Goal: Task Accomplishment & Management: Manage account settings

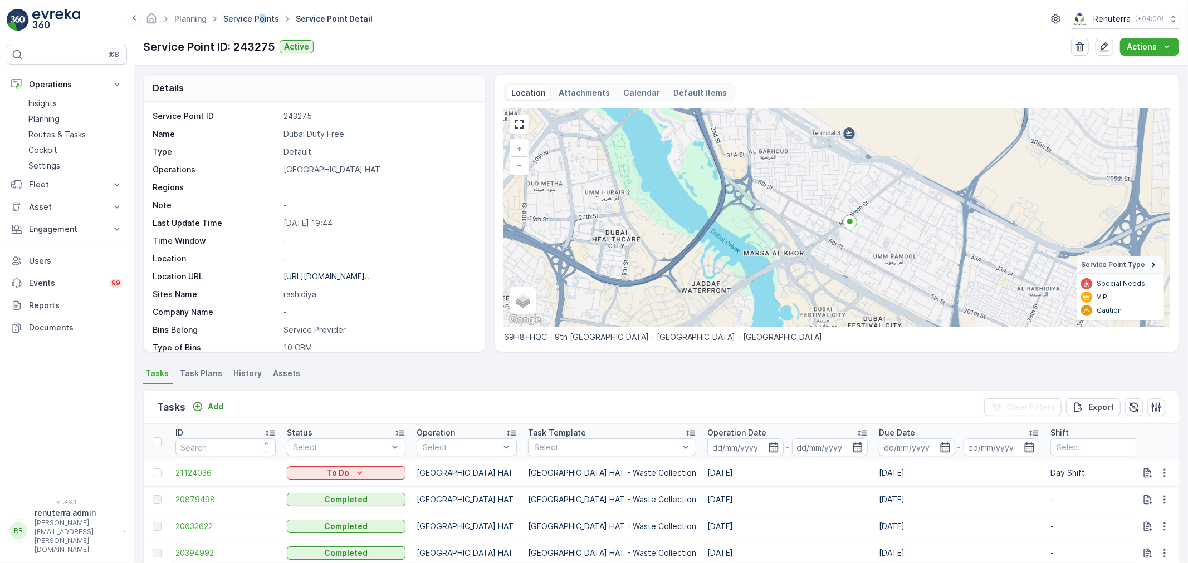
drag, startPoint x: 0, startPoint y: 0, endPoint x: 258, endPoint y: 22, distance: 259.3
click at [258, 22] on ul "Service Points" at bounding box center [257, 19] width 72 height 16
click at [258, 22] on link "Service Points" at bounding box center [251, 18] width 56 height 9
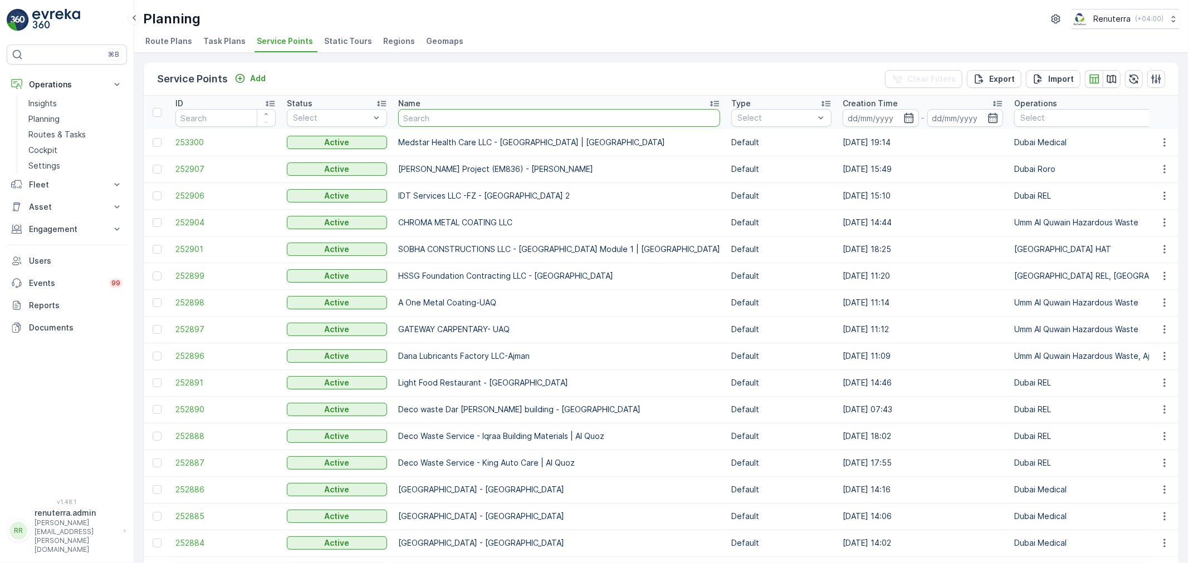
click at [402, 120] on input "text" at bounding box center [559, 118] width 322 height 18
type input "Faclon"
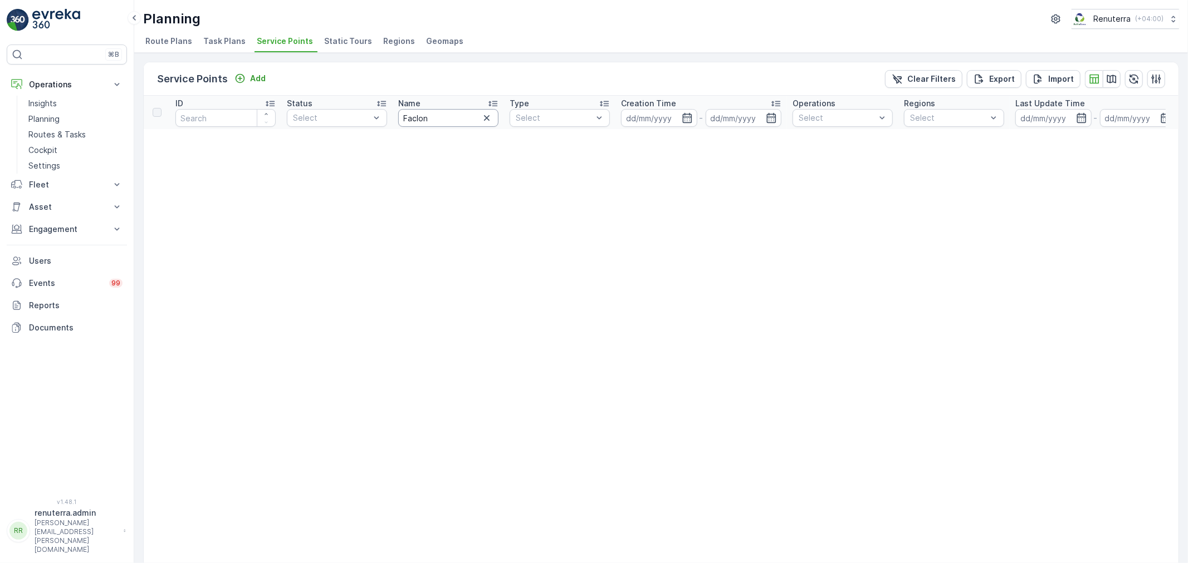
type input "Falcon"
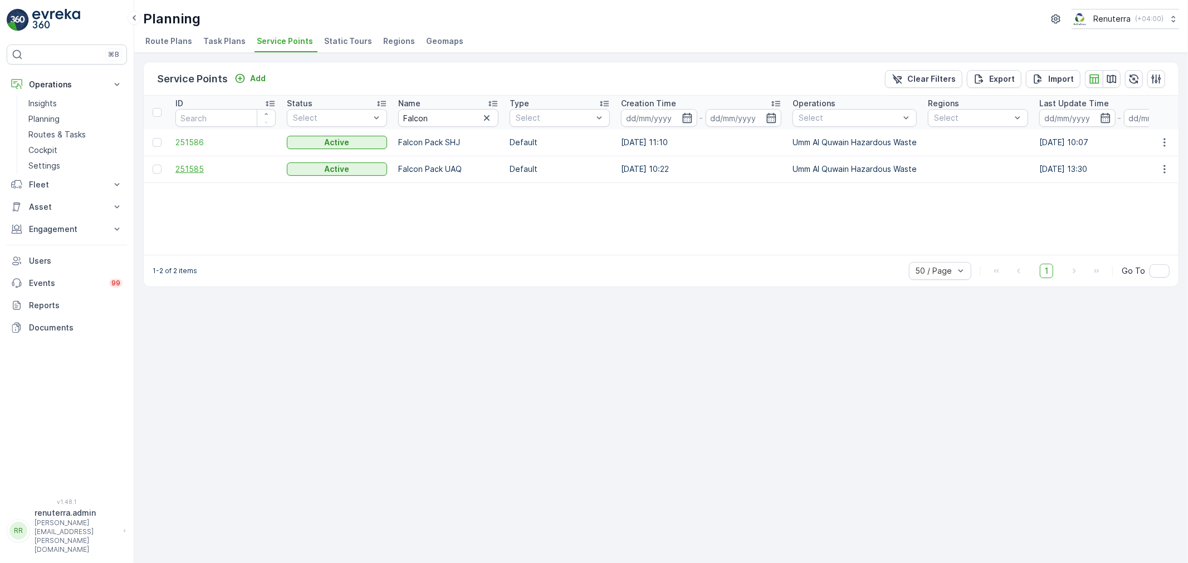
click at [206, 170] on span "251585" at bounding box center [225, 169] width 100 height 11
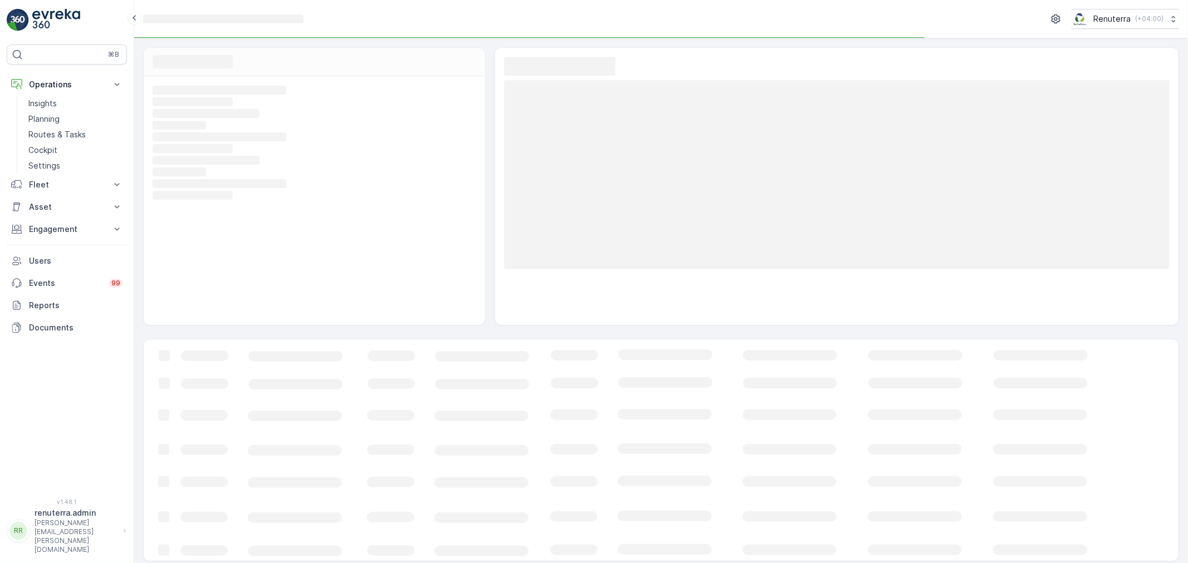
scroll to position [2, 0]
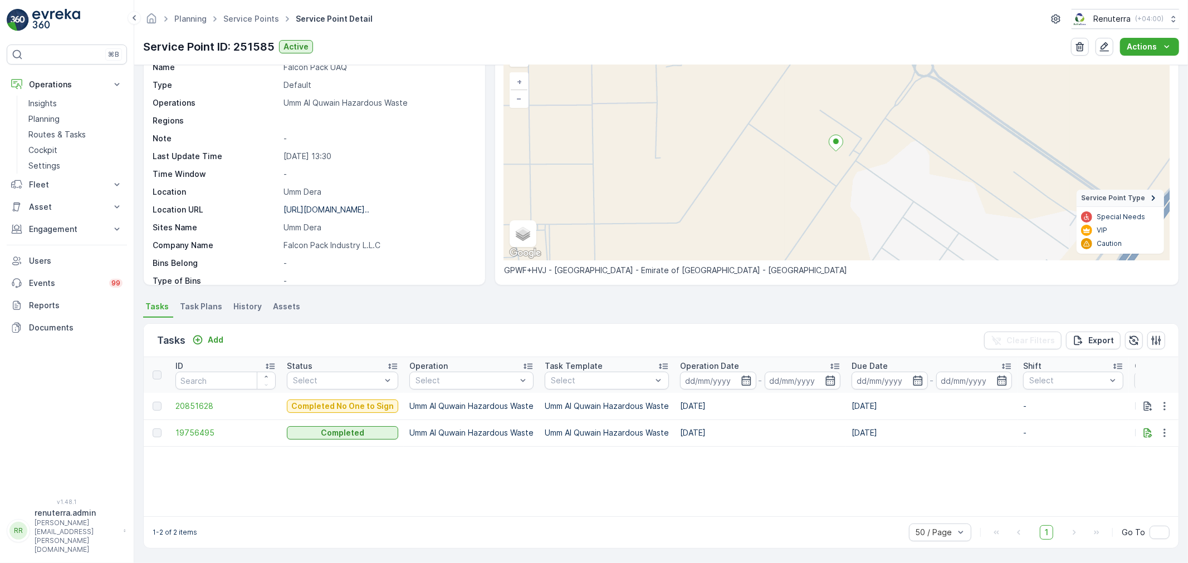
scroll to position [67, 0]
click at [213, 337] on p "Add" at bounding box center [216, 340] width 16 height 11
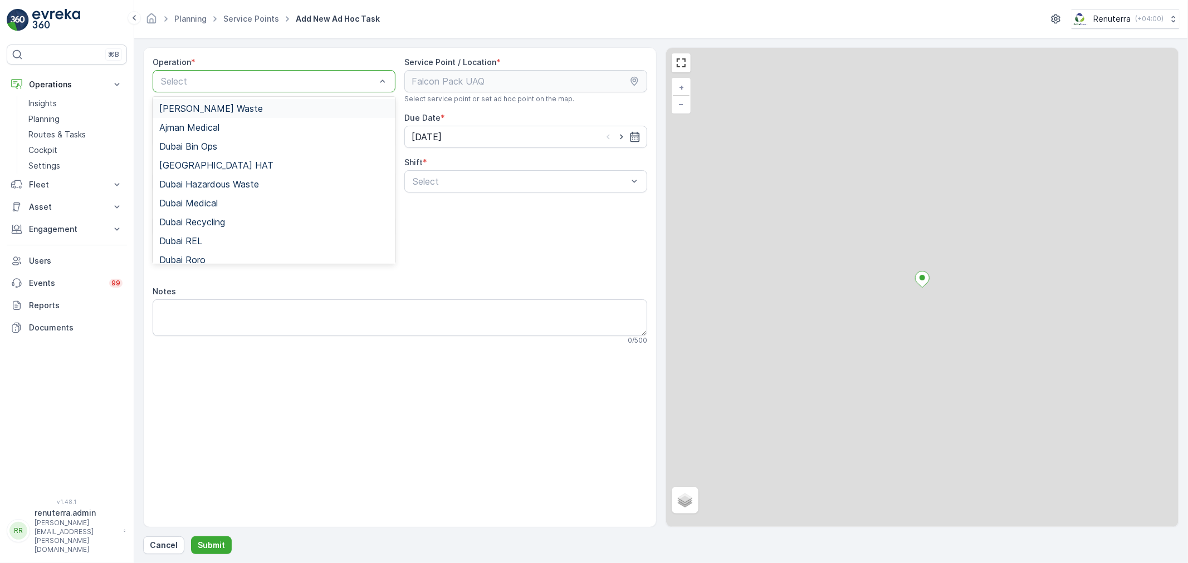
click at [191, 79] on div at bounding box center [268, 81] width 217 height 10
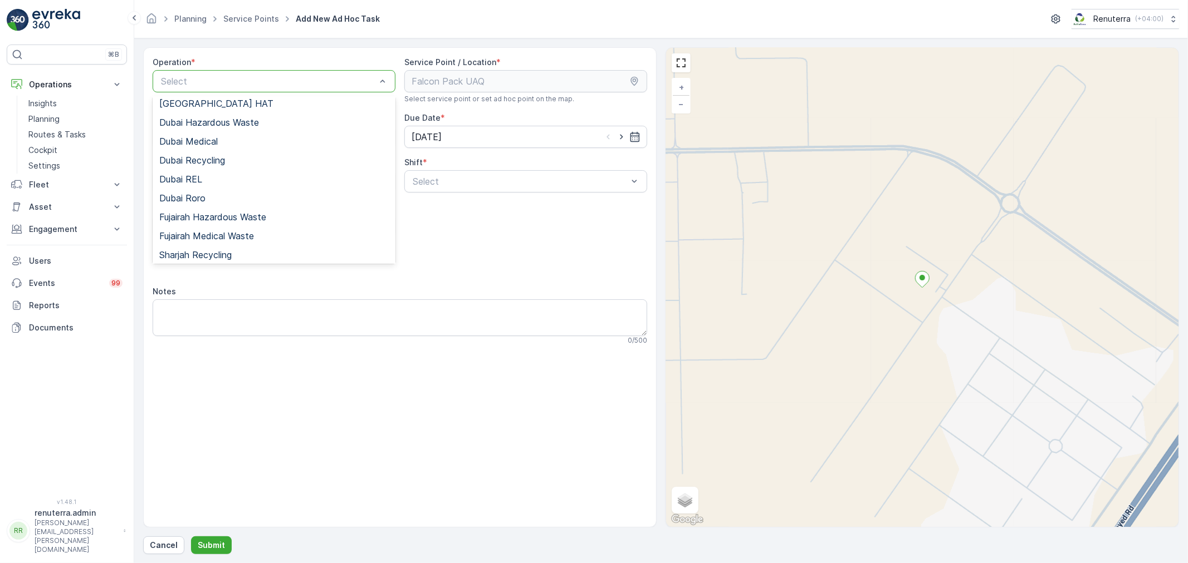
scroll to position [121, 0]
click at [212, 223] on div "Umm Al Quwain HAT" at bounding box center [274, 214] width 243 height 19
click at [204, 91] on div "Umm Al Quwain HAT" at bounding box center [274, 81] width 243 height 22
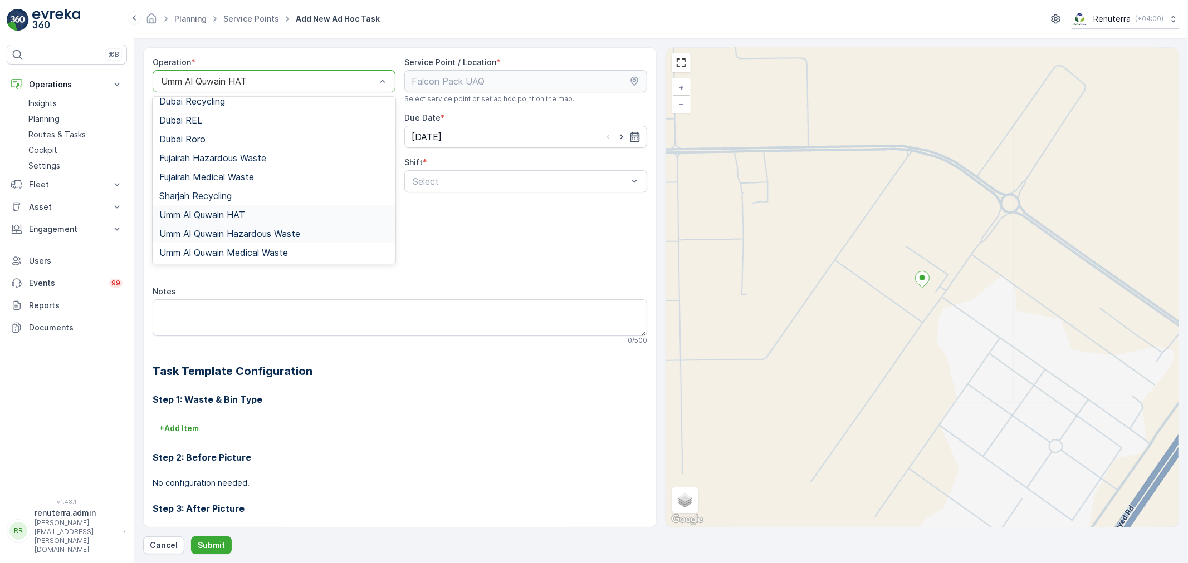
click at [227, 238] on div "Umm Al Quwain Hazardous Waste" at bounding box center [274, 233] width 243 height 19
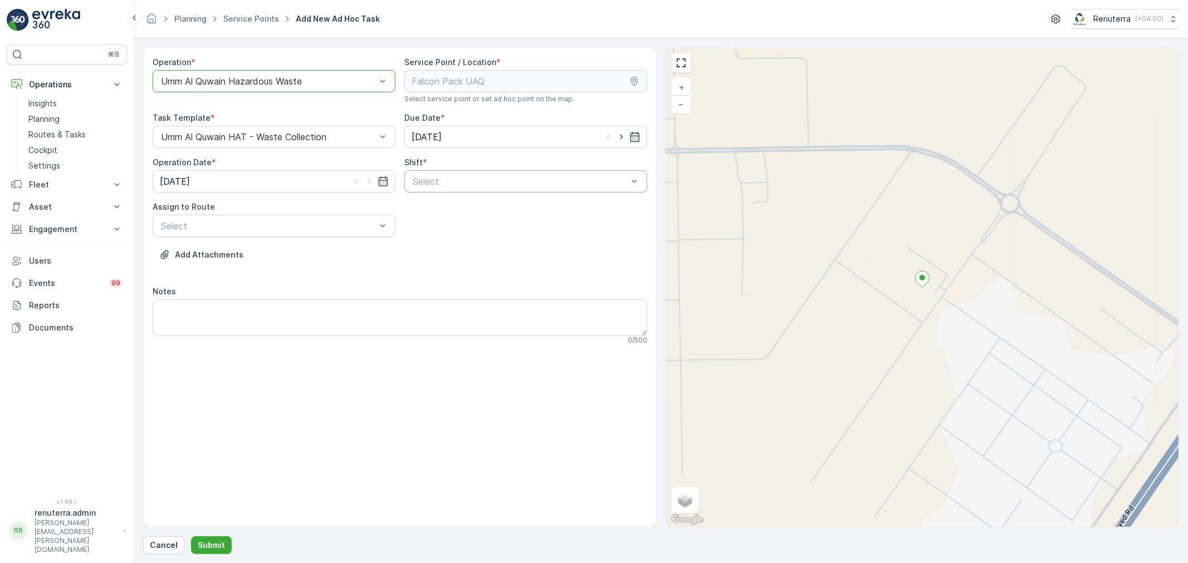
click at [434, 183] on div at bounding box center [519, 182] width 217 height 10
click at [367, 223] on div at bounding box center [268, 226] width 217 height 10
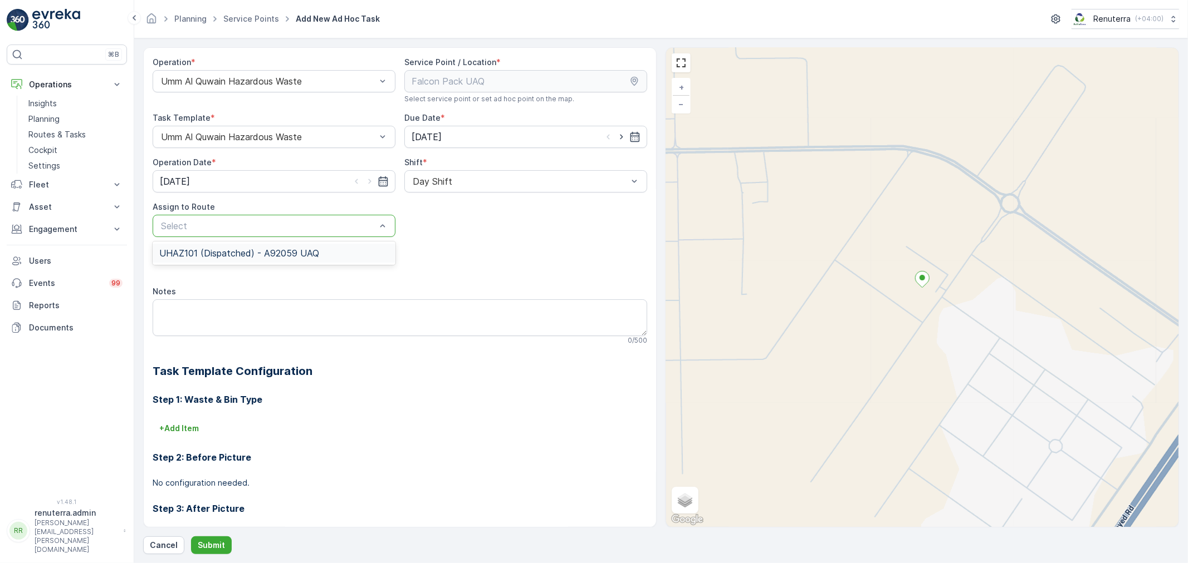
click at [335, 253] on div "UHAZ101 (Dispatched) - A92059 UAQ" at bounding box center [273, 253] width 229 height 10
click at [235, 541] on div "Cancel Submit" at bounding box center [661, 546] width 1036 height 18
click at [219, 542] on p "Submit" at bounding box center [211, 545] width 27 height 11
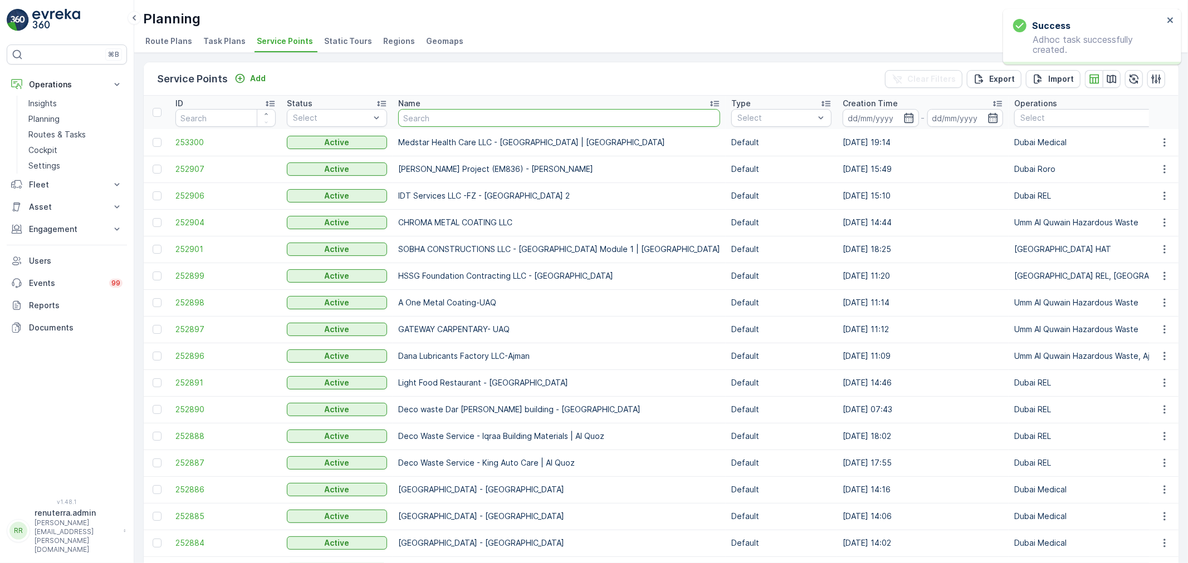
click at [430, 115] on input "text" at bounding box center [559, 118] width 322 height 18
drag, startPoint x: 436, startPoint y: 130, endPoint x: 435, endPoint y: 121, distance: 8.4
click at [437, 129] on td "Medstar Health Care LLC - [GEOGRAPHIC_DATA] | [GEOGRAPHIC_DATA]" at bounding box center [559, 142] width 333 height 27
click at [433, 121] on input "text" at bounding box center [559, 118] width 322 height 18
click at [453, 117] on input "text" at bounding box center [559, 118] width 322 height 18
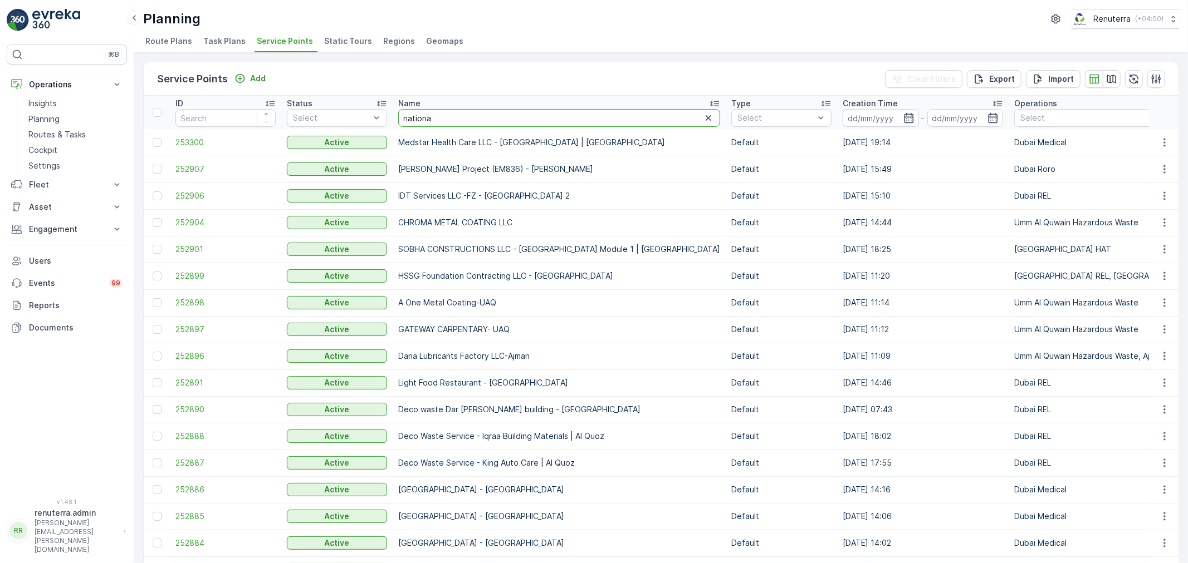
type input "national"
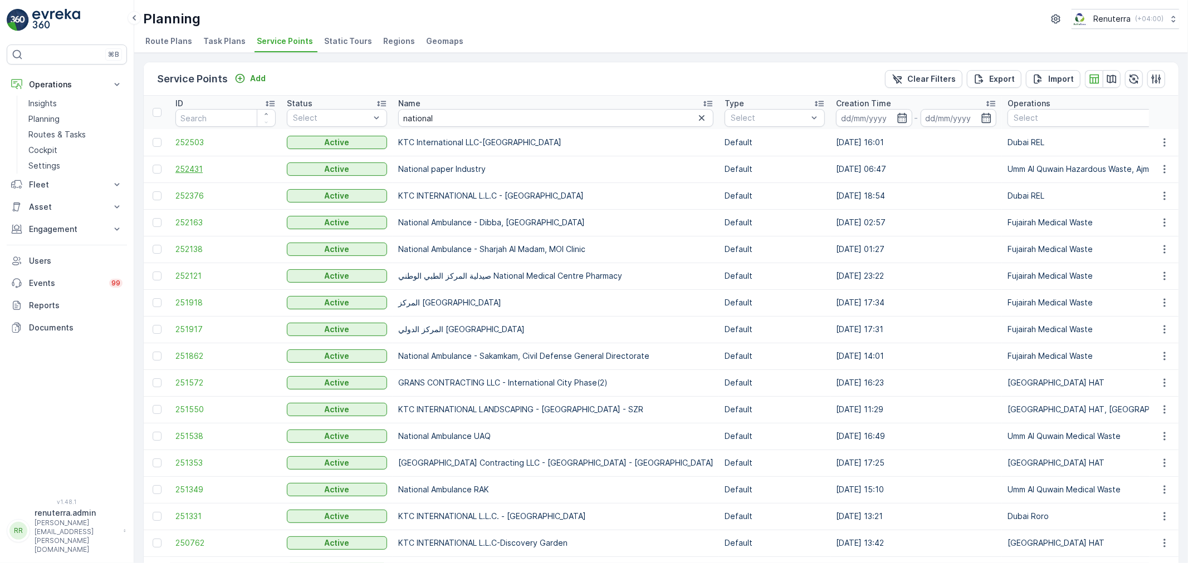
click at [181, 170] on span "252431" at bounding box center [225, 169] width 100 height 11
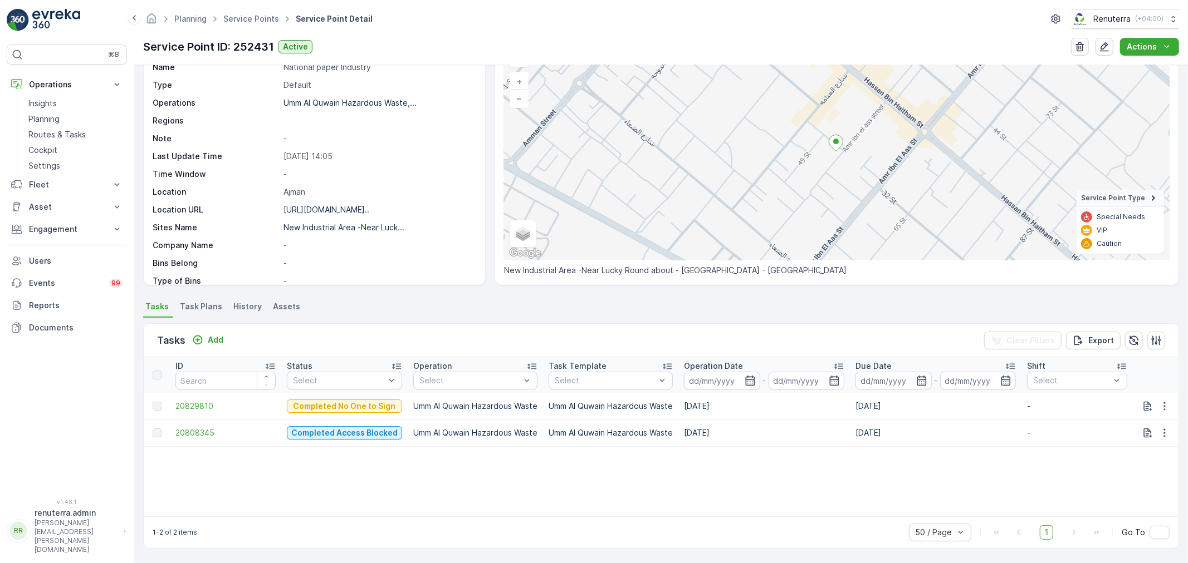
scroll to position [66, 0]
click at [207, 341] on div "Add" at bounding box center [207, 341] width 31 height 11
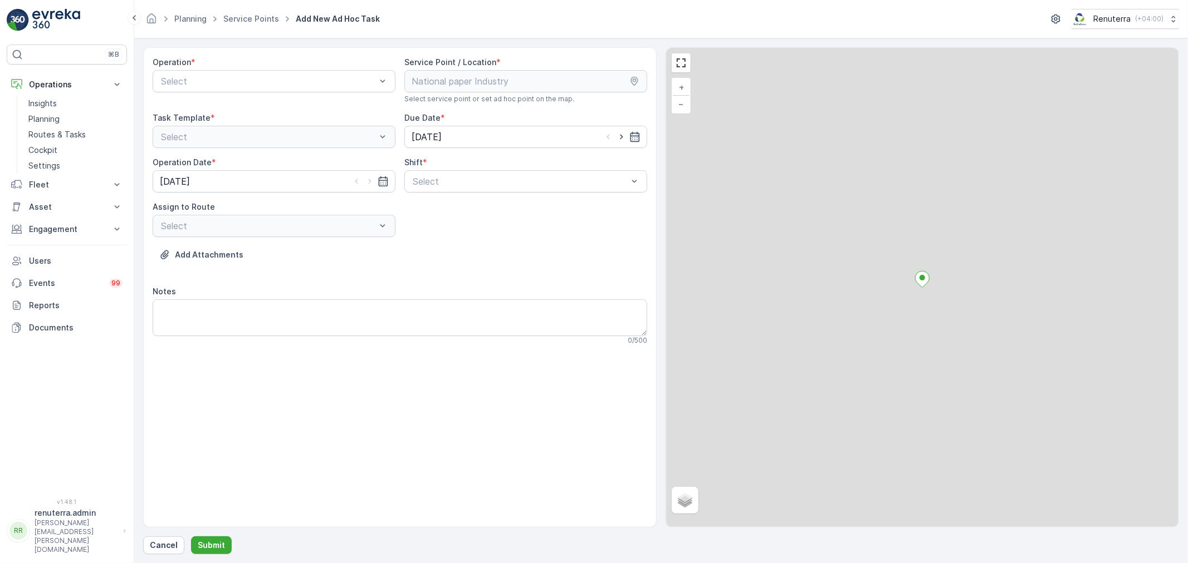
click at [212, 86] on div at bounding box center [268, 81] width 217 height 10
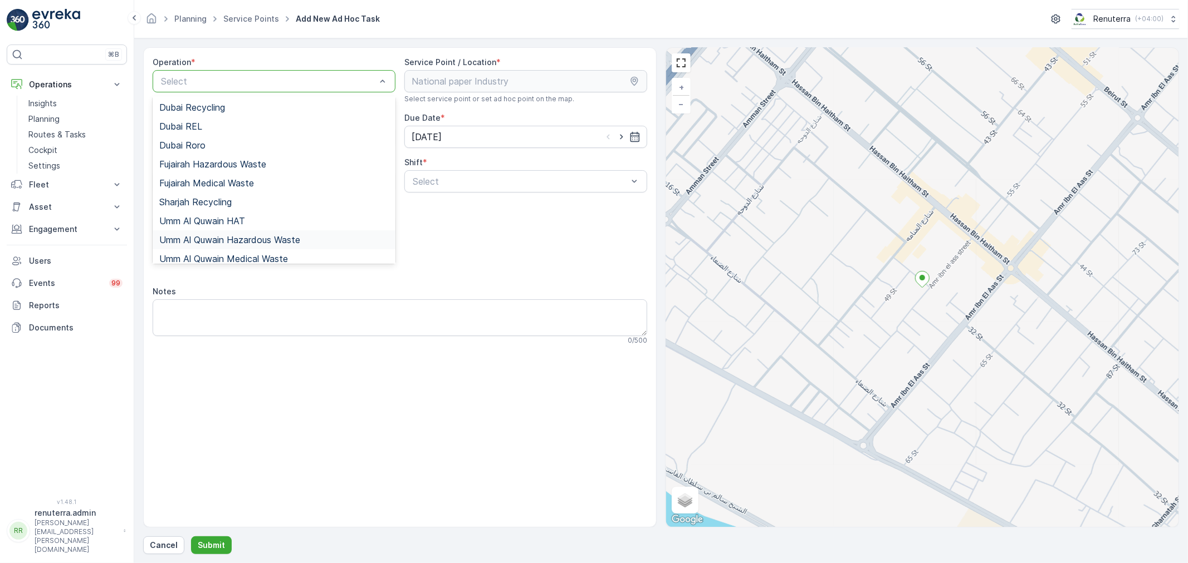
scroll to position [121, 0]
click at [252, 232] on span "Umm Al Quwain Hazardous Waste" at bounding box center [229, 234] width 141 height 10
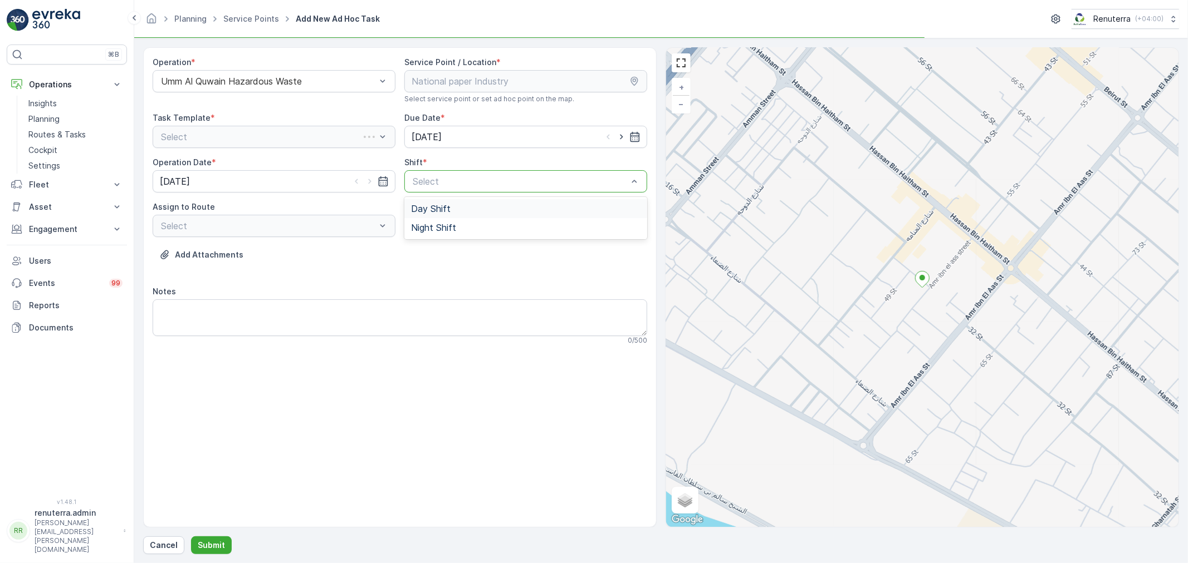
click at [460, 182] on div at bounding box center [519, 182] width 217 height 10
click at [457, 208] on div "Day Shift" at bounding box center [525, 209] width 229 height 10
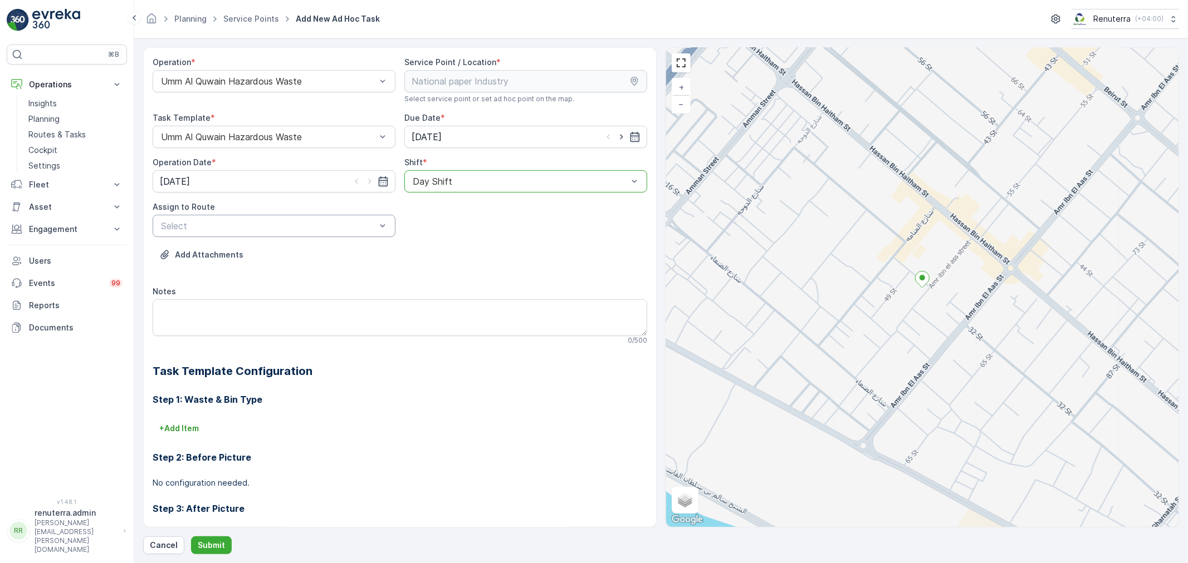
click at [364, 234] on div "Select" at bounding box center [274, 226] width 243 height 22
click at [341, 257] on div "UHAZ101 (Dispatched) - A92059 UAQ" at bounding box center [273, 253] width 229 height 10
click at [206, 538] on button "Submit" at bounding box center [211, 546] width 41 height 18
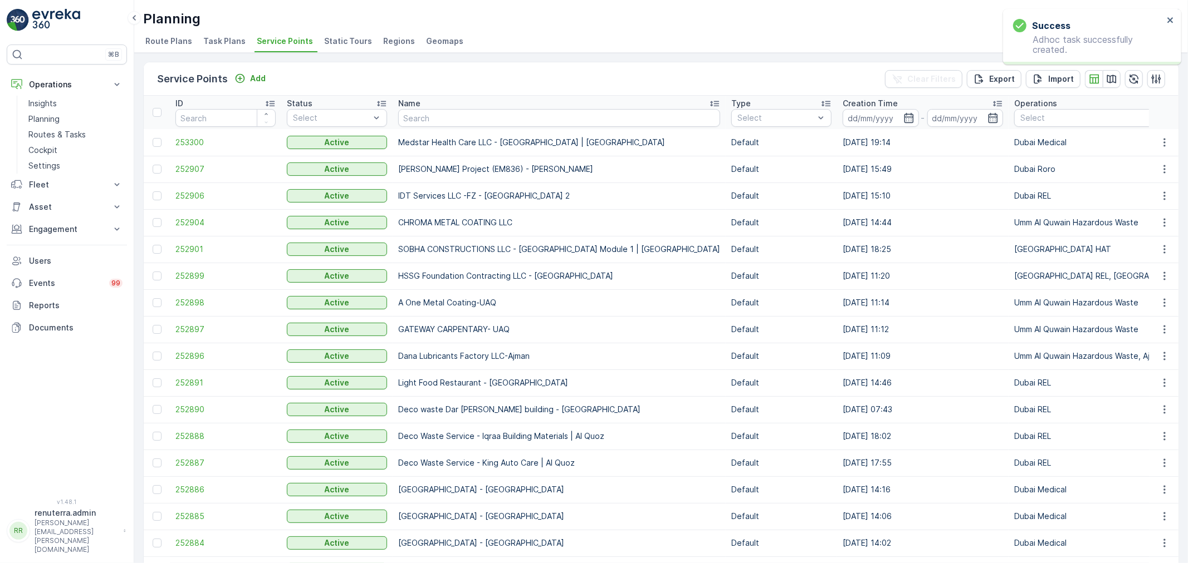
click at [406, 114] on input "text" at bounding box center [559, 118] width 322 height 18
click at [443, 118] on input "text" at bounding box center [559, 118] width 322 height 18
click at [435, 109] on input "text" at bounding box center [559, 118] width 322 height 18
click at [430, 115] on input "text" at bounding box center [559, 118] width 322 height 18
type input "Besix"
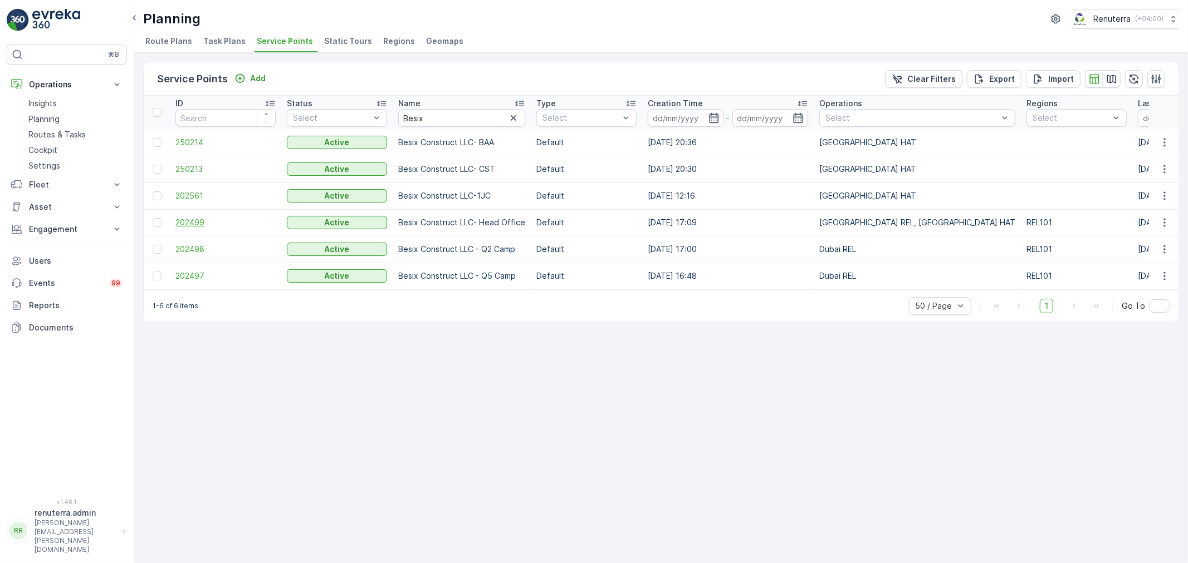
click at [175, 227] on span "202499" at bounding box center [225, 222] width 100 height 11
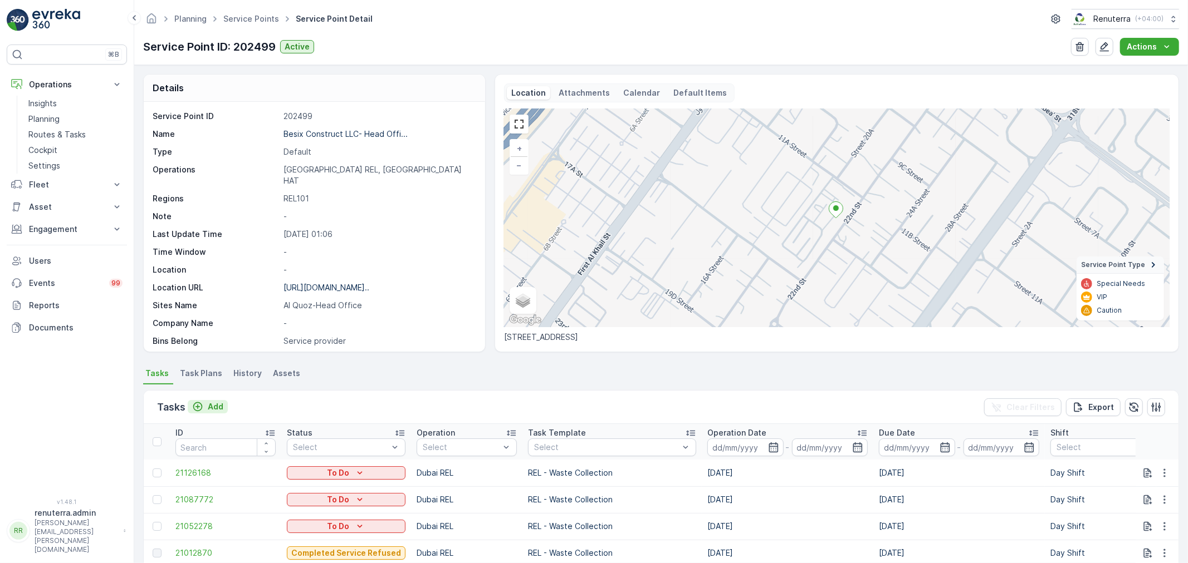
click at [208, 403] on p "Add" at bounding box center [216, 406] width 16 height 11
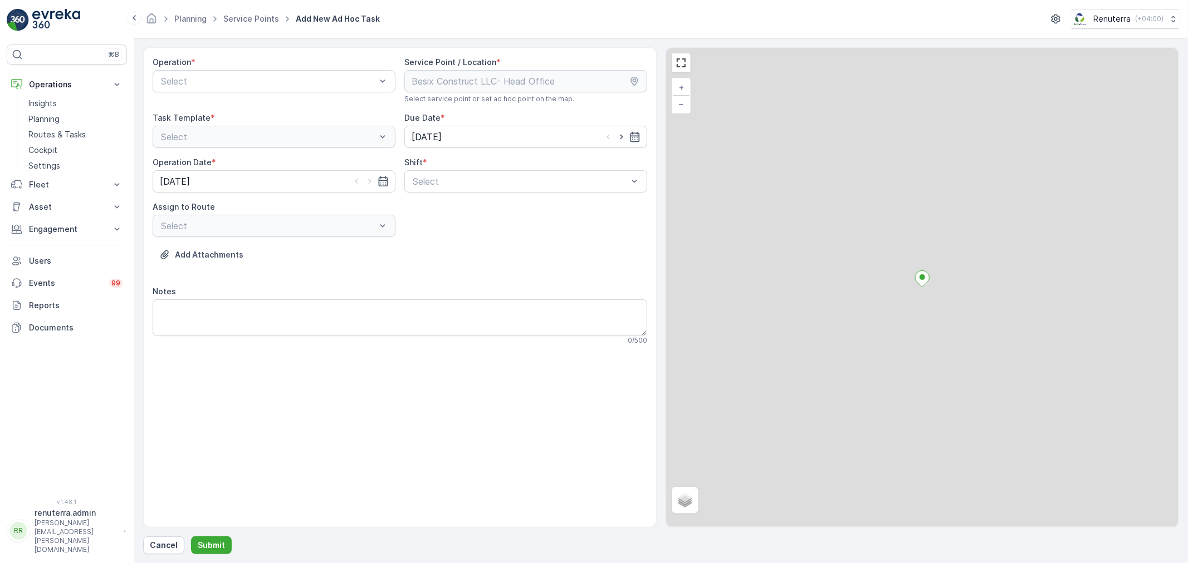
click at [214, 86] on div at bounding box center [268, 81] width 217 height 10
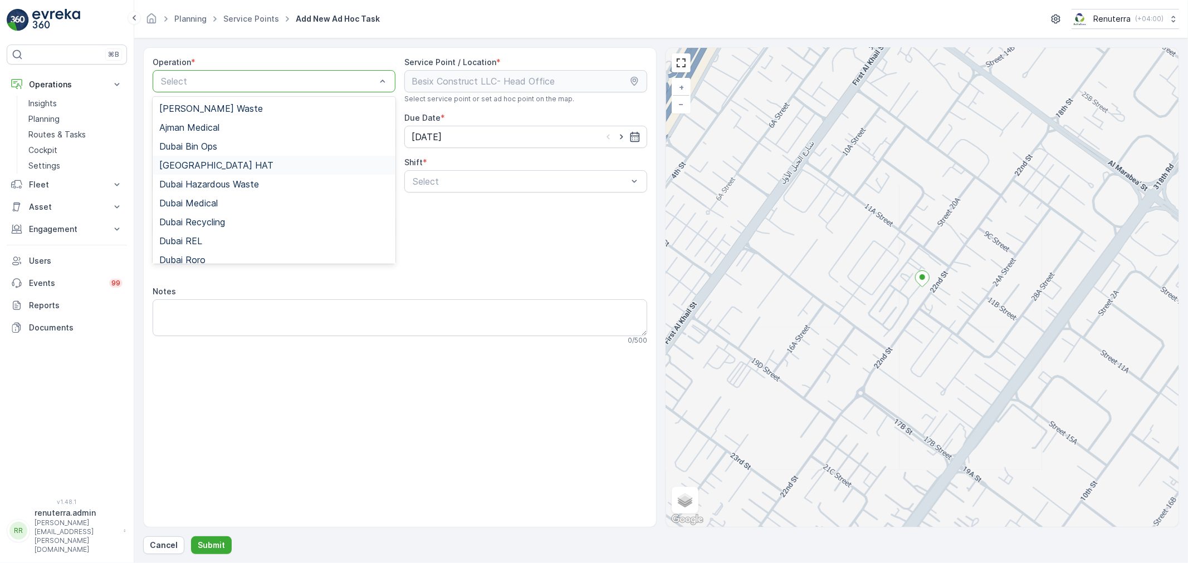
click at [199, 164] on span "[GEOGRAPHIC_DATA] HAT" at bounding box center [216, 165] width 114 height 10
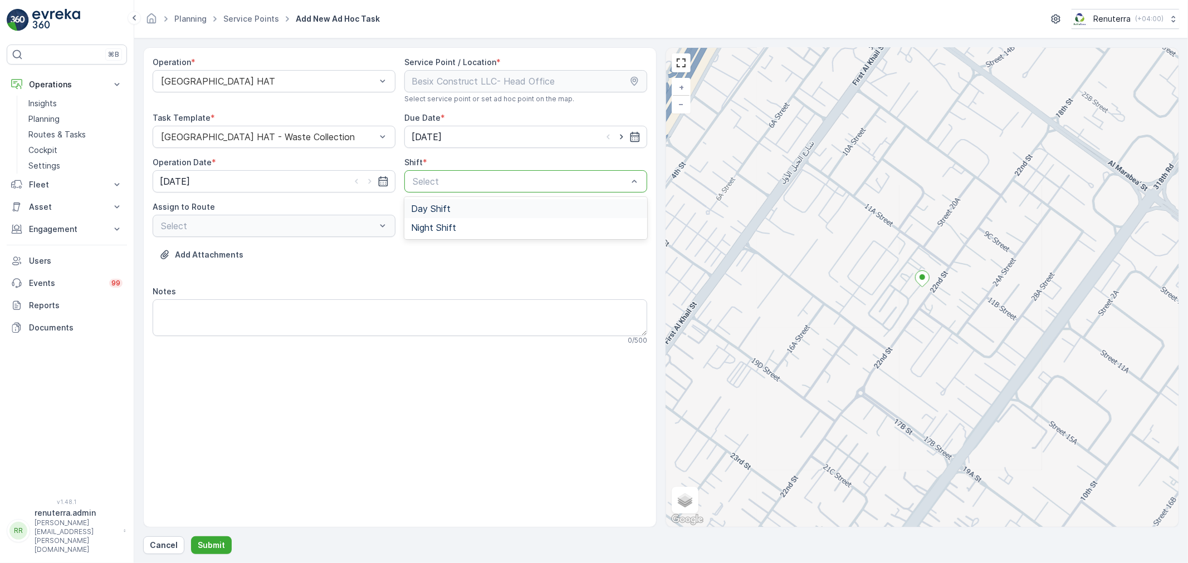
drag, startPoint x: 444, startPoint y: 179, endPoint x: 443, endPoint y: 197, distance: 17.9
click at [443, 179] on div at bounding box center [519, 182] width 217 height 10
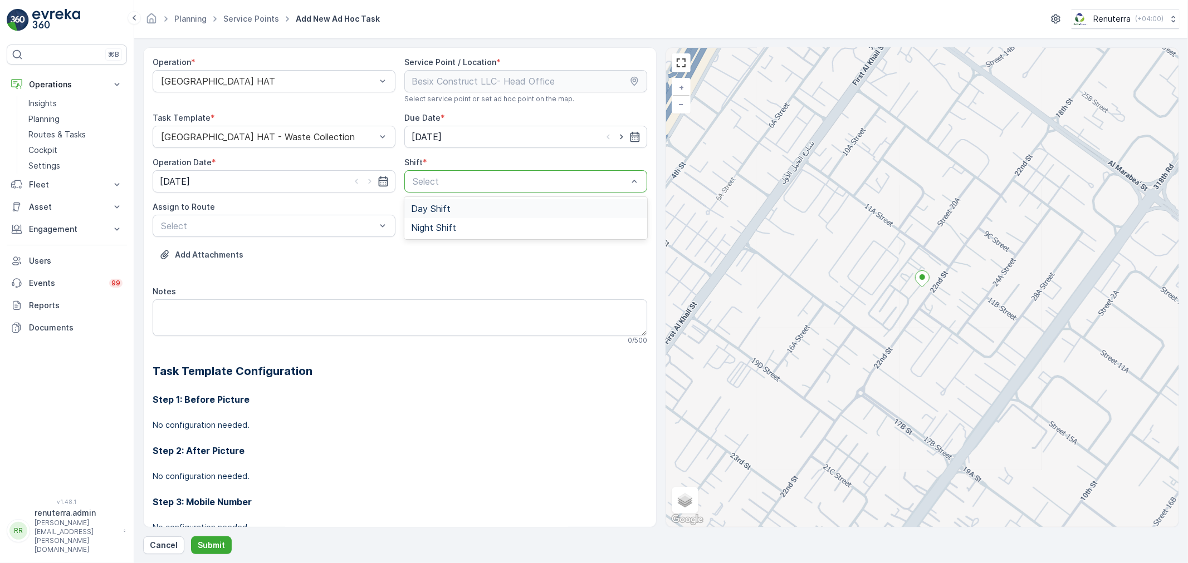
click at [414, 208] on span "Day Shift" at bounding box center [431, 209] width 40 height 10
click at [341, 227] on div at bounding box center [268, 226] width 217 height 10
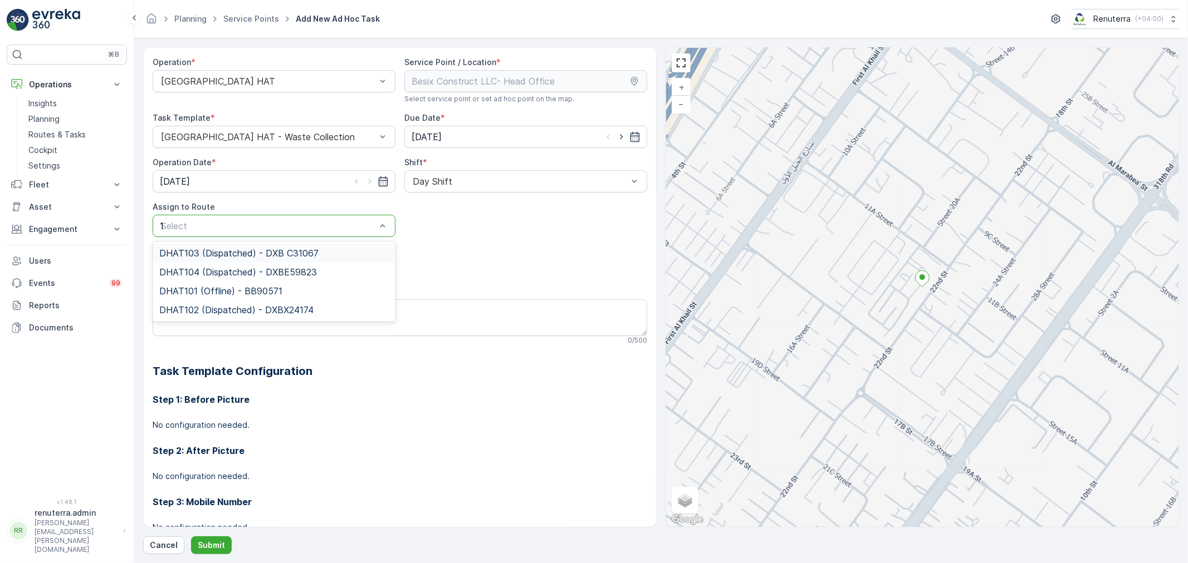
type input "10"
click at [256, 277] on span "DHAT104 (Dispatched) - DXBE59823" at bounding box center [238, 272] width 158 height 10
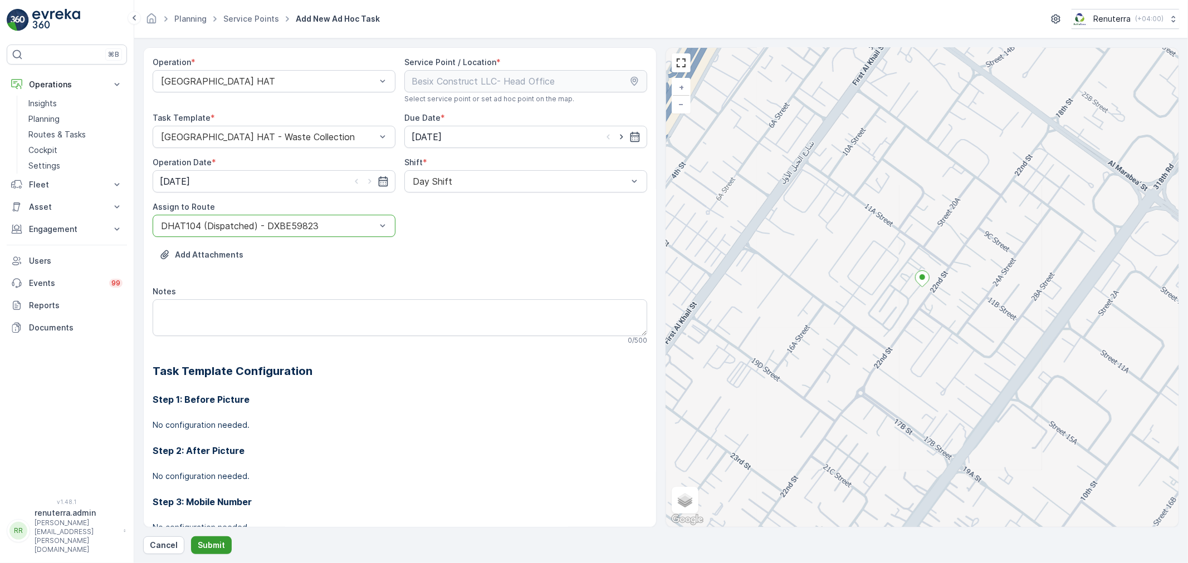
click at [220, 549] on p "Submit" at bounding box center [211, 545] width 27 height 11
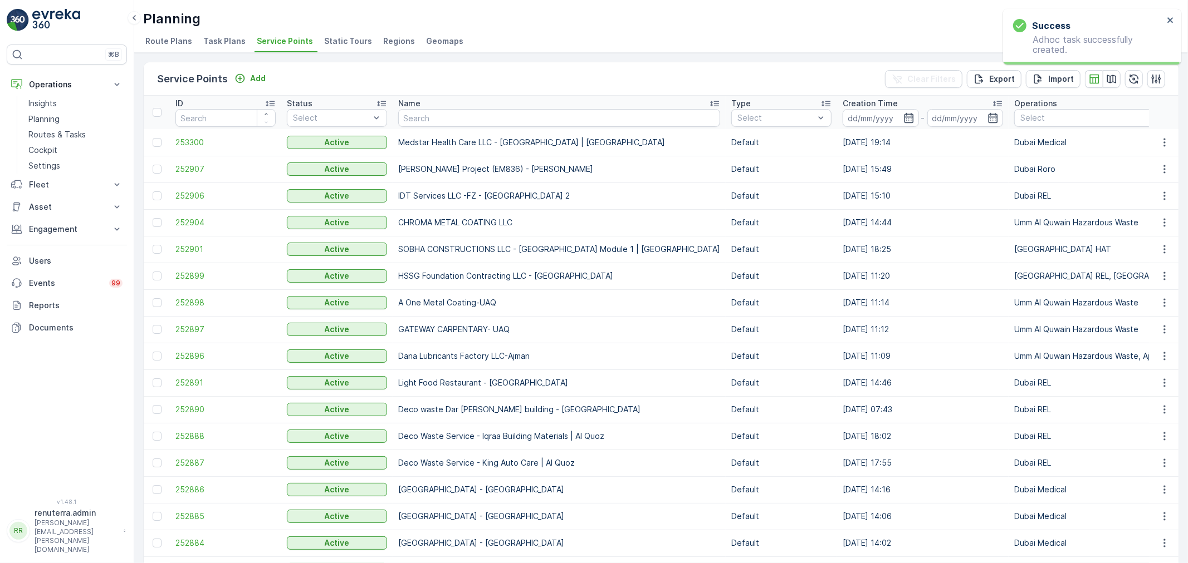
click at [416, 106] on p "Name" at bounding box center [409, 103] width 22 height 11
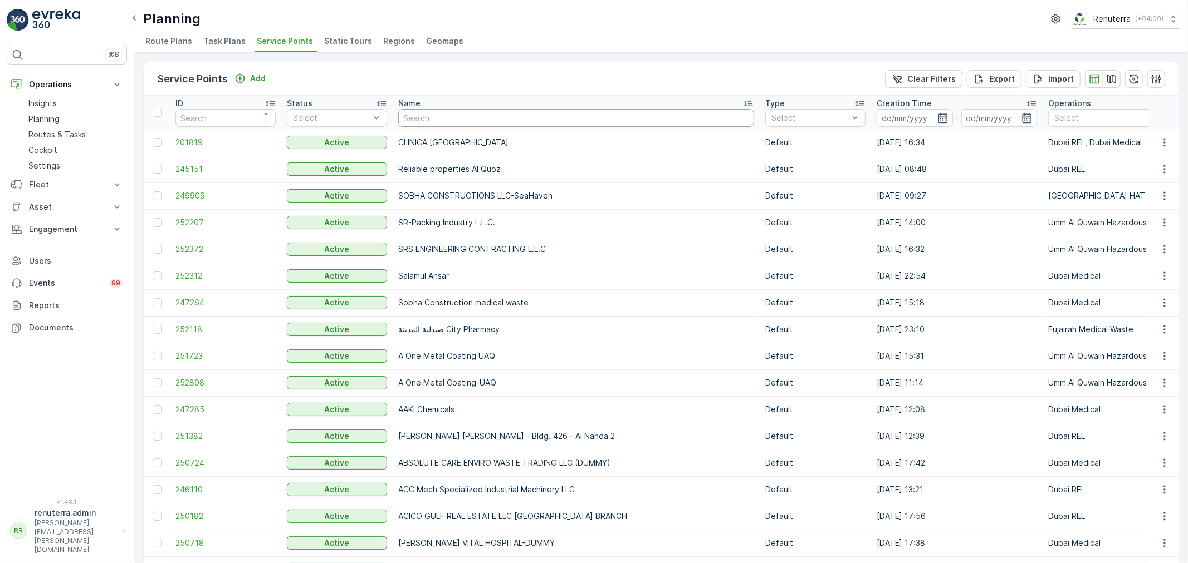
click at [427, 126] on input "text" at bounding box center [576, 118] width 356 height 18
type input "Centar"
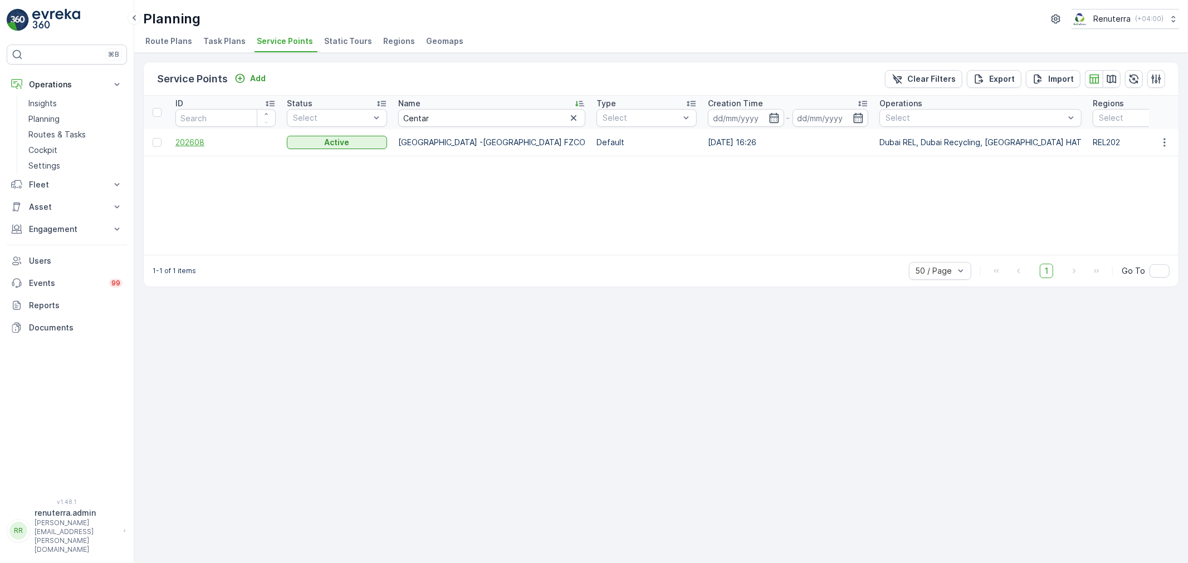
click at [193, 142] on span "202608" at bounding box center [225, 142] width 100 height 11
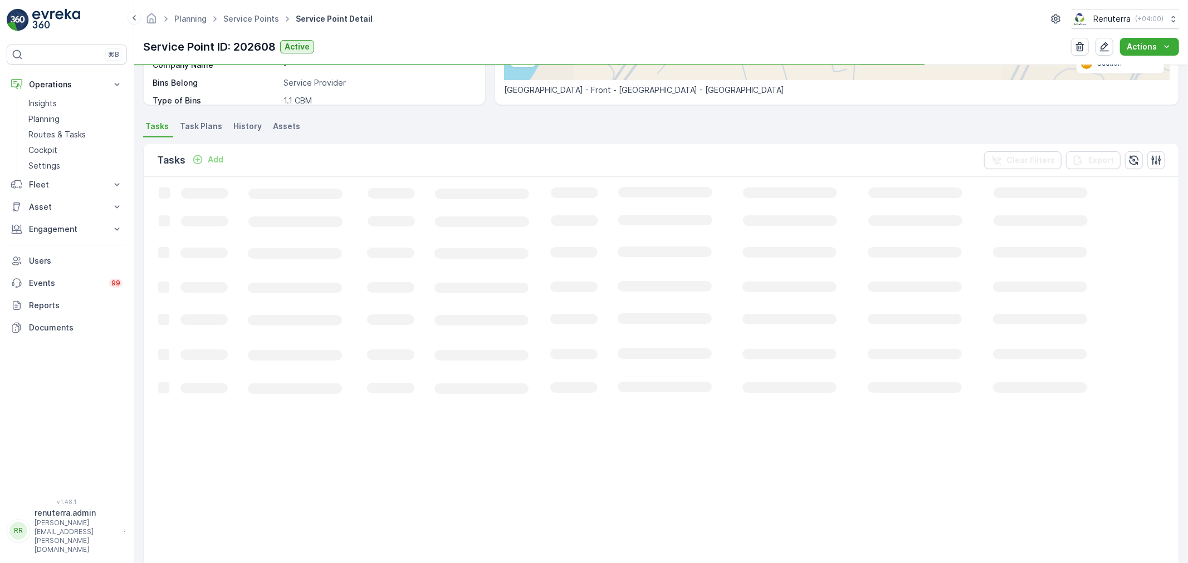
scroll to position [247, 0]
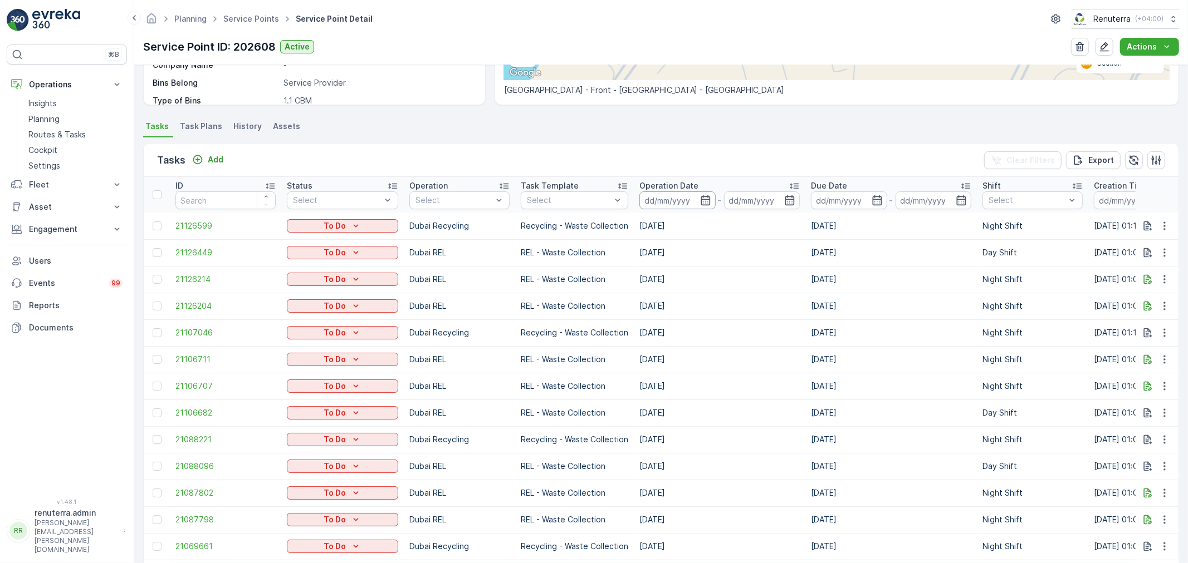
click at [674, 204] on input at bounding box center [677, 201] width 76 height 18
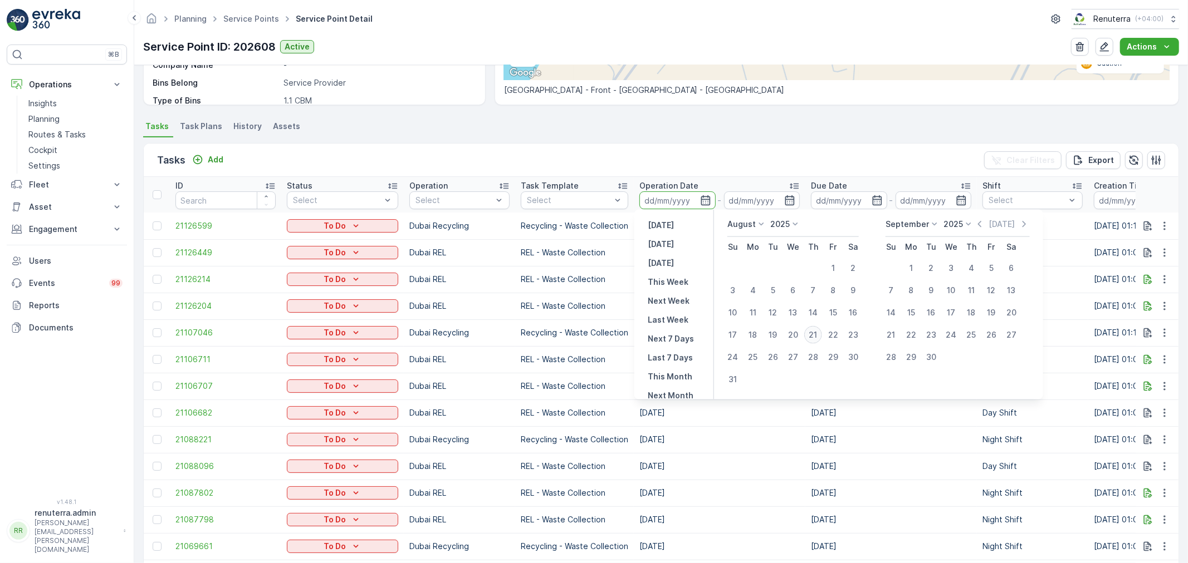
click at [816, 330] on div "21" at bounding box center [813, 335] width 18 height 18
type input "21.08.2025"
click at [816, 330] on div "21" at bounding box center [813, 335] width 18 height 18
type input "21.08.2025"
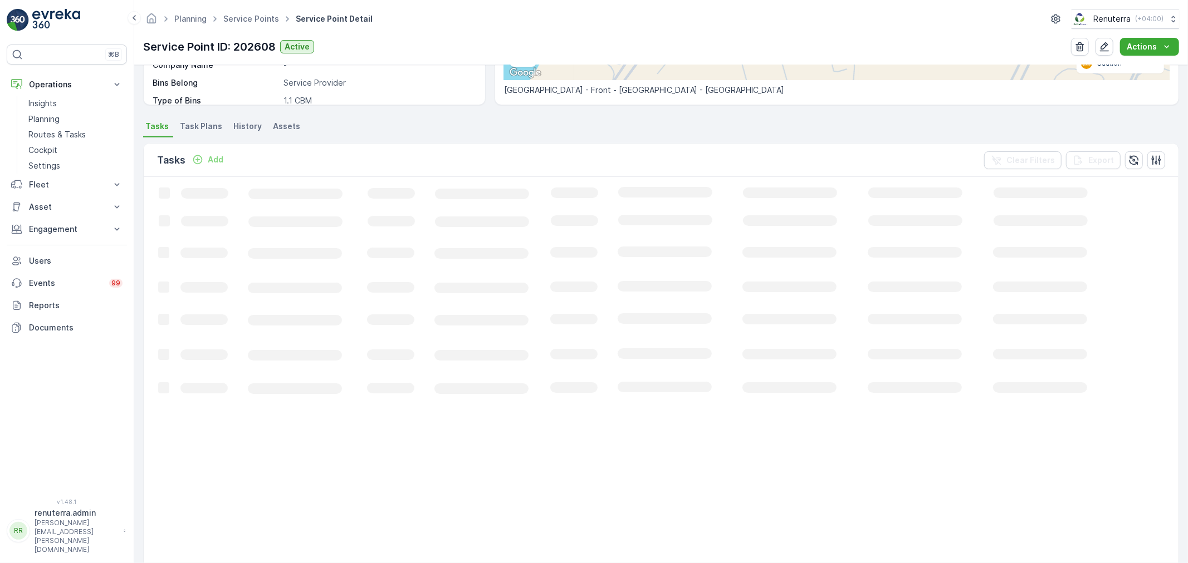
scroll to position [67, 0]
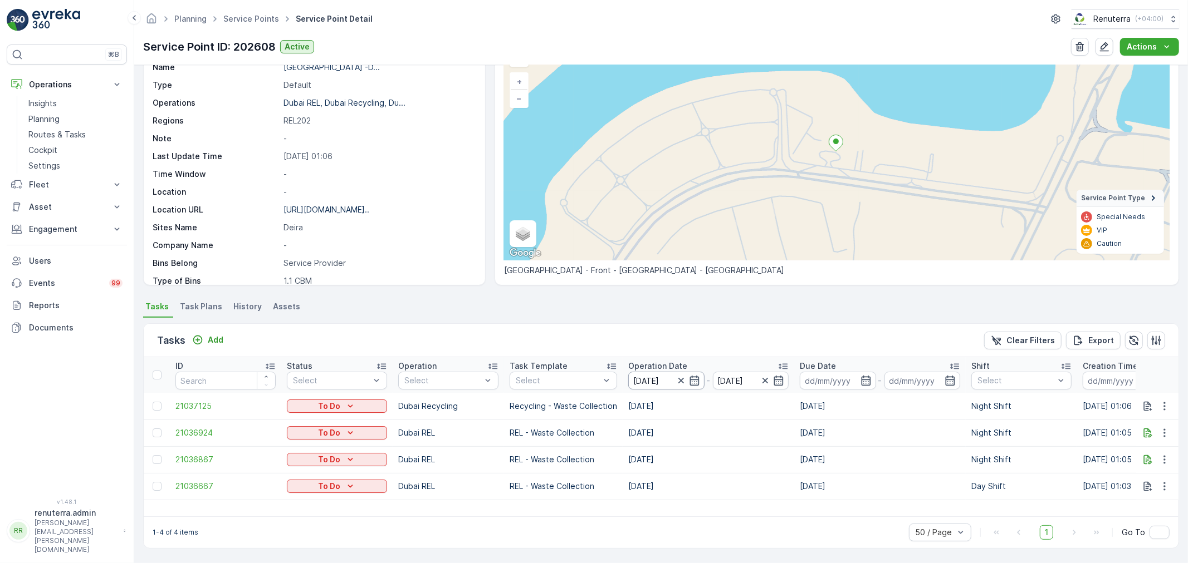
click at [669, 378] on input "21.08.2025" at bounding box center [666, 381] width 76 height 18
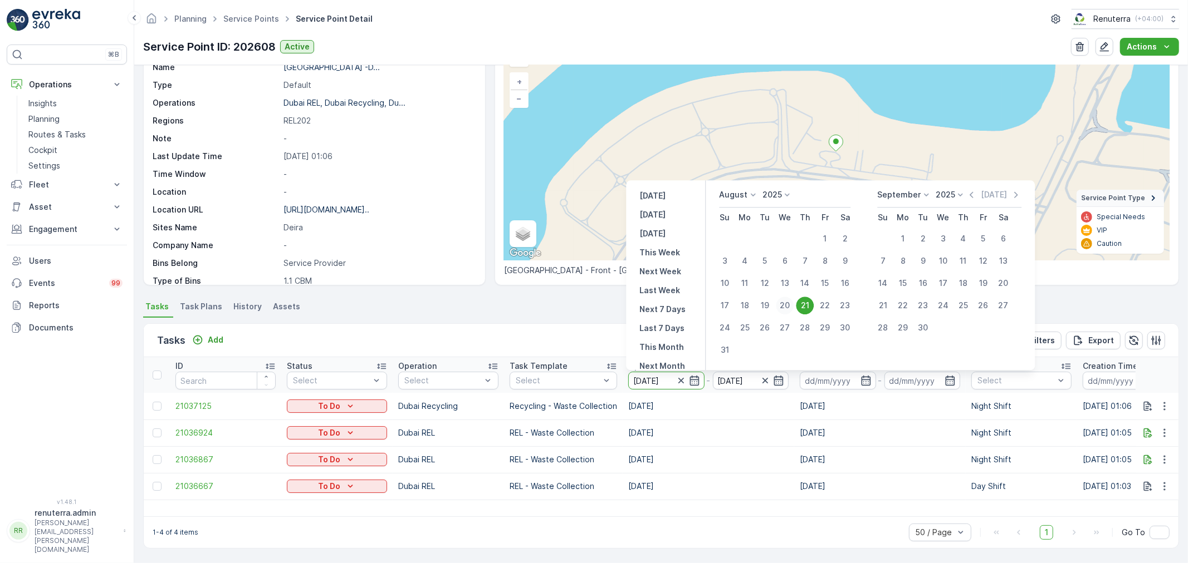
click at [789, 308] on div "20" at bounding box center [785, 306] width 18 height 18
type input "20.08.2025"
click at [789, 308] on div "20" at bounding box center [785, 306] width 18 height 18
type input "20.08.2025"
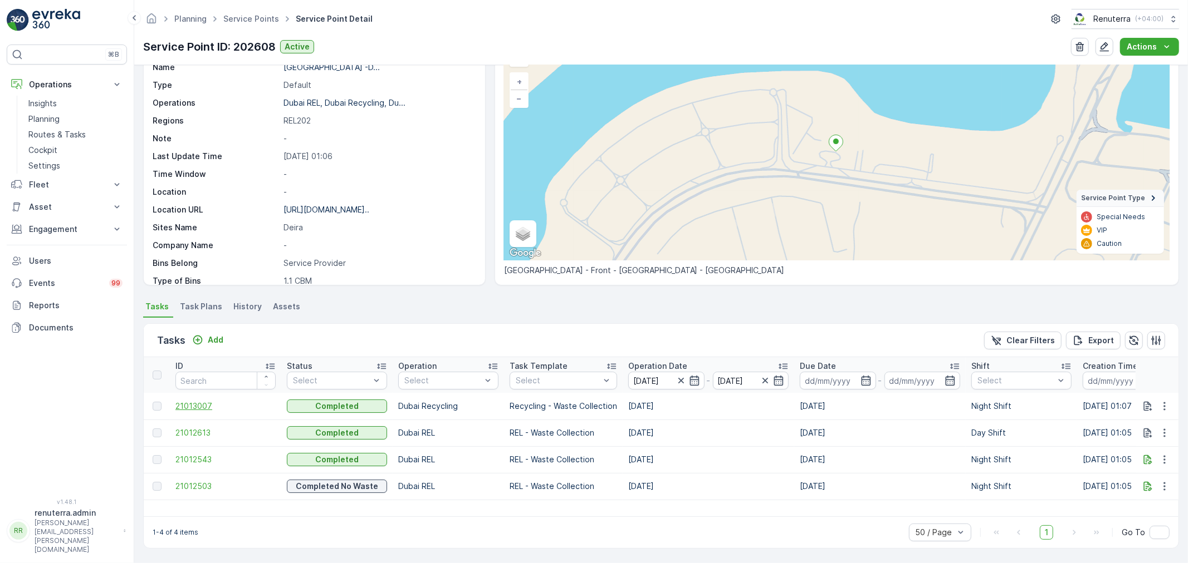
click at [190, 404] on span "21013007" at bounding box center [225, 406] width 100 height 11
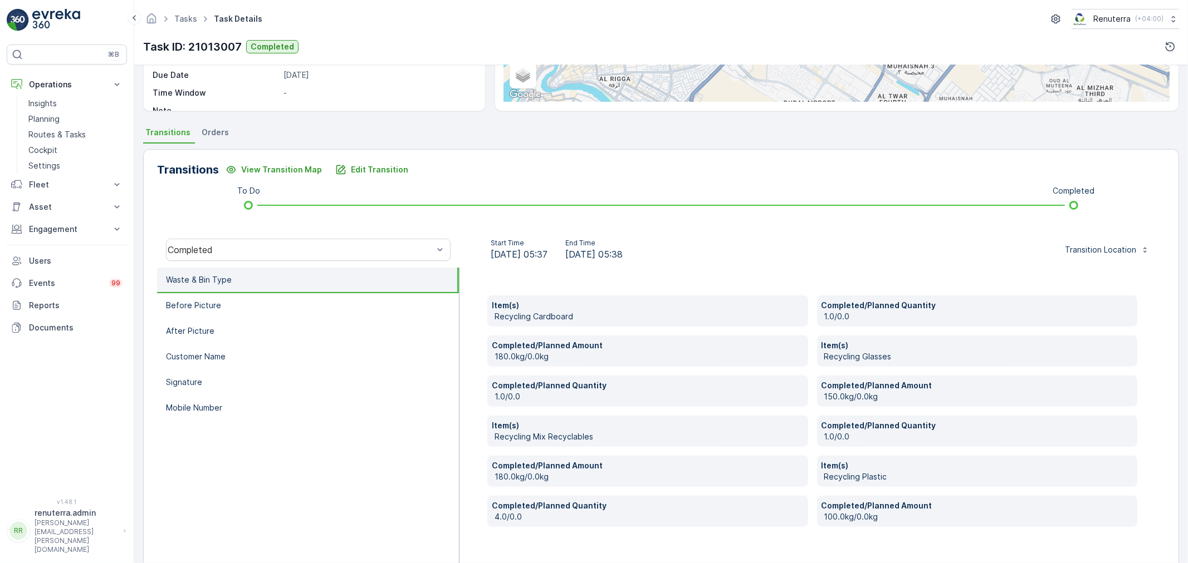
scroll to position [212, 0]
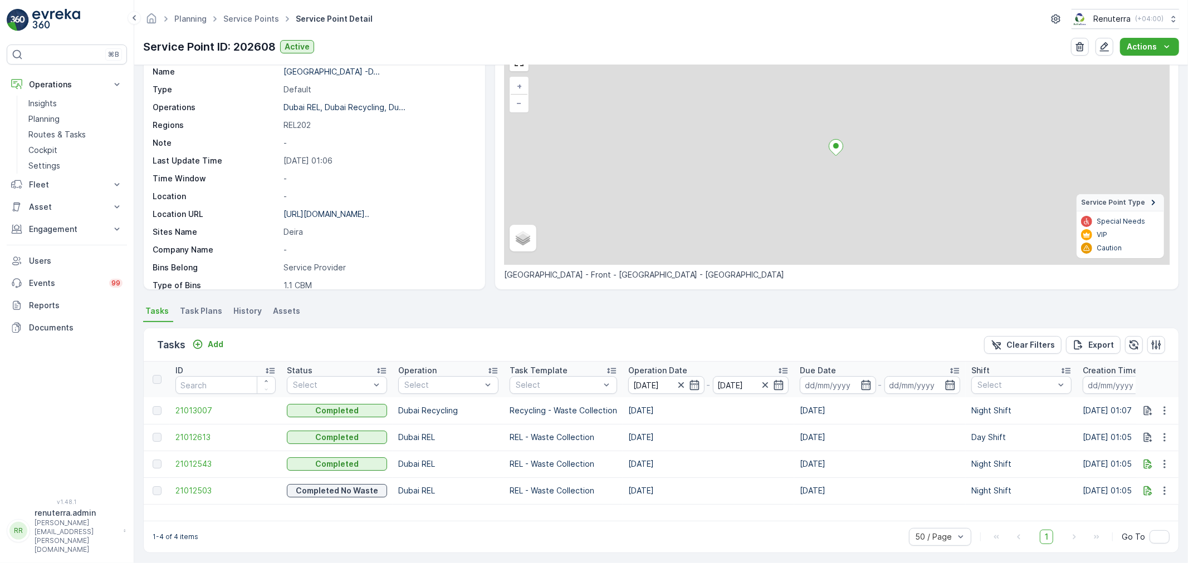
scroll to position [66, 0]
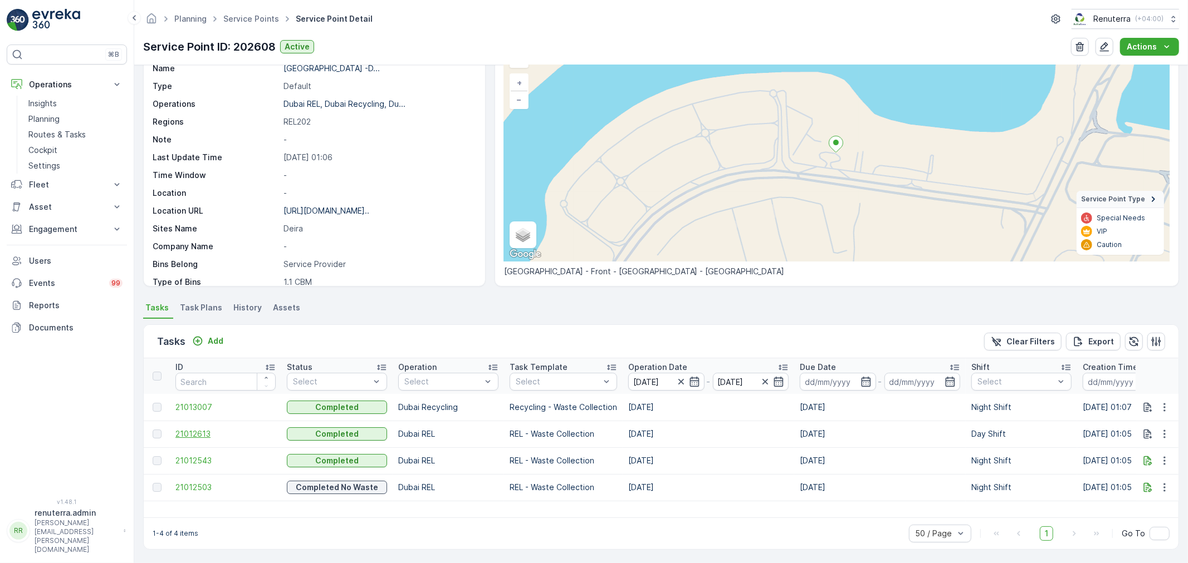
click at [216, 431] on span "21012613" at bounding box center [225, 434] width 100 height 11
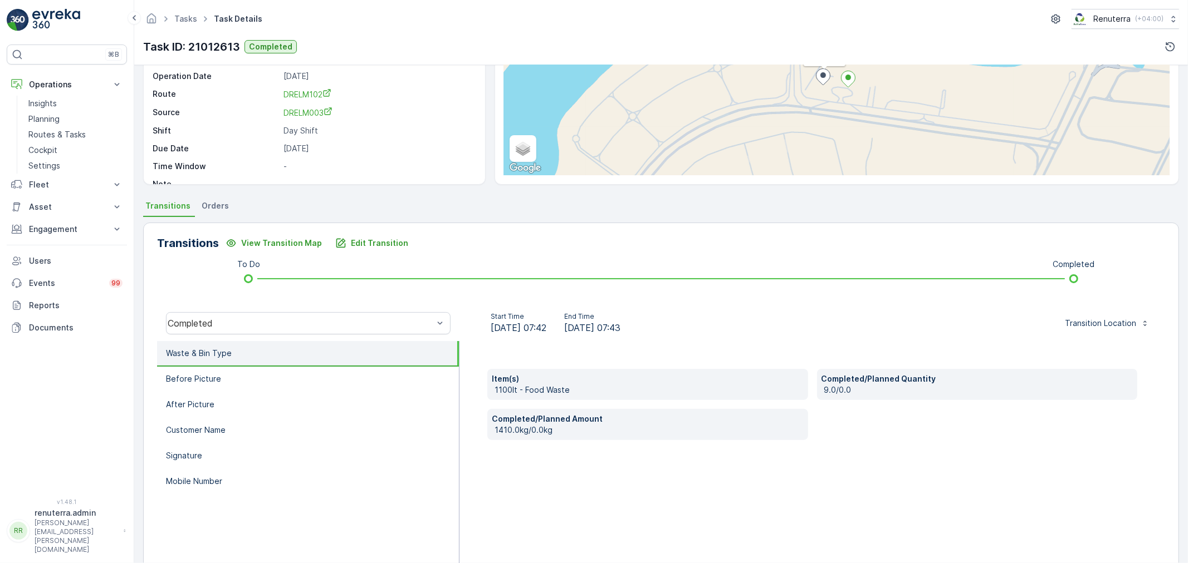
scroll to position [124, 0]
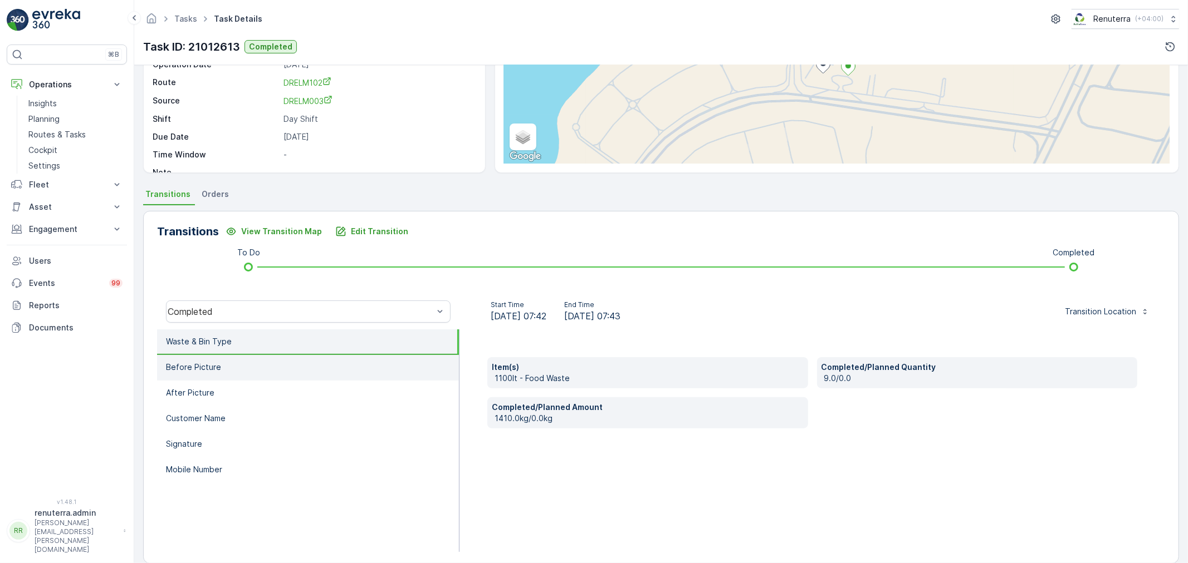
click at [301, 365] on li "Before Picture" at bounding box center [308, 368] width 302 height 26
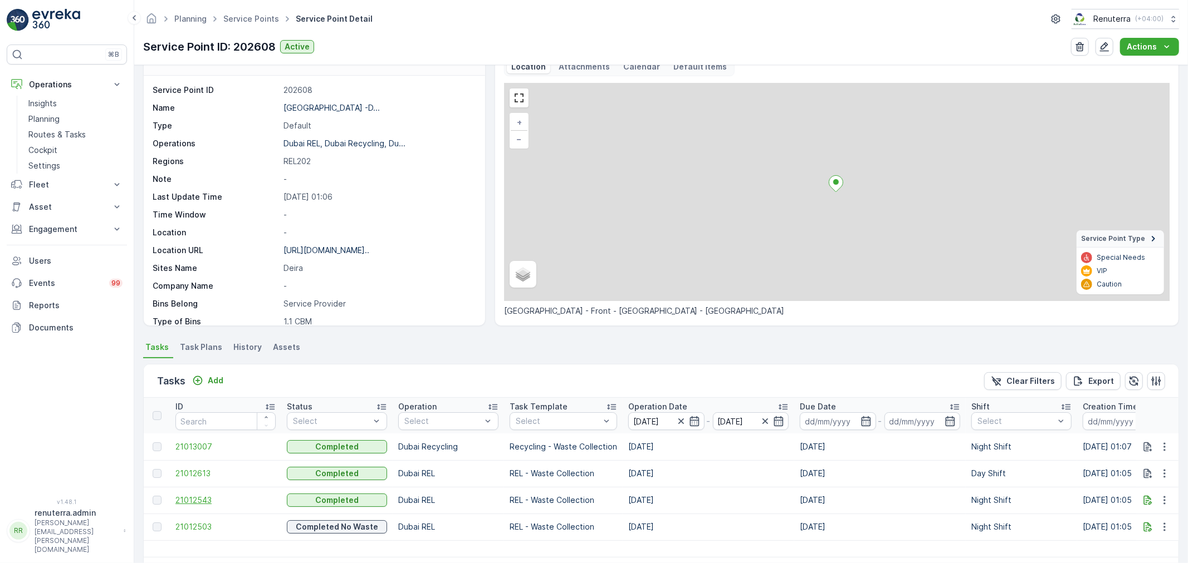
scroll to position [66, 0]
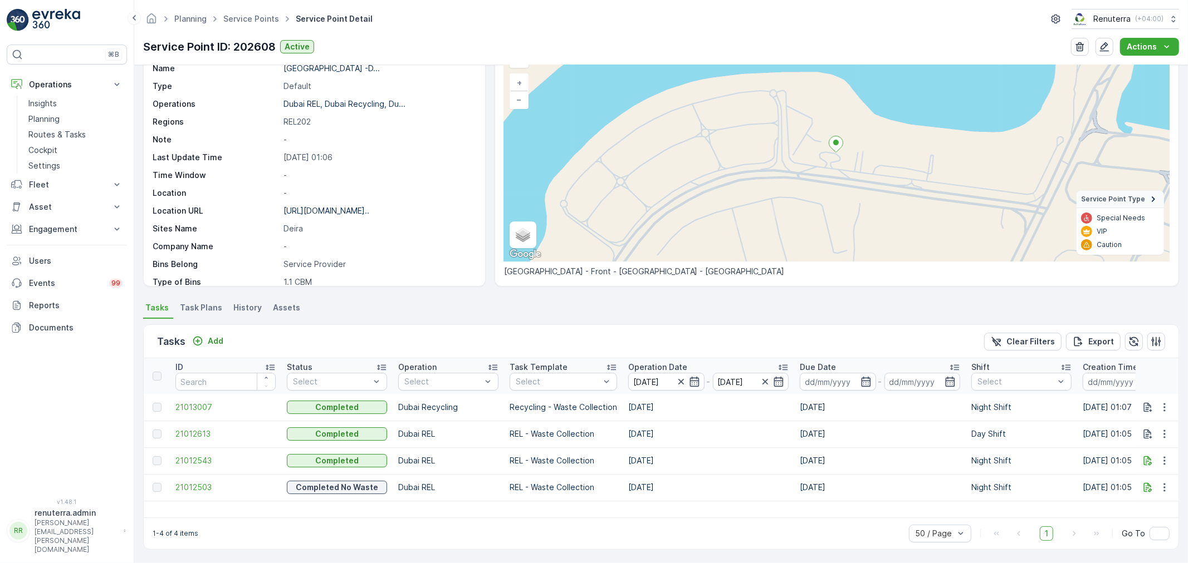
click at [185, 465] on td "21012543" at bounding box center [225, 461] width 111 height 27
click at [184, 463] on span "21012543" at bounding box center [225, 460] width 100 height 11
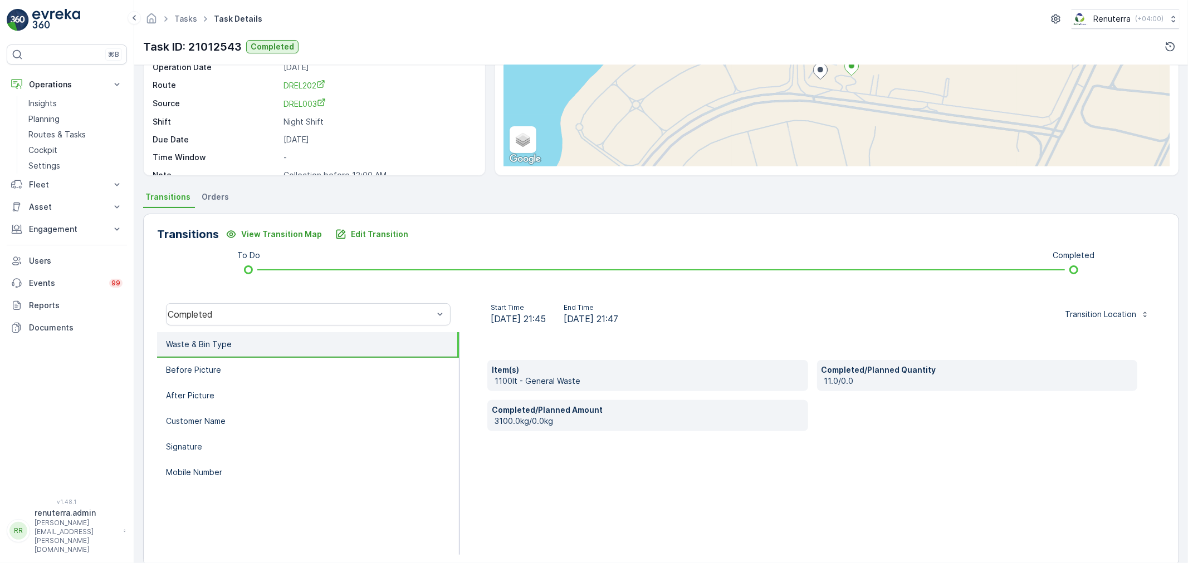
scroll to position [138, 0]
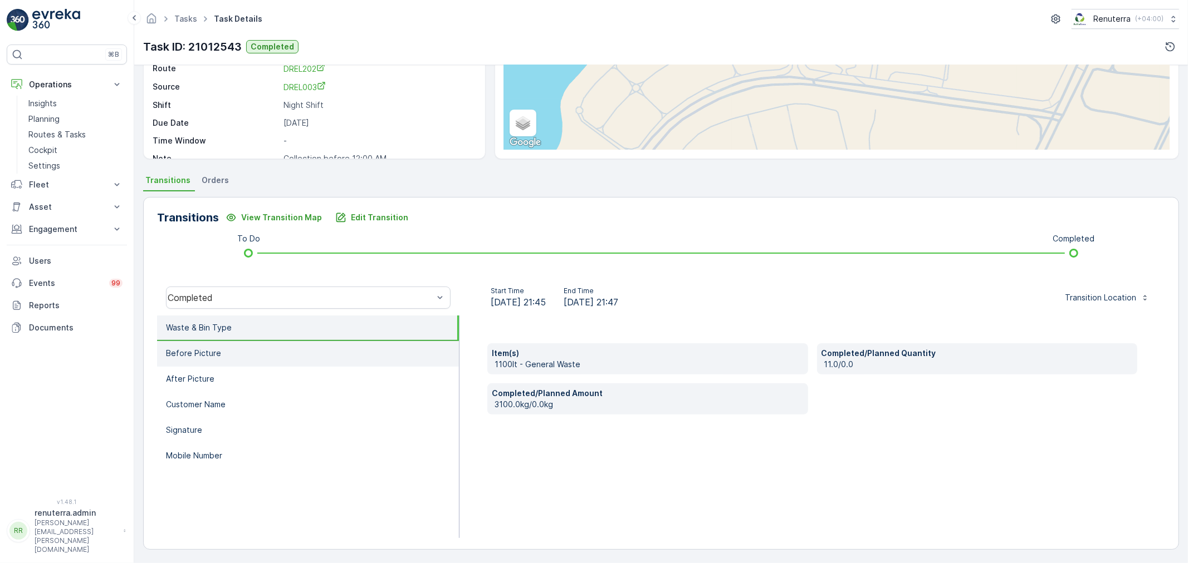
click at [283, 364] on li "Before Picture" at bounding box center [308, 354] width 302 height 26
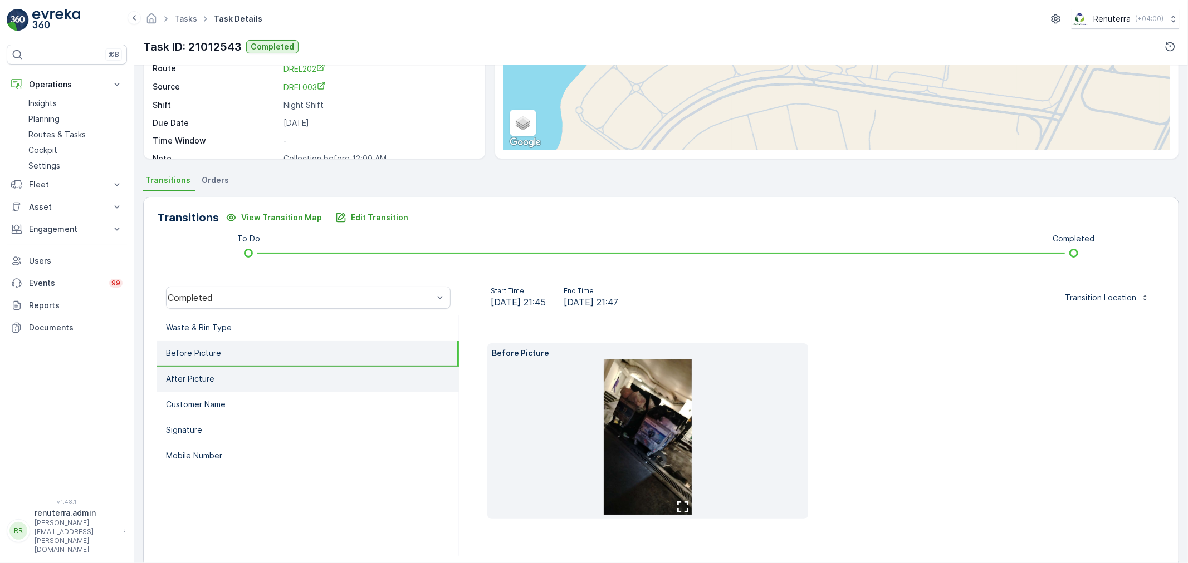
click at [288, 379] on li "After Picture" at bounding box center [308, 380] width 302 height 26
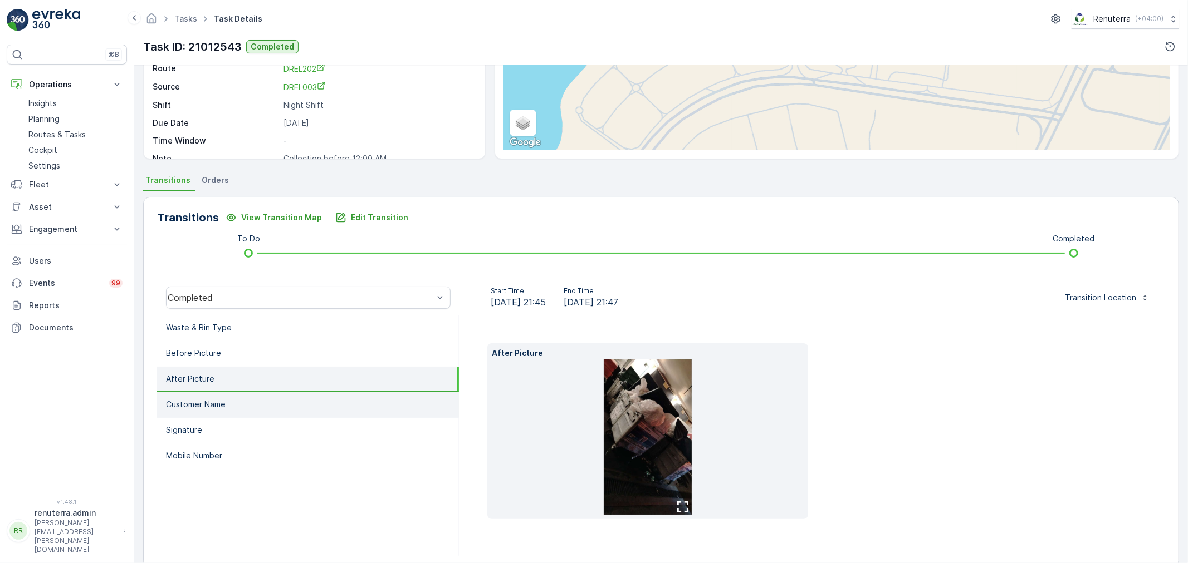
click at [292, 396] on li "Customer Name" at bounding box center [308, 406] width 302 height 26
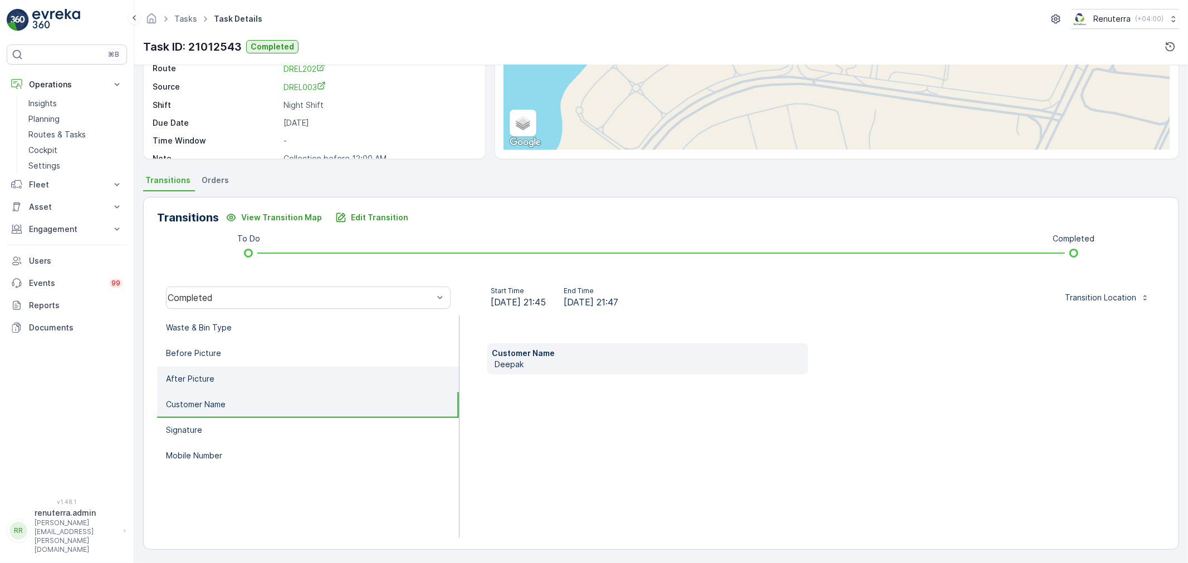
click at [282, 382] on li "After Picture" at bounding box center [308, 380] width 302 height 26
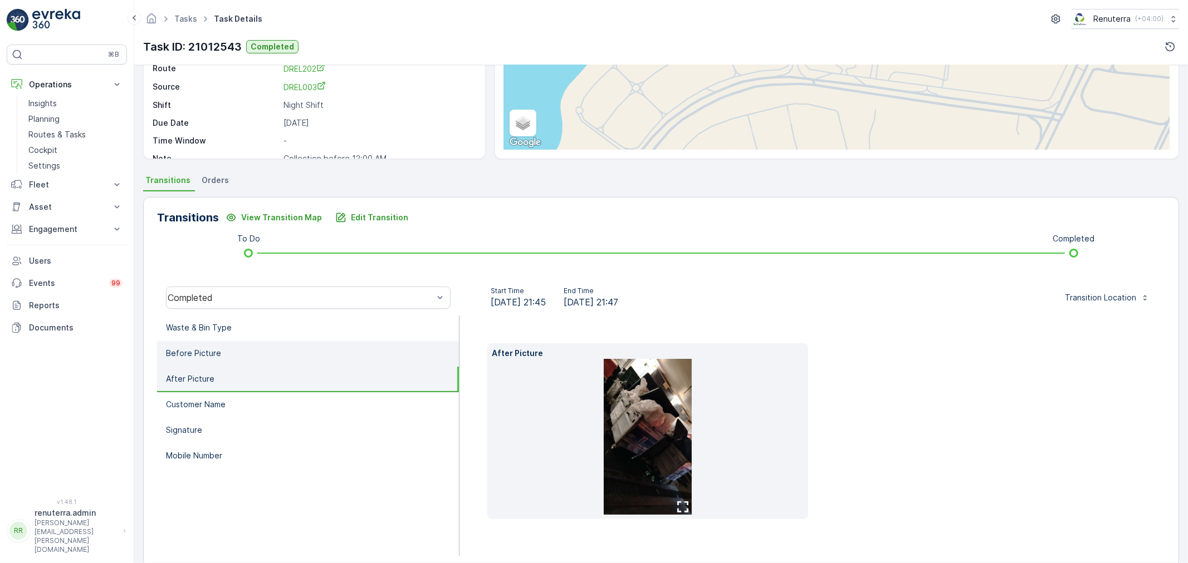
click at [262, 347] on li "Before Picture" at bounding box center [308, 354] width 302 height 26
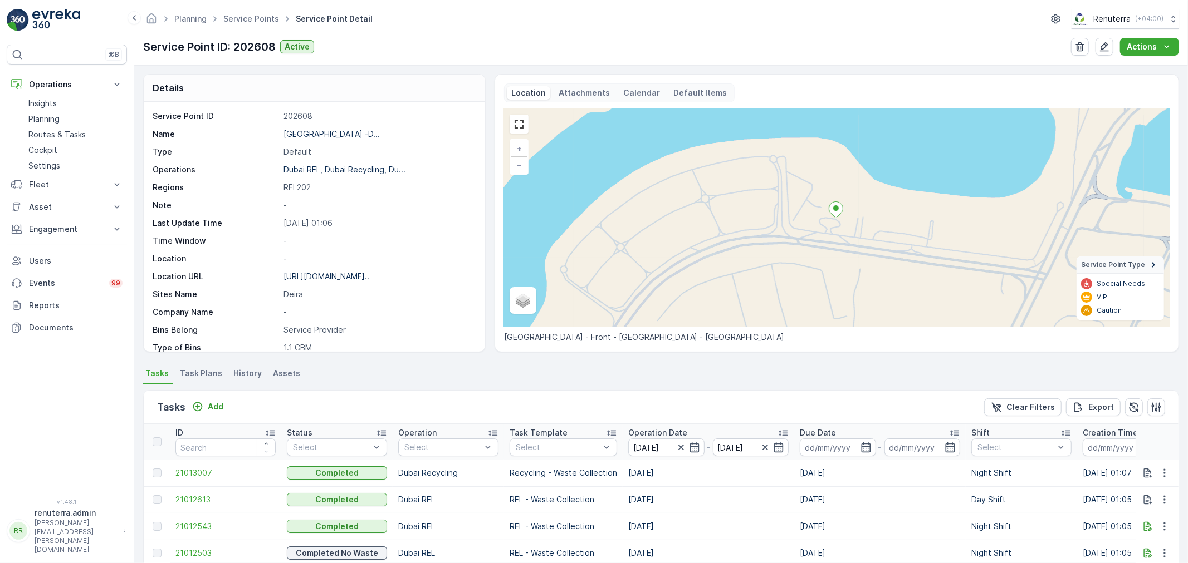
click at [672, 435] on p "Operation Date" at bounding box center [657, 433] width 59 height 11
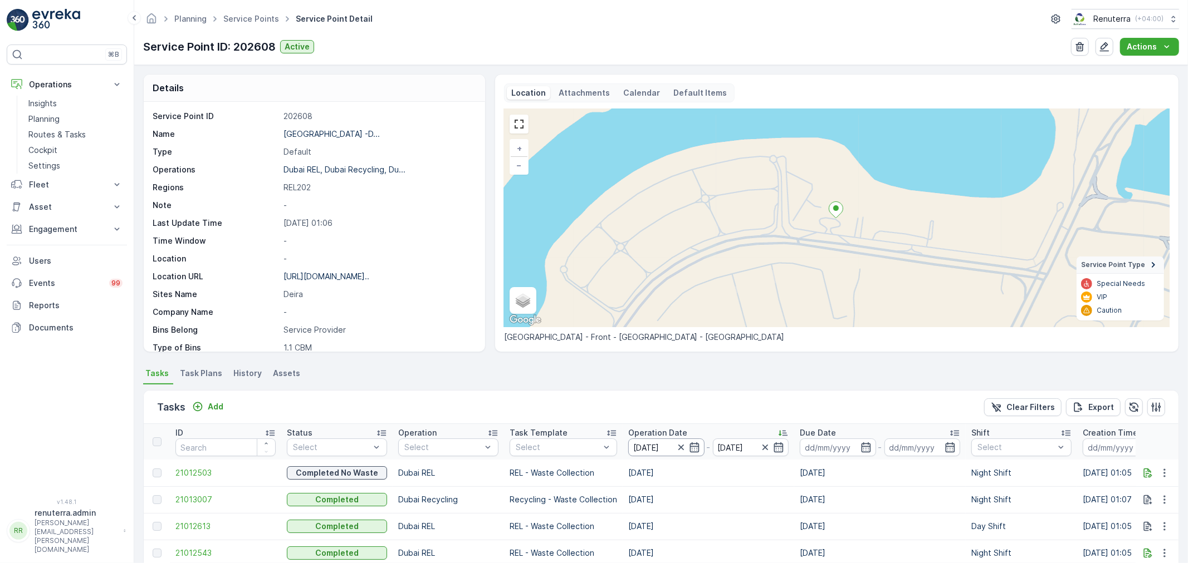
click at [650, 448] on input "20.08.2025" at bounding box center [666, 448] width 76 height 18
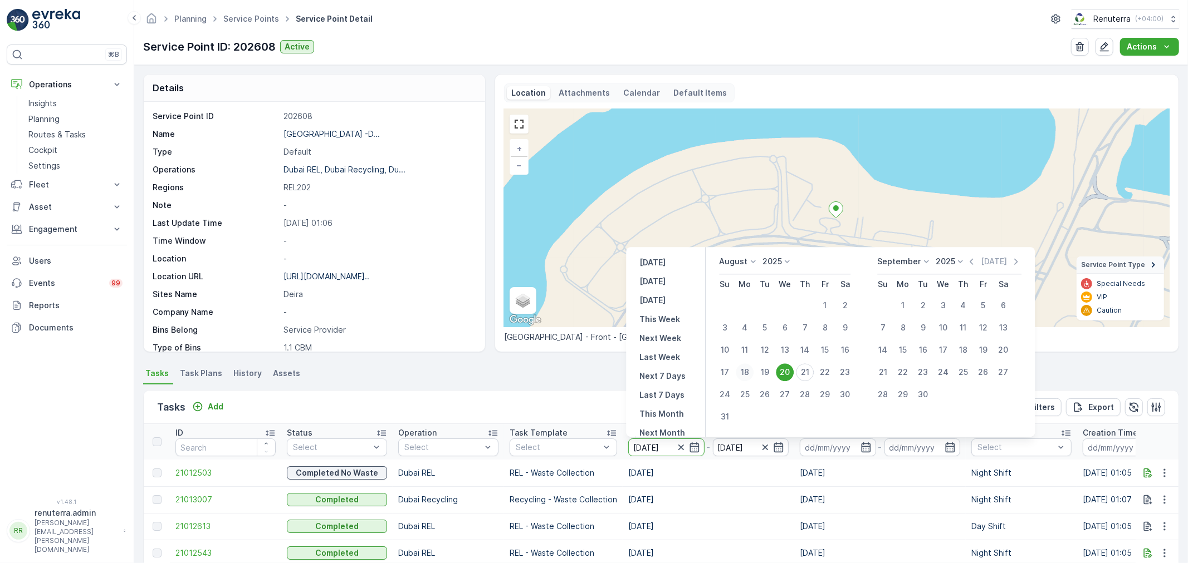
click at [747, 371] on div "18" at bounding box center [745, 373] width 18 height 18
type input "18.08.2025"
click at [747, 371] on div "18" at bounding box center [745, 373] width 18 height 18
type input "18.08.2025"
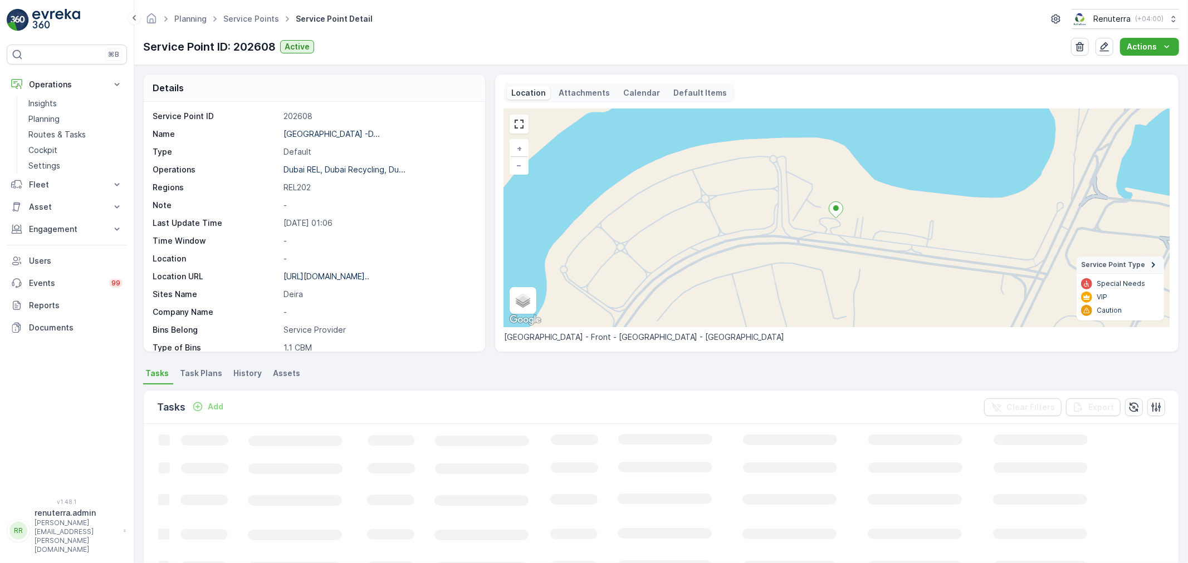
scroll to position [66, 0]
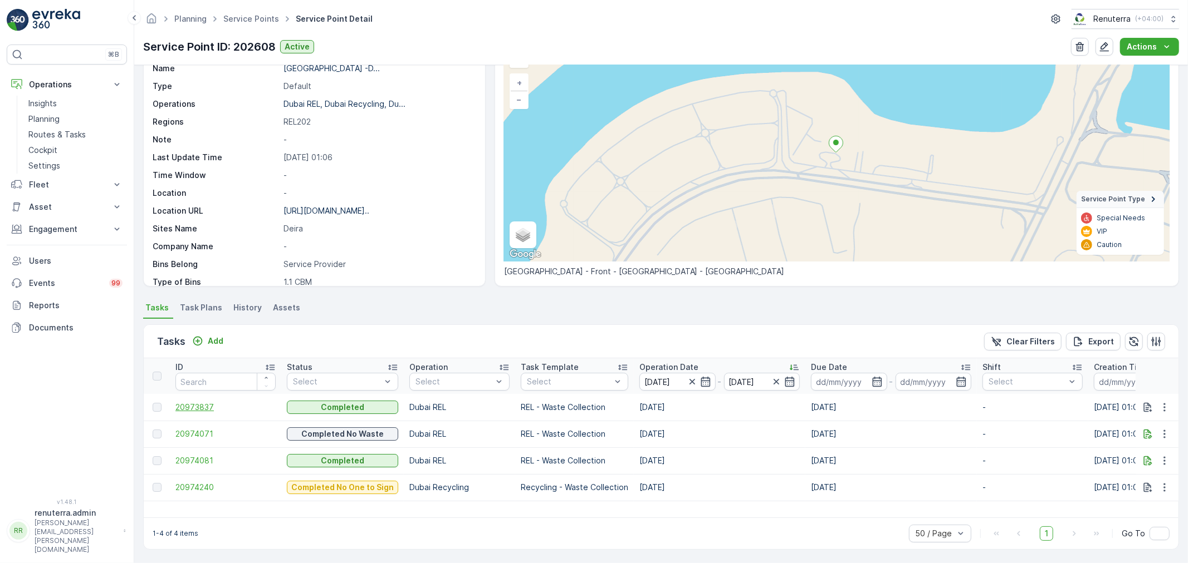
drag, startPoint x: 187, startPoint y: 396, endPoint x: 196, endPoint y: 404, distance: 12.6
click at [187, 396] on td "20973837" at bounding box center [225, 407] width 111 height 27
click at [196, 404] on span "20973837" at bounding box center [225, 407] width 100 height 11
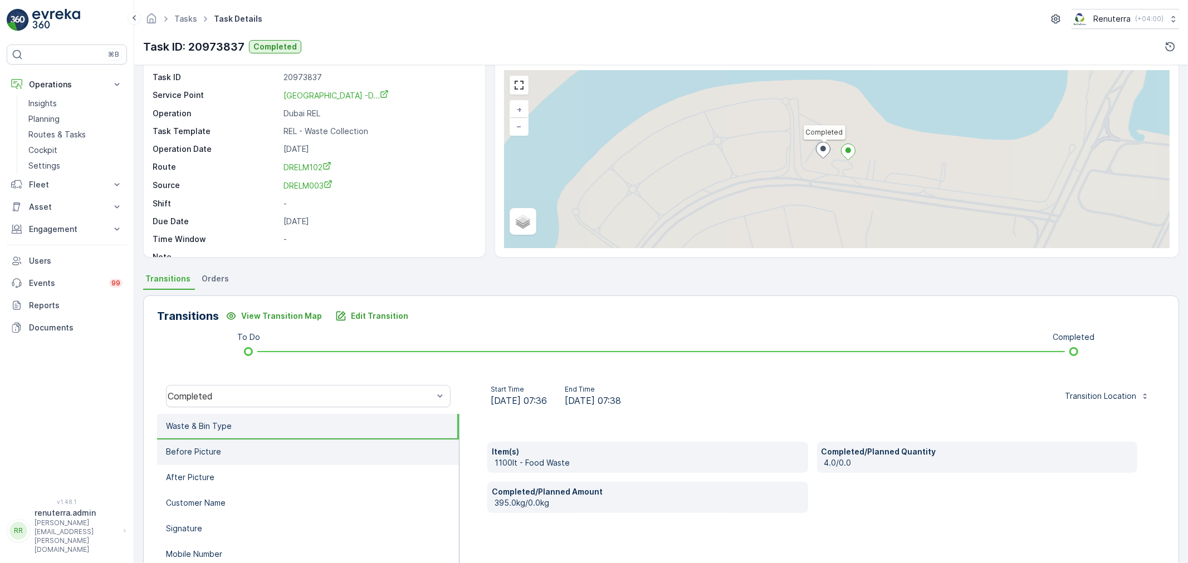
scroll to position [124, 0]
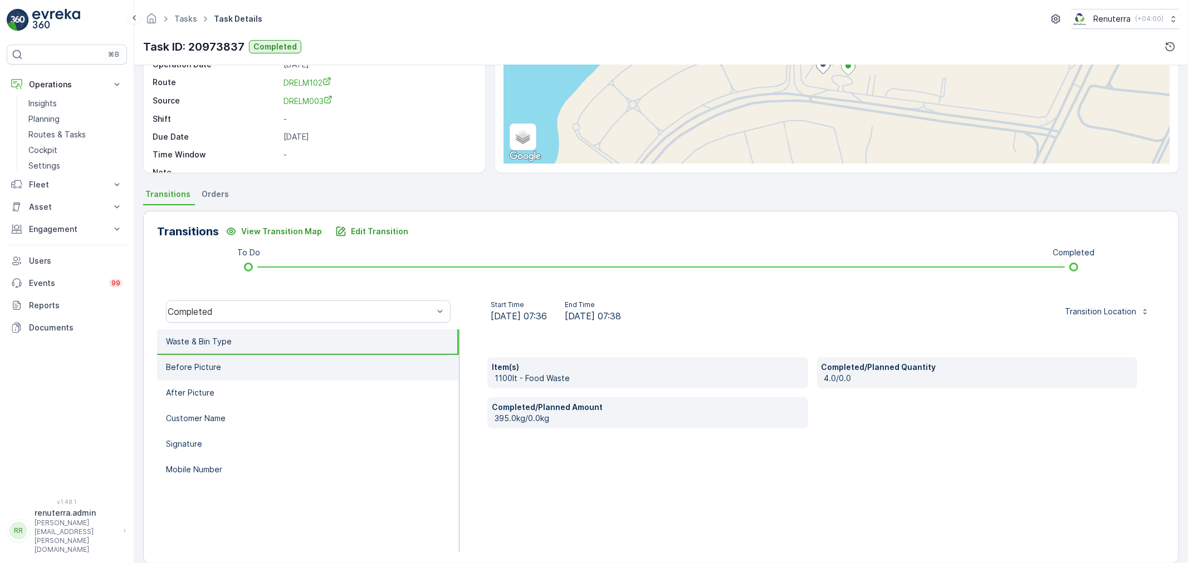
click at [297, 368] on li "Before Picture" at bounding box center [308, 368] width 302 height 26
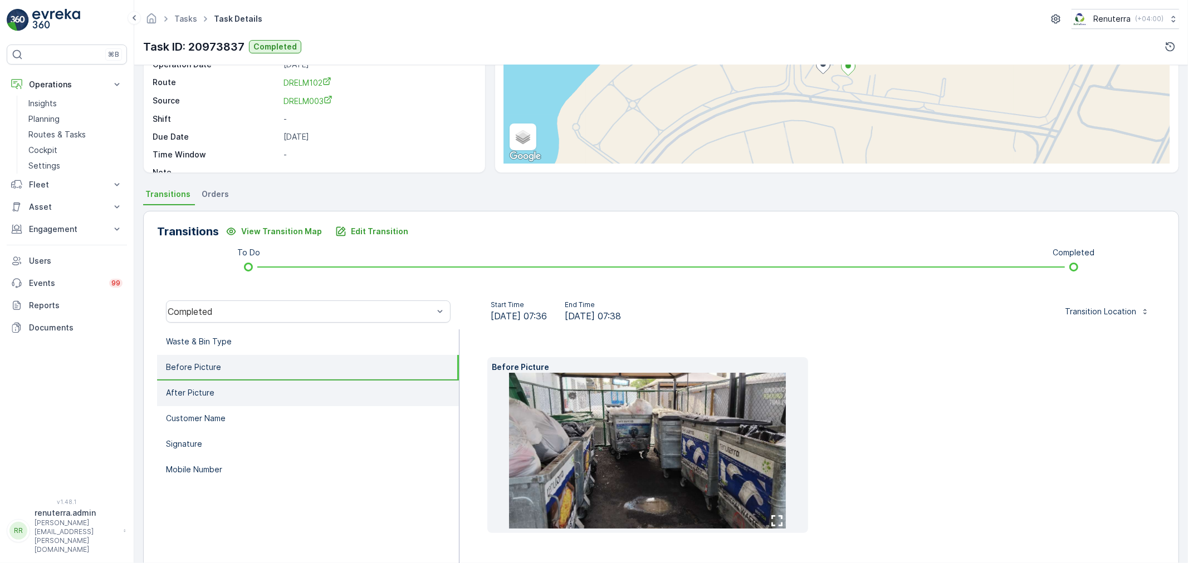
click at [278, 381] on li "After Picture" at bounding box center [308, 394] width 302 height 26
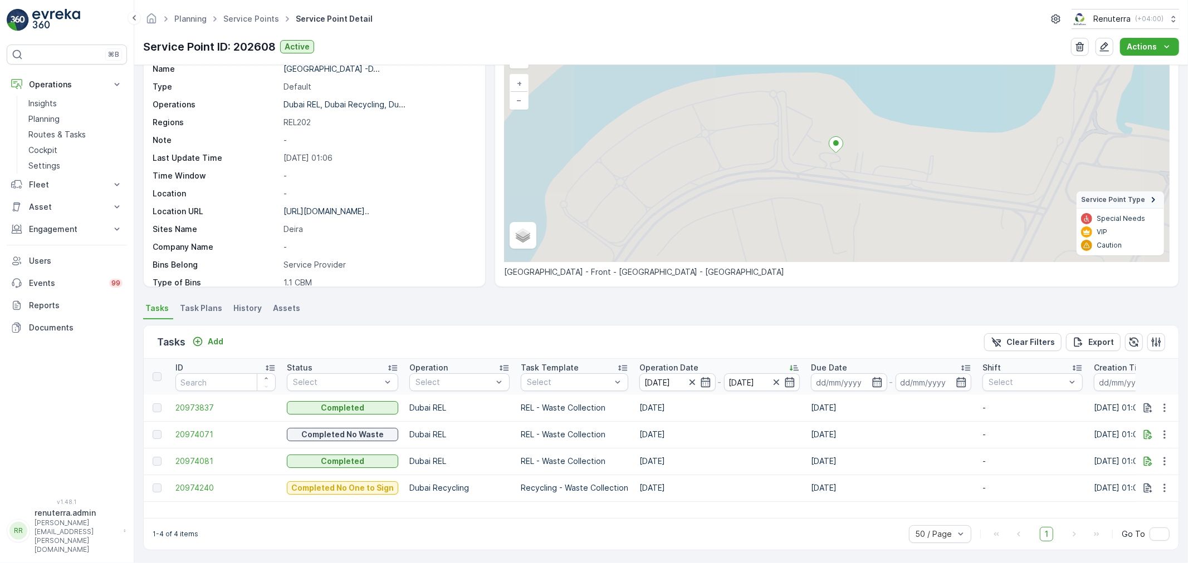
scroll to position [66, 0]
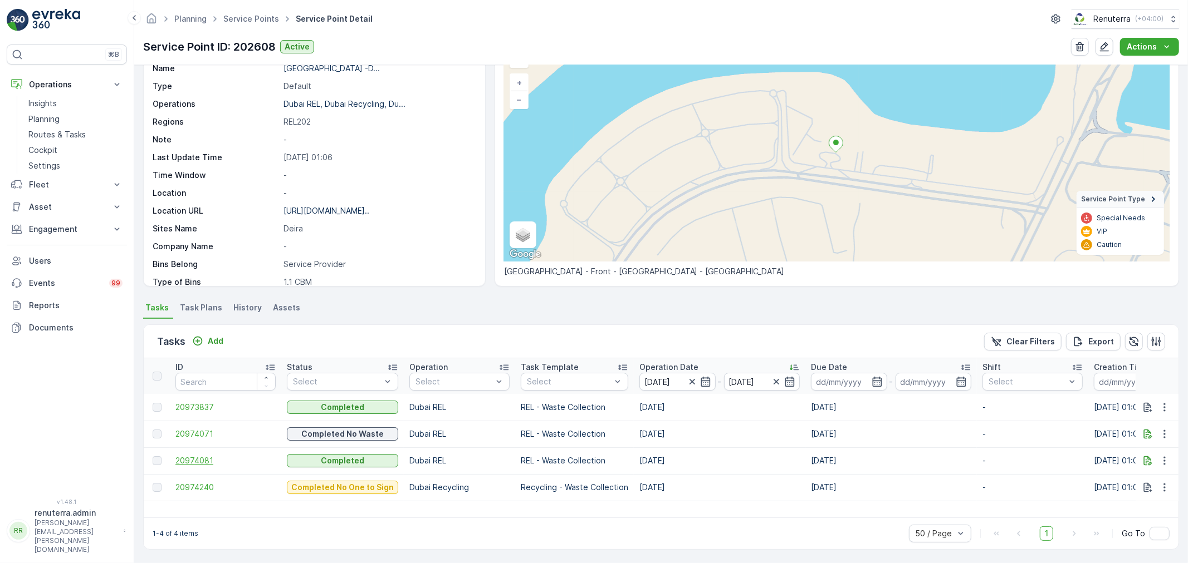
click at [192, 460] on span "20974081" at bounding box center [225, 460] width 100 height 11
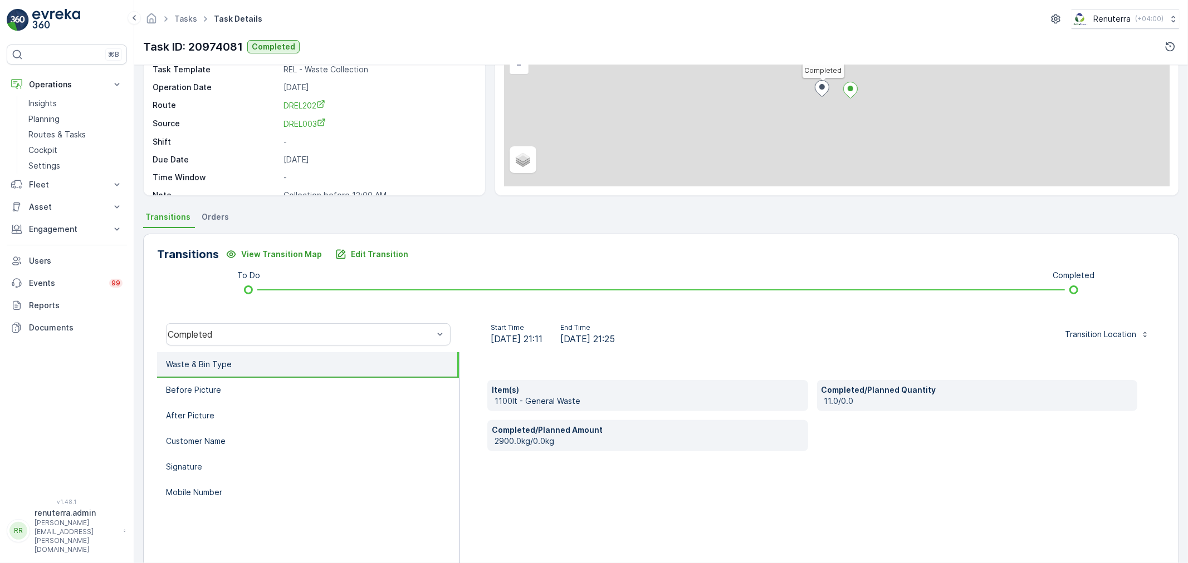
scroll to position [138, 0]
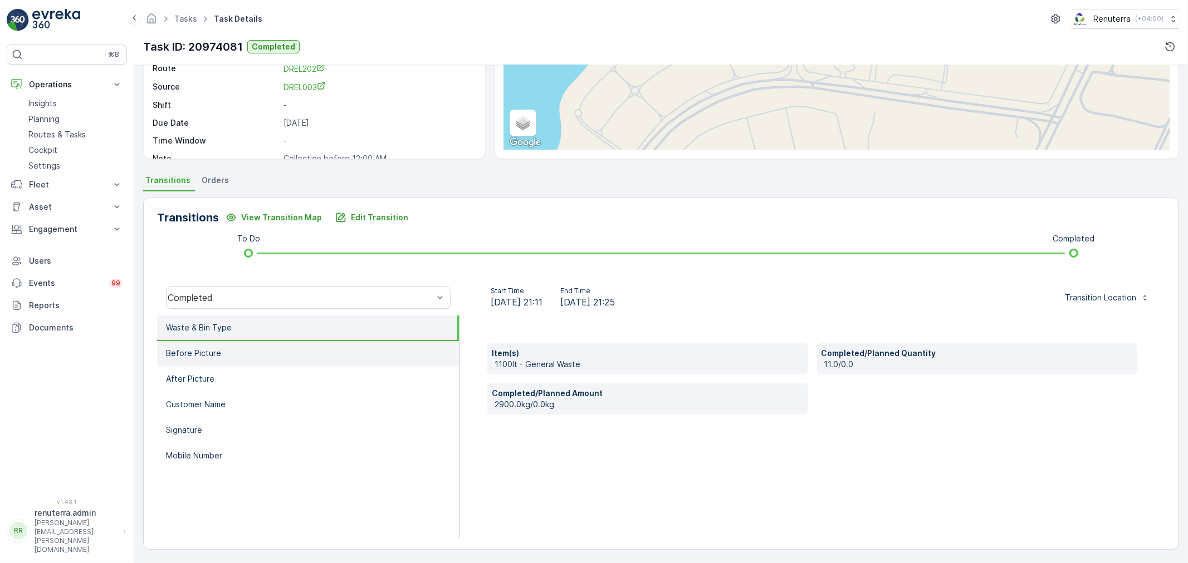
click at [316, 362] on li "Before Picture" at bounding box center [308, 354] width 302 height 26
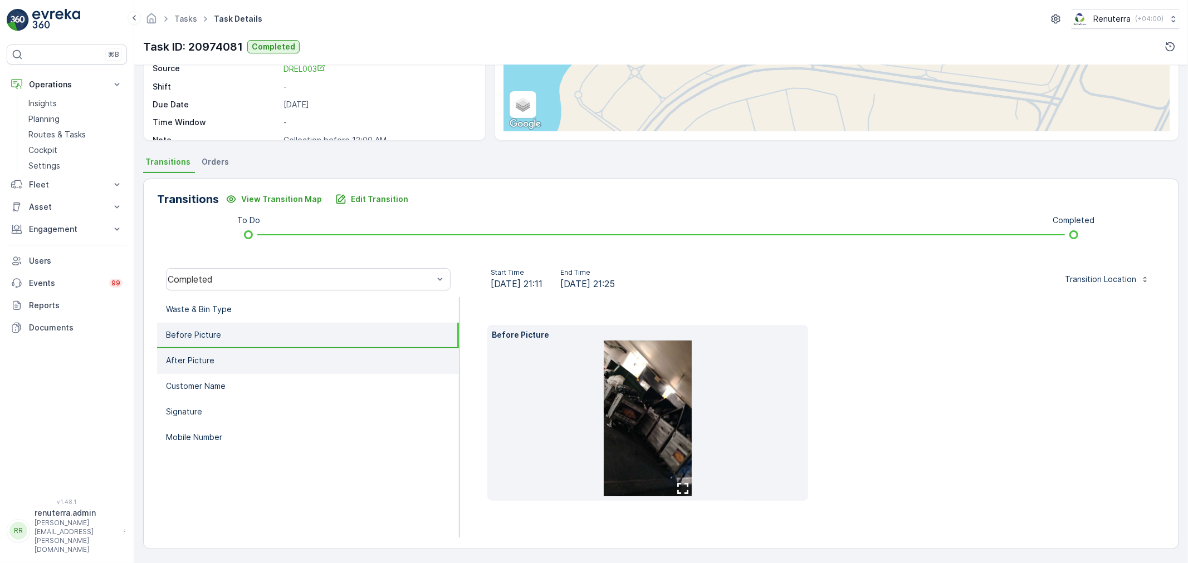
click at [267, 367] on li "After Picture" at bounding box center [308, 362] width 302 height 26
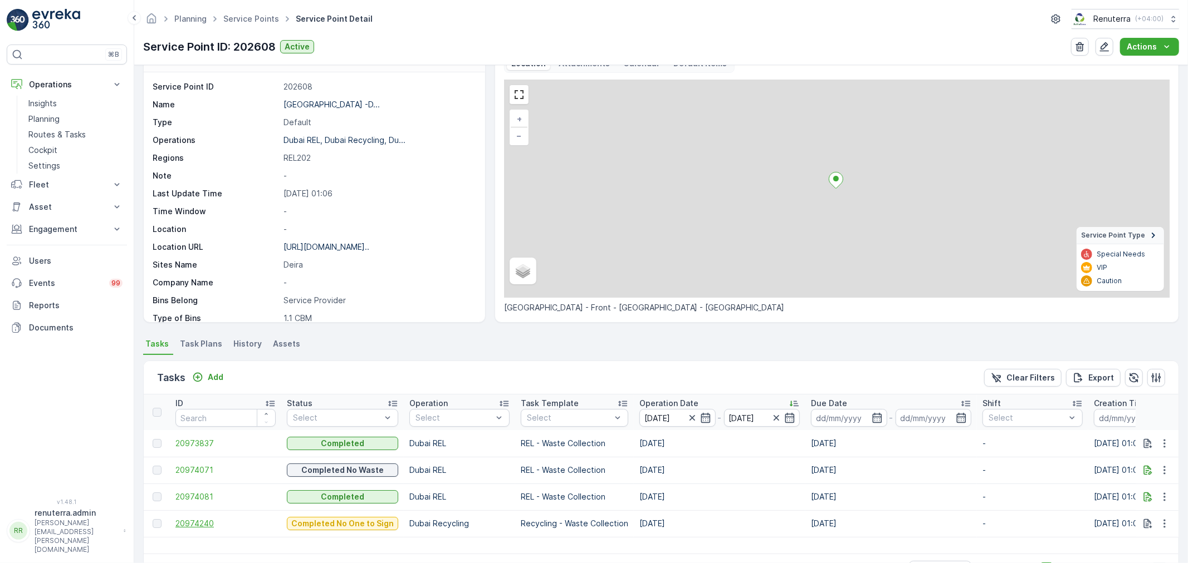
scroll to position [66, 0]
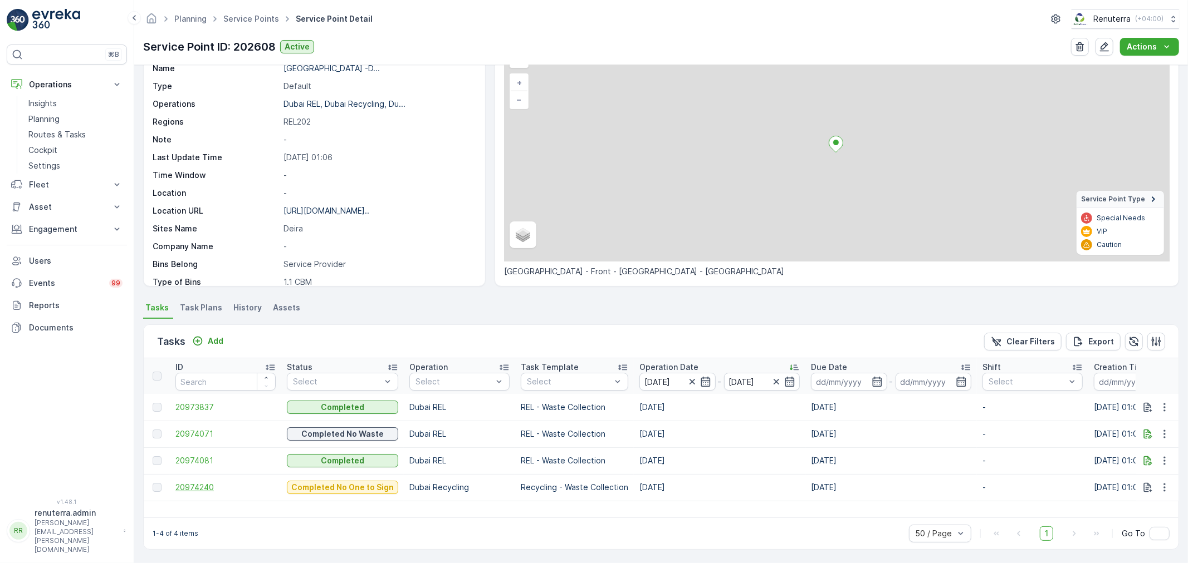
click at [204, 491] on span "20974240" at bounding box center [225, 487] width 100 height 11
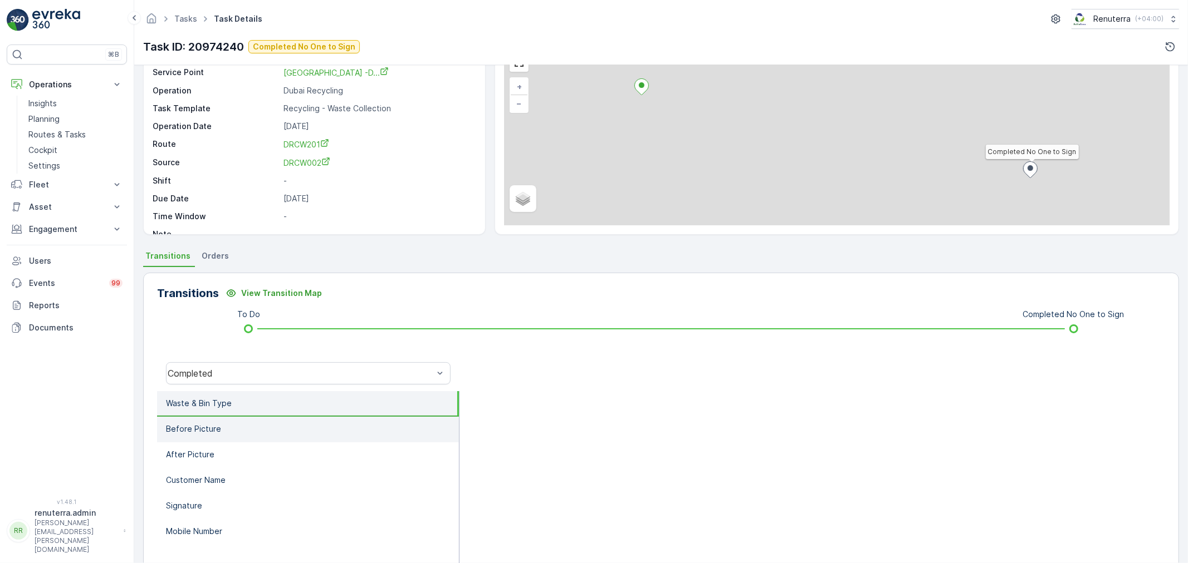
scroll to position [138, 0]
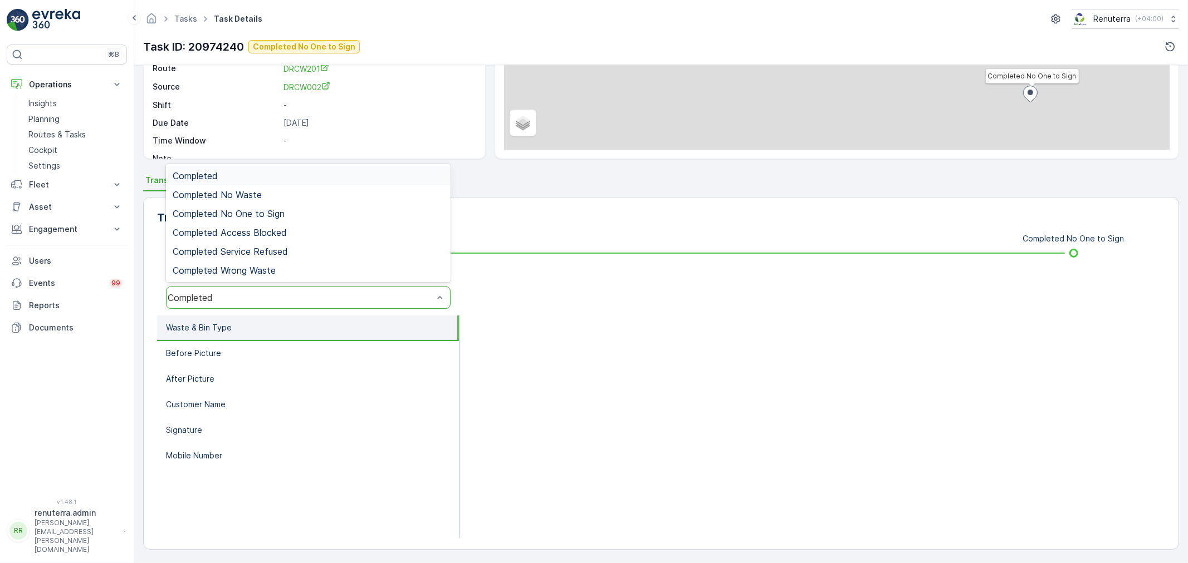
click at [210, 302] on div "Completed" at bounding box center [308, 298] width 285 height 22
click at [237, 214] on span "Completed No One to Sign" at bounding box center [229, 214] width 112 height 10
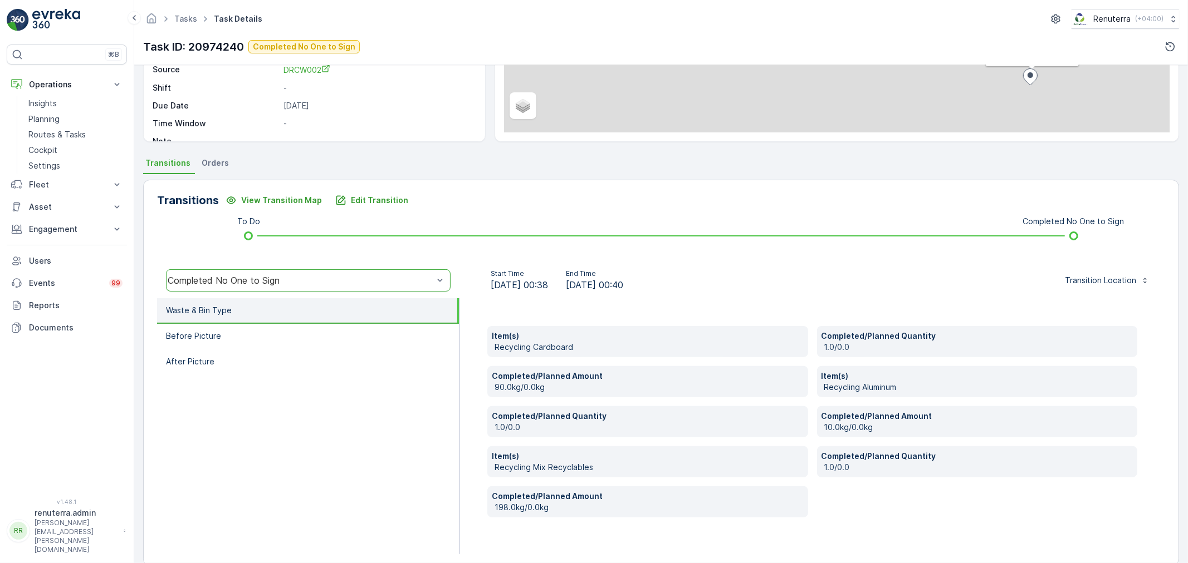
scroll to position [171, 0]
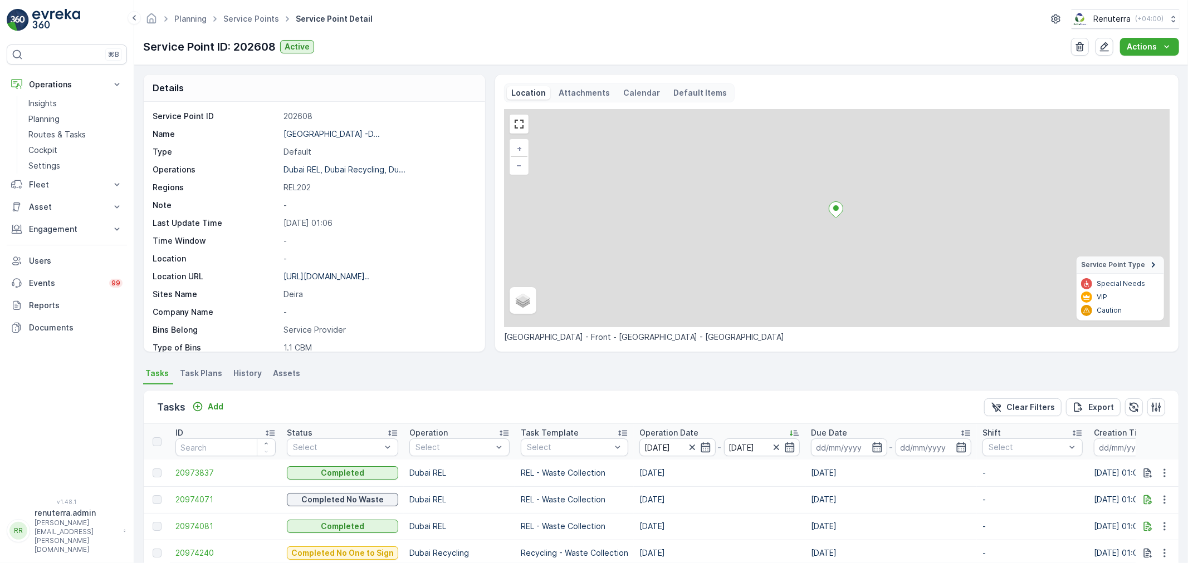
scroll to position [66, 0]
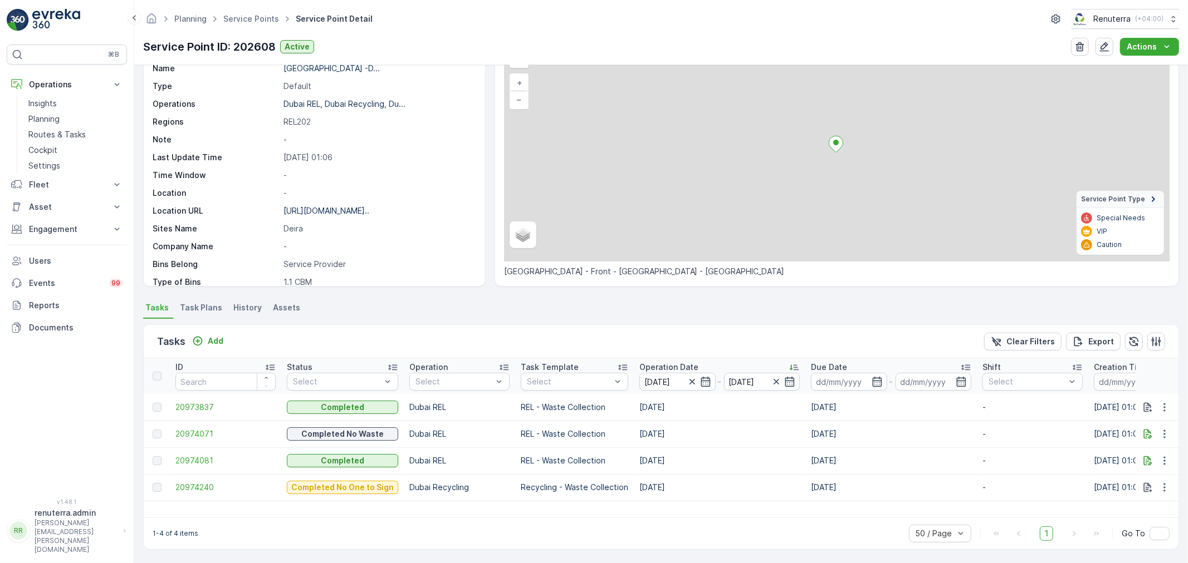
click at [202, 399] on td "20973837" at bounding box center [225, 407] width 111 height 27
click at [207, 406] on span "20973837" at bounding box center [225, 407] width 100 height 11
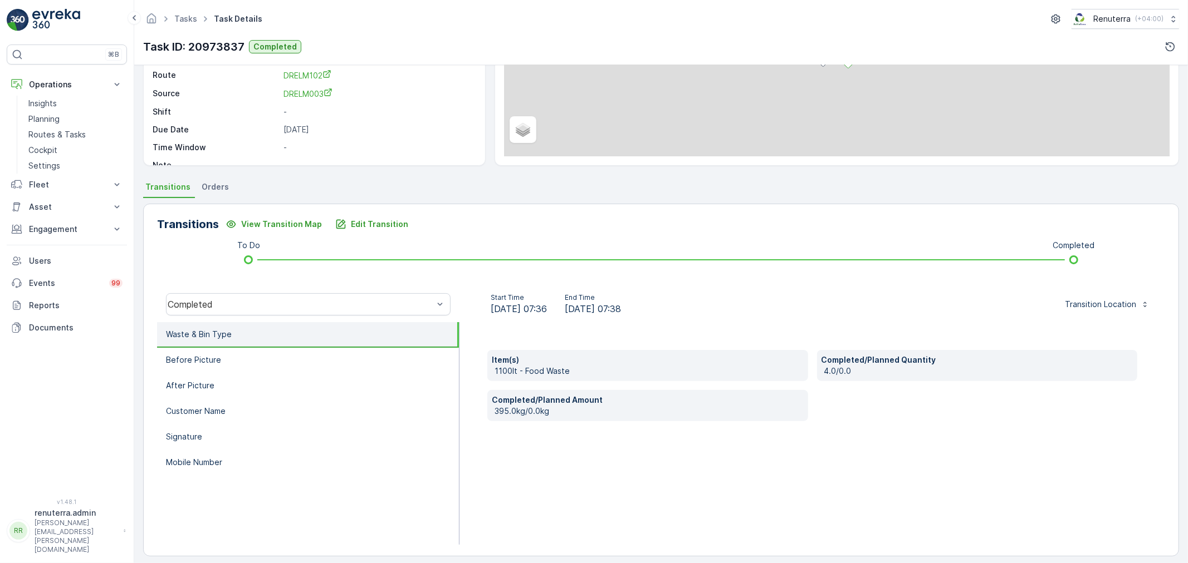
scroll to position [138, 0]
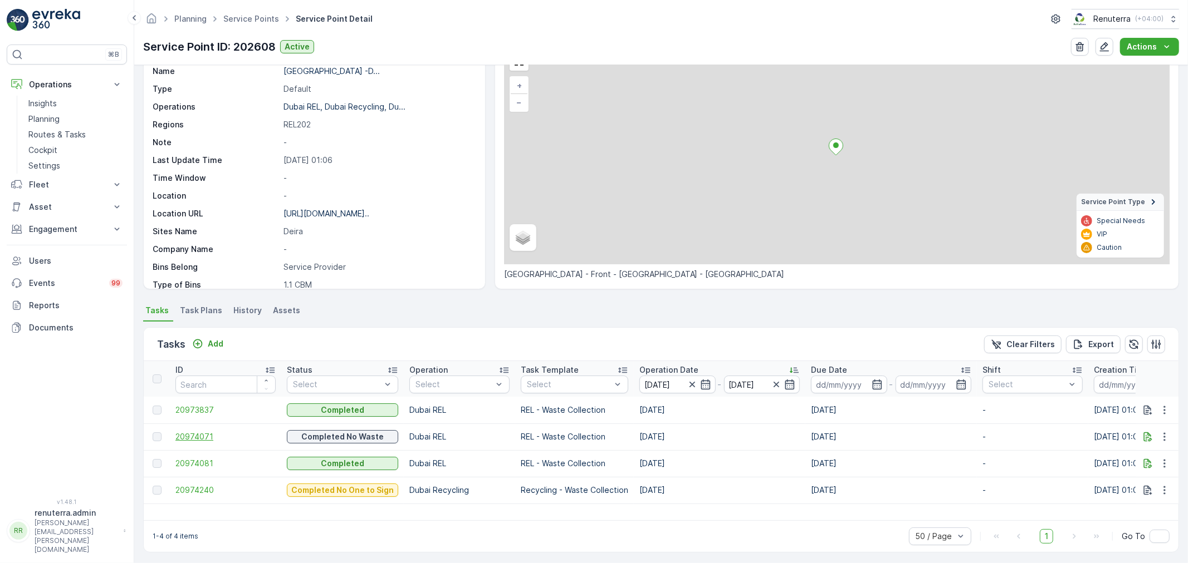
scroll to position [66, 0]
click at [190, 462] on span "20974081" at bounding box center [225, 460] width 100 height 11
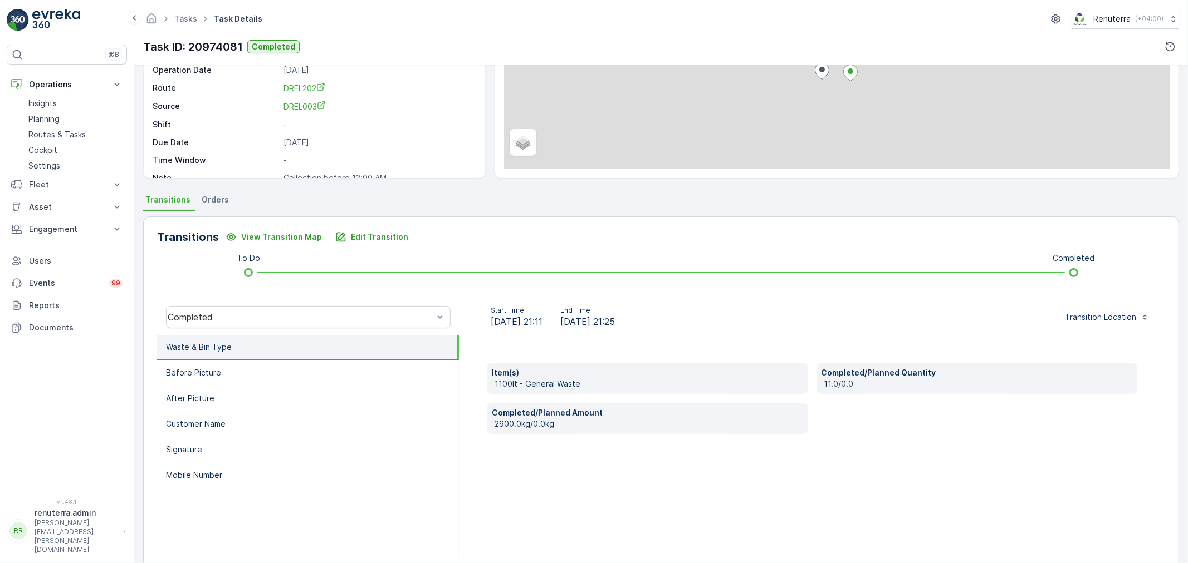
scroll to position [124, 0]
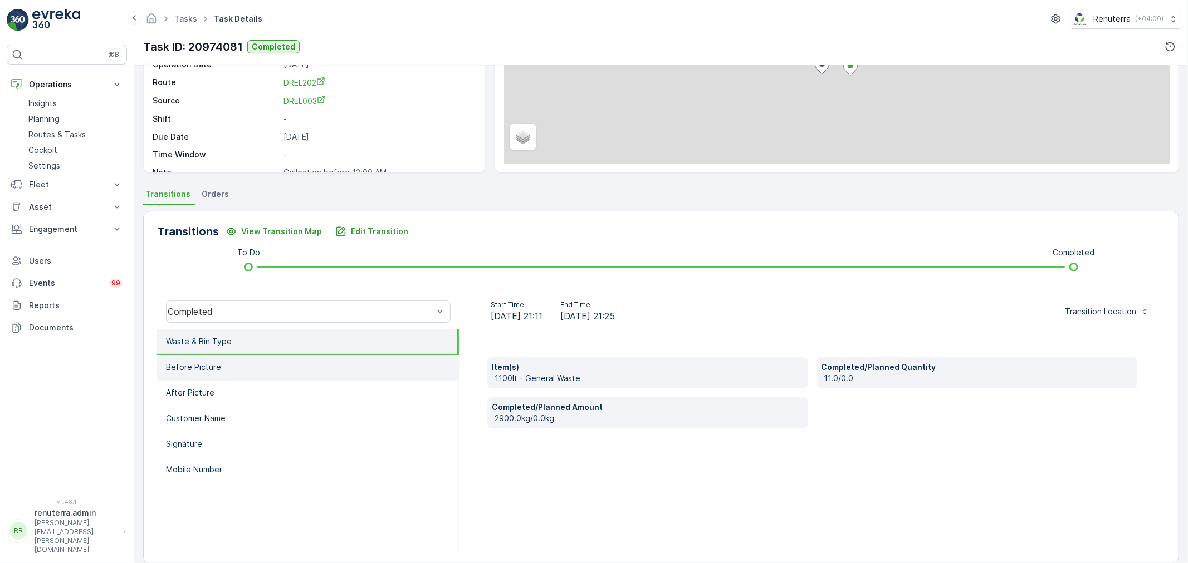
click at [285, 366] on li "Before Picture" at bounding box center [308, 368] width 302 height 26
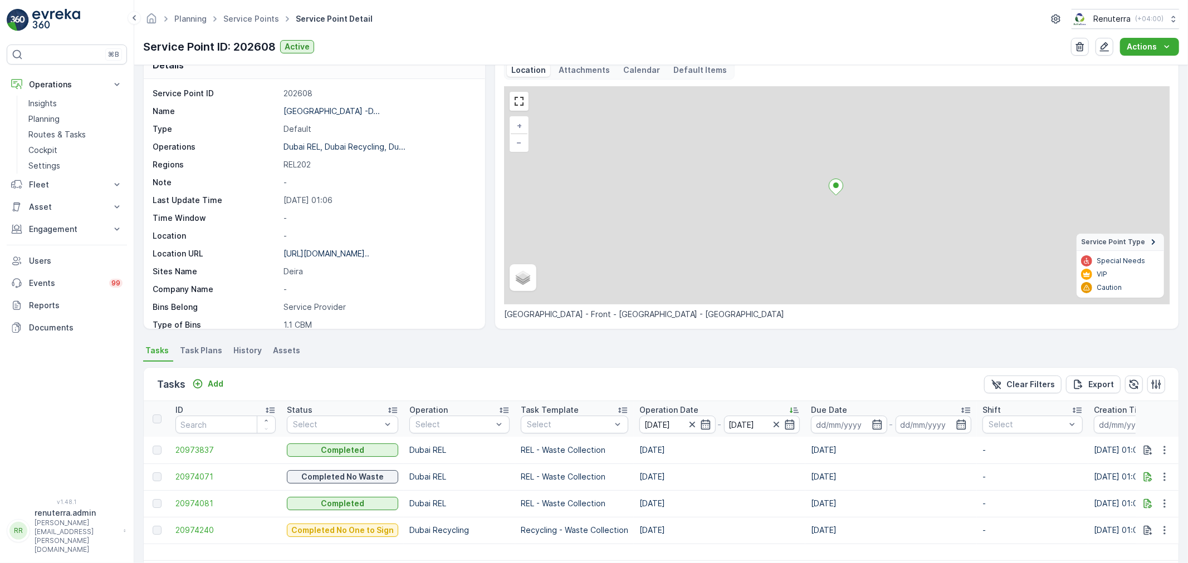
scroll to position [66, 0]
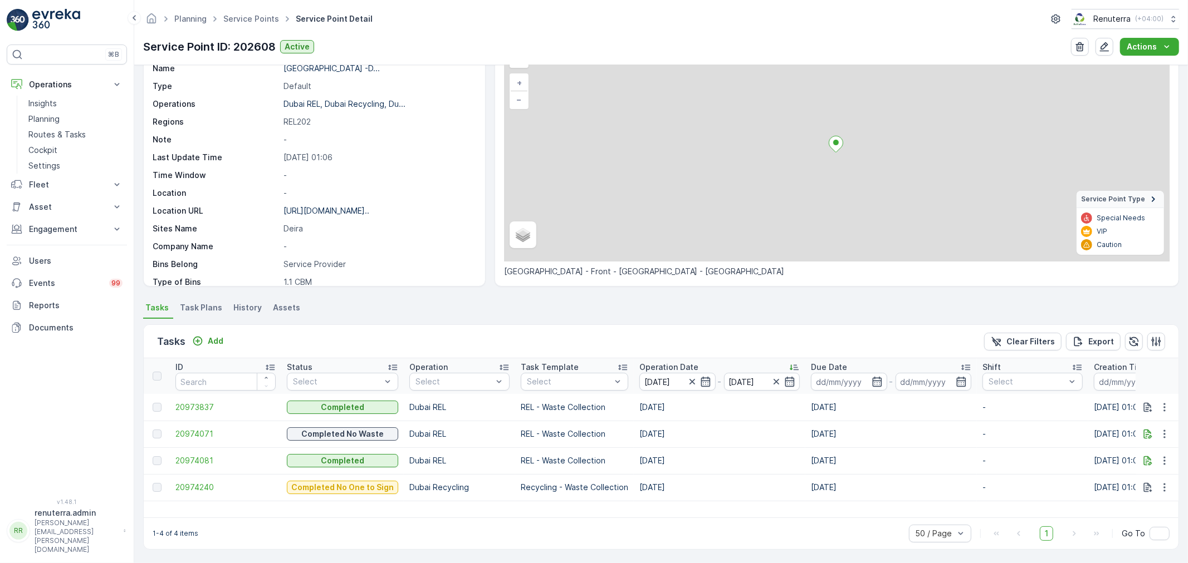
click at [198, 453] on td "20974081" at bounding box center [225, 461] width 111 height 27
click at [199, 457] on span "20974081" at bounding box center [225, 460] width 100 height 11
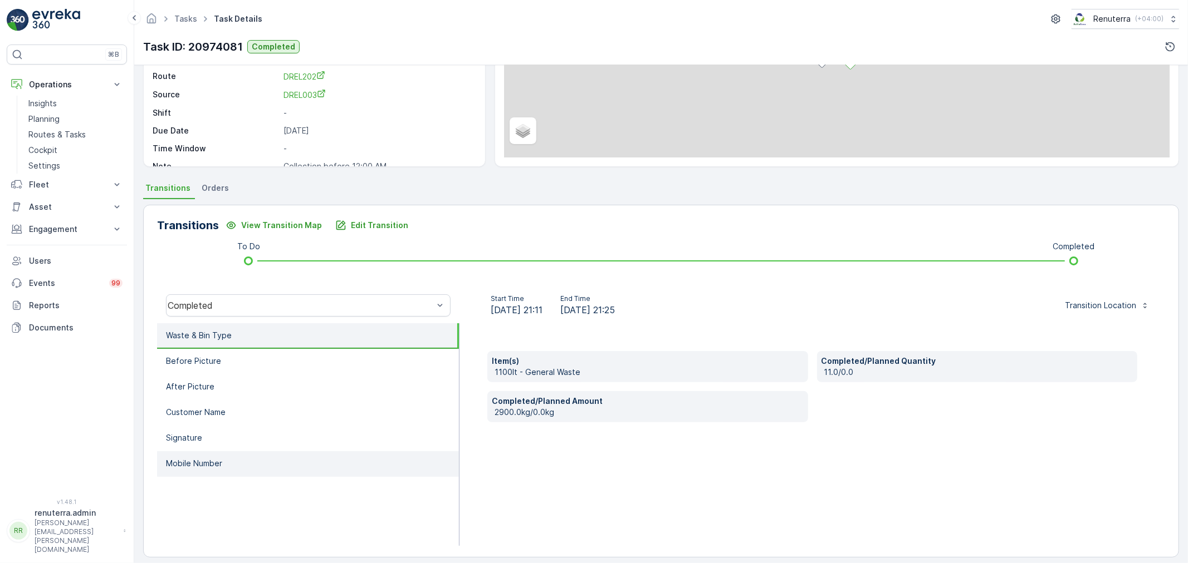
scroll to position [138, 0]
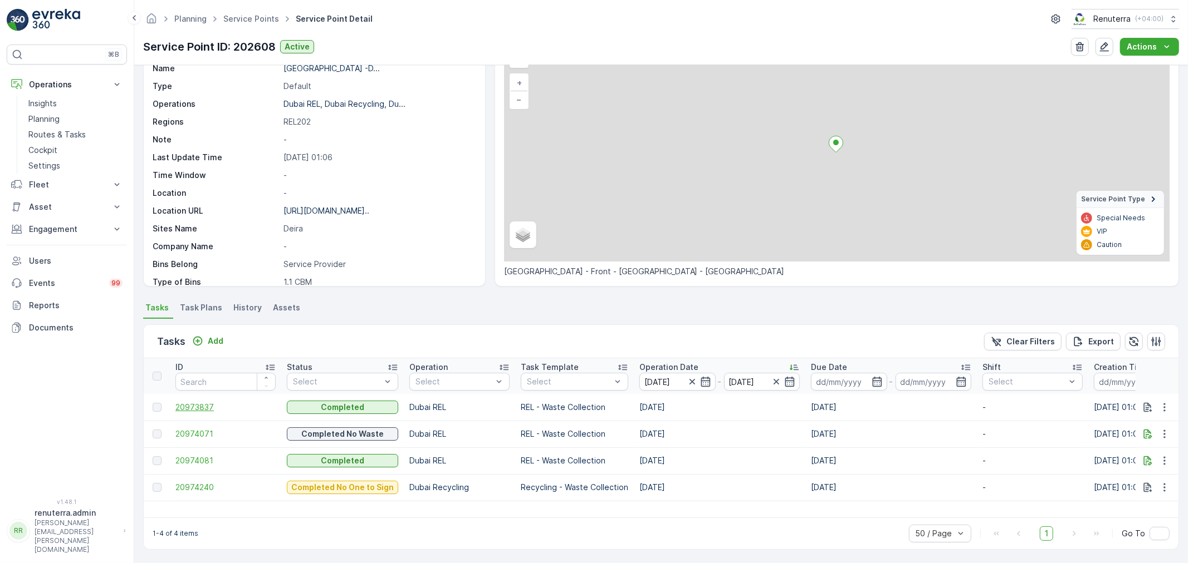
click at [194, 404] on span "20973837" at bounding box center [225, 407] width 100 height 11
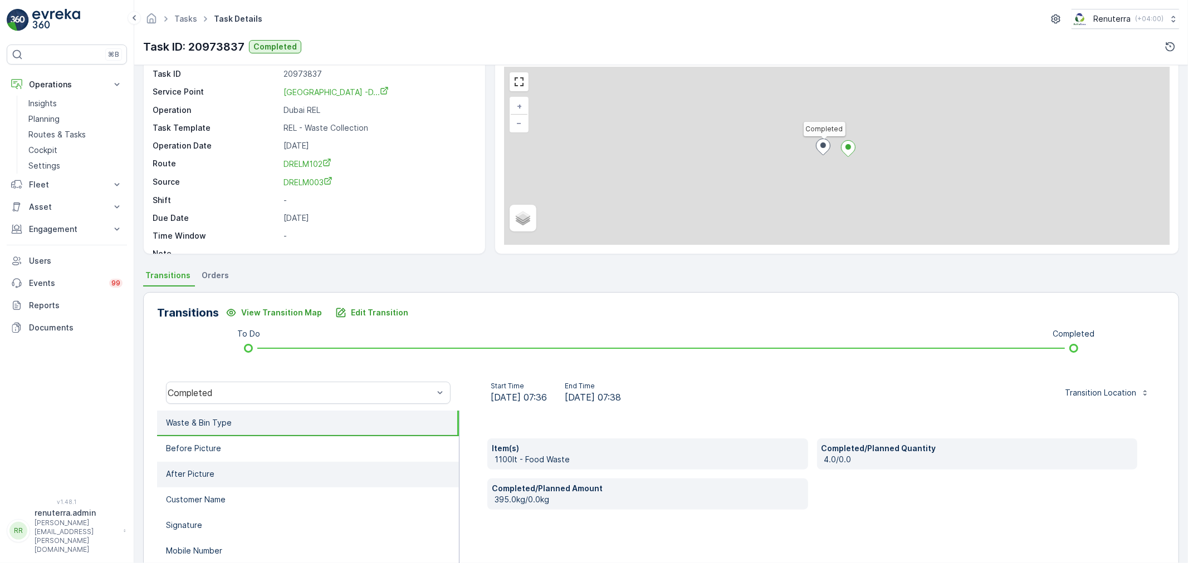
scroll to position [138, 0]
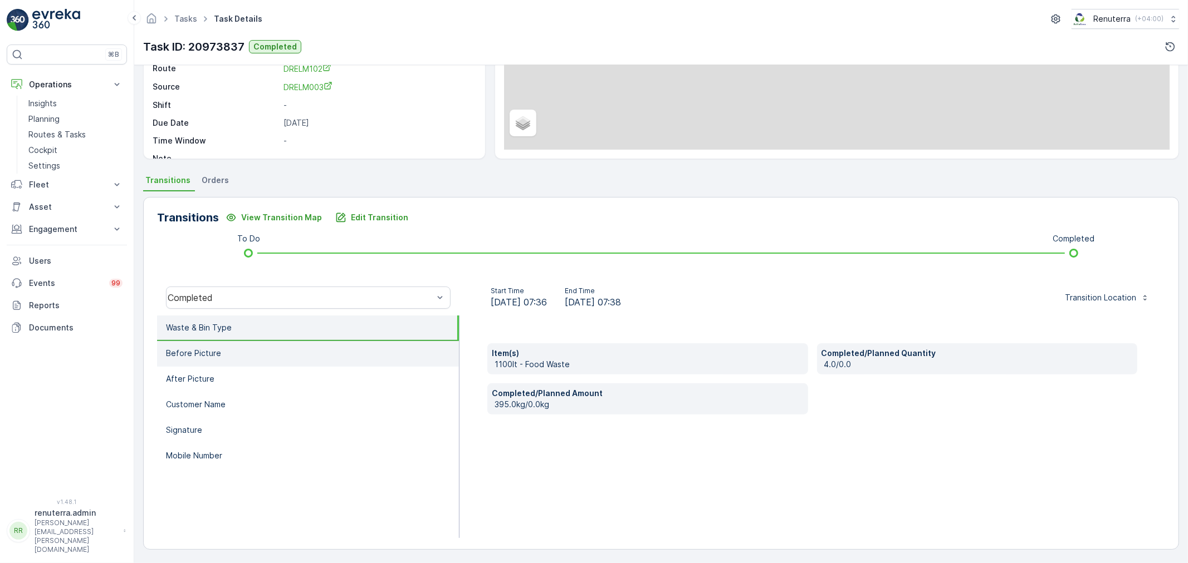
click at [246, 351] on li "Before Picture" at bounding box center [308, 354] width 302 height 26
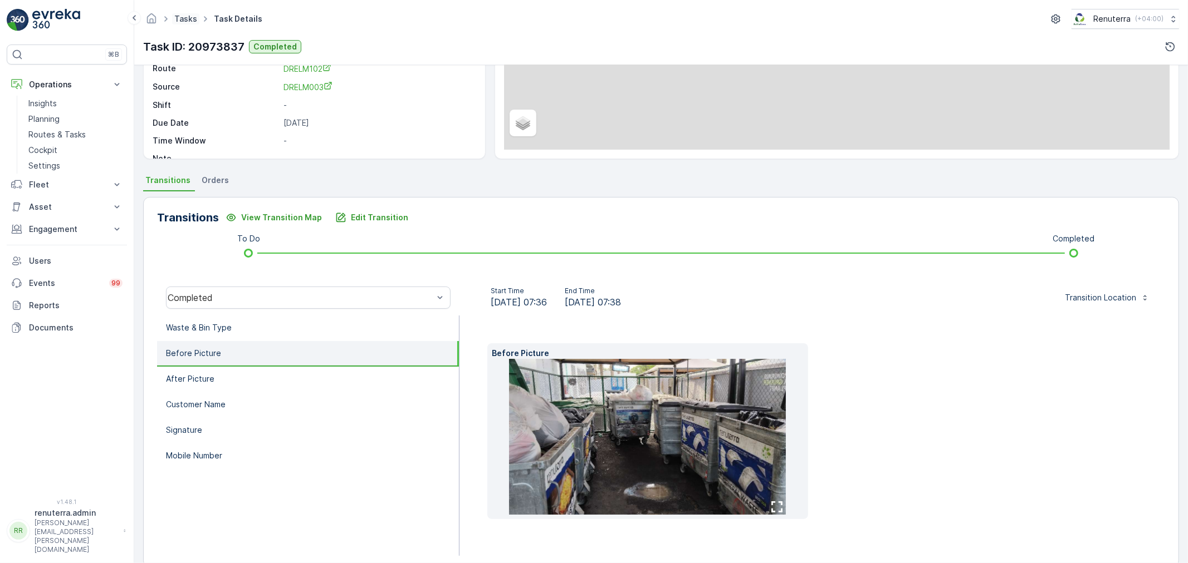
click at [185, 18] on link "Tasks" at bounding box center [185, 18] width 23 height 9
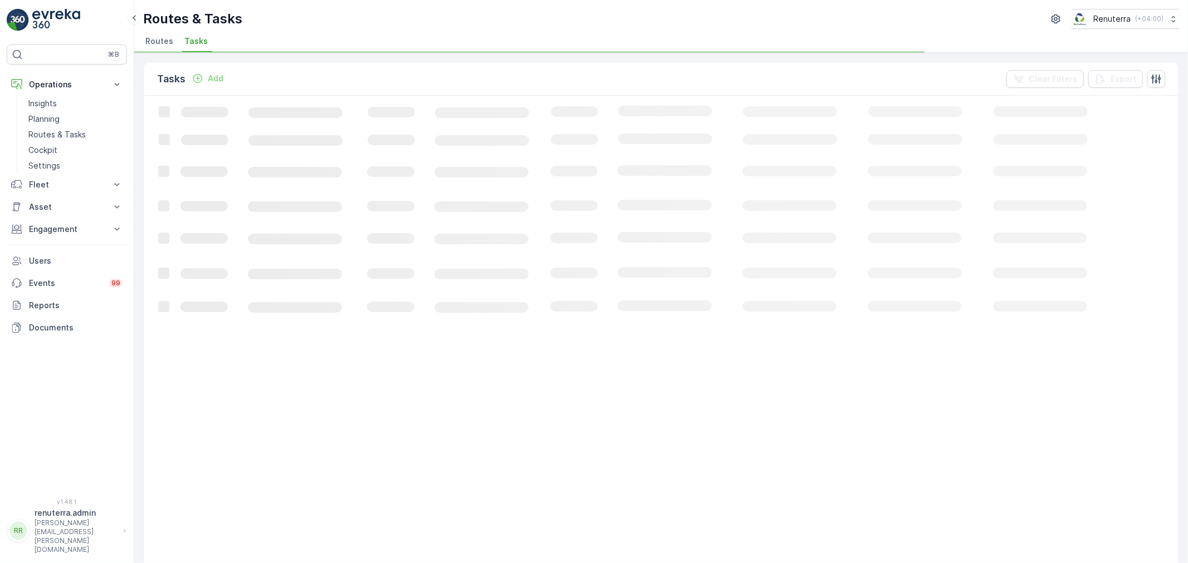
click at [165, 33] on li "Routes" at bounding box center [160, 42] width 35 height 19
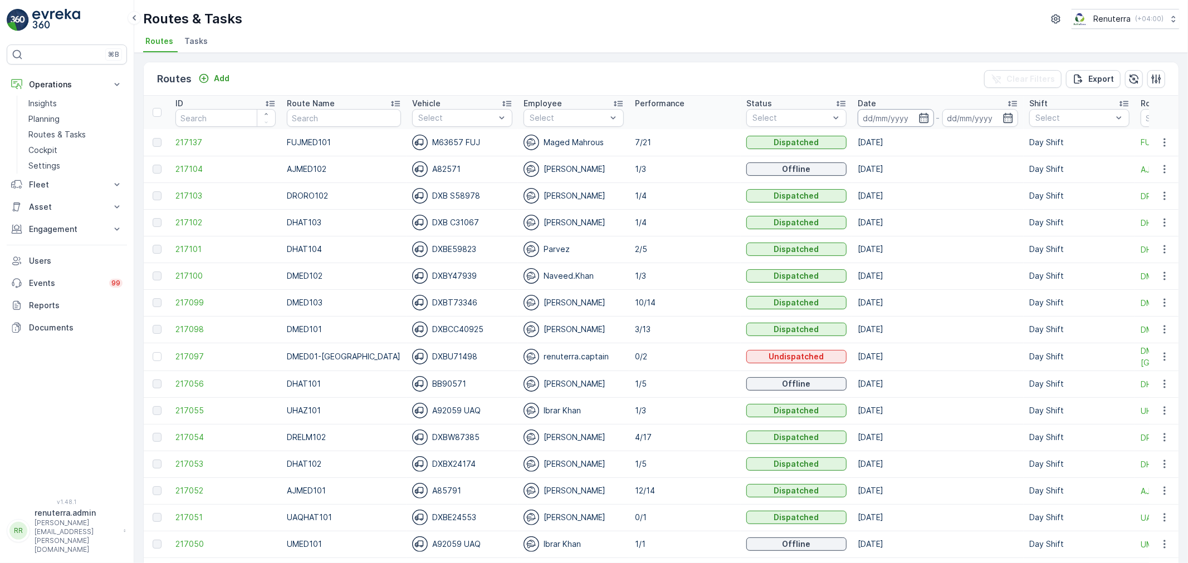
click at [881, 119] on input at bounding box center [895, 118] width 76 height 18
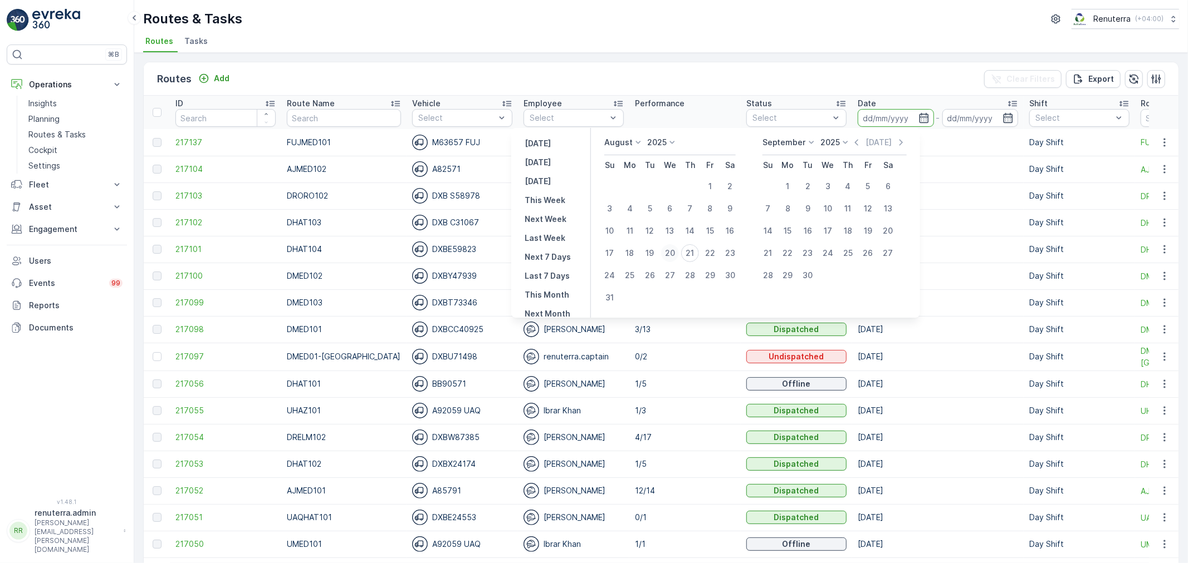
click at [680, 255] on button "20" at bounding box center [670, 253] width 20 height 20
type input "[DATE]"
click at [691, 254] on div "21" at bounding box center [690, 253] width 18 height 18
type input "[DATE]"
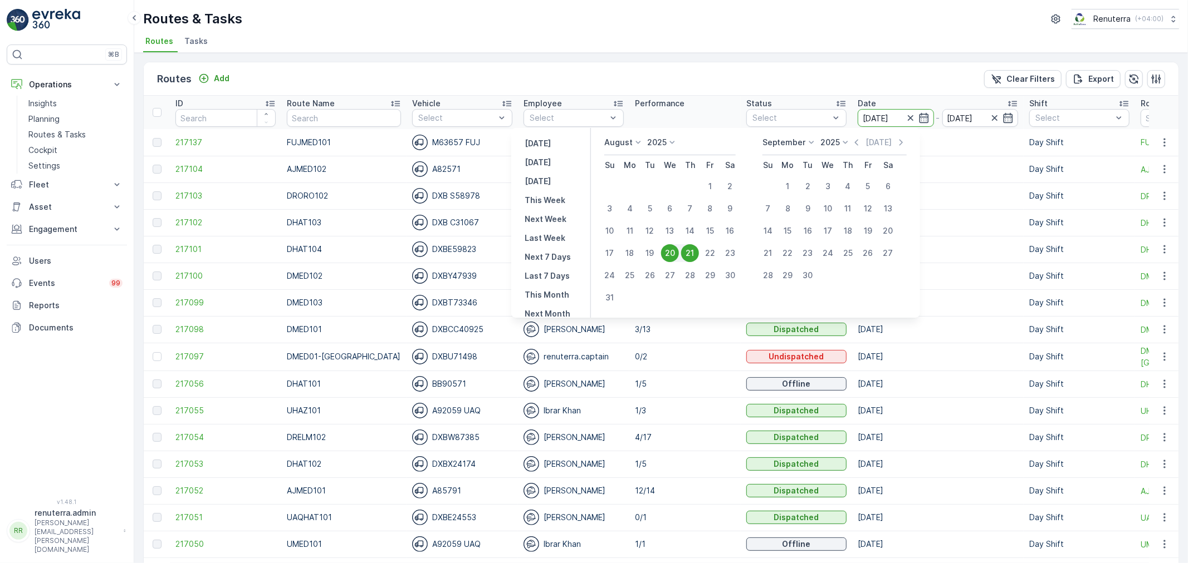
click at [693, 256] on div "21" at bounding box center [690, 253] width 18 height 18
type input "[DATE]"
click at [693, 256] on div "21" at bounding box center [690, 253] width 18 height 18
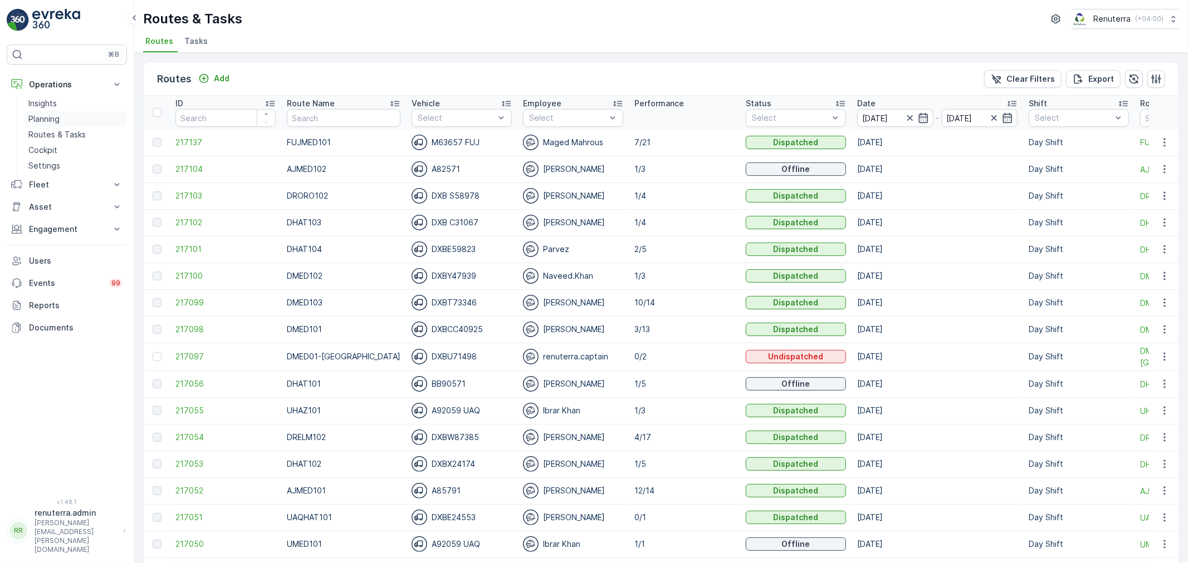
click at [57, 119] on p "Planning" at bounding box center [43, 119] width 31 height 11
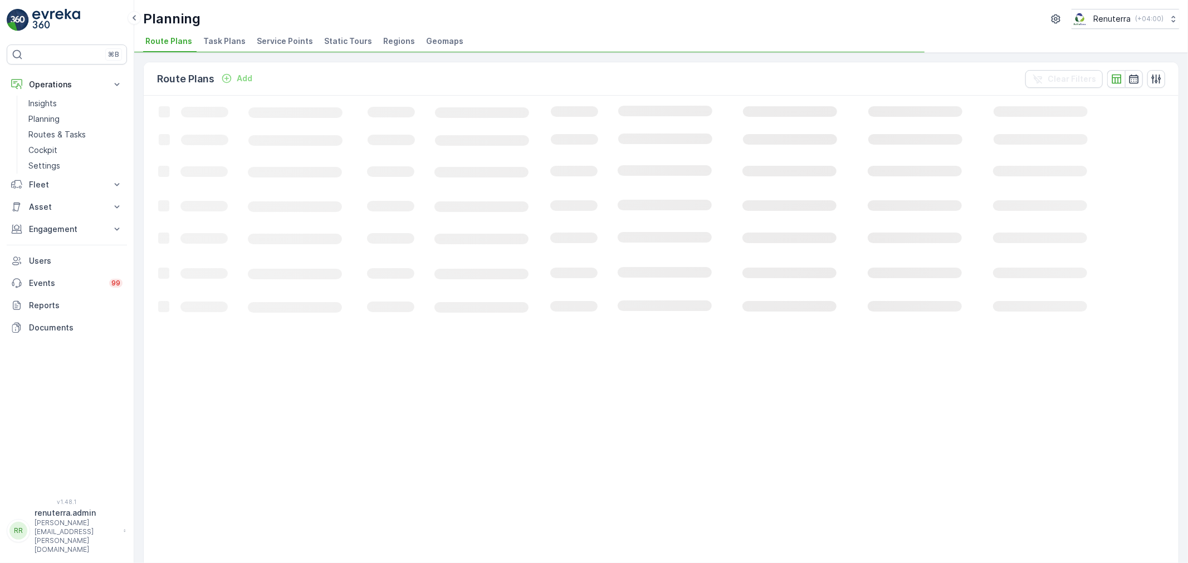
click at [271, 47] on li "Service Points" at bounding box center [285, 42] width 63 height 19
click at [79, 82] on p "Operations" at bounding box center [67, 84] width 76 height 11
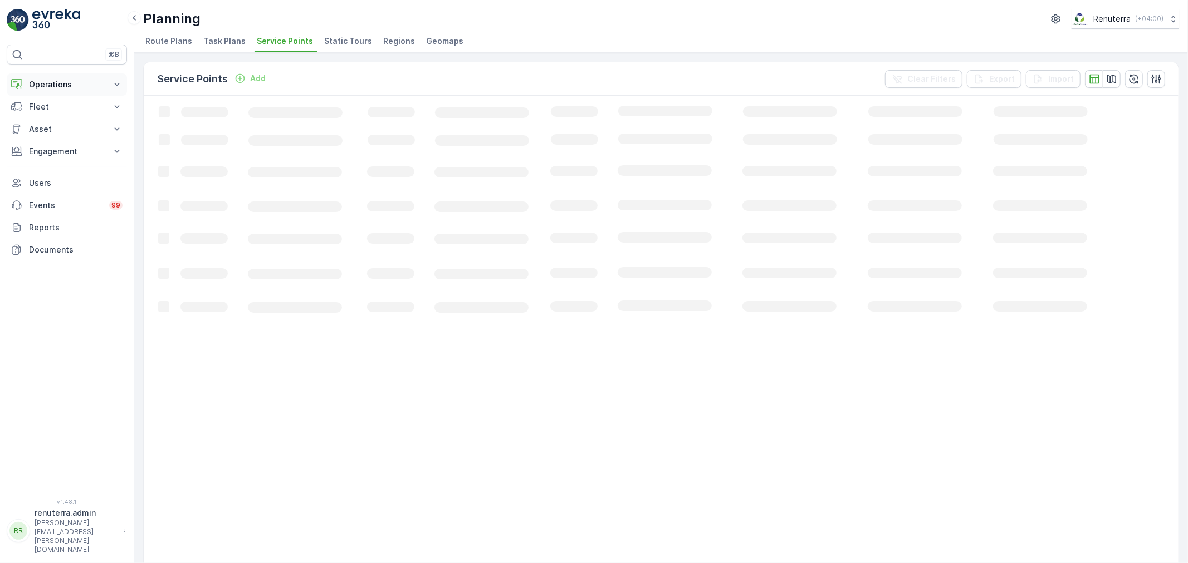
click at [79, 82] on p "Operations" at bounding box center [67, 84] width 76 height 11
click at [71, 102] on link "Insights" at bounding box center [75, 104] width 103 height 16
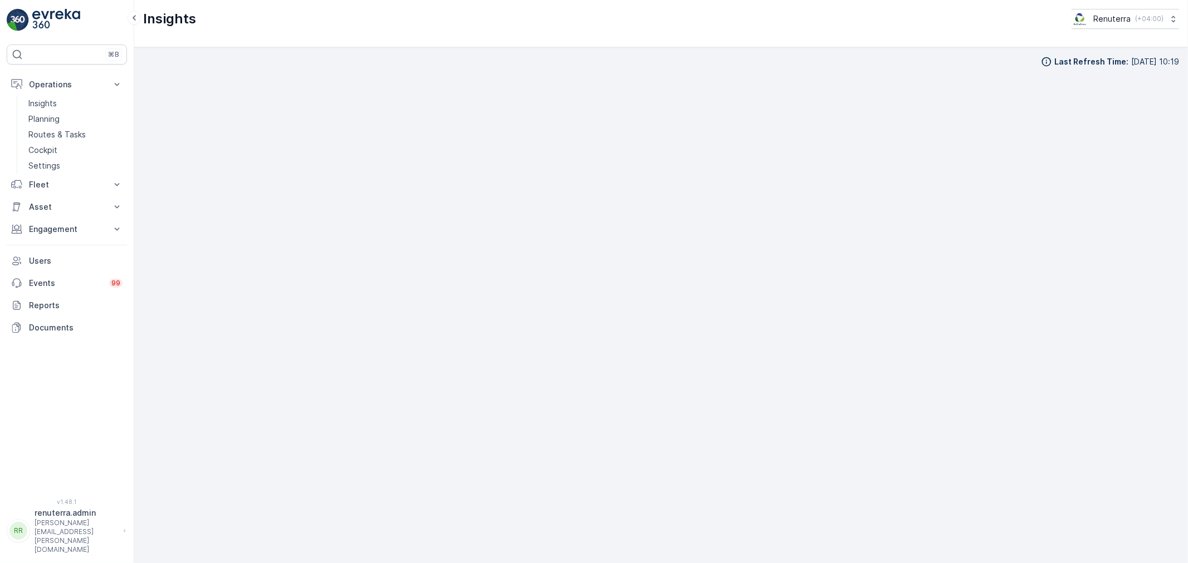
scroll to position [12, 0]
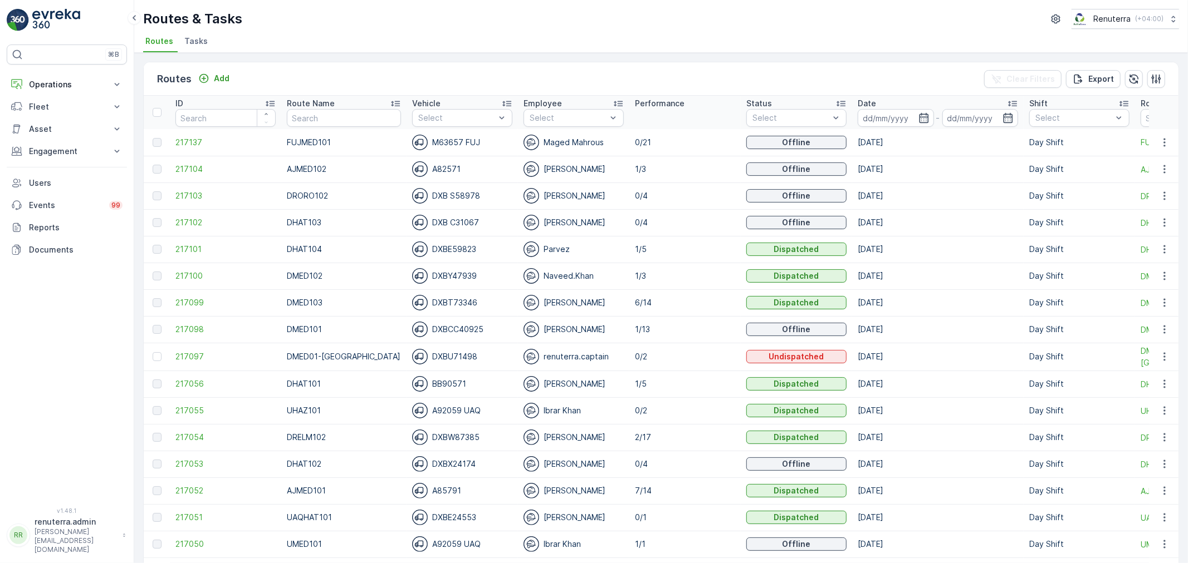
click at [307, 127] on th "Route Name" at bounding box center [343, 112] width 125 height 33
click at [313, 116] on input "text" at bounding box center [344, 118] width 114 height 18
type input "102"
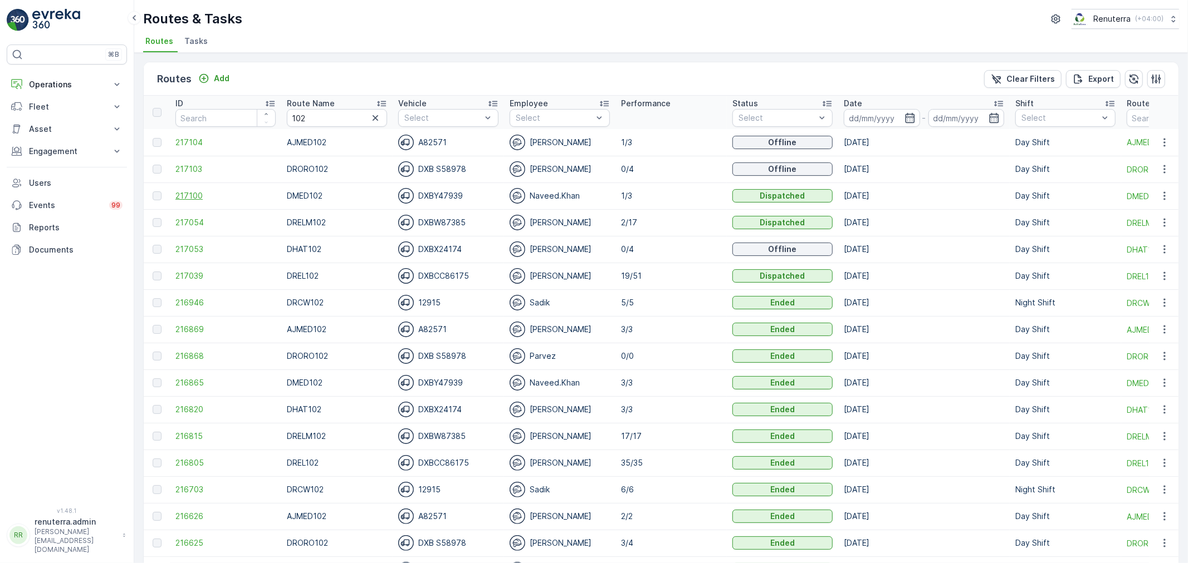
click at [195, 197] on span "217100" at bounding box center [225, 195] width 100 height 11
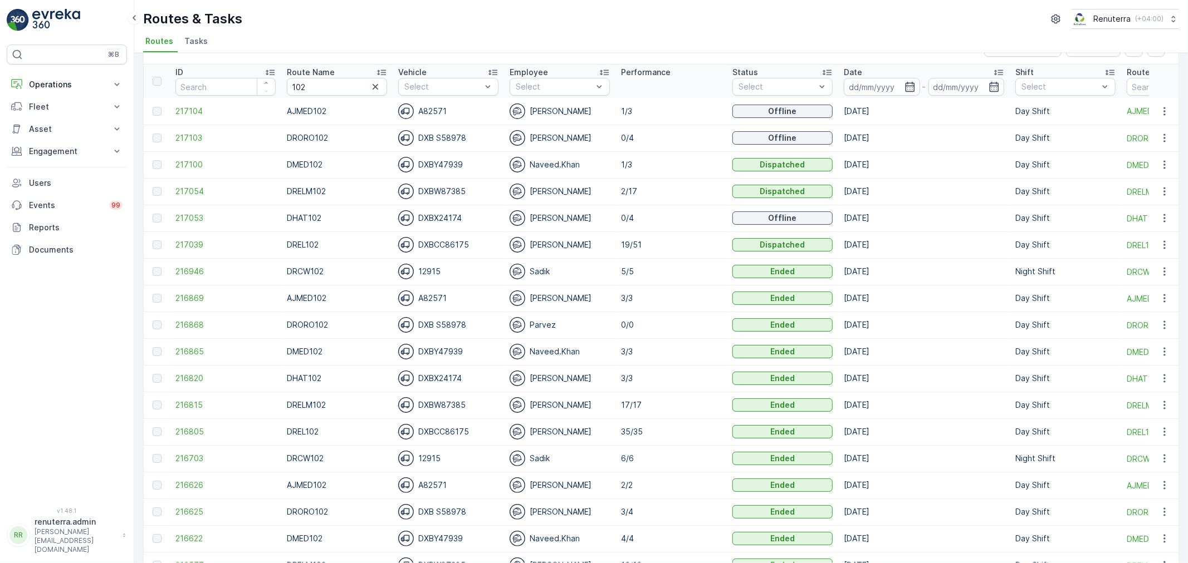
scroll to position [62, 0]
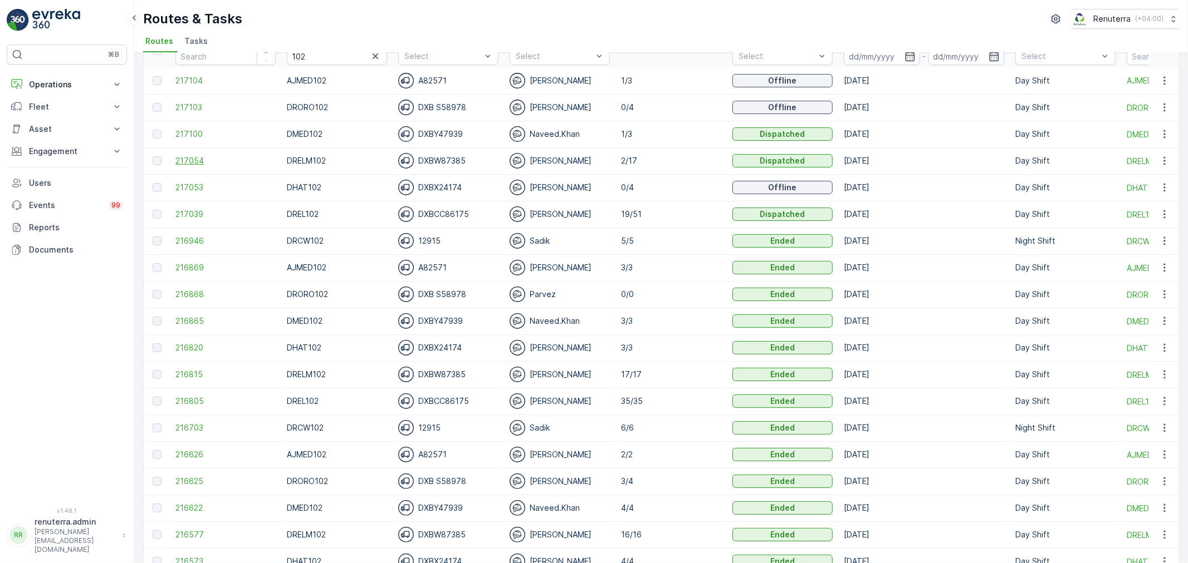
drag, startPoint x: 173, startPoint y: 164, endPoint x: 178, endPoint y: 163, distance: 5.7
click at [176, 164] on td "217054" at bounding box center [225, 161] width 111 height 27
click at [178, 163] on span "217054" at bounding box center [225, 160] width 100 height 11
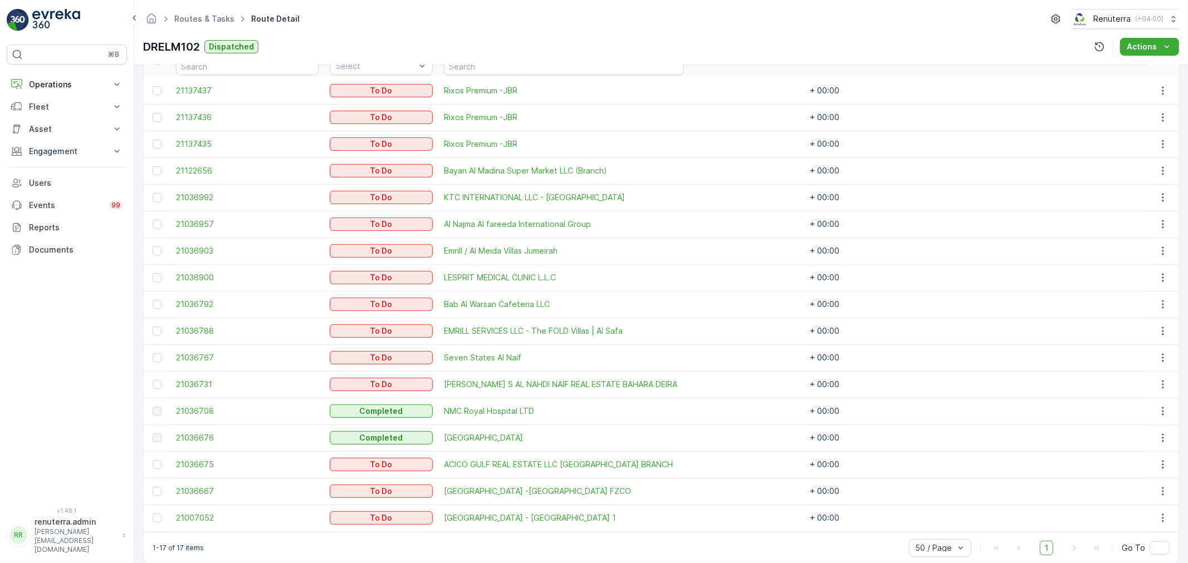
scroll to position [340, 0]
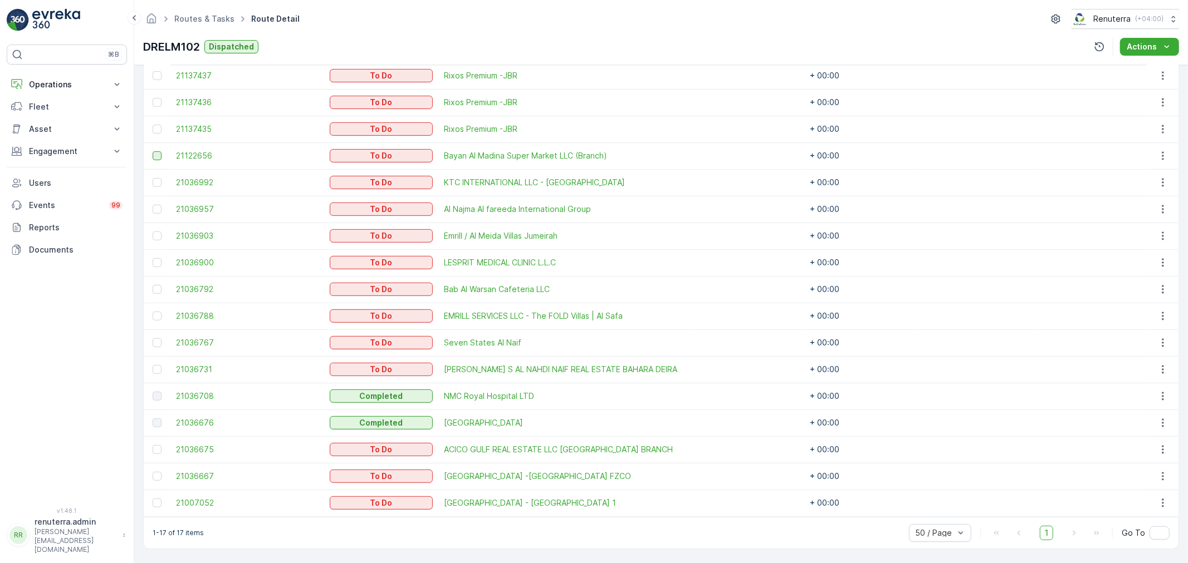
click at [156, 153] on div at bounding box center [157, 155] width 9 height 9
click at [153, 151] on input "checkbox" at bounding box center [153, 151] width 0 height 0
click at [160, 154] on icon at bounding box center [157, 156] width 8 height 8
click at [153, 151] on input "checkbox" at bounding box center [153, 151] width 0 height 0
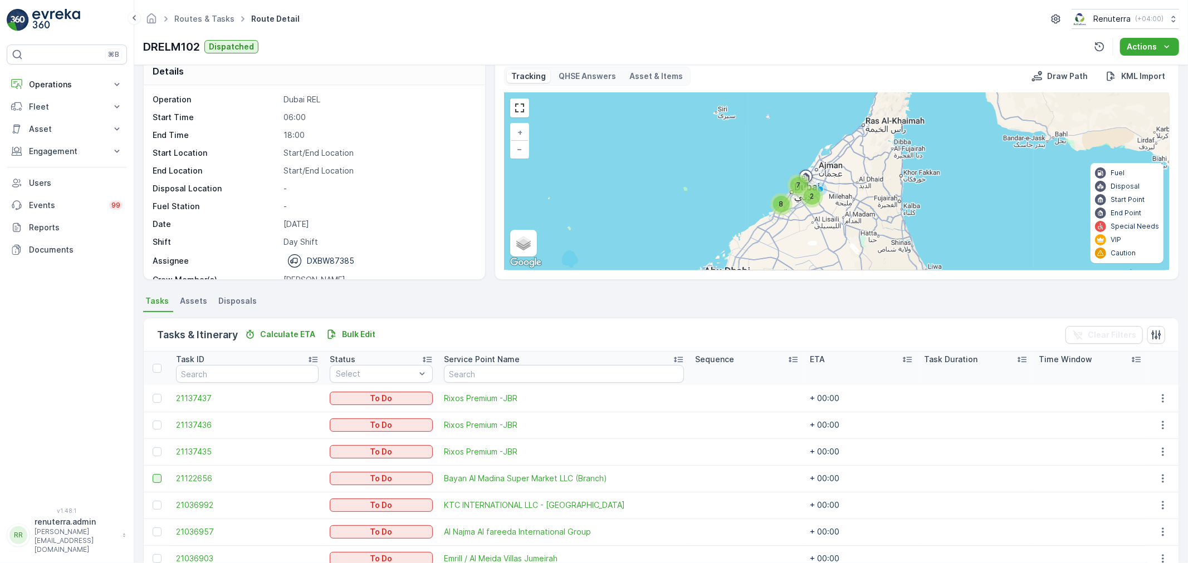
scroll to position [0, 0]
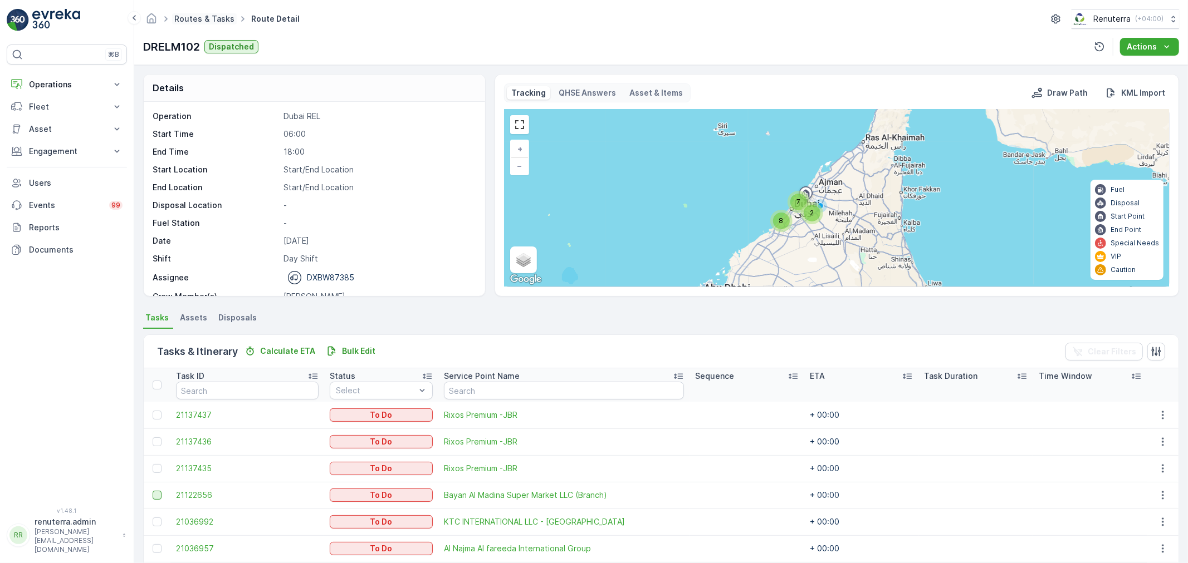
click at [184, 23] on link "Routes & Tasks" at bounding box center [204, 18] width 60 height 9
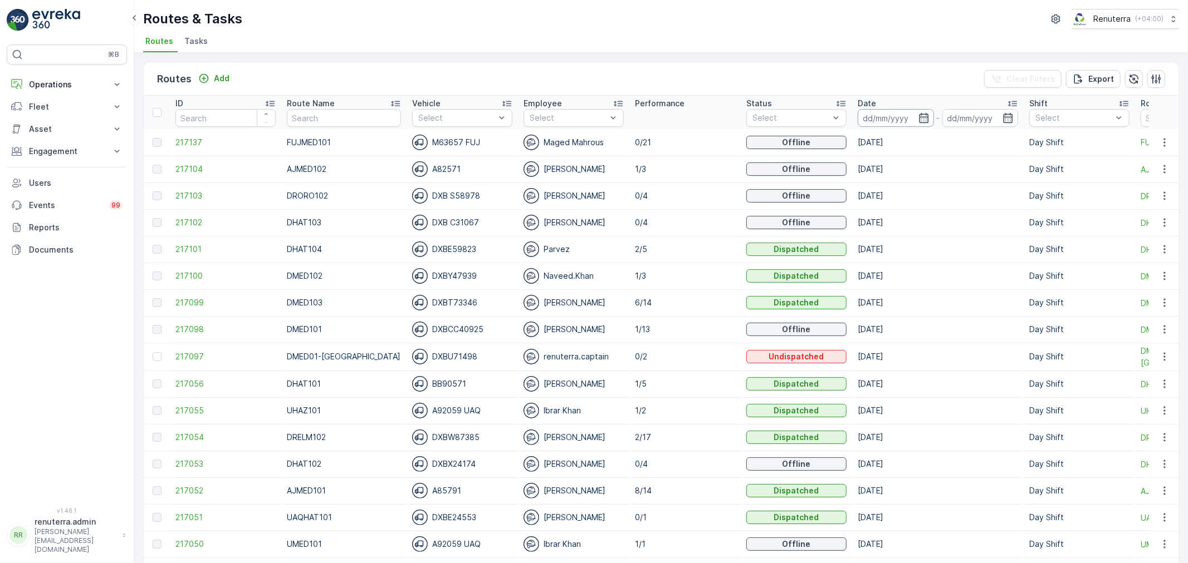
click at [857, 114] on input at bounding box center [895, 118] width 76 height 18
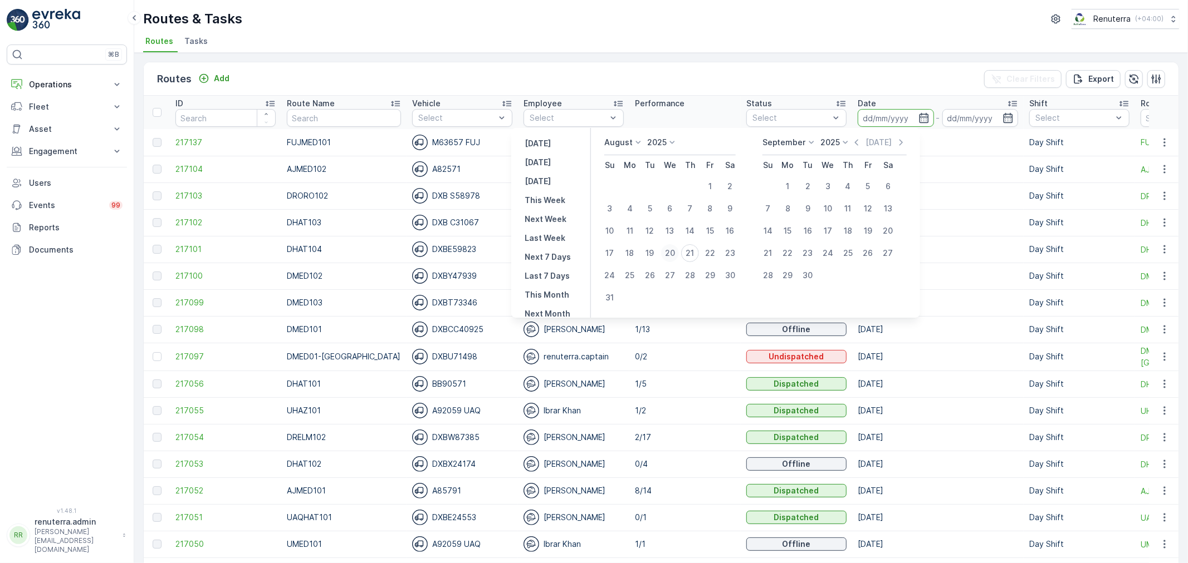
click at [679, 255] on div "20" at bounding box center [670, 253] width 18 height 18
type input "20.08.2025"
click at [679, 255] on div "20" at bounding box center [670, 253] width 18 height 18
type input "20.08.2025"
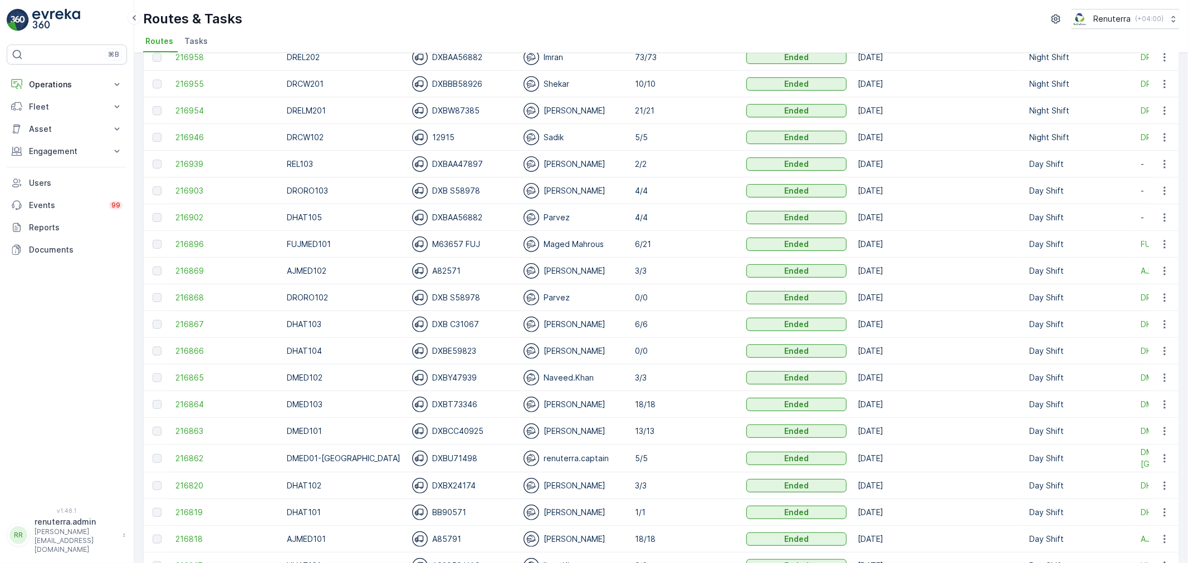
scroll to position [247, 0]
click at [209, 244] on span "216896" at bounding box center [225, 243] width 100 height 11
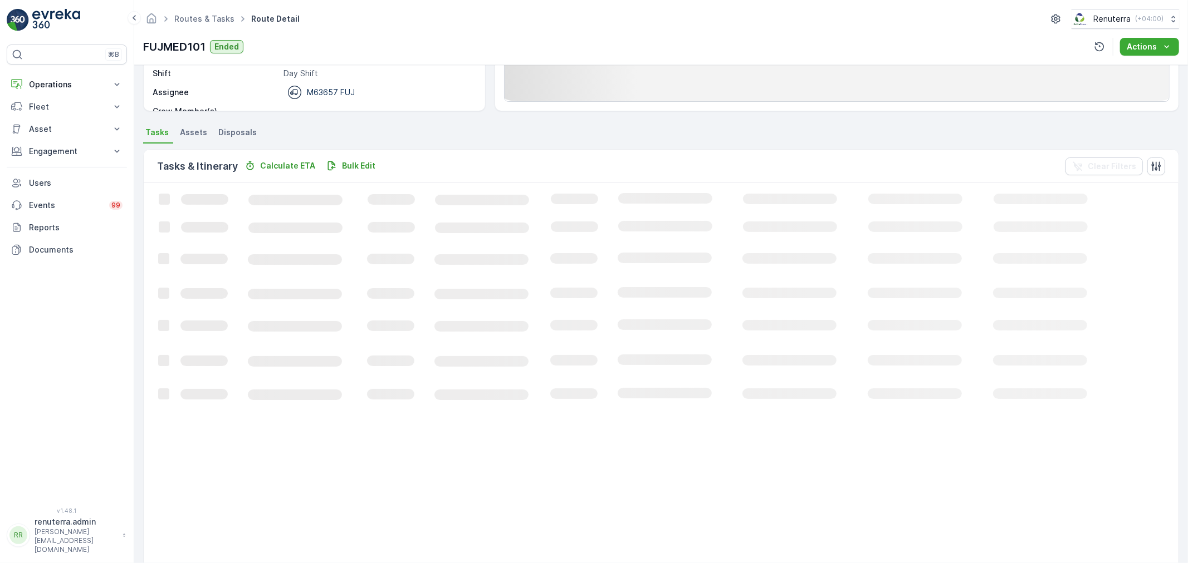
scroll to position [185, 0]
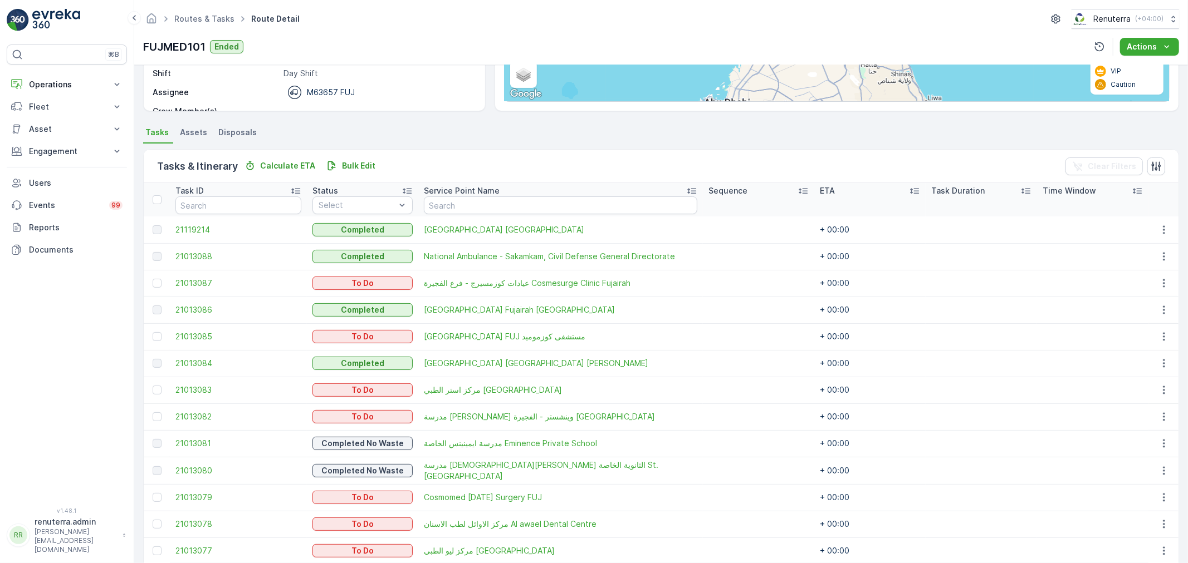
click at [165, 198] on th at bounding box center [157, 199] width 26 height 33
click at [156, 198] on div at bounding box center [157, 199] width 9 height 9
click at [159, 195] on input "checkbox" at bounding box center [159, 195] width 0 height 0
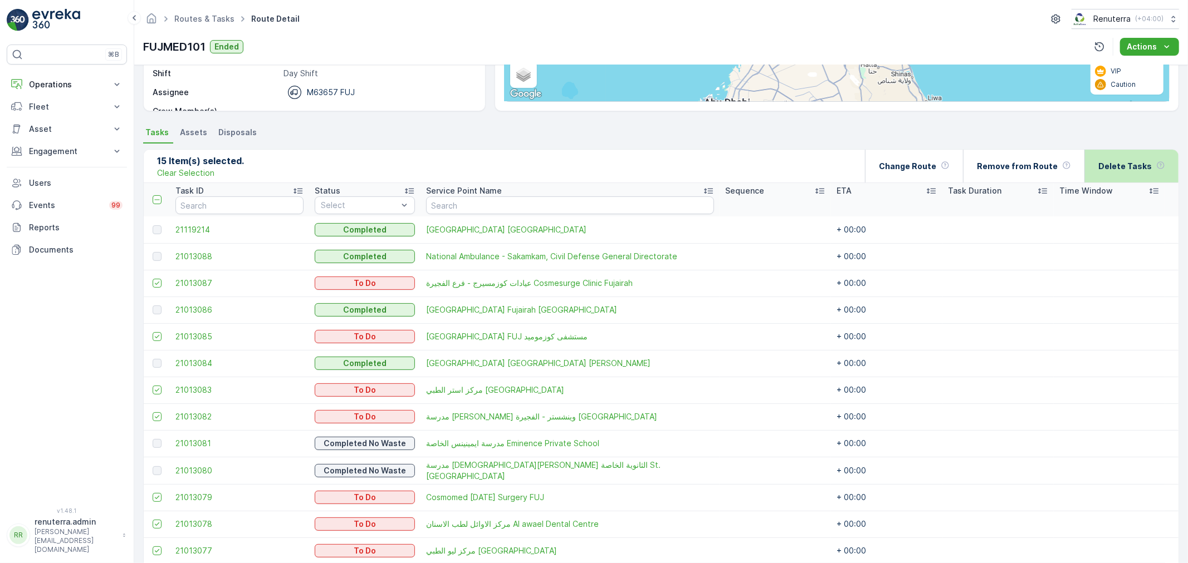
click at [1143, 171] on div "Delete Tasks" at bounding box center [1131, 166] width 67 height 33
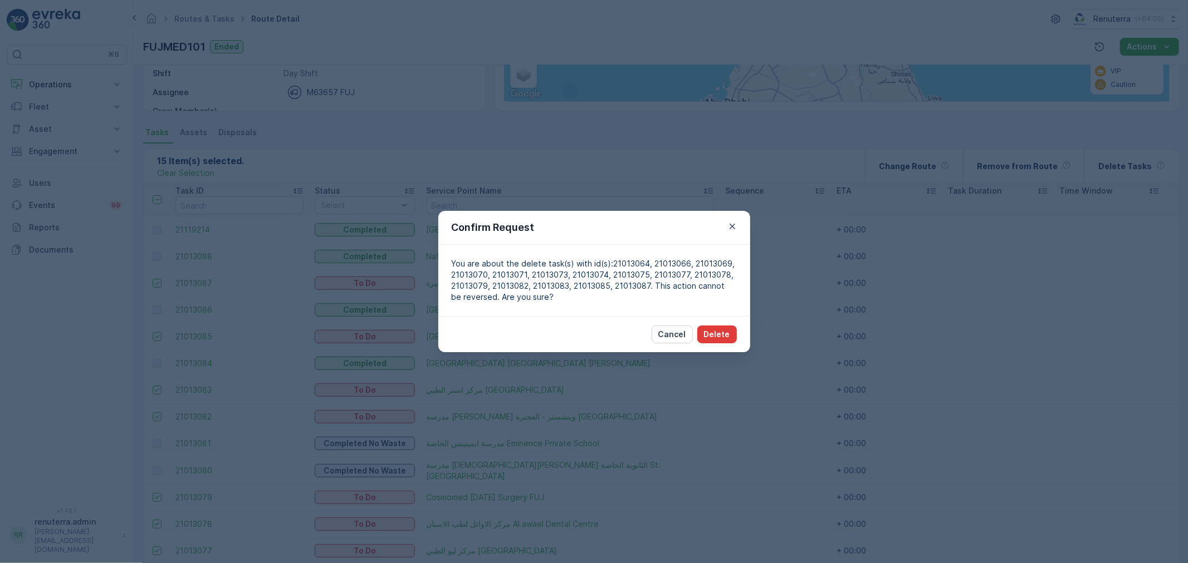
click at [715, 335] on p "Delete" at bounding box center [717, 334] width 26 height 11
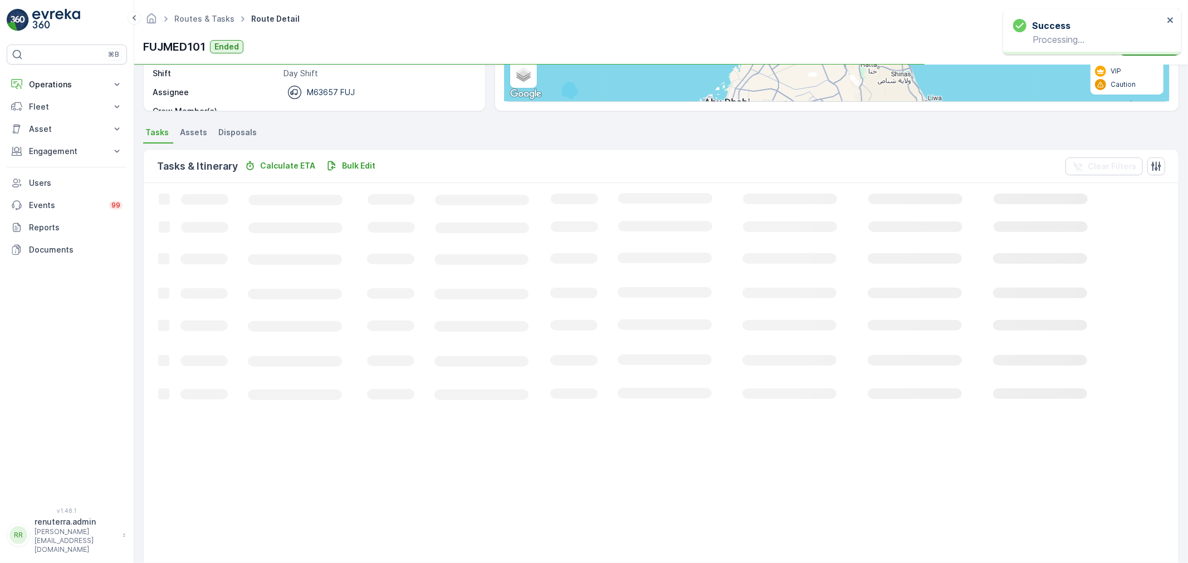
scroll to position [153, 0]
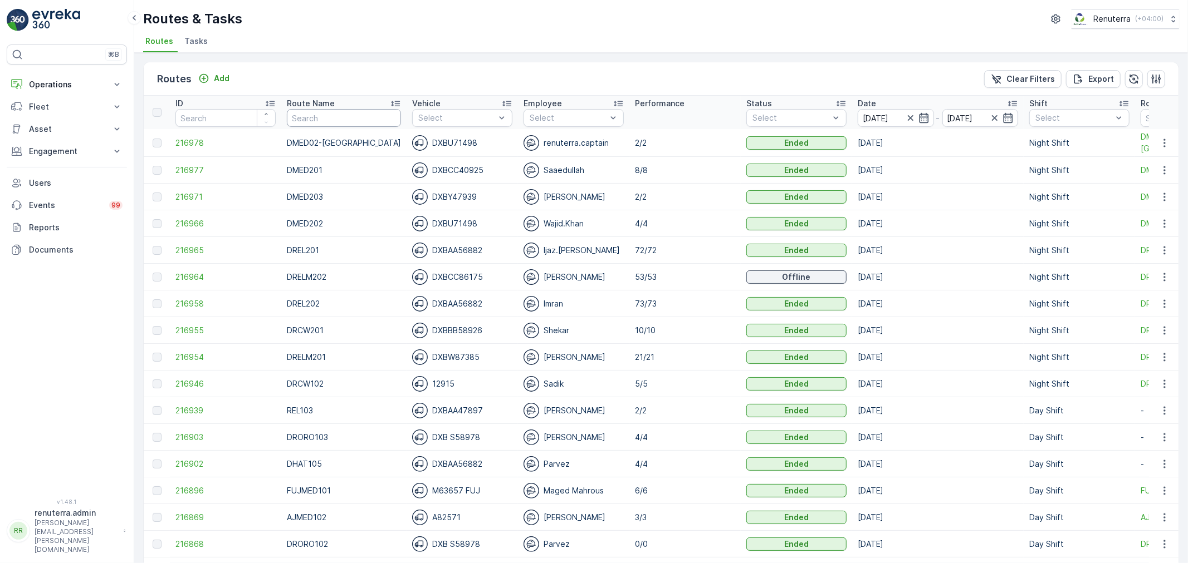
click at [362, 119] on input "text" at bounding box center [344, 118] width 114 height 18
type input "rel102"
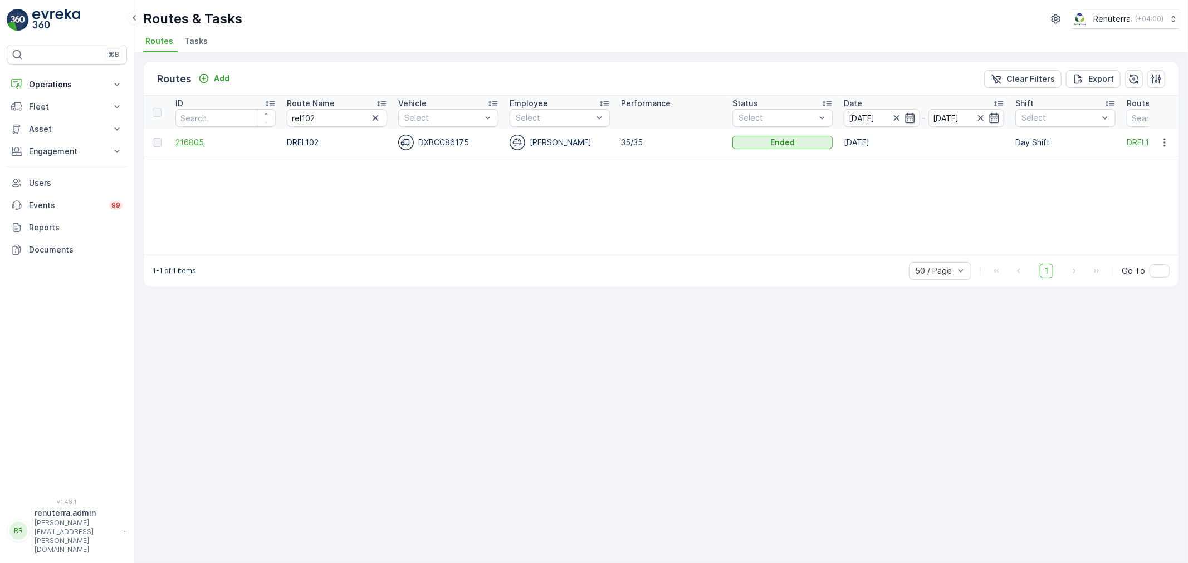
click at [195, 140] on span "216805" at bounding box center [225, 142] width 100 height 11
click at [903, 115] on div at bounding box center [903, 117] width 24 height 11
click at [857, 121] on input "[DATE]" at bounding box center [882, 118] width 76 height 18
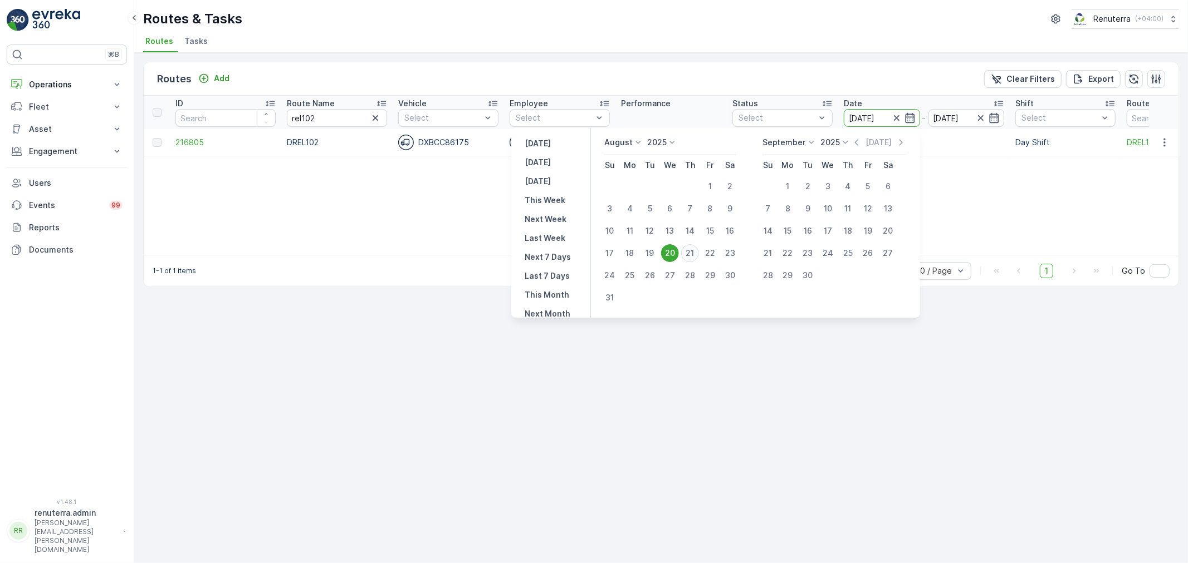
click at [690, 247] on div "21" at bounding box center [690, 253] width 18 height 18
type input "[DATE]"
click at [690, 247] on div "21" at bounding box center [690, 253] width 18 height 18
type input "[DATE]"
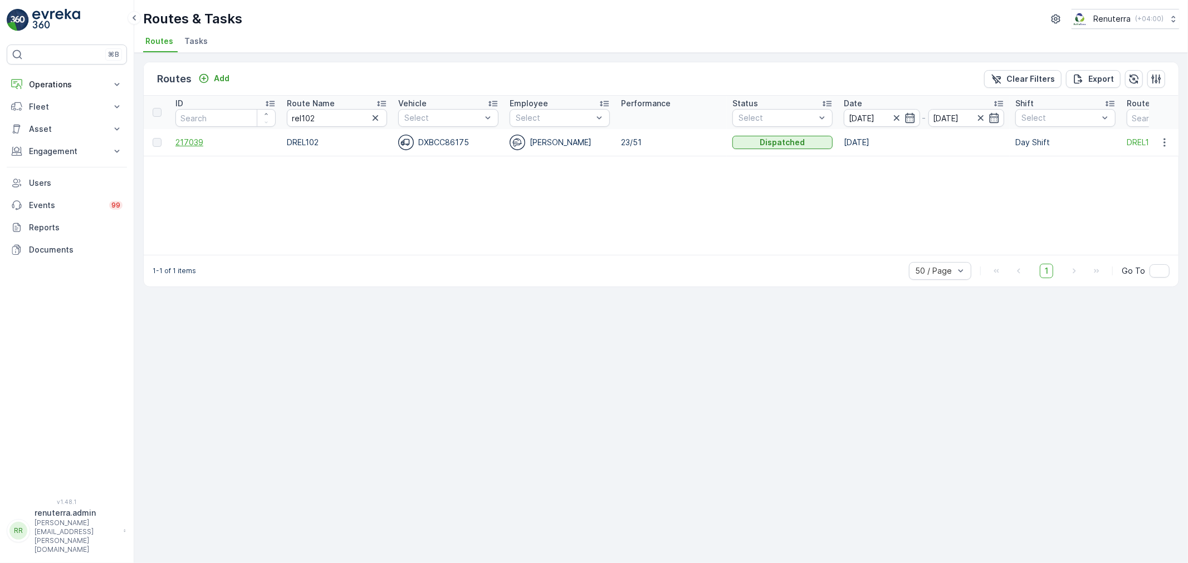
click at [221, 137] on span "217039" at bounding box center [225, 142] width 100 height 11
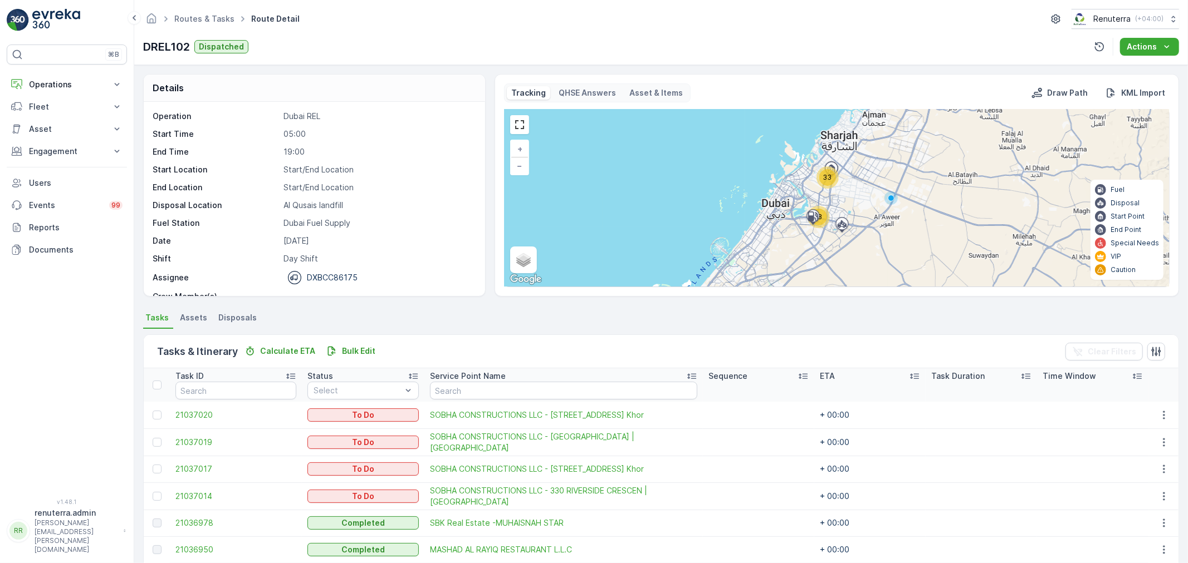
click at [822, 188] on div "33" at bounding box center [827, 177] width 22 height 22
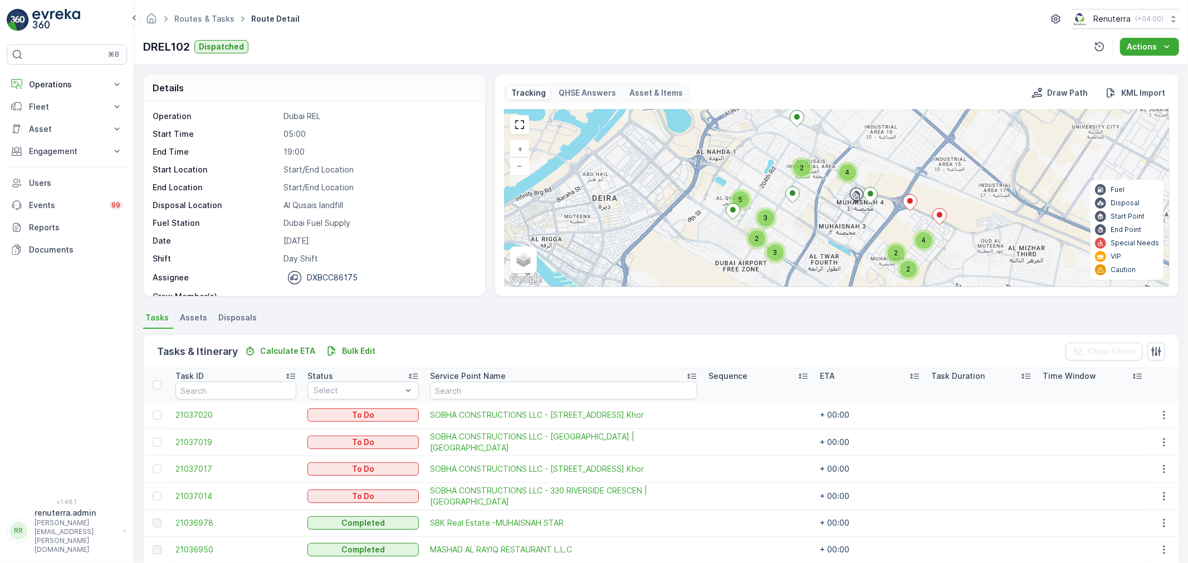
drag, startPoint x: 769, startPoint y: 210, endPoint x: 778, endPoint y: 212, distance: 9.6
click at [777, 212] on div "3" at bounding box center [765, 218] width 22 height 22
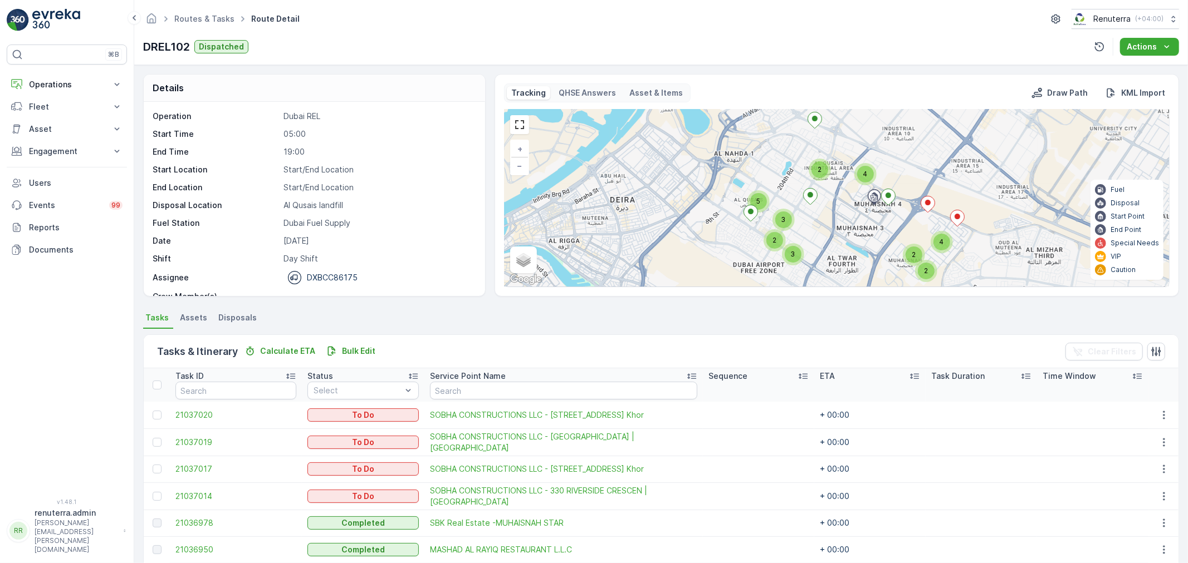
click at [785, 214] on div "3" at bounding box center [783, 220] width 17 height 17
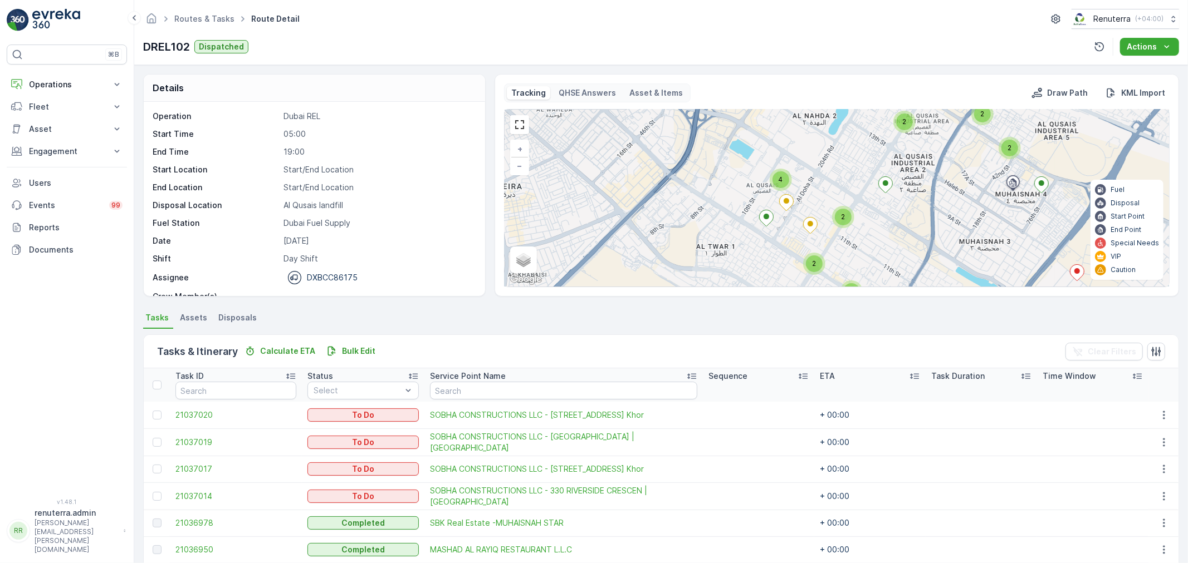
click at [787, 180] on div "4" at bounding box center [780, 179] width 17 height 17
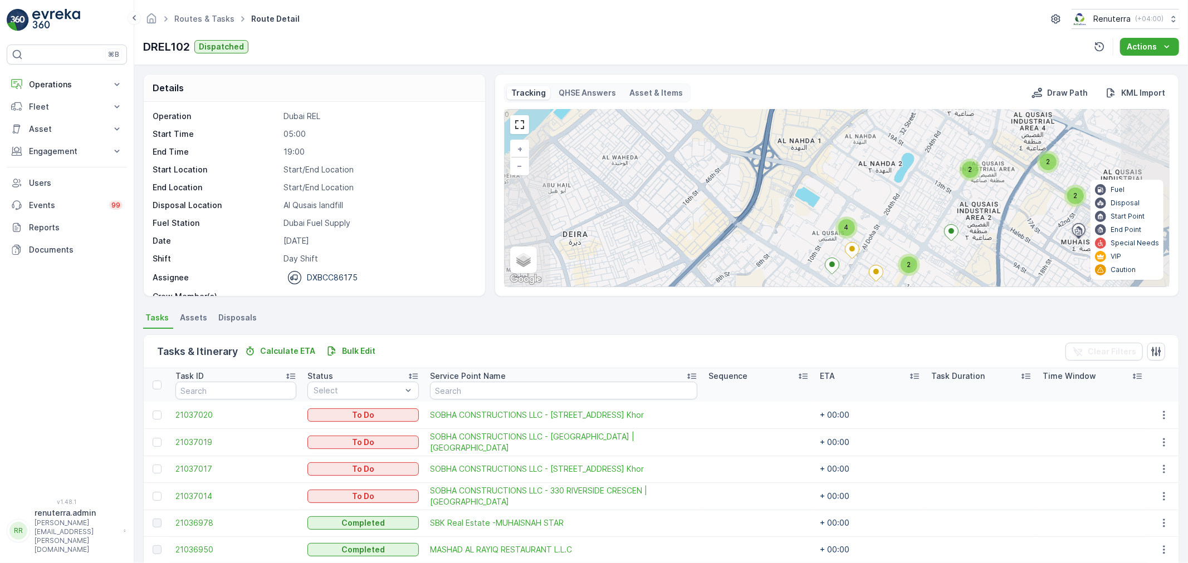
drag, startPoint x: 921, startPoint y: 205, endPoint x: 871, endPoint y: 149, distance: 75.0
click at [871, 149] on div "2 2 2 4 3 2 2 2 2 2 4 2 2 4 3 2 + − Satellite Roadmap Terrain Hybrid Leaflet Ke…" at bounding box center [836, 198] width 664 height 177
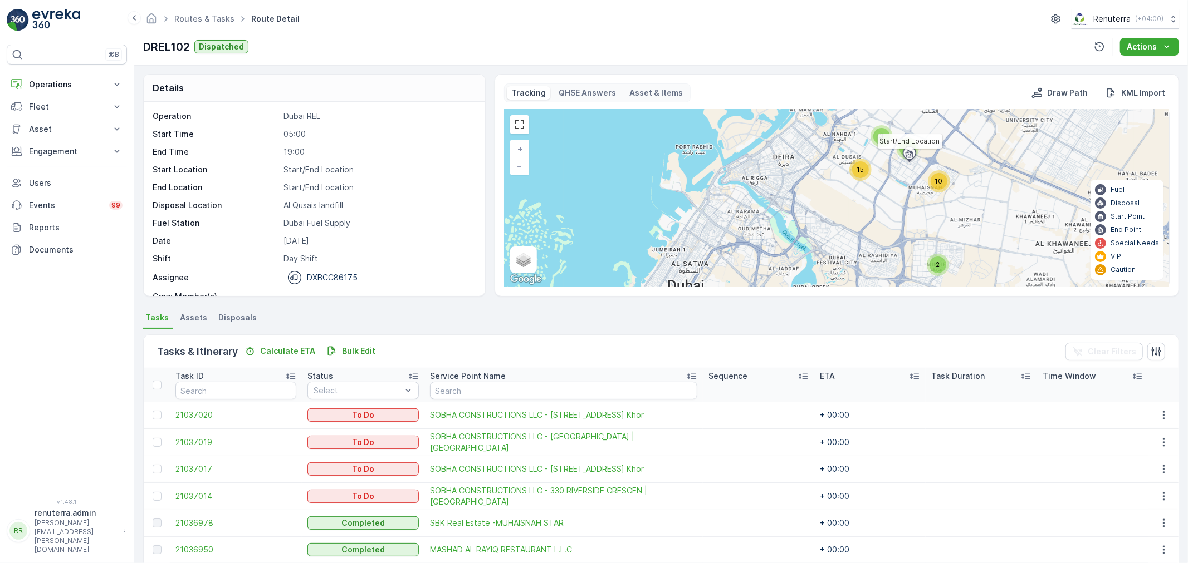
click at [899, 149] on div at bounding box center [909, 154] width 21 height 10
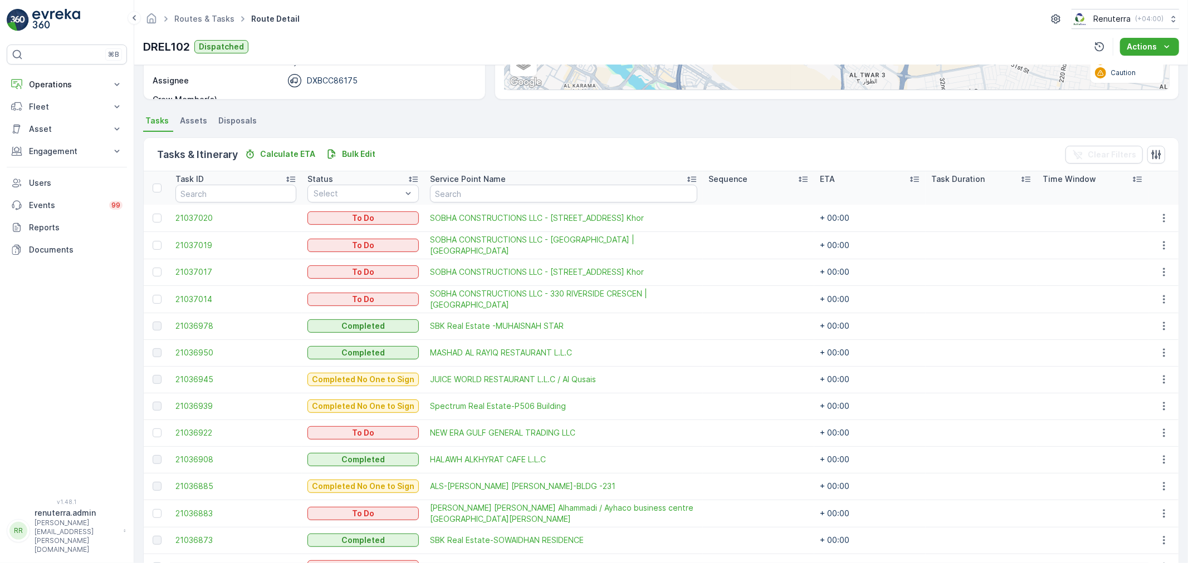
scroll to position [171, 0]
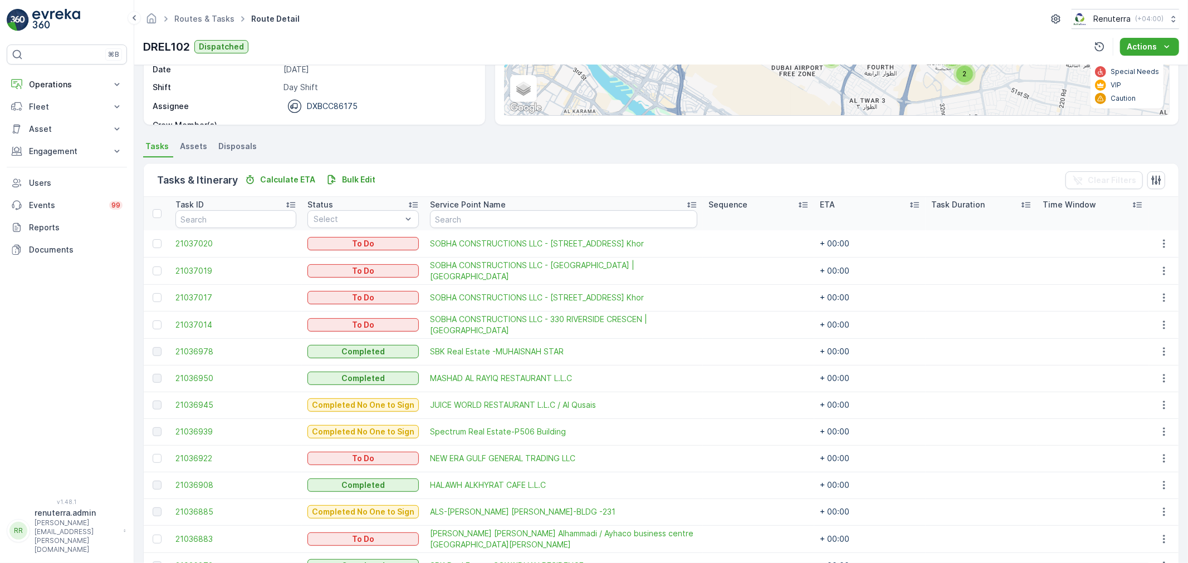
click at [190, 9] on div "Routes & Tasks Route Detail Renuterra ( +04:00 )" at bounding box center [661, 19] width 1036 height 20
click at [192, 13] on span "Routes & Tasks" at bounding box center [204, 18] width 65 height 11
click at [177, 17] on link "Routes & Tasks" at bounding box center [204, 18] width 60 height 9
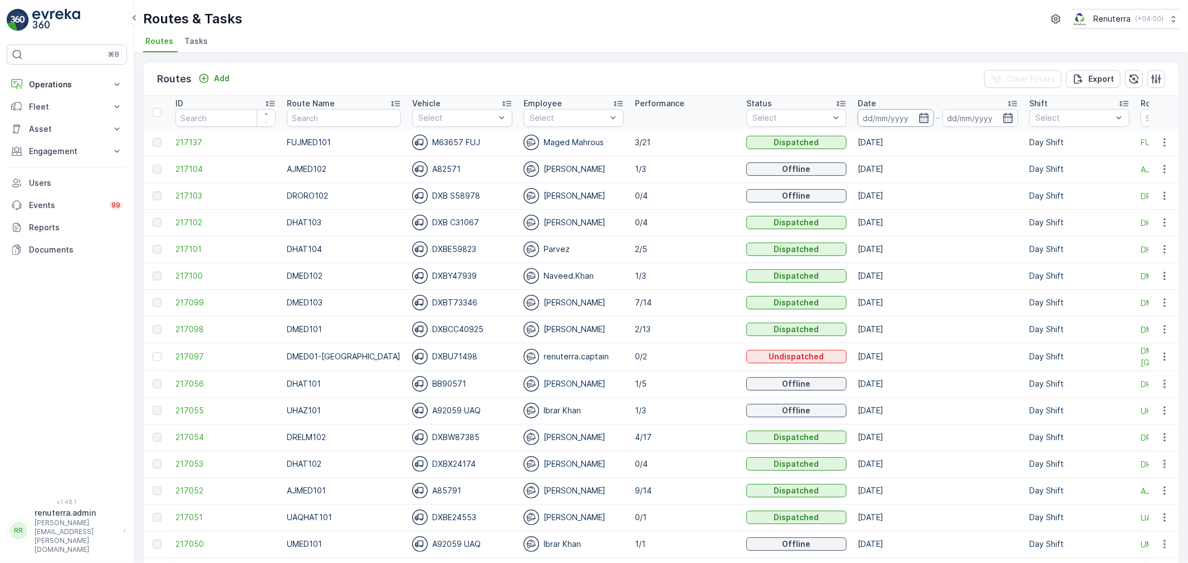
click at [904, 110] on input at bounding box center [895, 118] width 76 height 18
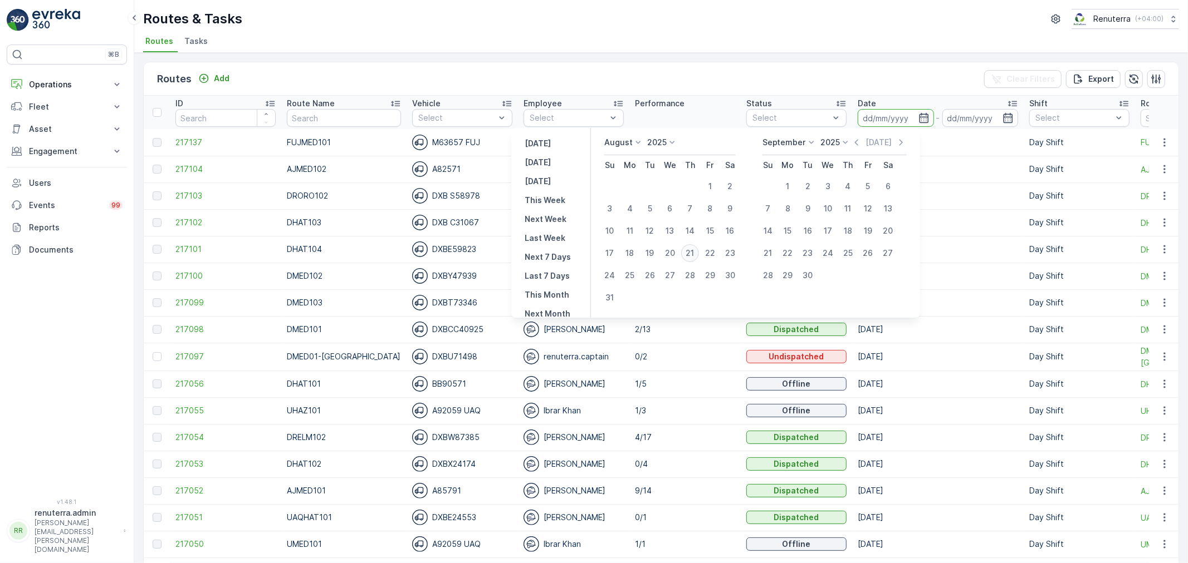
click at [692, 246] on div "21" at bounding box center [690, 253] width 18 height 18
type input "21.08.2025"
click at [692, 246] on div "21" at bounding box center [690, 253] width 18 height 18
type input "21.08.2025"
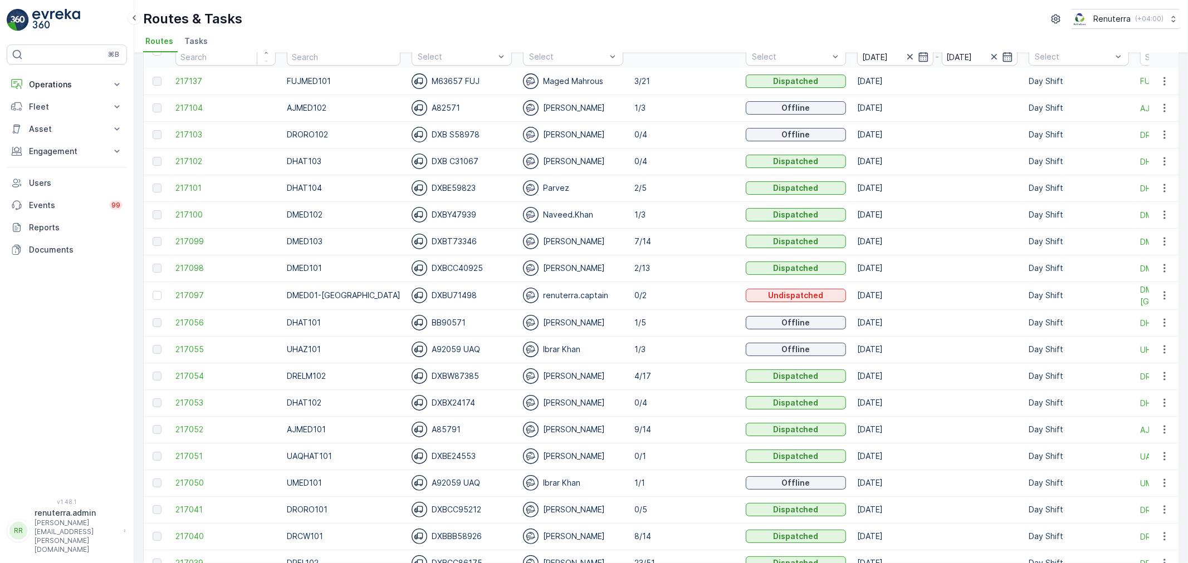
scroll to position [62, 0]
click at [215, 268] on span "217098" at bounding box center [225, 267] width 100 height 11
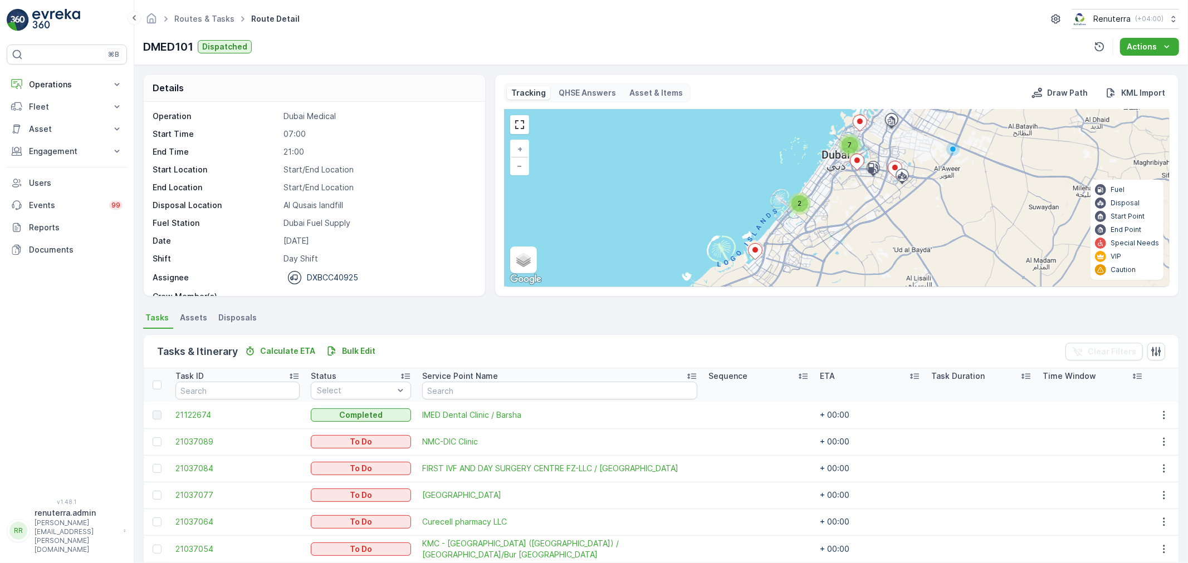
click at [842, 147] on div "7" at bounding box center [849, 145] width 17 height 17
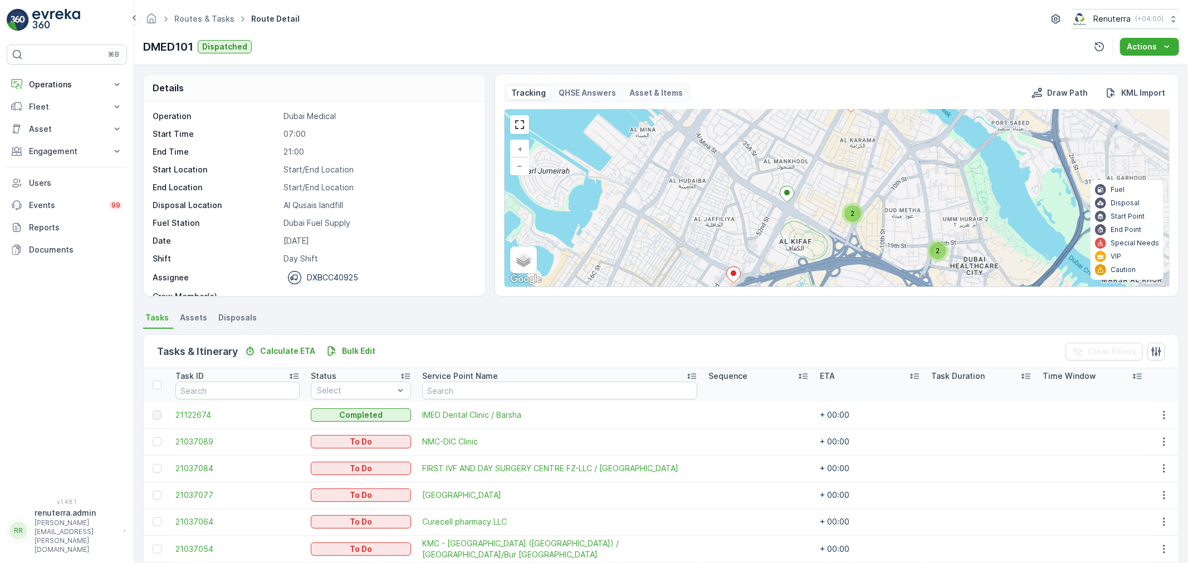
drag, startPoint x: 786, startPoint y: 277, endPoint x: 832, endPoint y: 192, distance: 96.7
click at [831, 199] on div "2 2 + − Satellite Roadmap Terrain Hybrid Leaflet Keyboard shortcuts Map Data Ma…" at bounding box center [836, 198] width 664 height 177
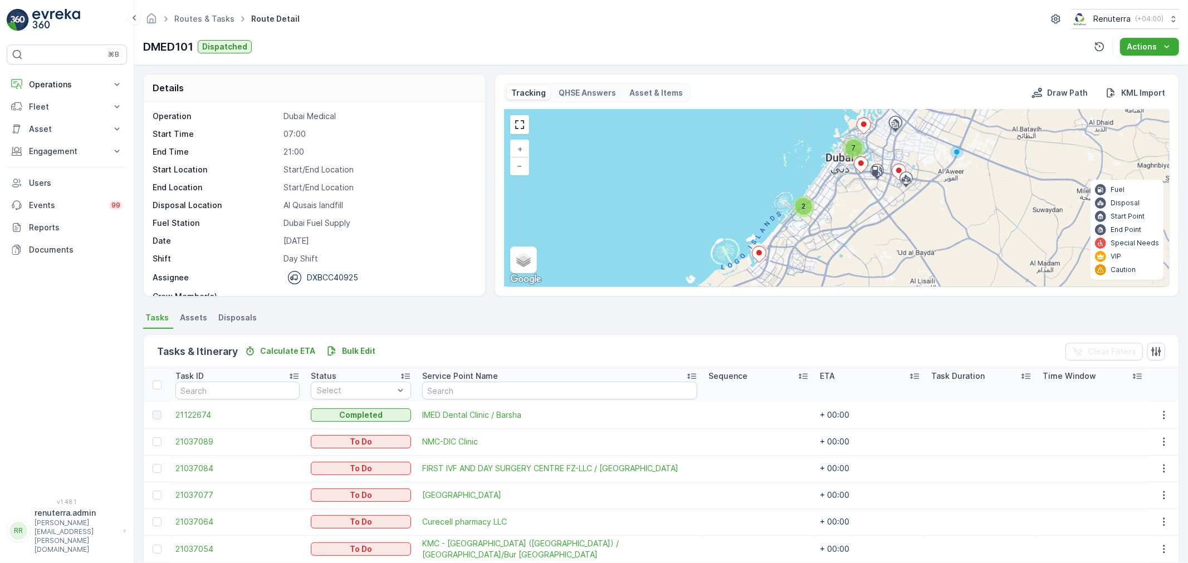
drag, startPoint x: 836, startPoint y: 259, endPoint x: 852, endPoint y: 200, distance: 61.0
click at [852, 200] on div "2 7 + − Satellite Roadmap Terrain Hybrid Leaflet Keyboard shortcuts Map Data Ma…" at bounding box center [836, 198] width 664 height 177
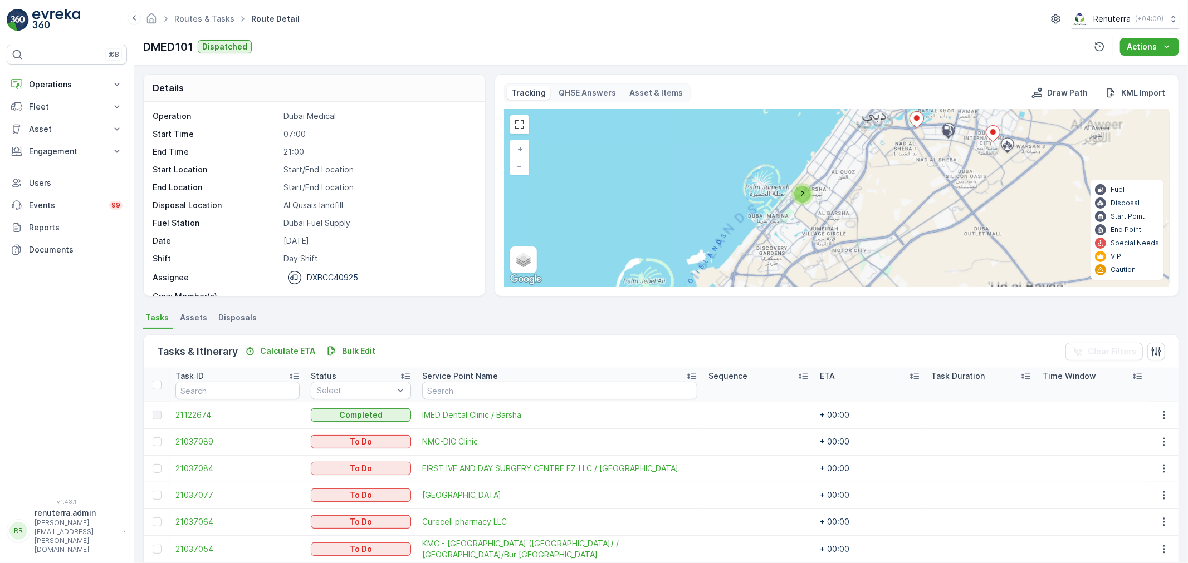
click at [803, 195] on span "2" at bounding box center [802, 194] width 4 height 8
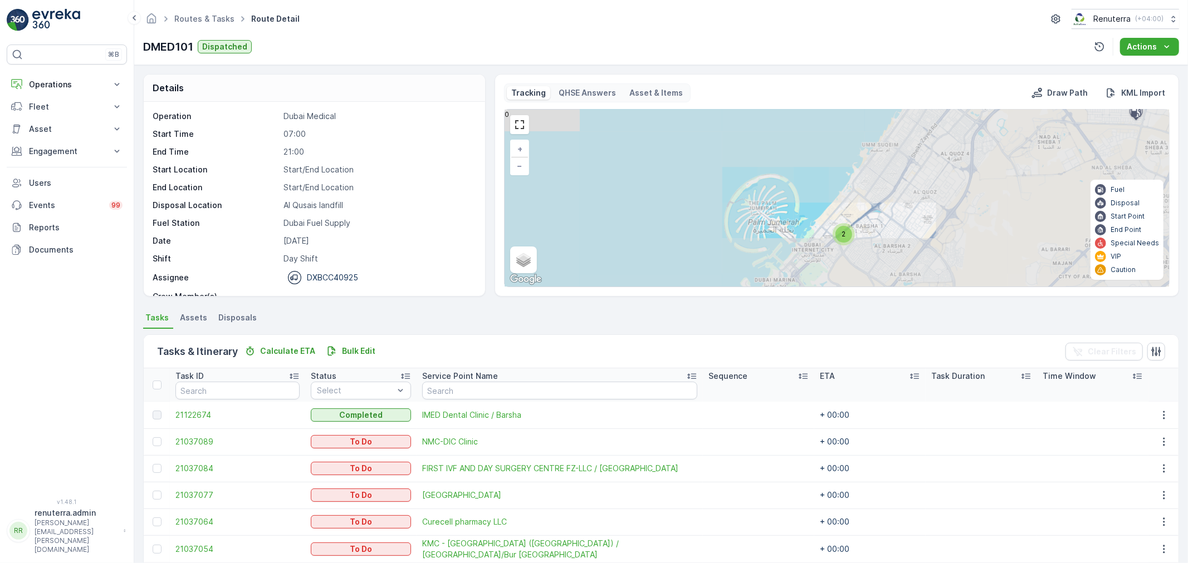
scroll to position [232, 0]
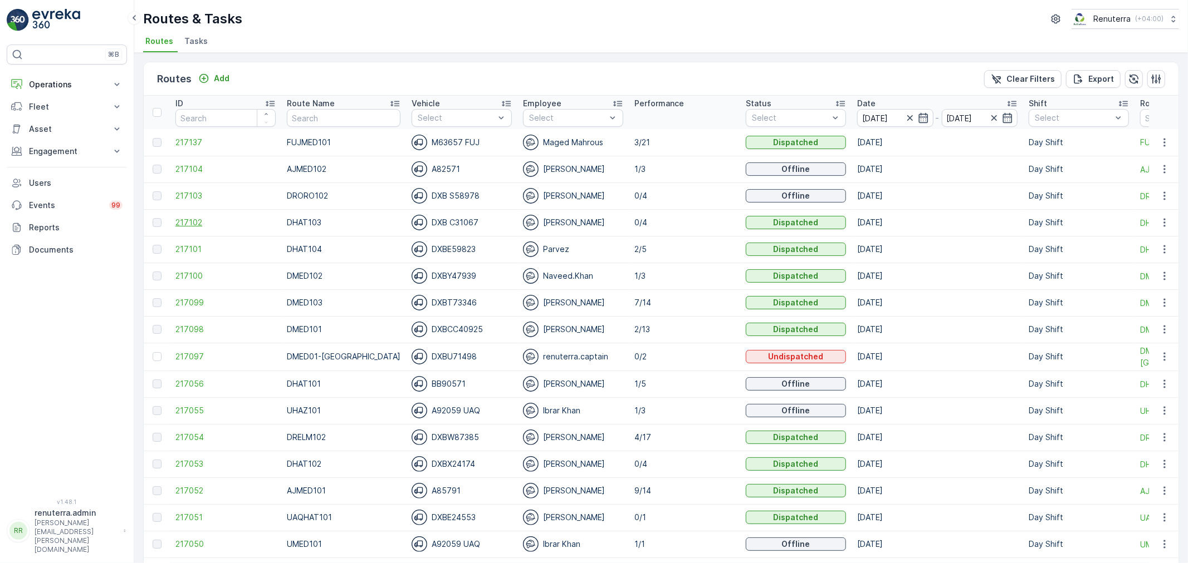
click at [204, 226] on span "217102" at bounding box center [225, 222] width 100 height 11
click at [184, 251] on span "217101" at bounding box center [225, 249] width 100 height 11
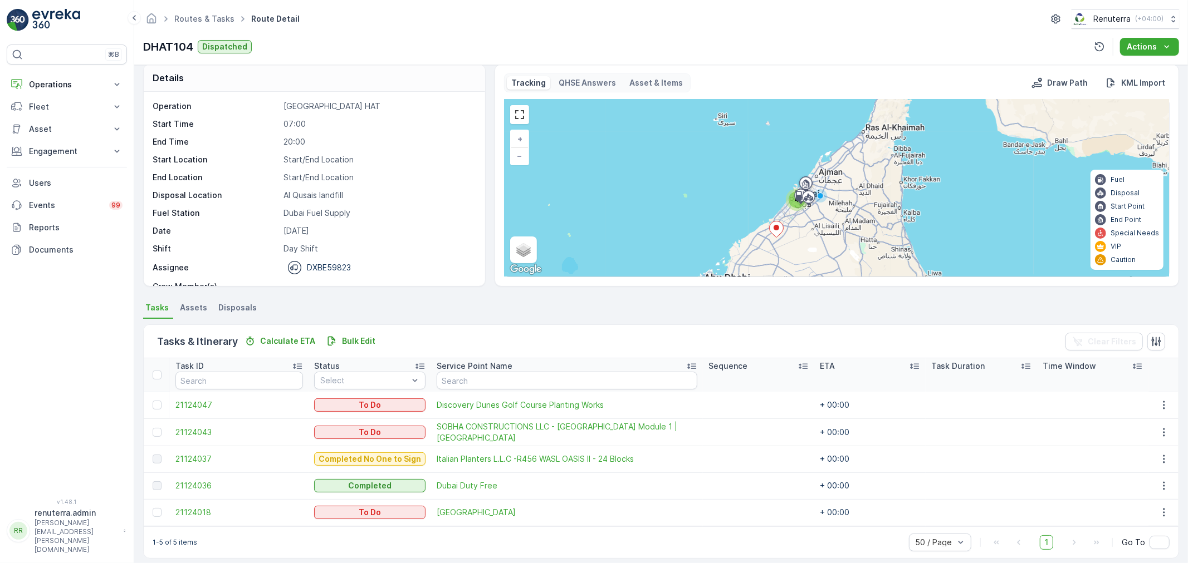
scroll to position [19, 0]
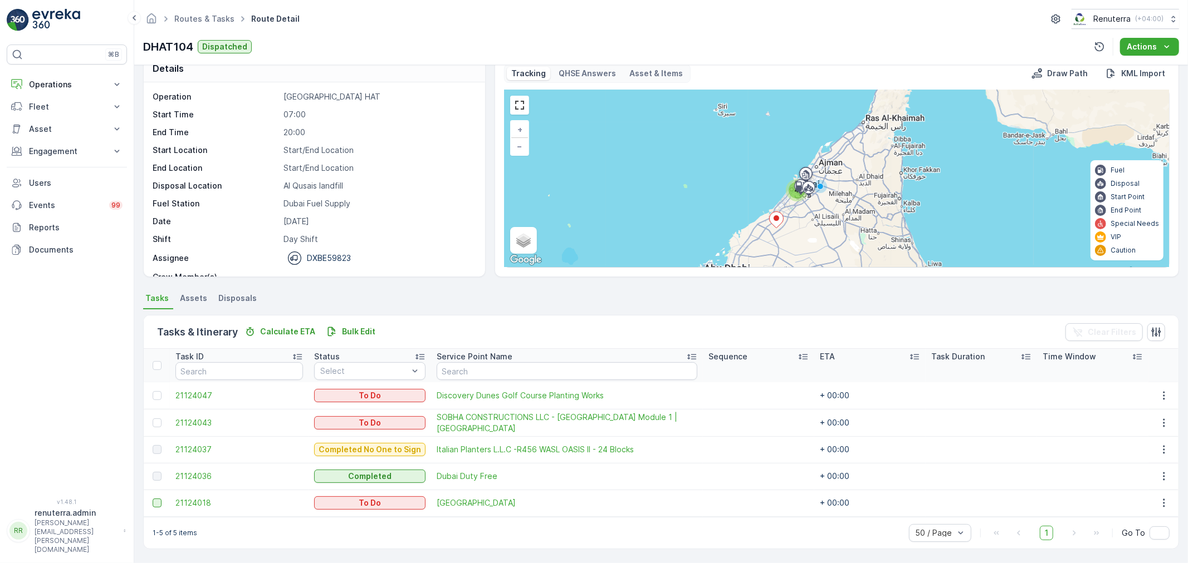
click at [159, 502] on div at bounding box center [157, 503] width 9 height 9
click at [153, 499] on input "checkbox" at bounding box center [153, 499] width 0 height 0
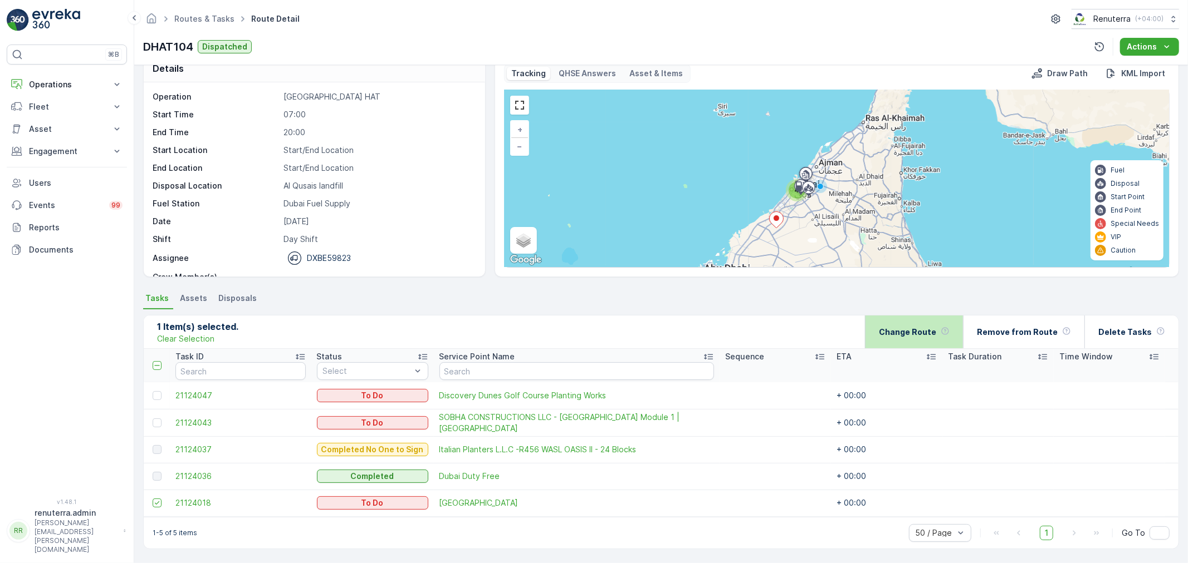
click at [904, 340] on div "Change Route" at bounding box center [914, 332] width 71 height 33
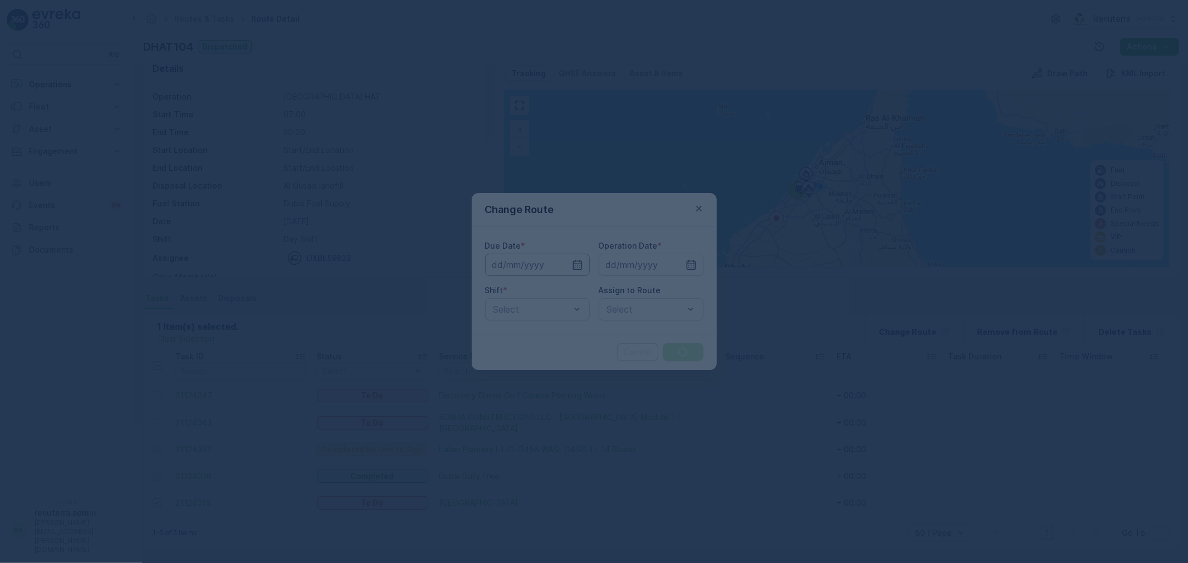
type input "21.08.2025"
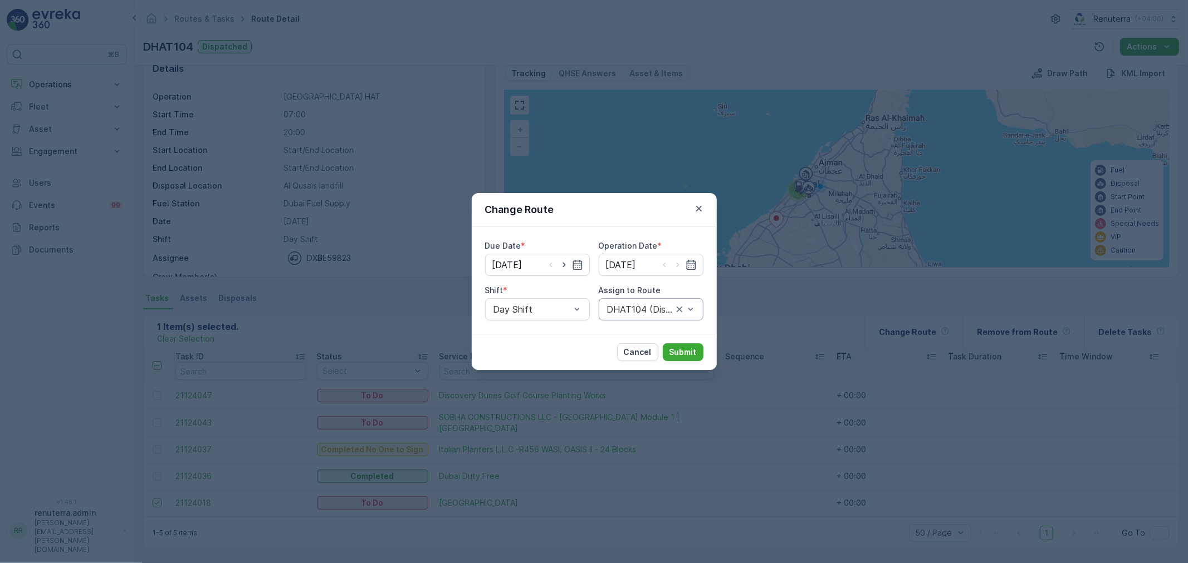
click at [617, 315] on div "DHAT104 (Dispatched) - DXBE59823" at bounding box center [651, 309] width 105 height 22
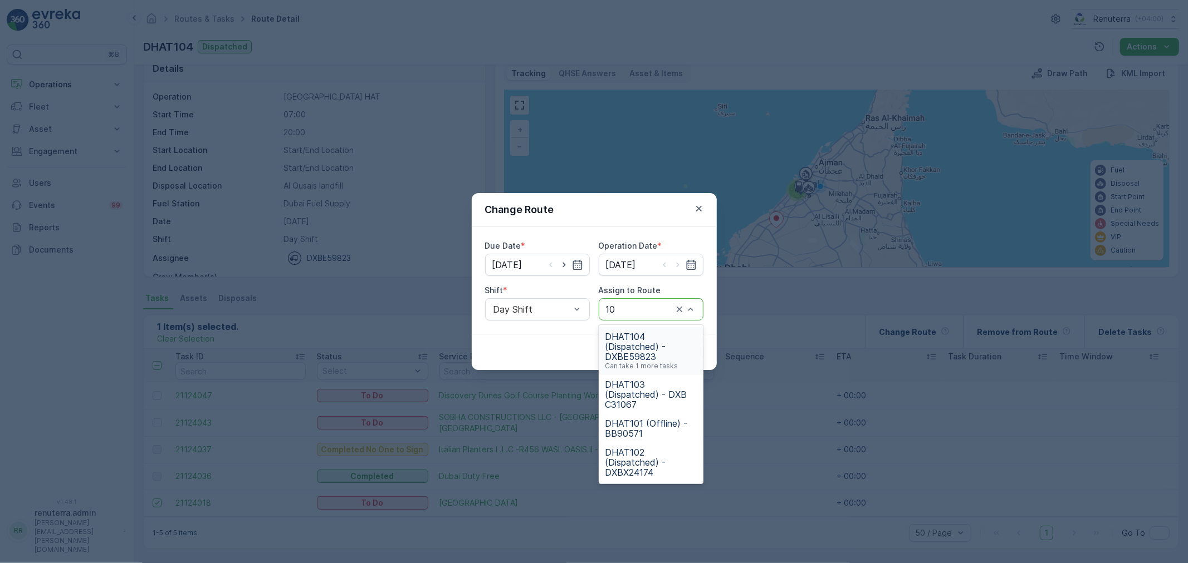
type input "102"
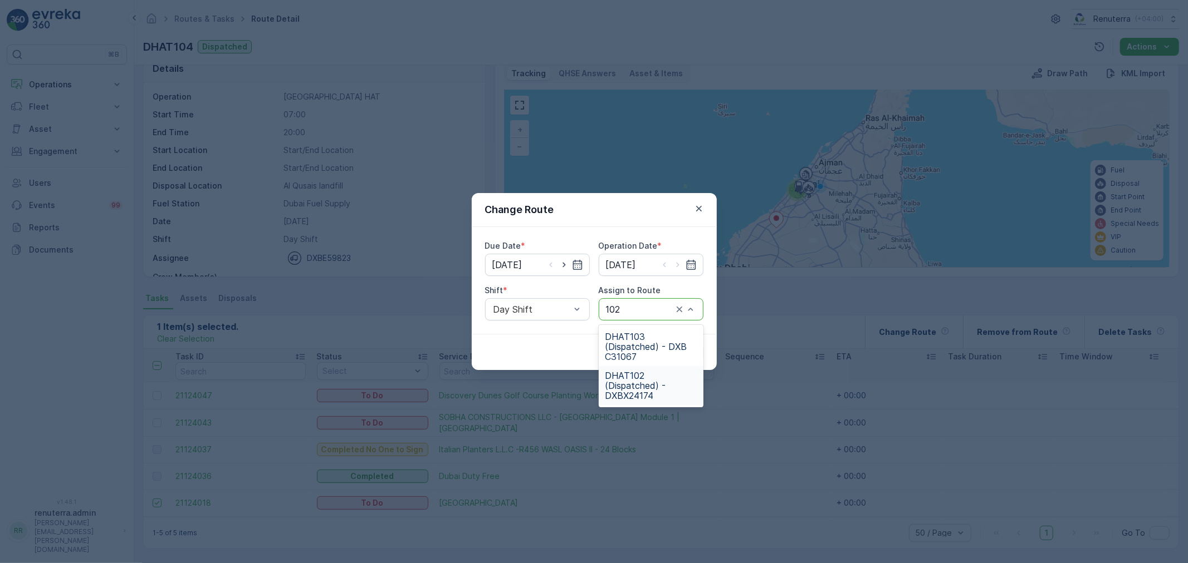
drag, startPoint x: 669, startPoint y: 380, endPoint x: 679, endPoint y: 379, distance: 10.6
click at [670, 379] on span "DHAT102 (Dispatched) - DXBX24174" at bounding box center [650, 386] width 91 height 30
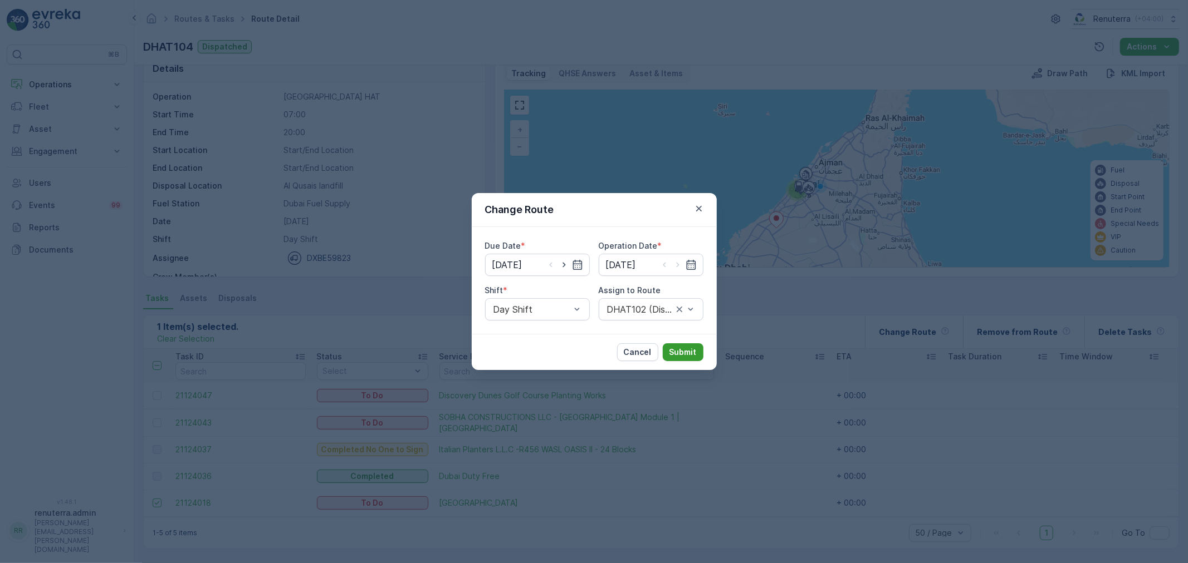
click at [688, 353] on p "Submit" at bounding box center [682, 352] width 27 height 11
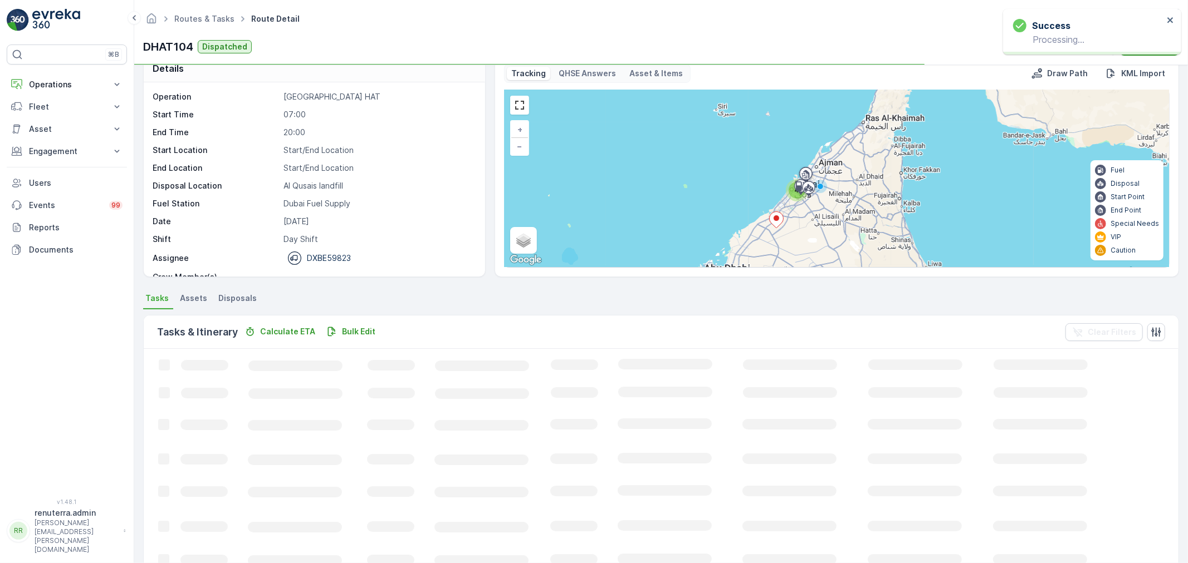
scroll to position [11, 0]
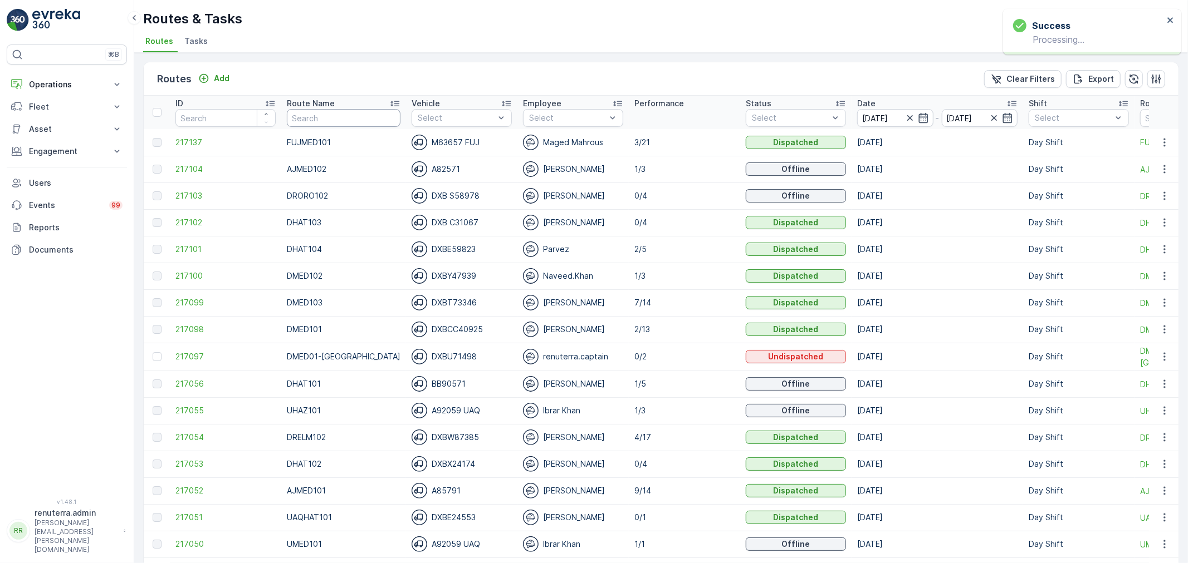
click at [353, 118] on input "text" at bounding box center [344, 118] width 114 height 18
type input "DHAT"
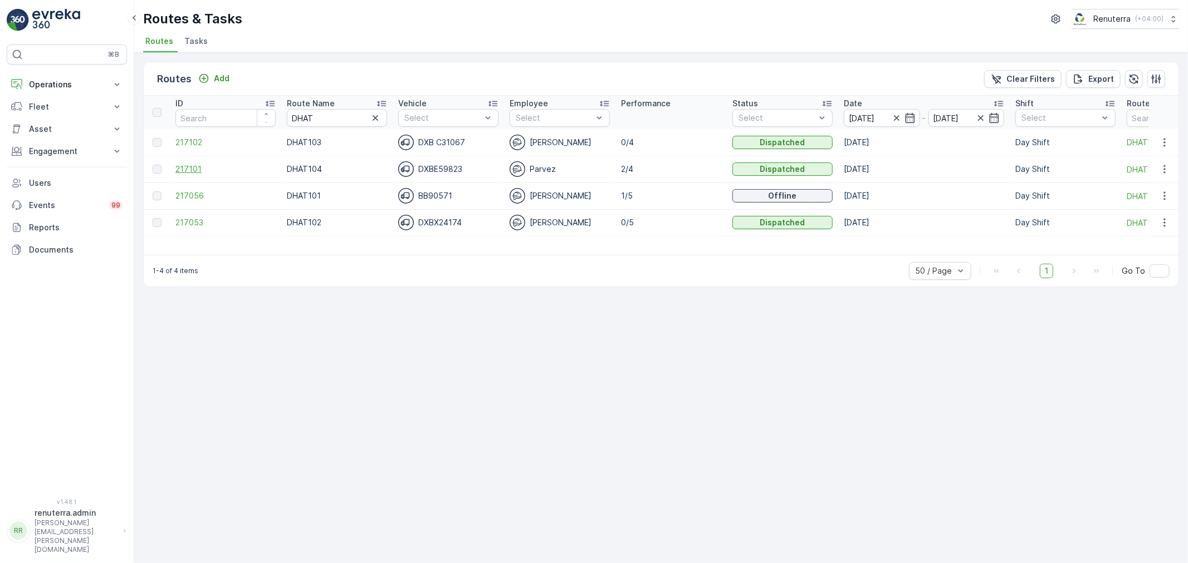
click at [193, 174] on span "217101" at bounding box center [225, 169] width 100 height 11
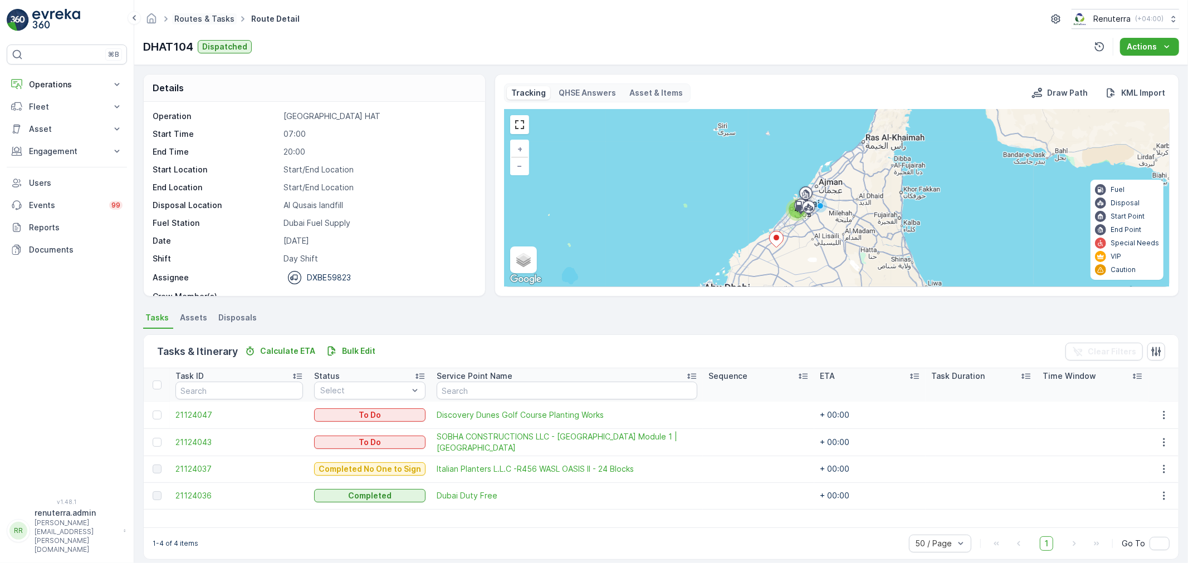
click at [198, 17] on link "Routes & Tasks" at bounding box center [204, 18] width 60 height 9
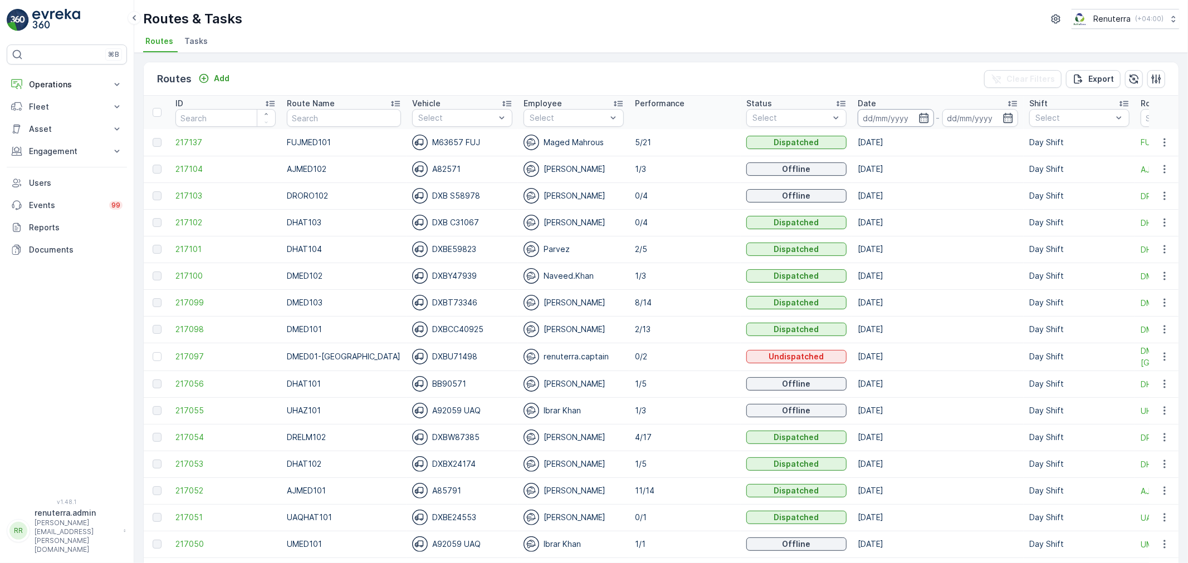
click at [865, 117] on input at bounding box center [895, 118] width 76 height 18
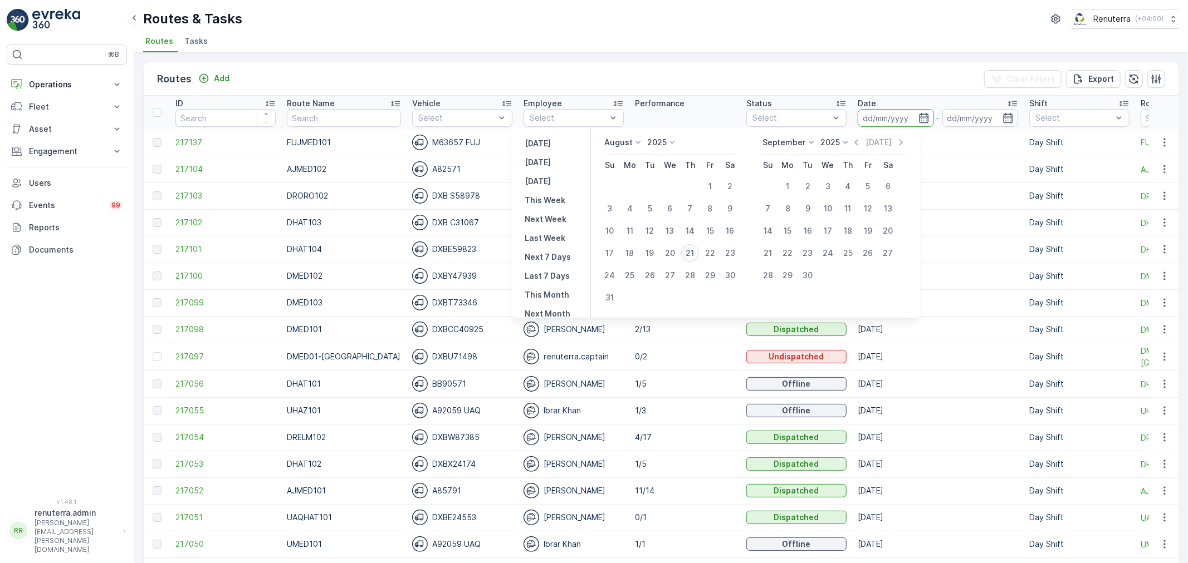
click at [696, 252] on div "21" at bounding box center [690, 253] width 18 height 18
type input "21.08.2025"
click at [696, 252] on div "21" at bounding box center [690, 253] width 18 height 18
type input "21.08.2025"
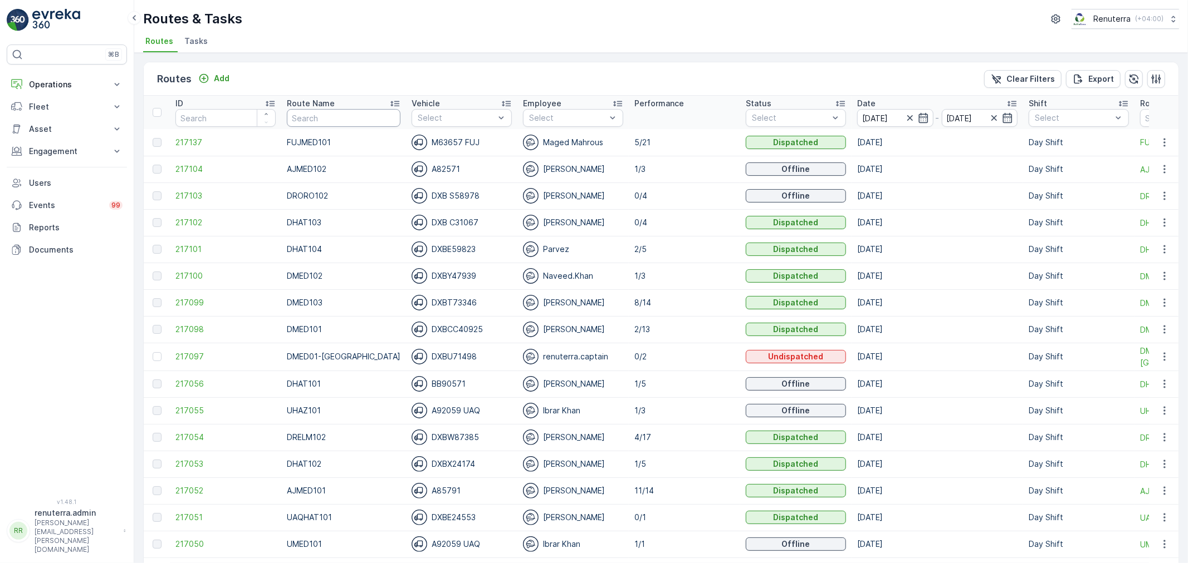
click at [341, 110] on input "text" at bounding box center [344, 118] width 114 height 18
click at [224, 246] on span "217101" at bounding box center [225, 249] width 100 height 11
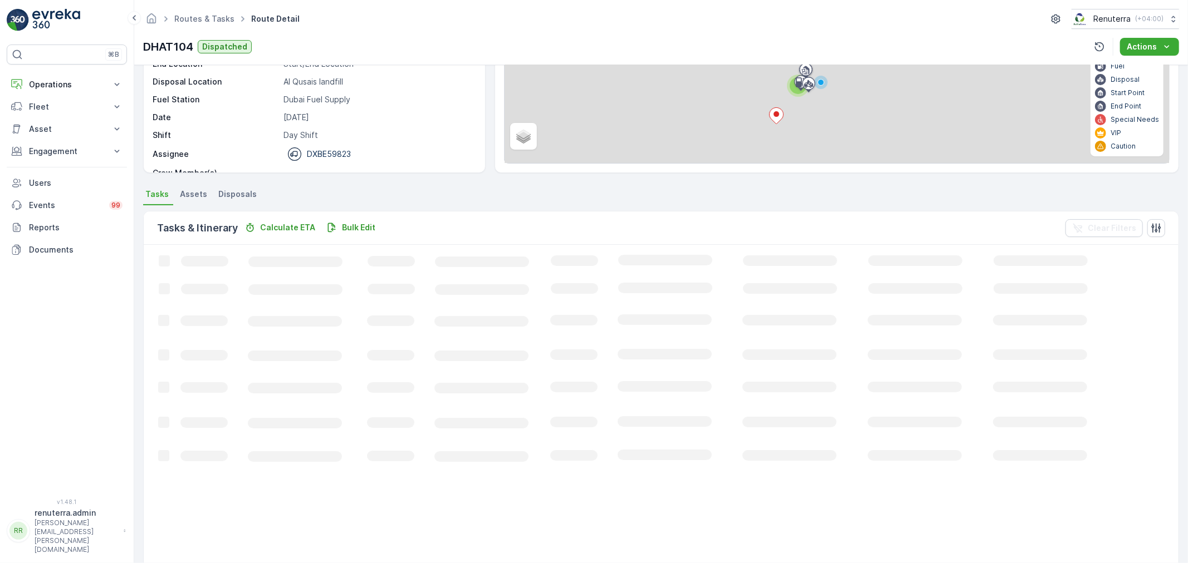
scroll to position [19, 0]
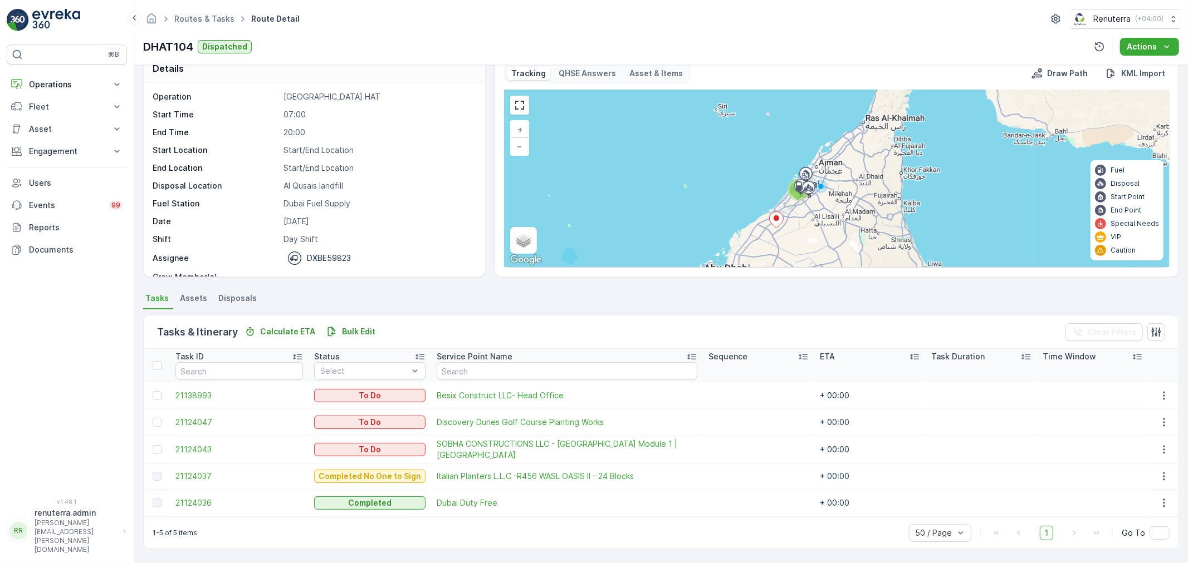
click at [174, 19] on span "Routes & Tasks" at bounding box center [204, 18] width 65 height 11
click at [207, 21] on link "Routes & Tasks" at bounding box center [204, 18] width 60 height 9
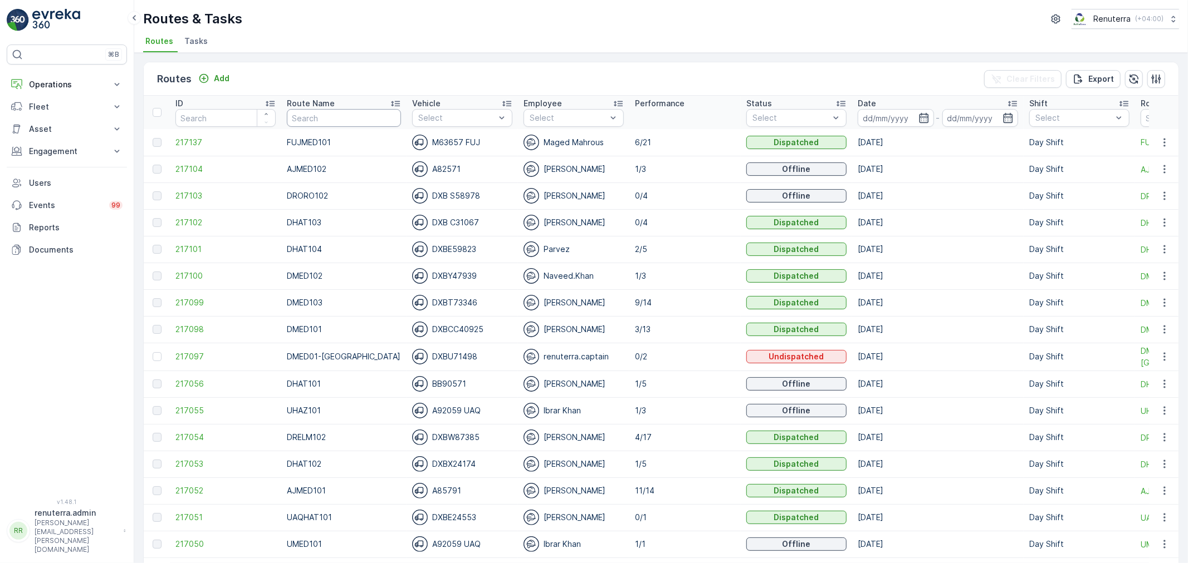
click at [327, 121] on input "text" at bounding box center [344, 118] width 114 height 18
type input "D"
type input "DREL"
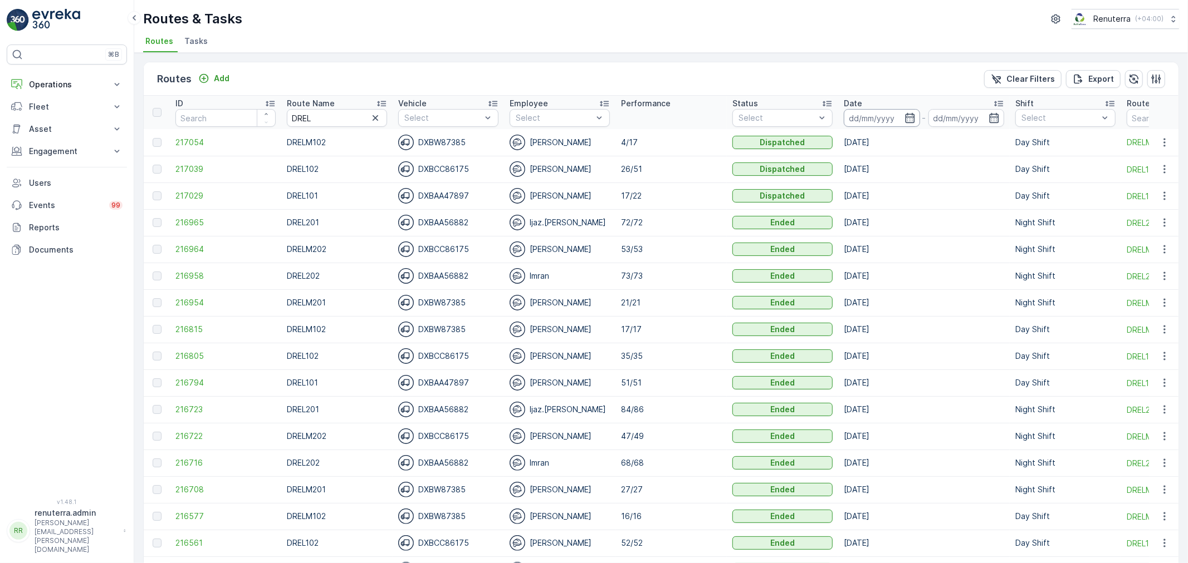
click at [856, 117] on input at bounding box center [882, 118] width 76 height 18
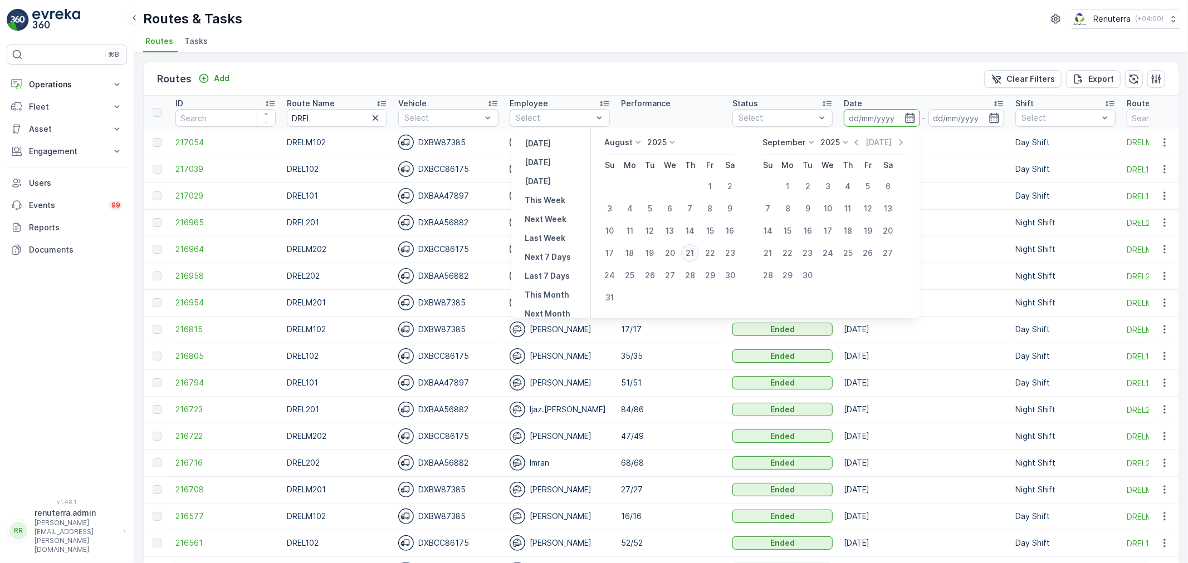
click at [687, 254] on div "21" at bounding box center [690, 253] width 18 height 18
type input "21.08.2025"
click at [687, 254] on div "21" at bounding box center [690, 253] width 18 height 18
type input "21.08.2025"
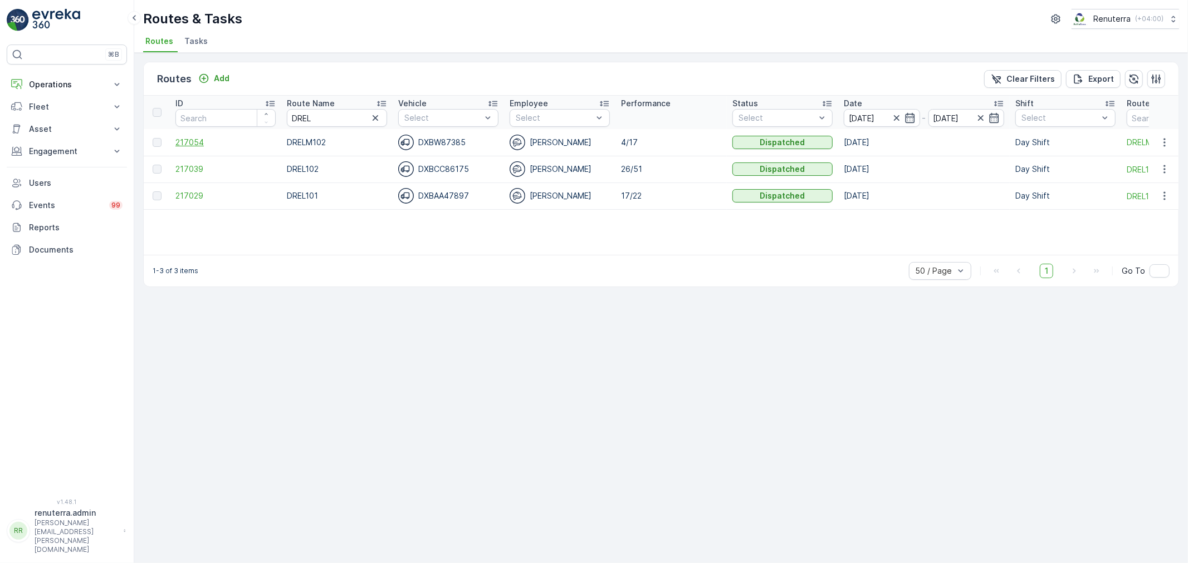
click at [192, 147] on span "217054" at bounding box center [225, 142] width 100 height 11
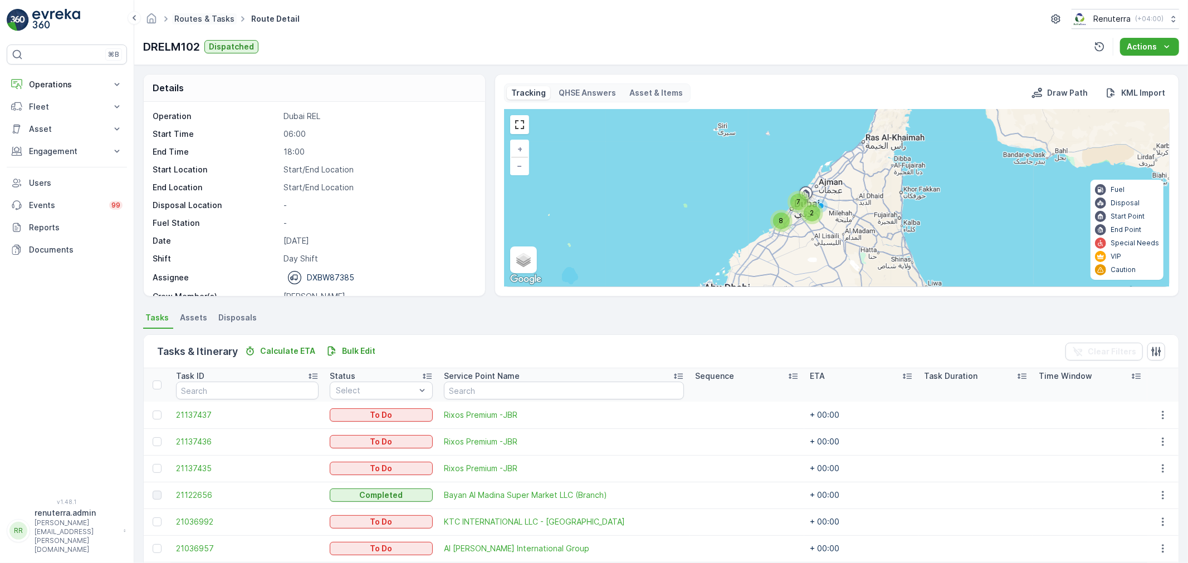
click at [203, 23] on link "Routes & Tasks" at bounding box center [204, 18] width 60 height 9
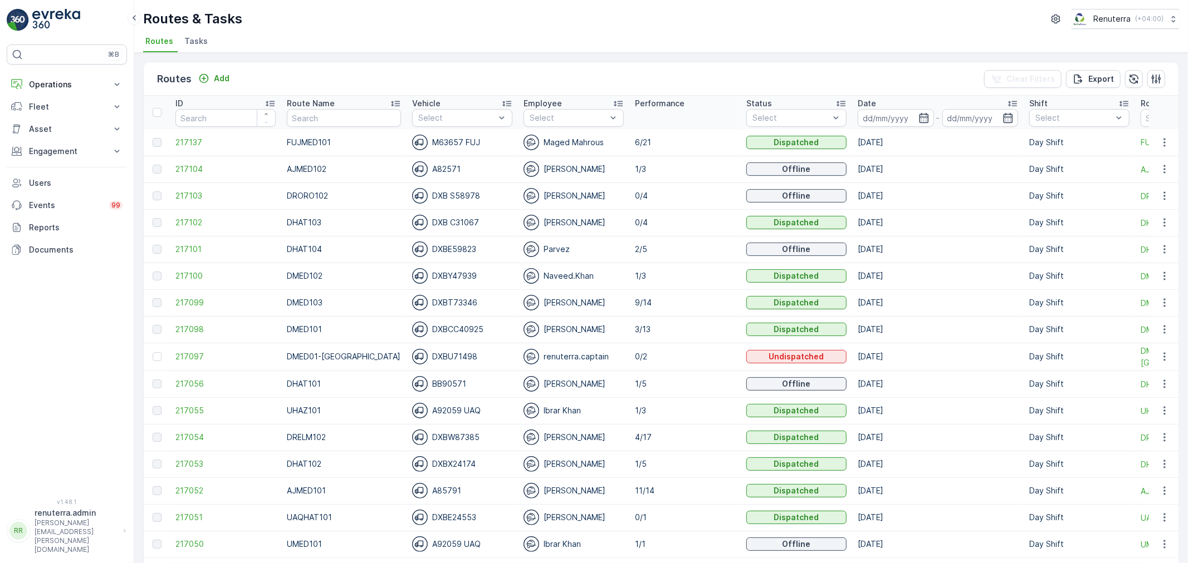
click at [864, 99] on div "Date" at bounding box center [937, 103] width 160 height 11
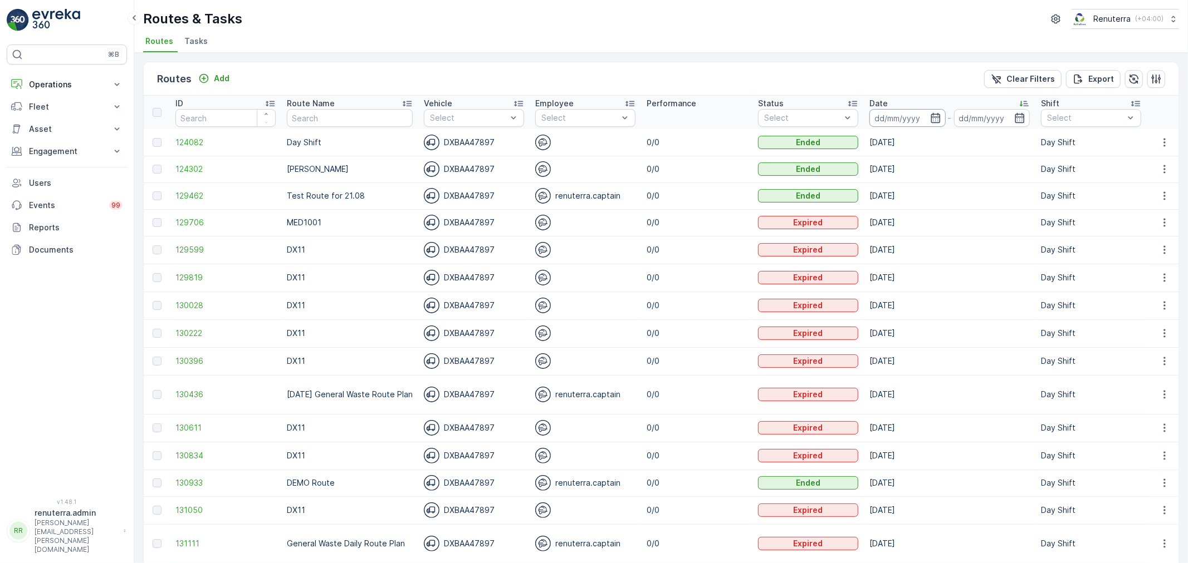
click at [925, 117] on input at bounding box center [907, 118] width 76 height 18
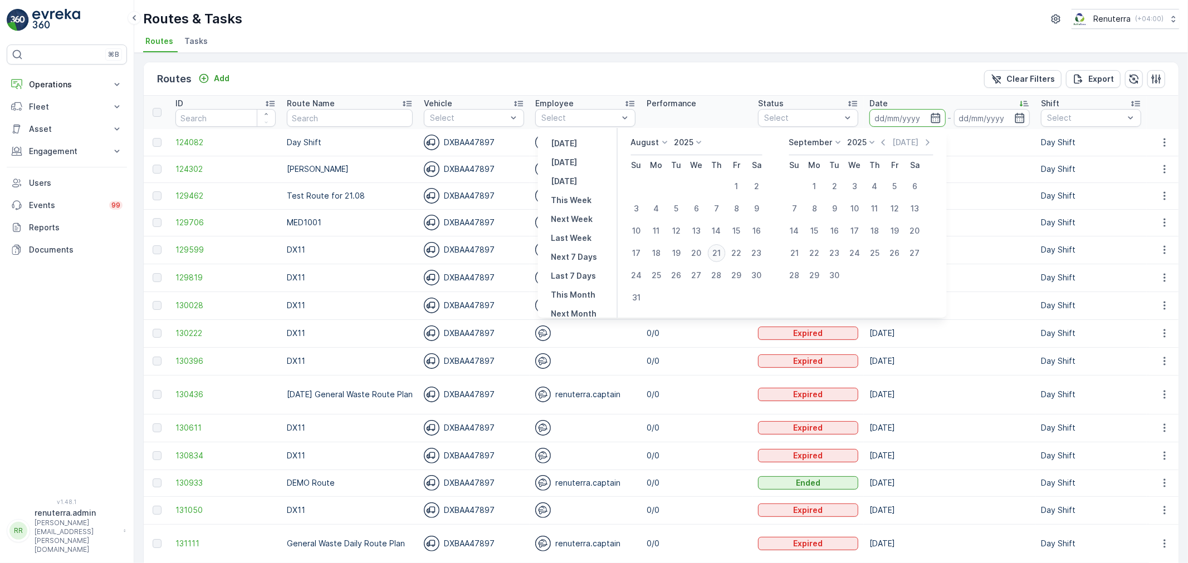
click at [714, 255] on div "21" at bounding box center [716, 253] width 18 height 18
type input "21.08.2025"
click at [714, 255] on div "21" at bounding box center [716, 253] width 18 height 18
type input "21.08.2025"
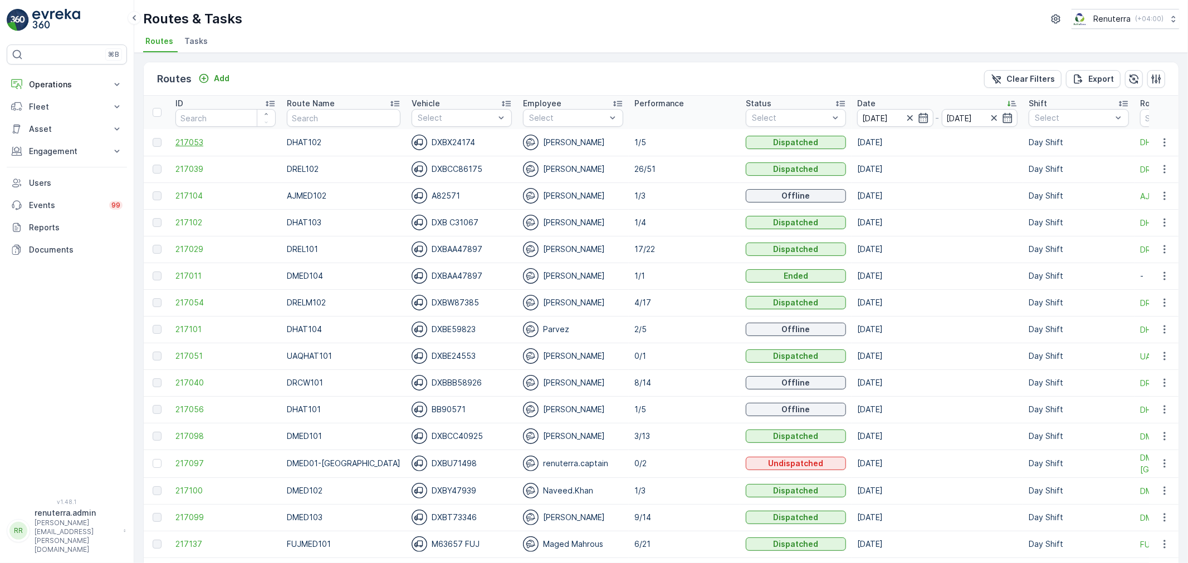
click at [195, 144] on span "217053" at bounding box center [225, 142] width 100 height 11
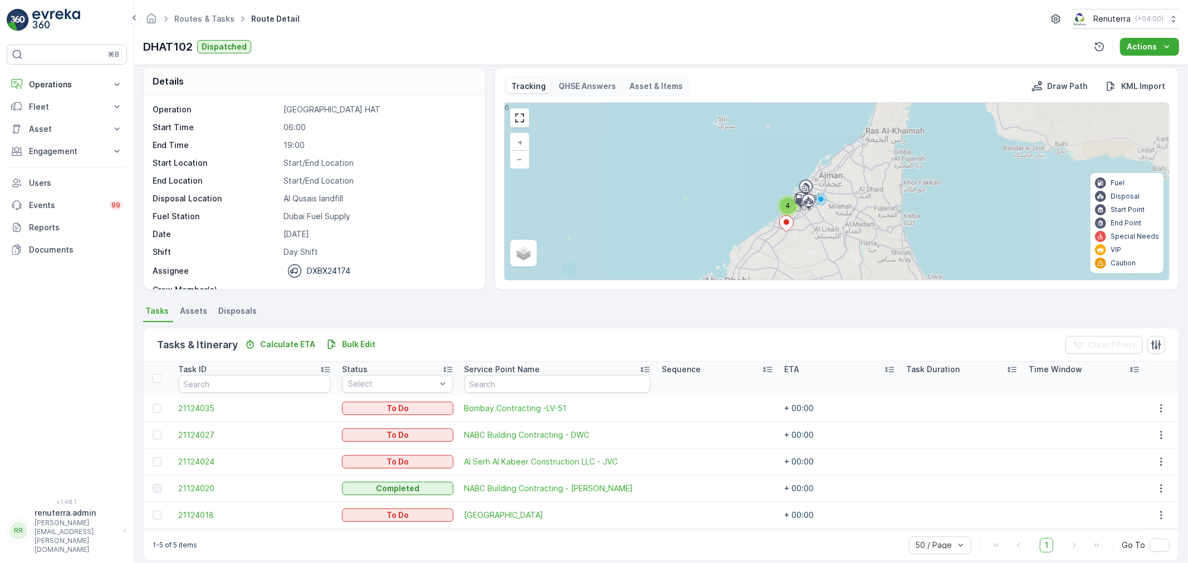
scroll to position [19, 0]
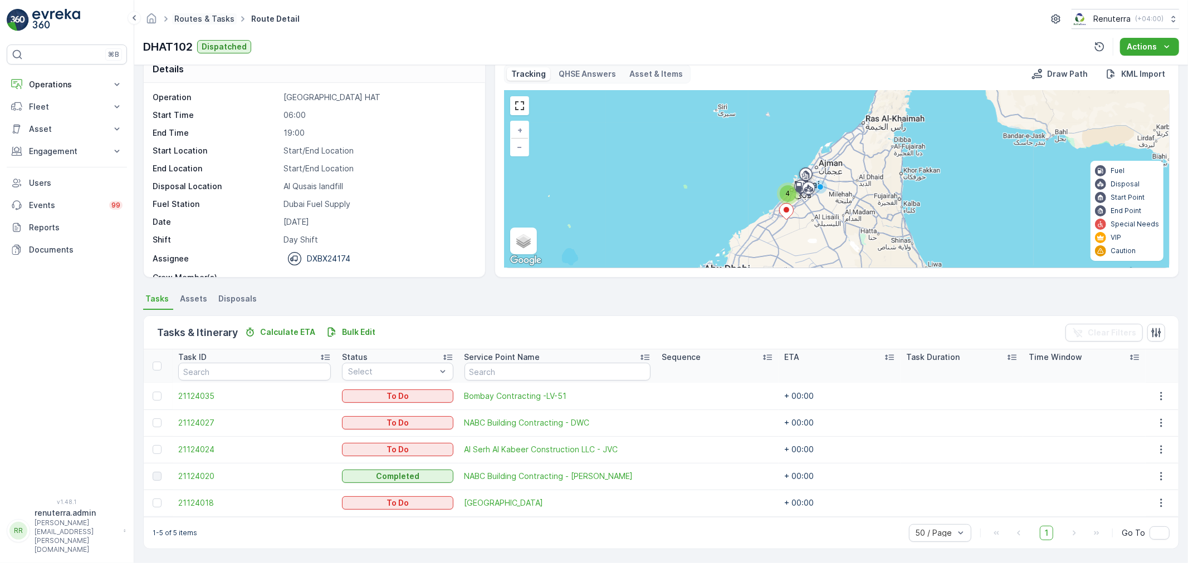
click at [208, 15] on link "Routes & Tasks" at bounding box center [204, 18] width 60 height 9
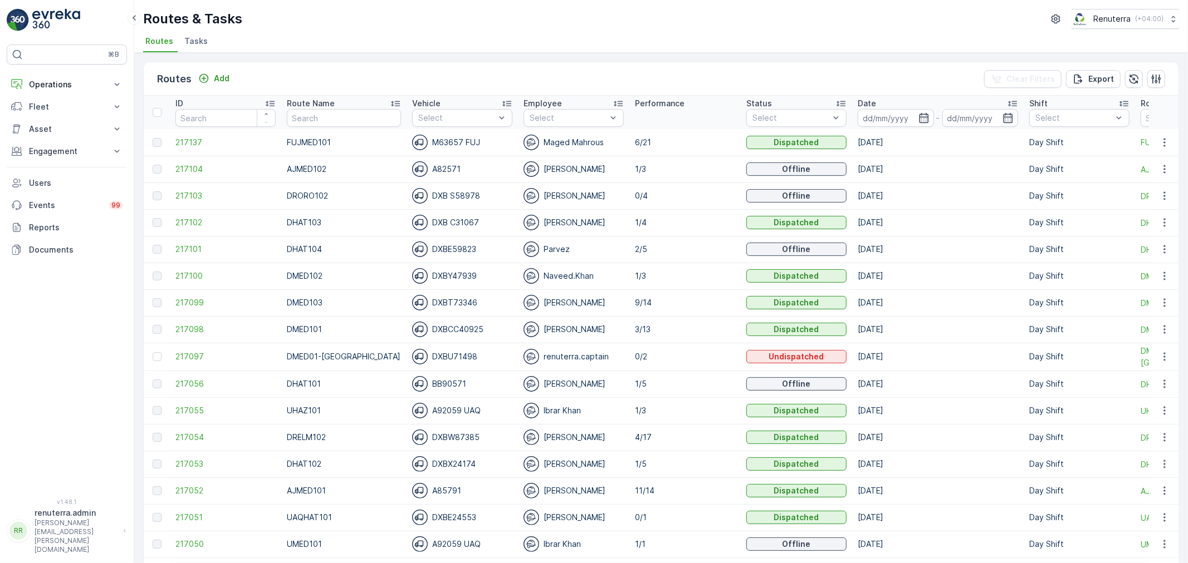
click at [878, 131] on td "21.08.2025" at bounding box center [937, 142] width 171 height 27
click at [876, 126] on input at bounding box center [895, 118] width 76 height 18
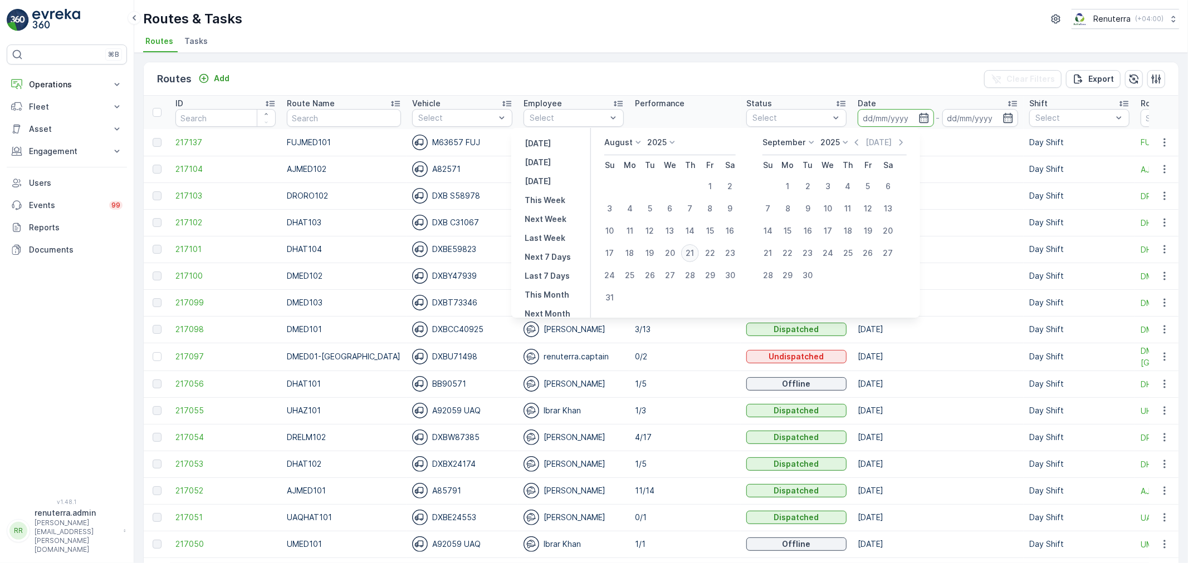
click at [699, 257] on div "21" at bounding box center [690, 253] width 18 height 18
type input "21.08.2025"
click at [699, 257] on div "21" at bounding box center [690, 253] width 18 height 18
type input "21.08.2025"
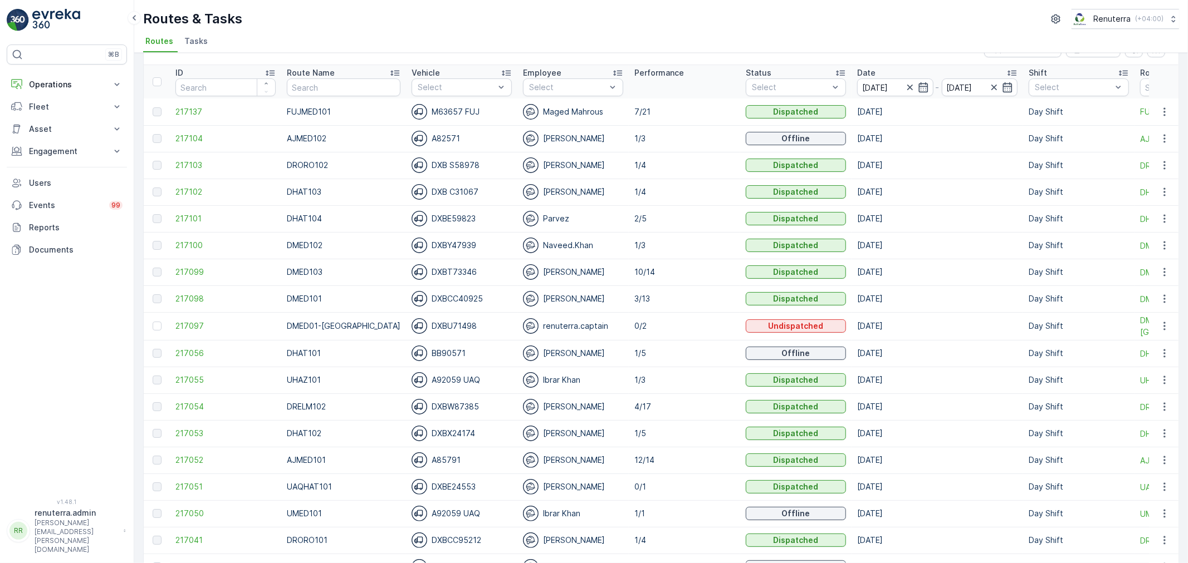
scroll to position [62, 0]
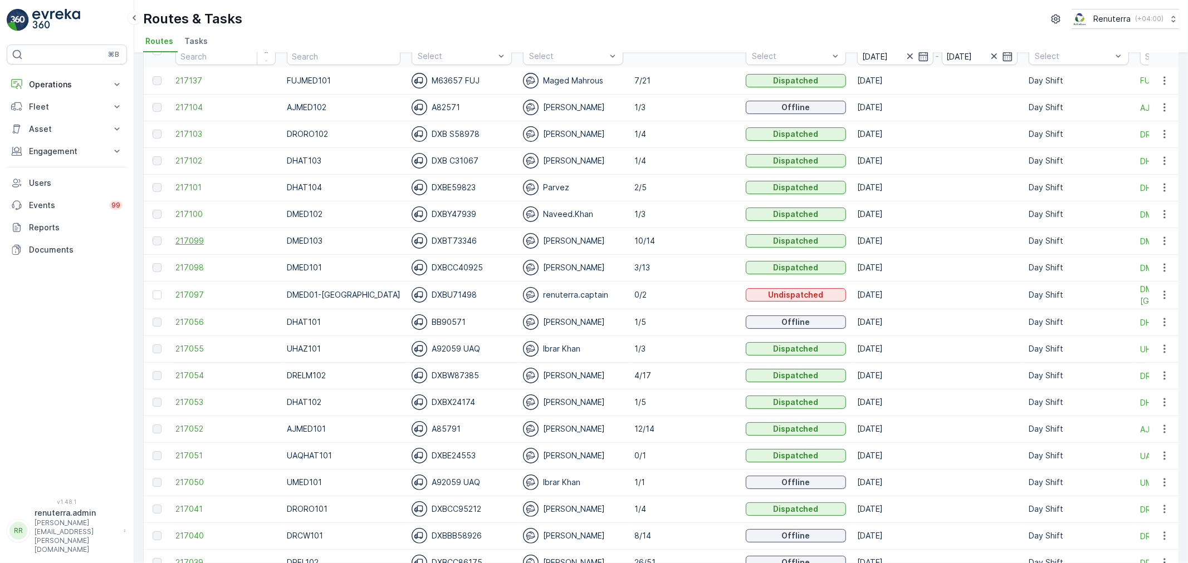
click at [198, 240] on span "217099" at bounding box center [225, 241] width 100 height 11
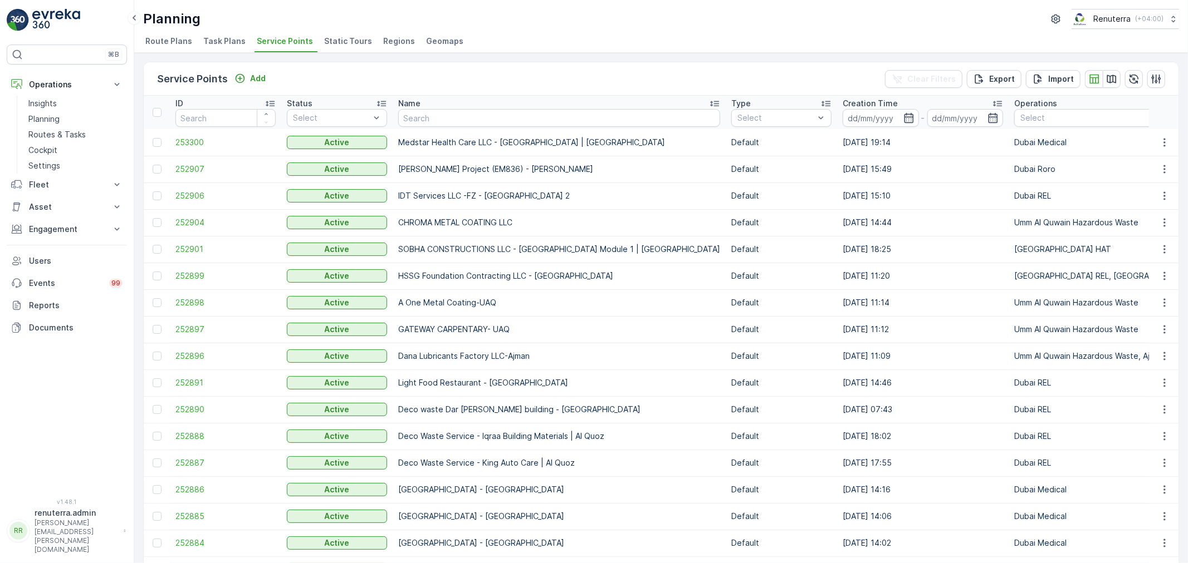
click at [522, 264] on td "HSSG Foundation Contracting LLC - [GEOGRAPHIC_DATA]" at bounding box center [559, 276] width 333 height 27
click at [578, 312] on td "A One Metal Coating-UAQ" at bounding box center [559, 303] width 333 height 27
click at [433, 115] on input "text" at bounding box center [559, 118] width 322 height 18
click at [56, 86] on p "Operations" at bounding box center [67, 84] width 76 height 11
click at [56, 90] on p "Operations" at bounding box center [67, 84] width 76 height 11
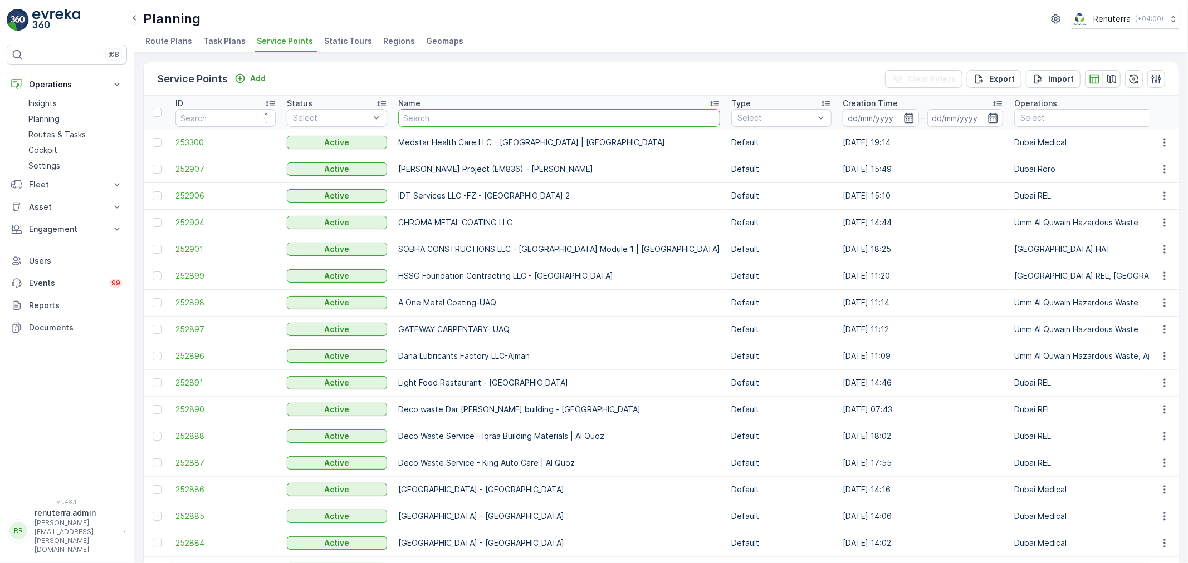
click at [410, 110] on input "text" at bounding box center [559, 118] width 322 height 18
type input "Triton"
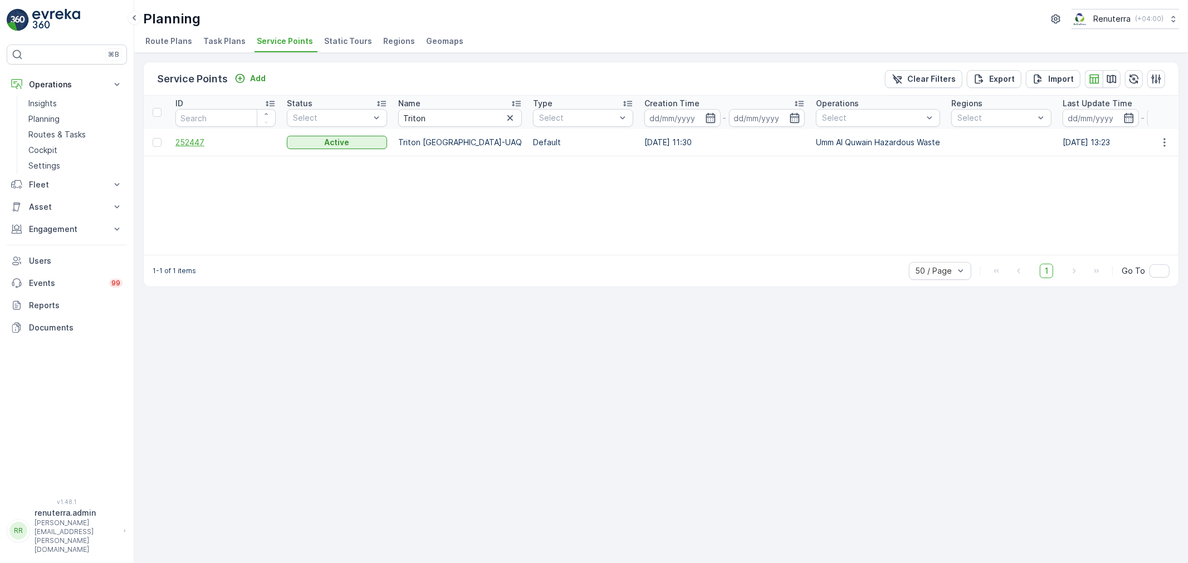
click at [199, 141] on span "252447" at bounding box center [225, 142] width 100 height 11
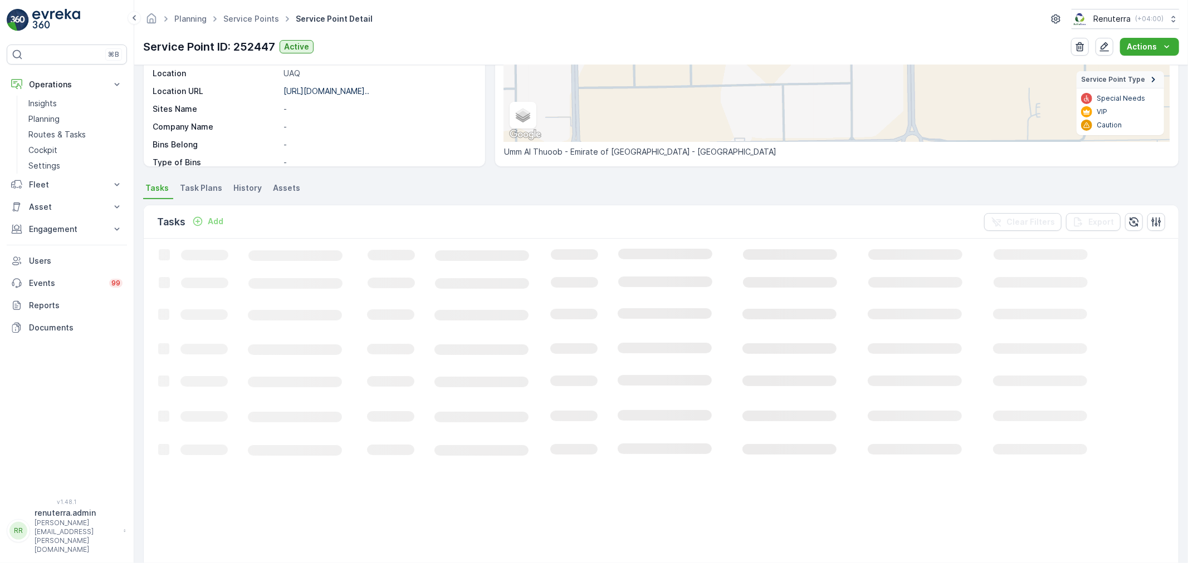
scroll to position [67, 0]
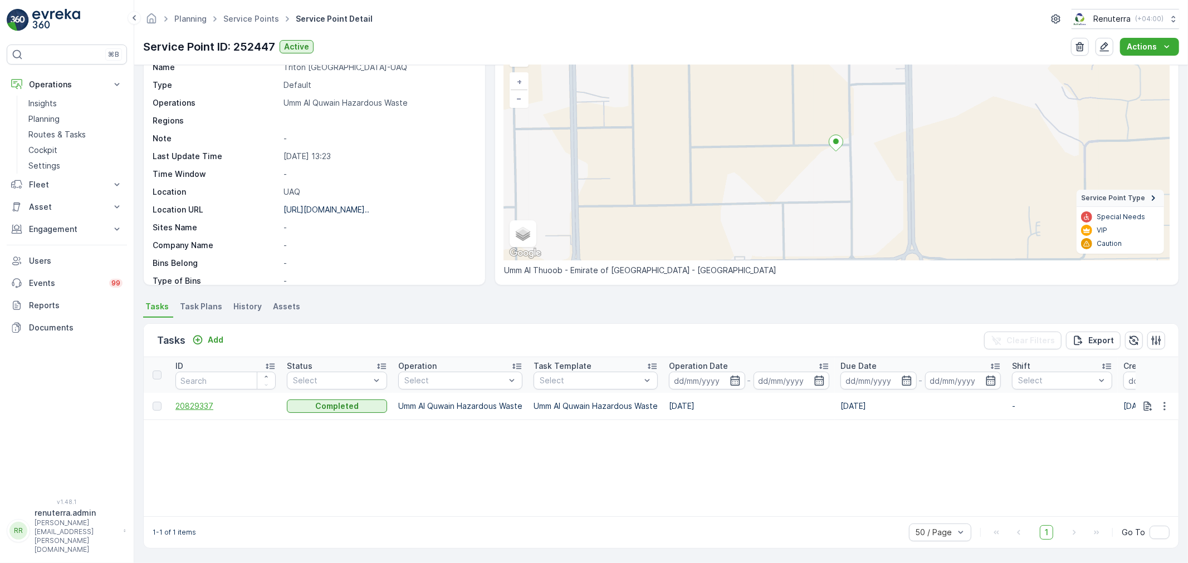
click at [220, 409] on span "20829337" at bounding box center [225, 406] width 100 height 11
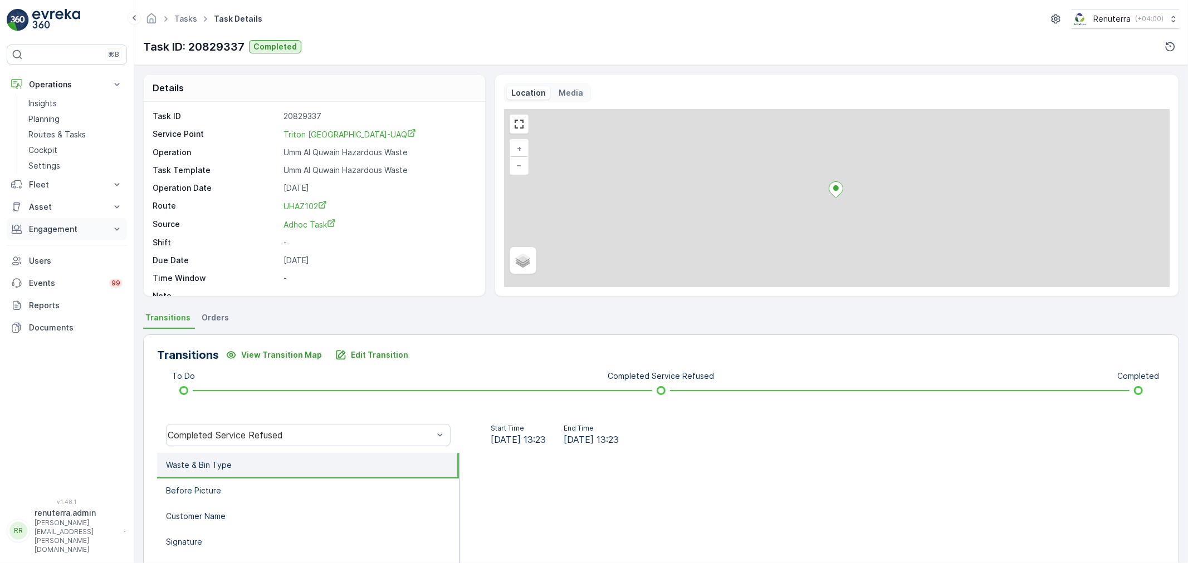
click at [80, 227] on p "Engagement" at bounding box center [67, 229] width 76 height 11
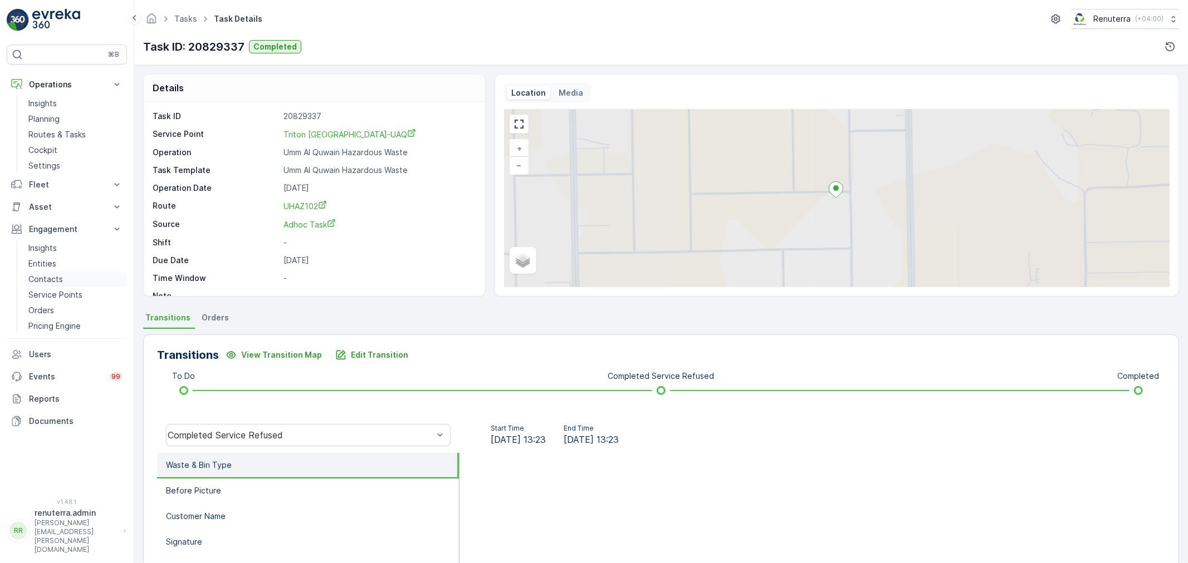
click at [74, 285] on link "Contacts" at bounding box center [75, 280] width 103 height 16
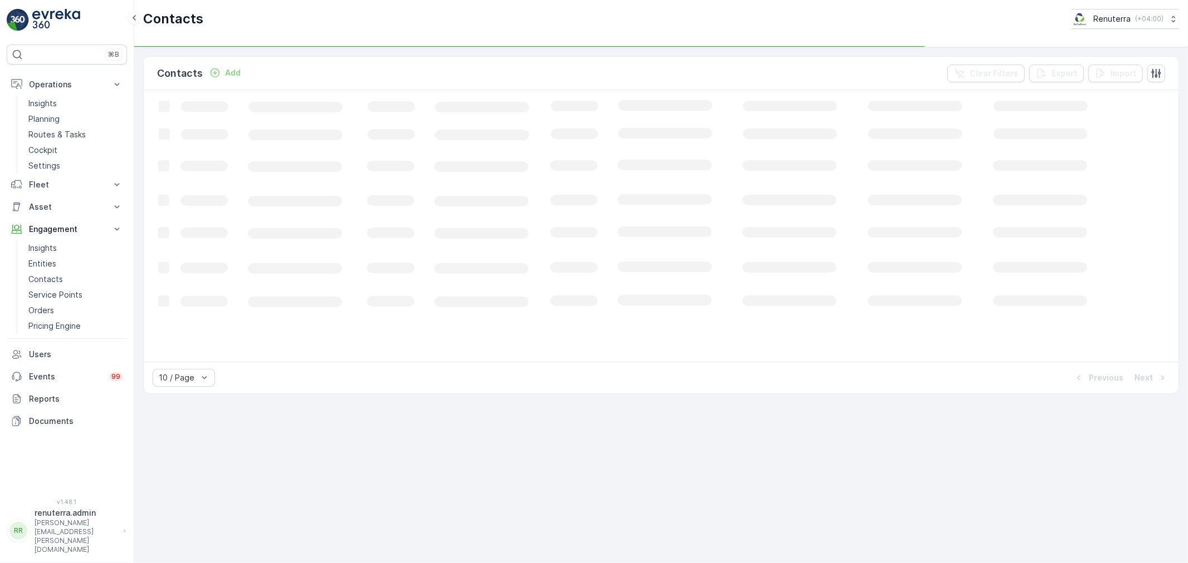
click at [75, 294] on p "Service Points" at bounding box center [55, 295] width 54 height 11
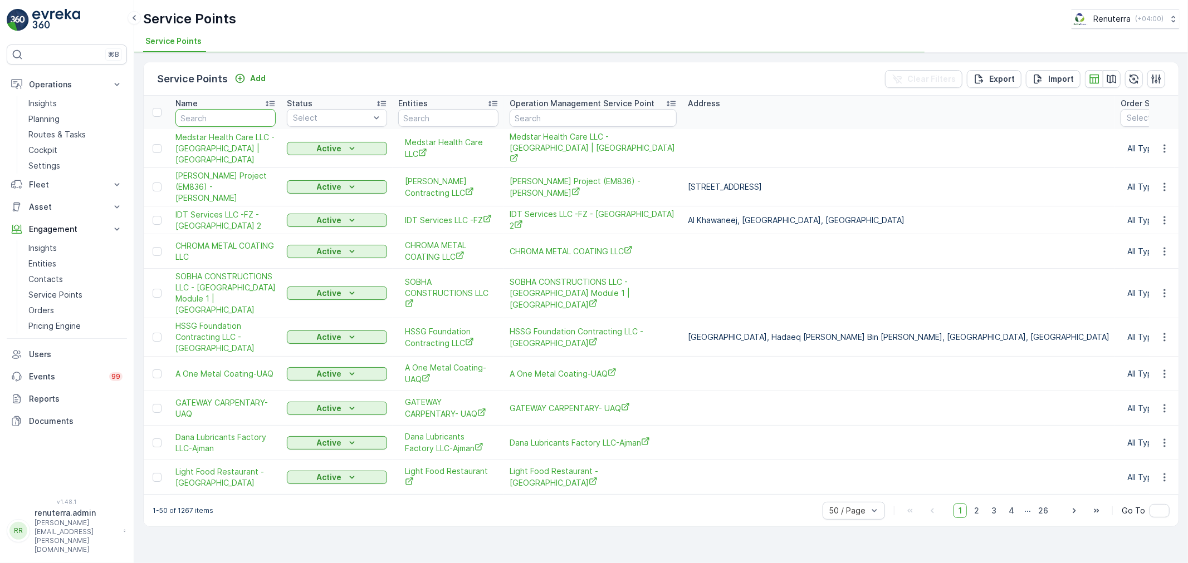
click at [244, 123] on input "text" at bounding box center [225, 118] width 100 height 18
type input "trit"
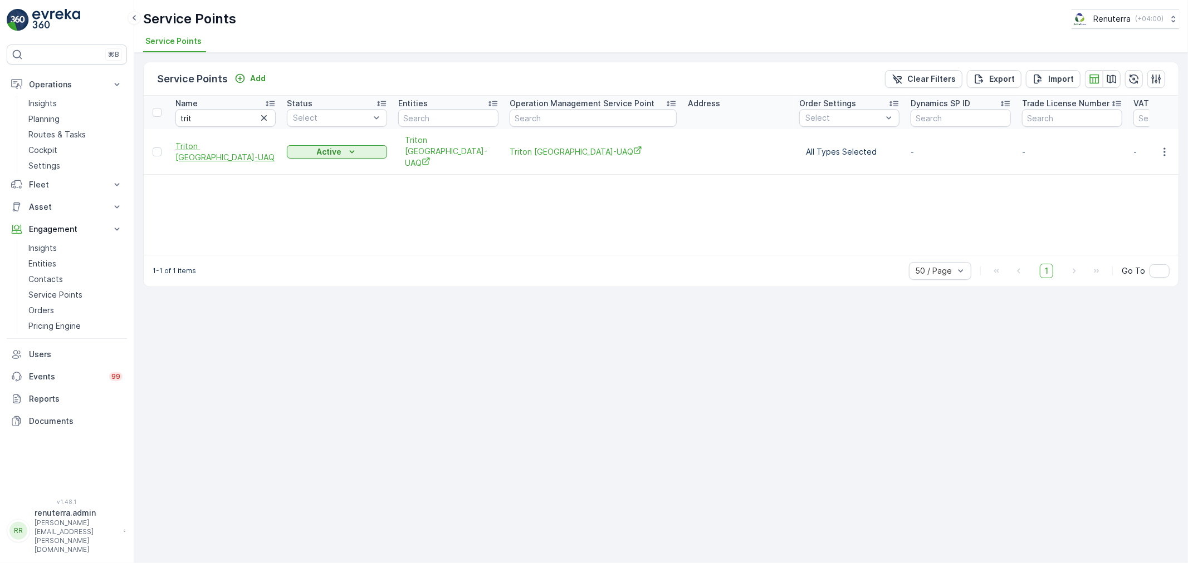
click at [234, 150] on span "Triton Middle East-UAQ" at bounding box center [225, 152] width 100 height 22
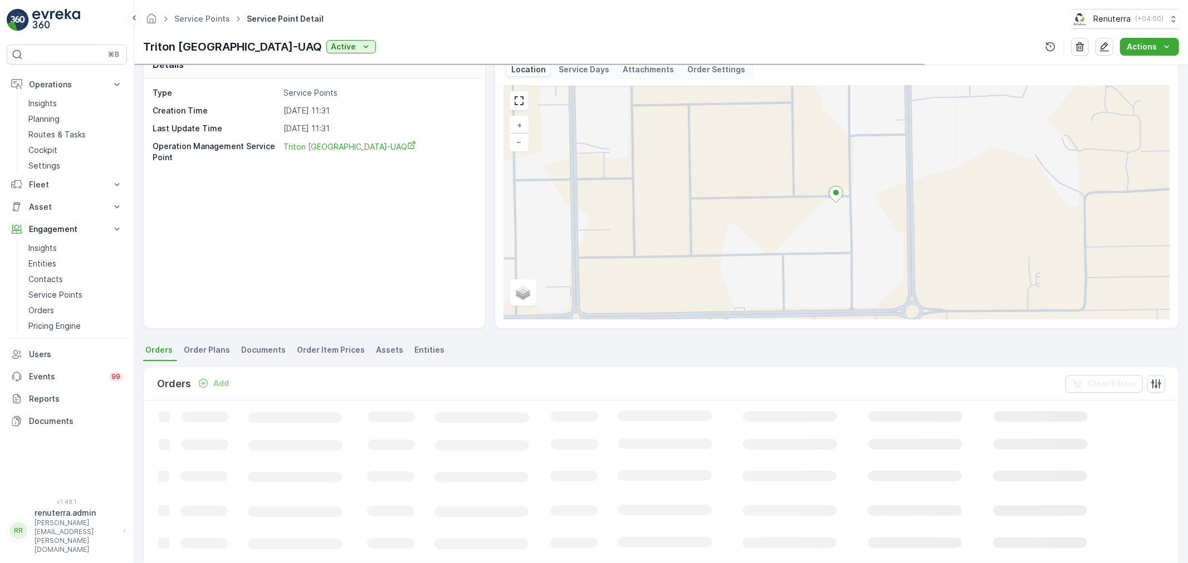
scroll to position [33, 0]
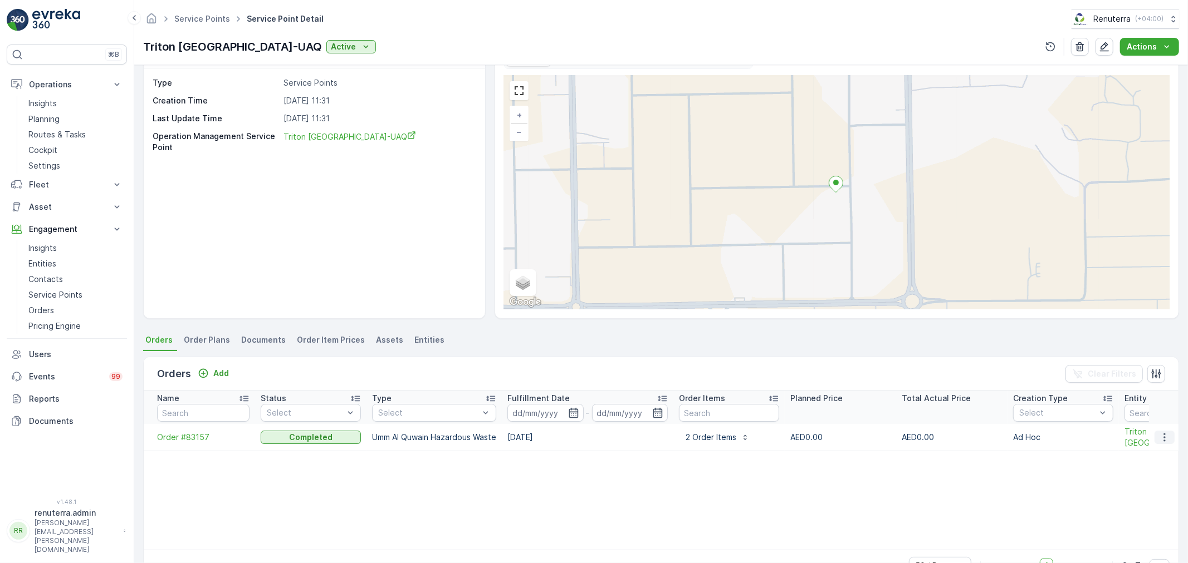
click at [1168, 435] on button "button" at bounding box center [1164, 437] width 20 height 13
click at [1140, 484] on span "Create Document" at bounding box center [1149, 484] width 67 height 11
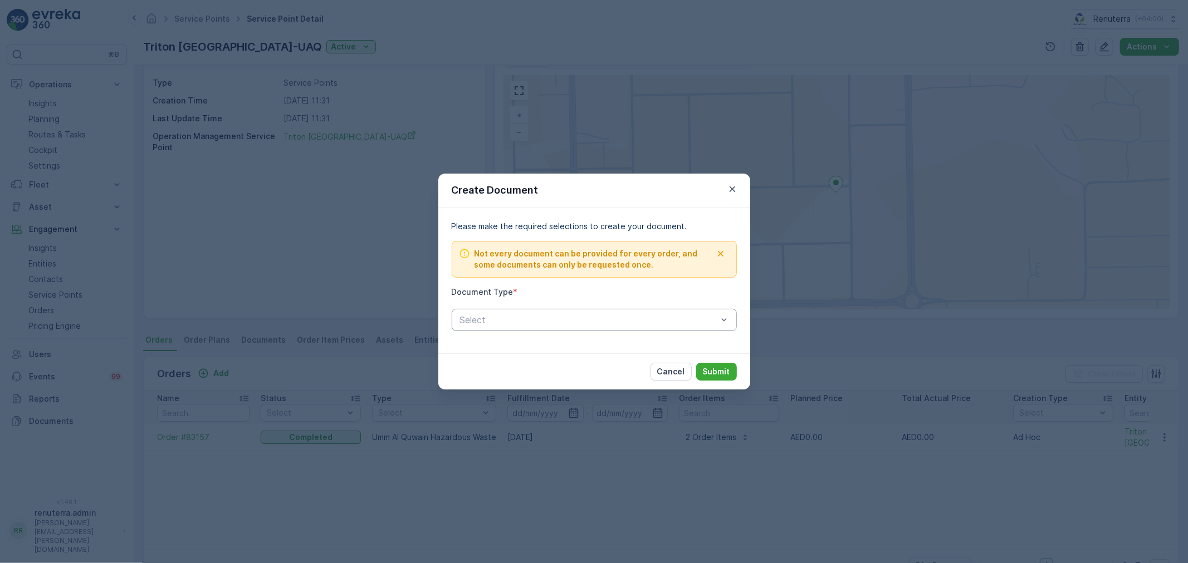
click at [504, 321] on div at bounding box center [588, 320] width 259 height 10
click at [501, 366] on span "Proof Of Service" at bounding box center [493, 366] width 70 height 10
click at [705, 376] on p "Submit" at bounding box center [716, 371] width 27 height 11
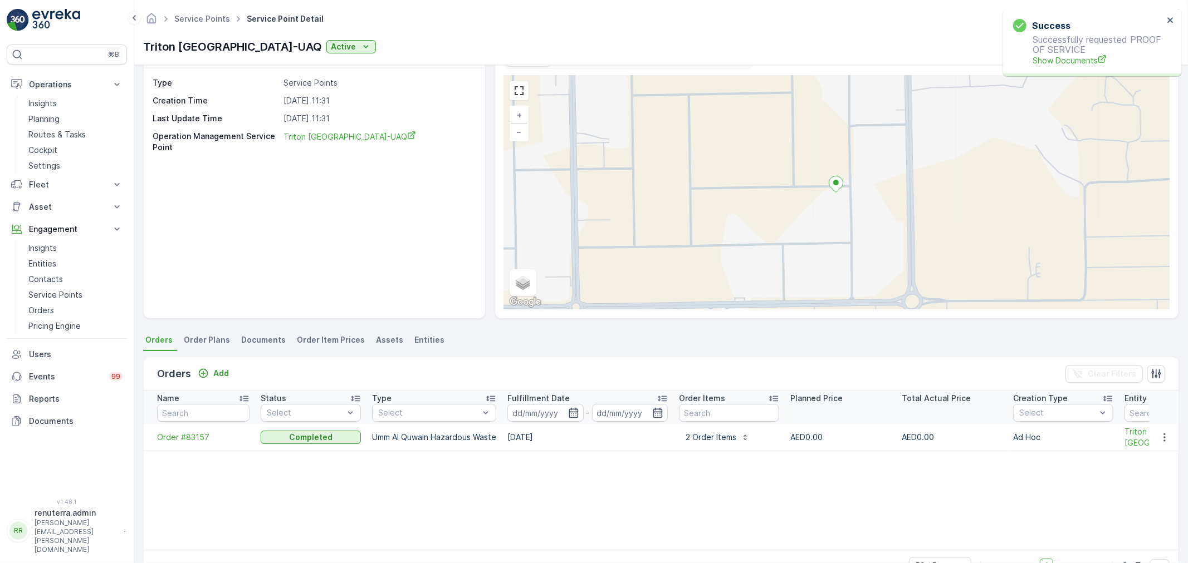
click at [1078, 53] on p "Successfully requested PROOF OF SERVICE Show Documents" at bounding box center [1088, 51] width 150 height 32
click at [1081, 53] on p "Successfully requested PROOF OF SERVICE Show Documents" at bounding box center [1088, 51] width 150 height 32
click at [1080, 60] on span "Show Documents" at bounding box center [1097, 61] width 131 height 12
click at [187, 433] on span "Order #83157" at bounding box center [203, 437] width 92 height 11
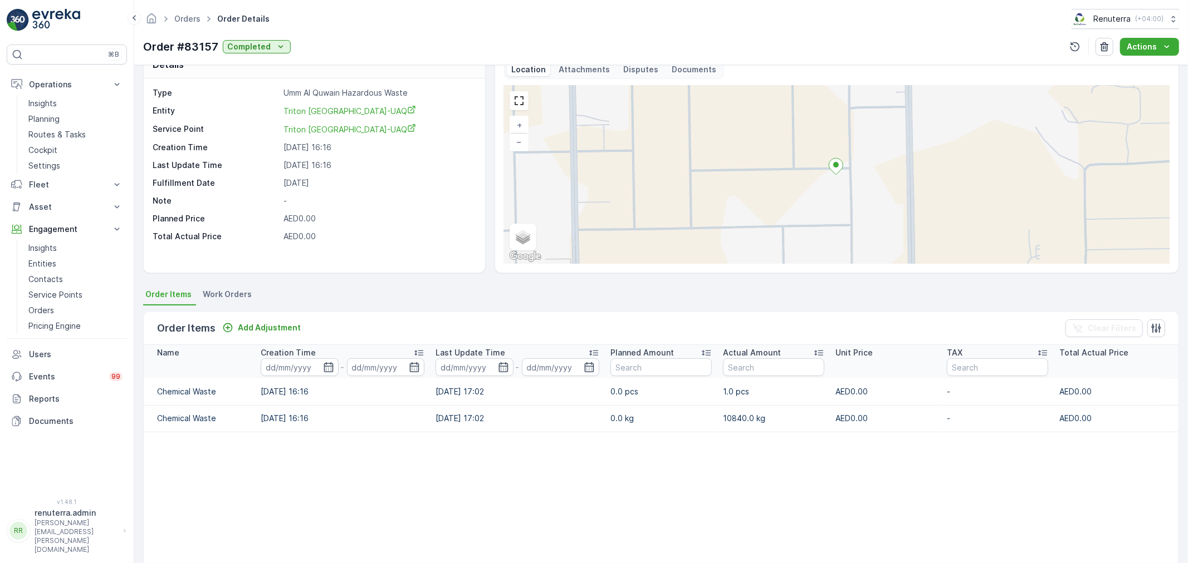
scroll to position [2, 0]
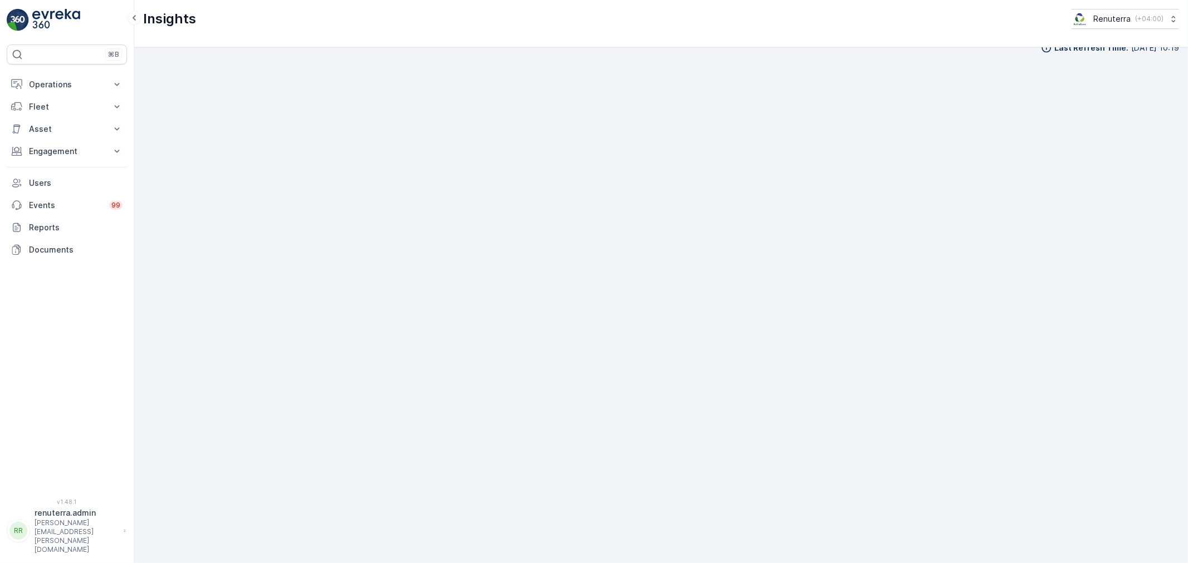
scroll to position [14, 0]
drag, startPoint x: 72, startPoint y: 86, endPoint x: 65, endPoint y: 102, distance: 18.2
click at [71, 86] on p "Operations" at bounding box center [67, 84] width 76 height 11
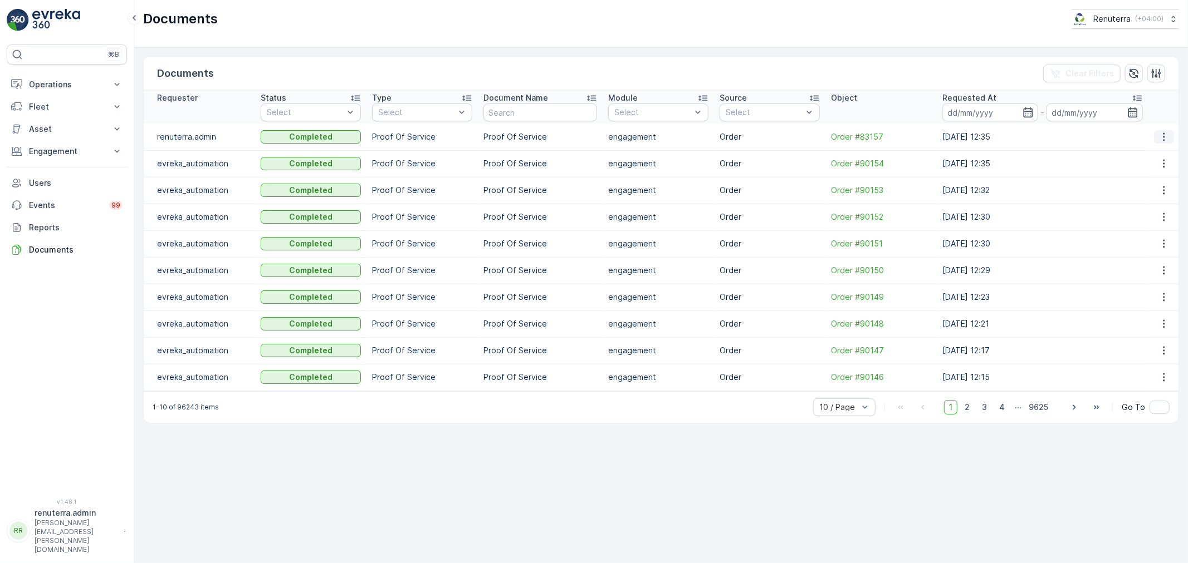
click at [1159, 137] on icon "button" at bounding box center [1163, 136] width 11 height 11
click at [1145, 156] on span "See Details" at bounding box center [1161, 153] width 43 height 11
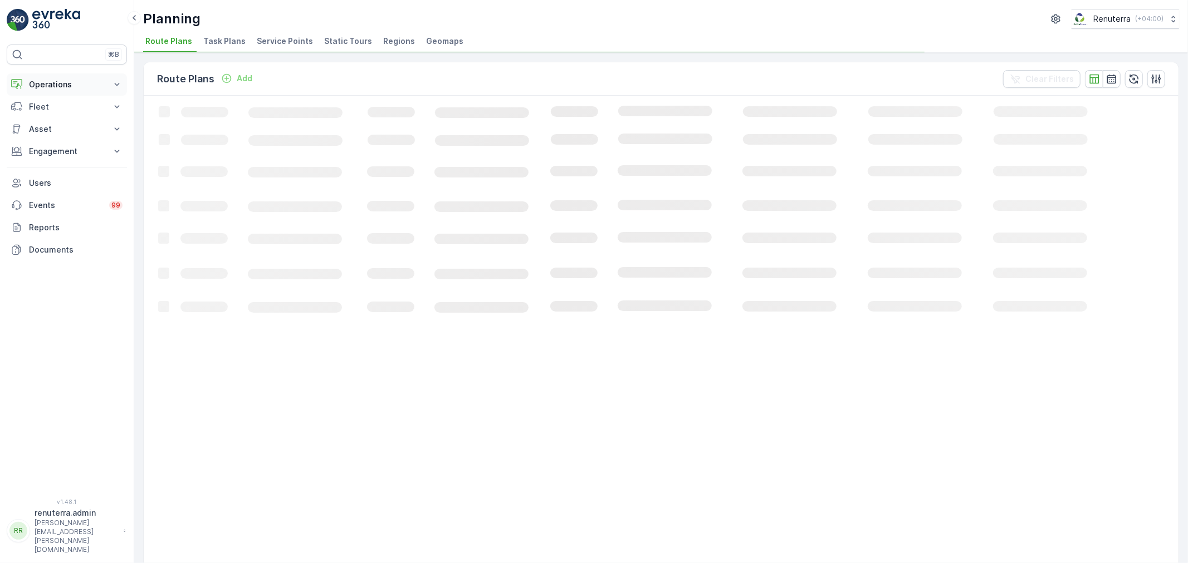
click at [75, 79] on button "Operations" at bounding box center [67, 84] width 120 height 22
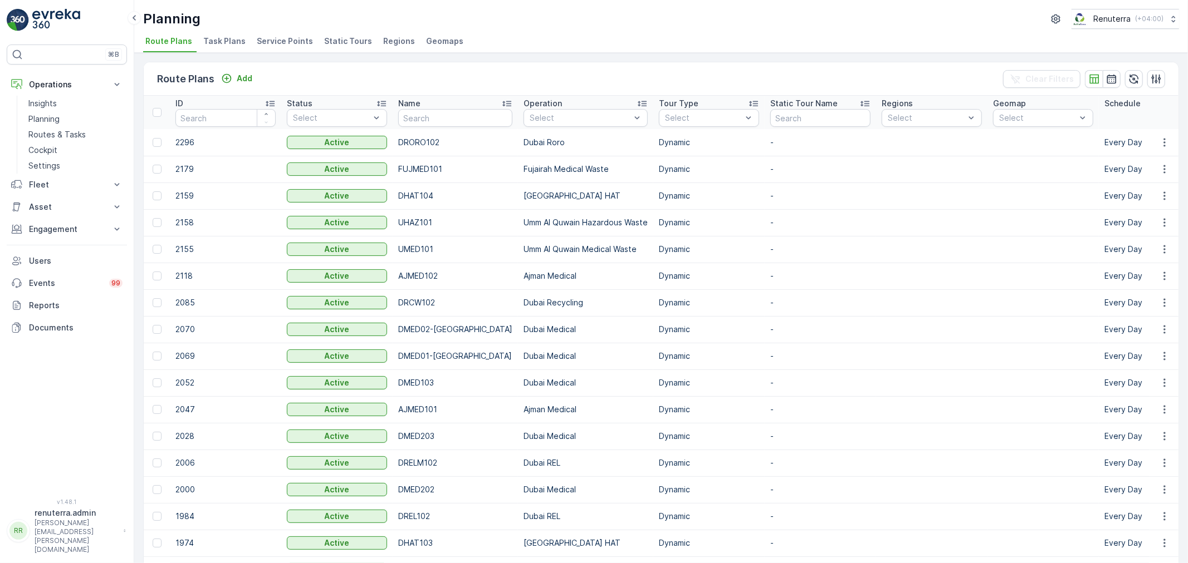
click at [291, 39] on span "Service Points" at bounding box center [285, 41] width 56 height 11
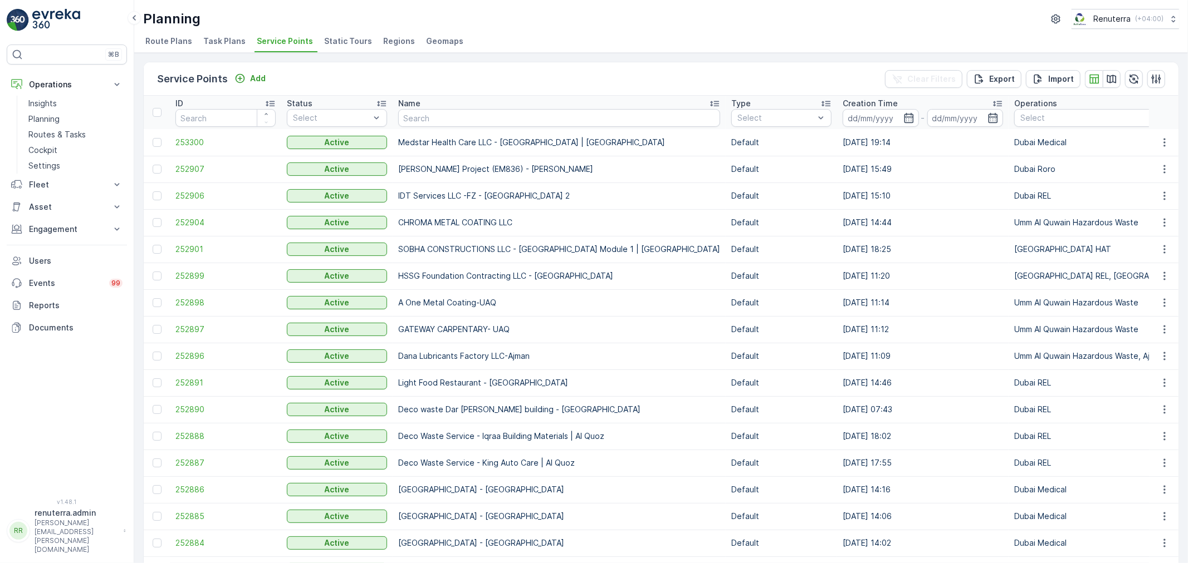
click at [398, 120] on input "text" at bounding box center [559, 118] width 322 height 18
type input "n"
type input "triton"
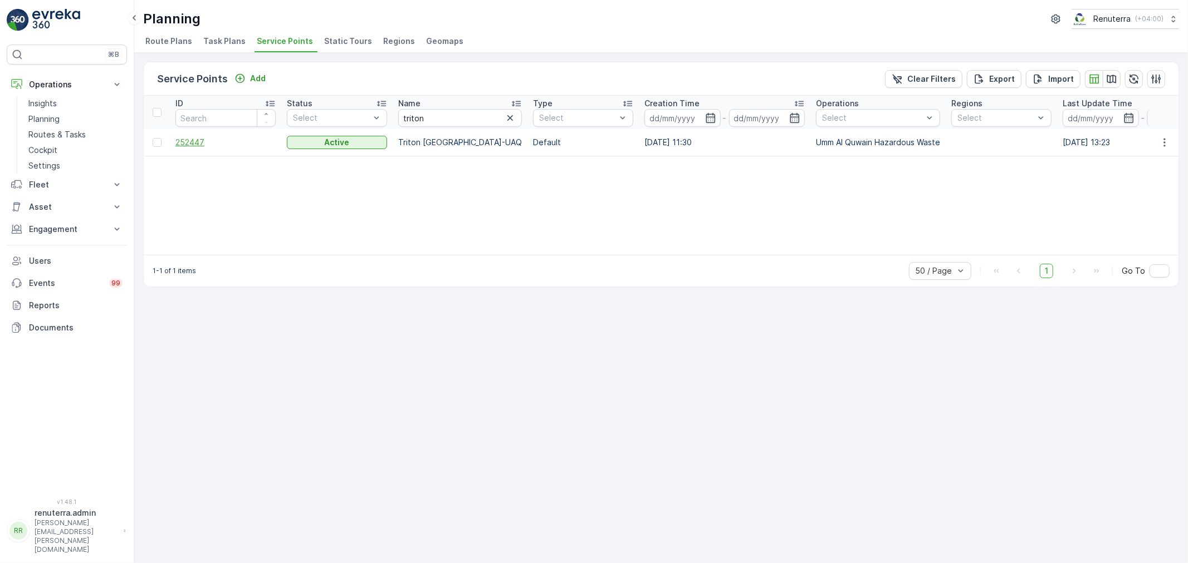
click at [232, 145] on span "252447" at bounding box center [225, 142] width 100 height 11
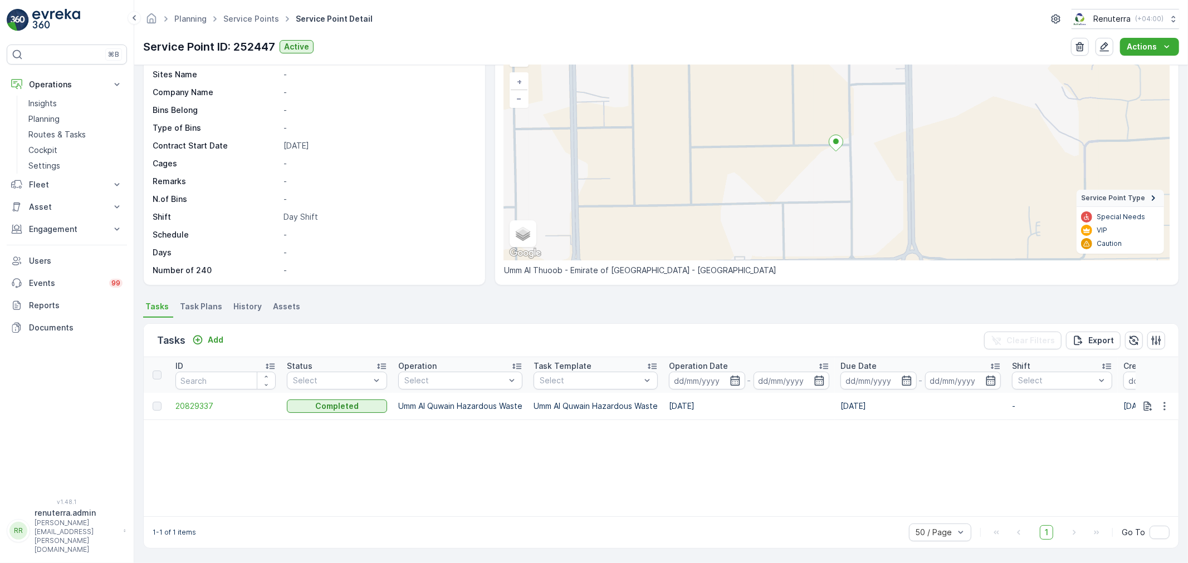
scroll to position [67, 0]
click at [202, 394] on td "20829337" at bounding box center [225, 406] width 111 height 27
click at [207, 410] on span "20829337" at bounding box center [225, 406] width 100 height 11
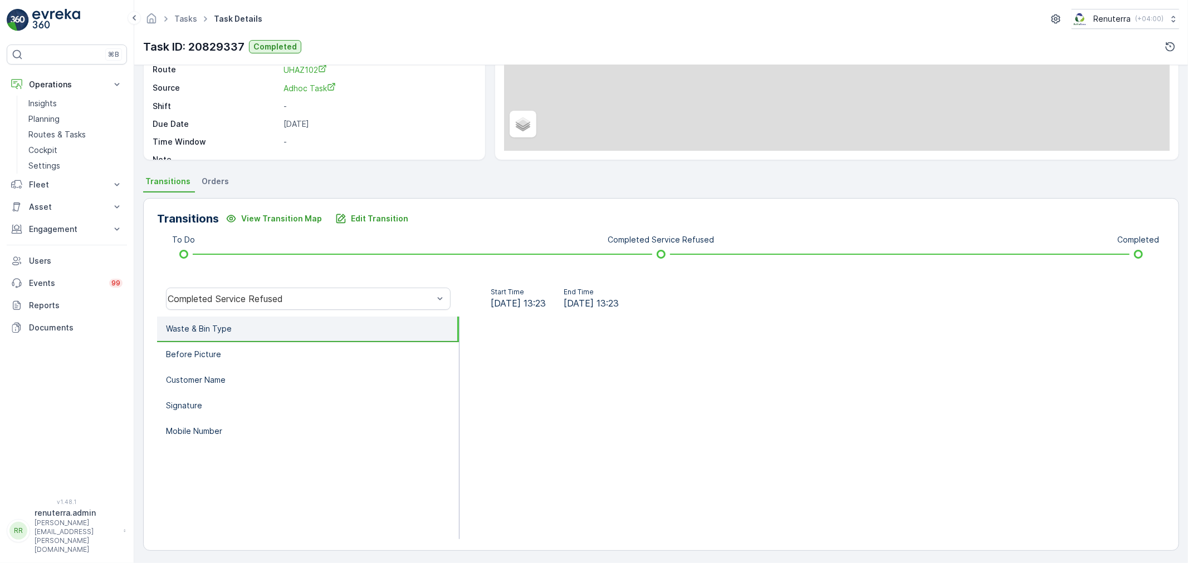
scroll to position [138, 0]
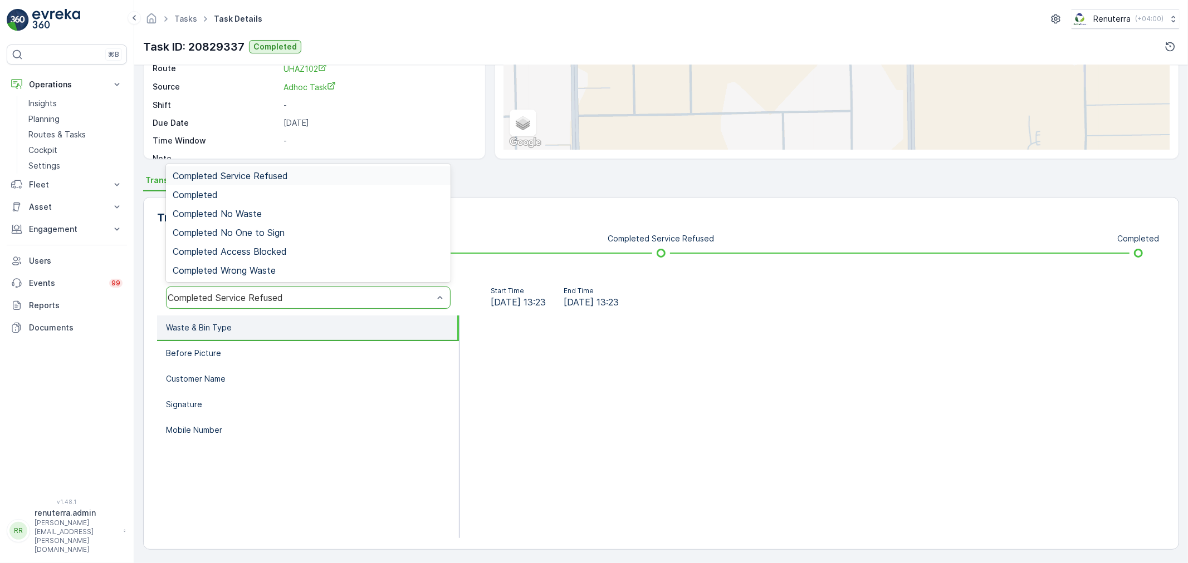
click at [269, 301] on div "Completed Service Refused" at bounding box center [301, 298] width 266 height 10
click at [214, 190] on span "Completed" at bounding box center [195, 195] width 45 height 10
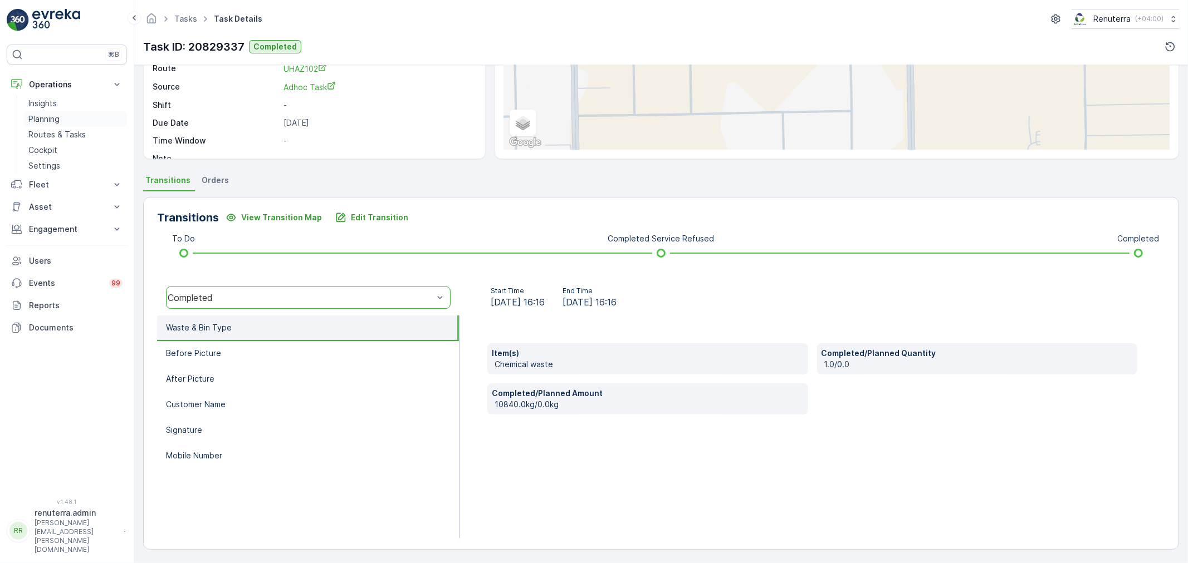
click at [55, 117] on p "Planning" at bounding box center [43, 119] width 31 height 11
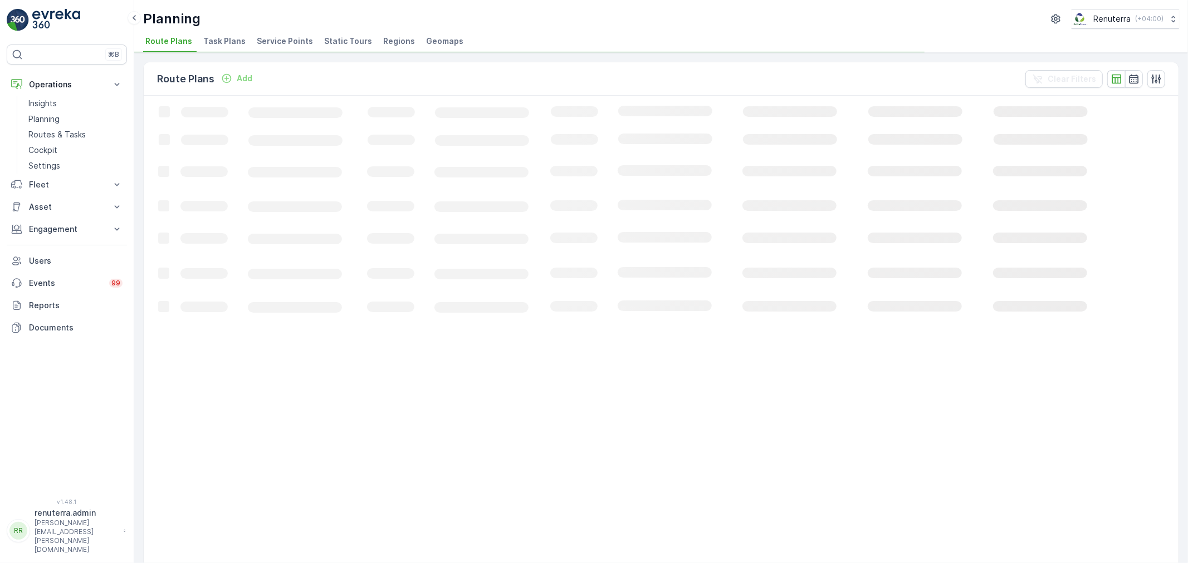
click at [246, 41] on ul "Route Plans Task Plans Service Points Static Tours Regions Geomaps" at bounding box center [656, 42] width 1027 height 19
click at [257, 39] on span "Service Points" at bounding box center [285, 41] width 56 height 11
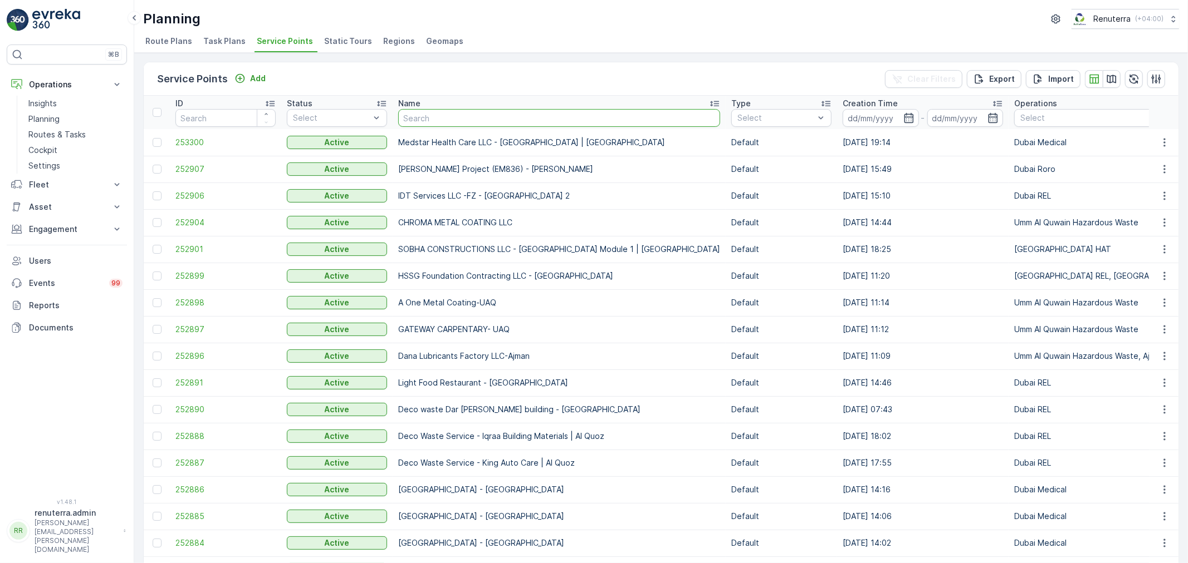
click at [410, 117] on input "text" at bounding box center [559, 118] width 322 height 18
type input "Jasim"
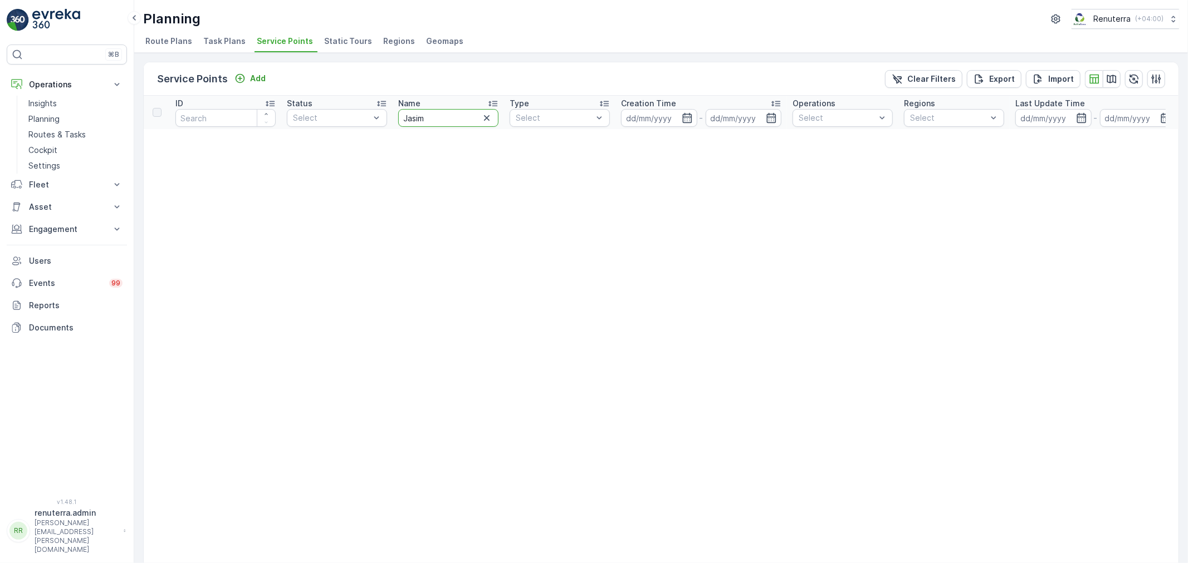
drag, startPoint x: 445, startPoint y: 117, endPoint x: 398, endPoint y: 119, distance: 47.3
click at [398, 119] on input "Jasim" at bounding box center [448, 118] width 100 height 18
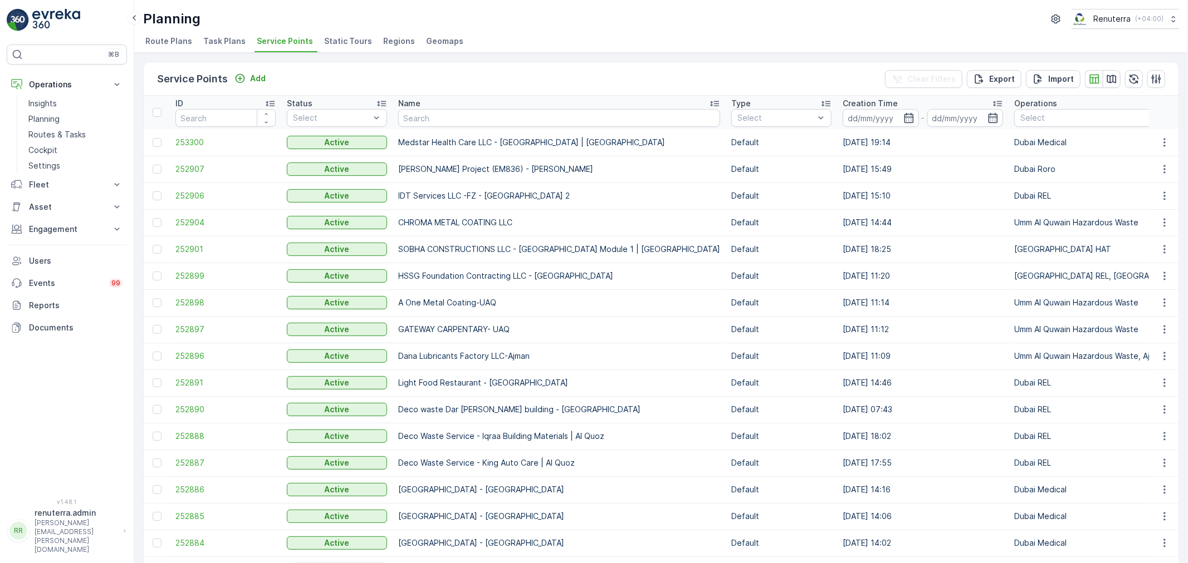
click at [418, 112] on input "text" at bounding box center [559, 118] width 322 height 18
type input "<"
type input "Moham"
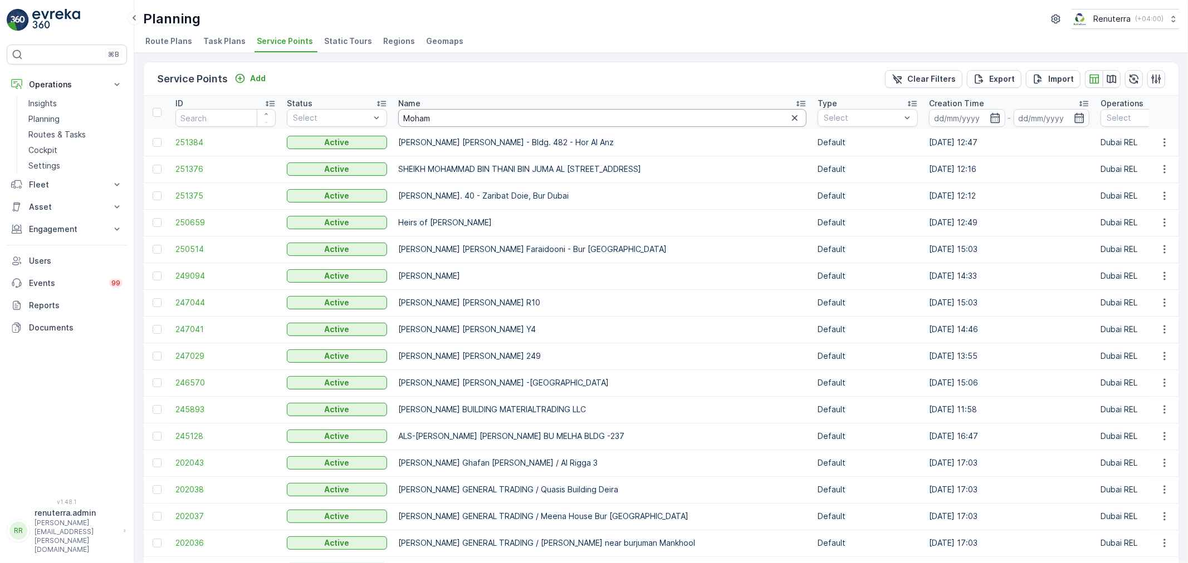
click at [433, 120] on input "Moham" at bounding box center [602, 118] width 408 height 18
type input "Mohammed"
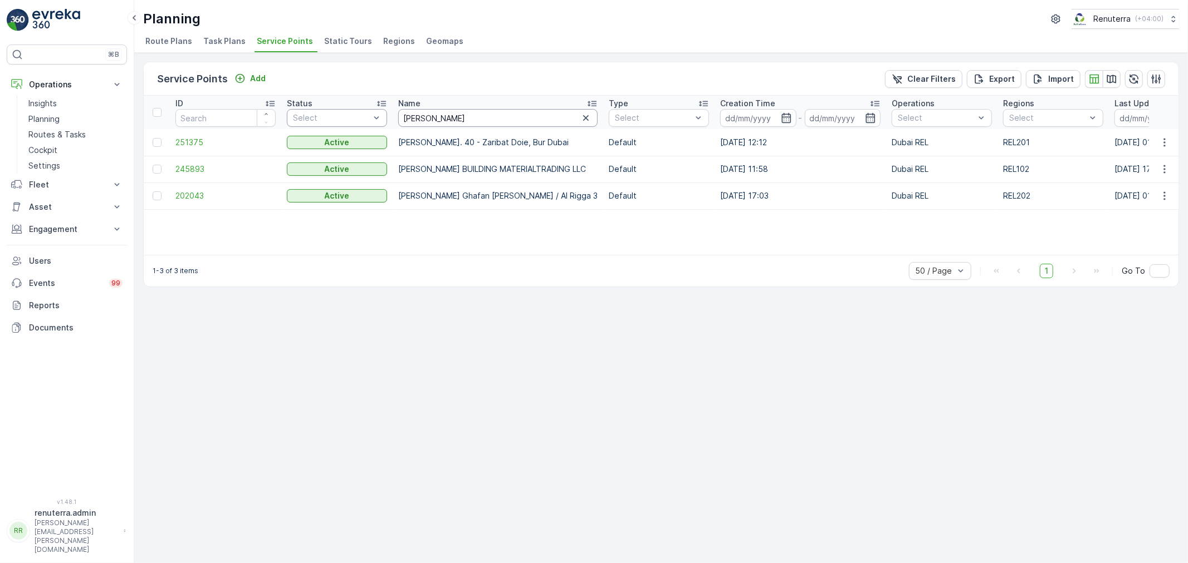
drag, startPoint x: 366, startPoint y: 114, endPoint x: 343, endPoint y: 114, distance: 22.8
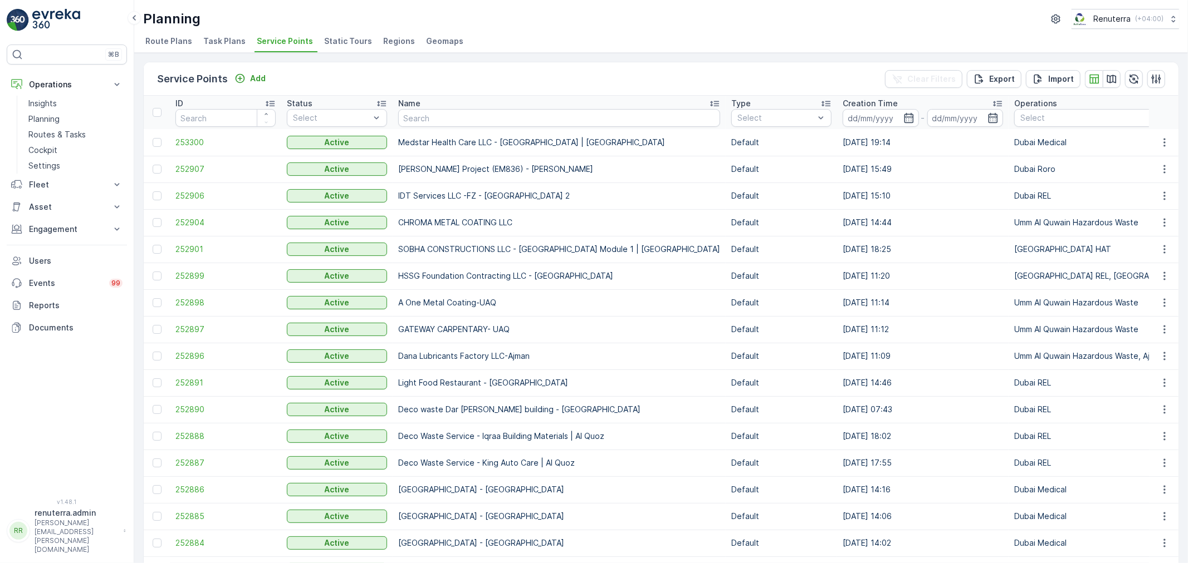
click at [451, 115] on input "text" at bounding box center [559, 118] width 322 height 18
paste input "Gardenia Medical Center’s"
type input "Gardenia Medical Center’s"
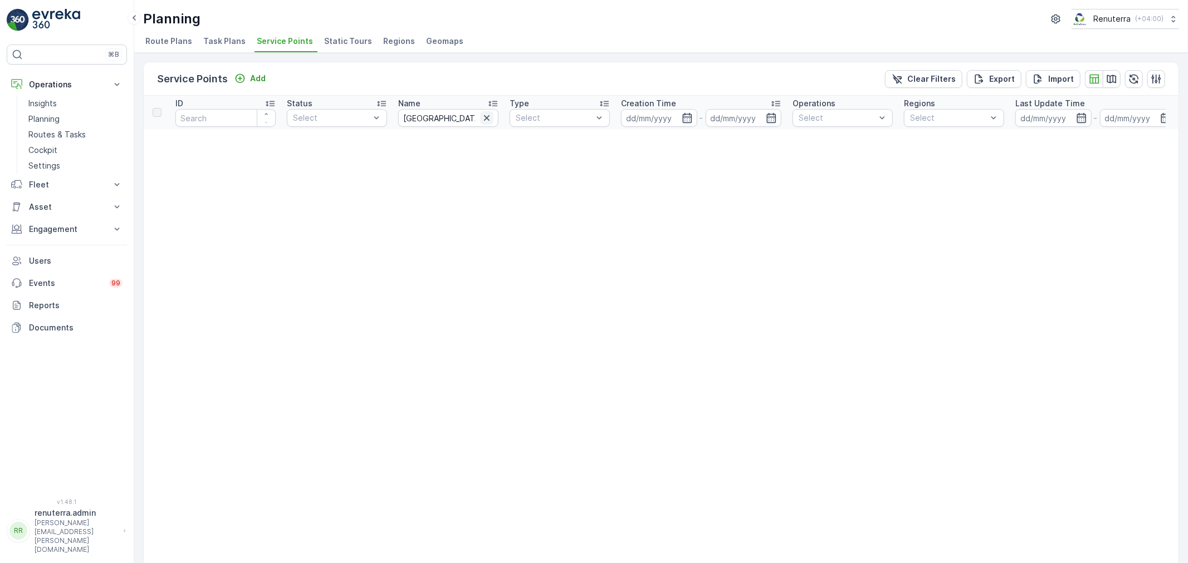
click at [483, 115] on icon "button" at bounding box center [486, 117] width 11 height 11
click at [452, 124] on input "text" at bounding box center [448, 118] width 100 height 18
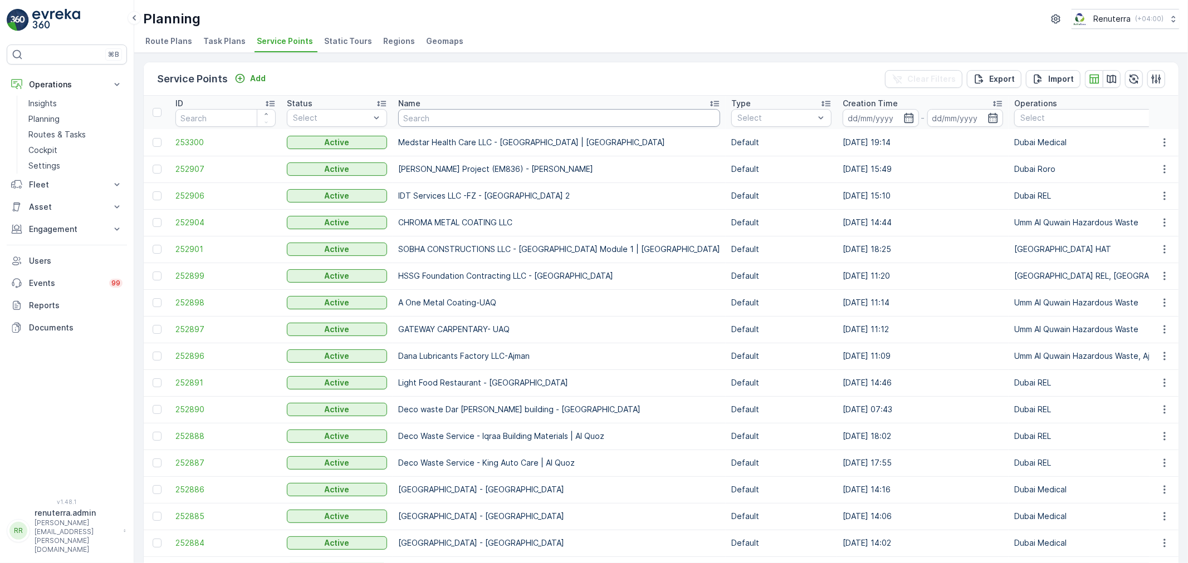
click at [454, 118] on input "text" at bounding box center [559, 118] width 322 height 18
click at [427, 111] on input "text" at bounding box center [559, 118] width 322 height 18
type input "New"
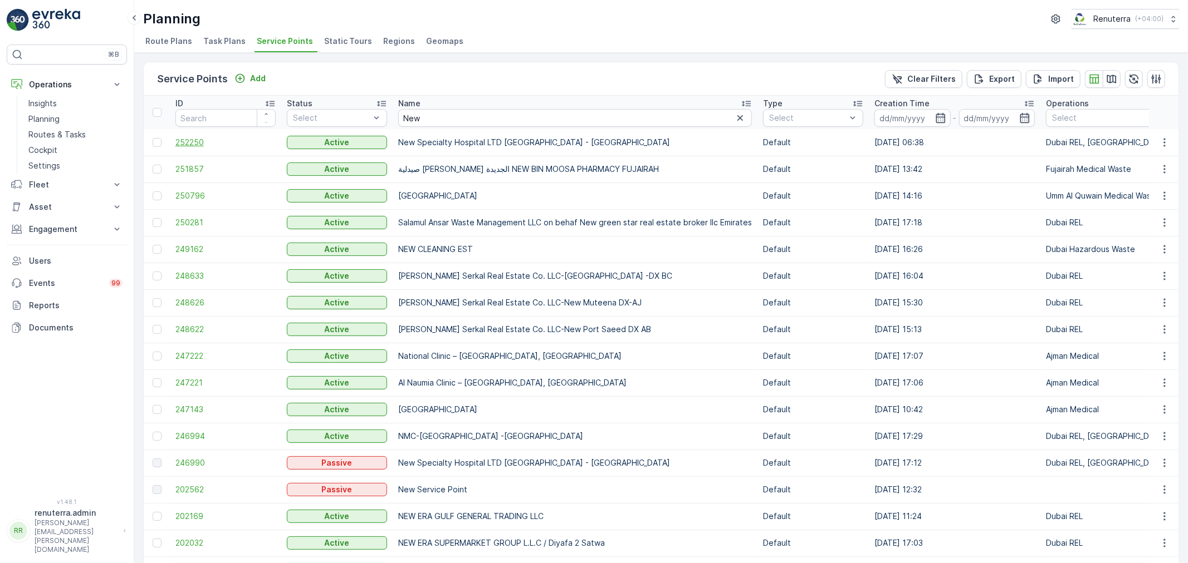
click at [208, 142] on span "252250" at bounding box center [225, 142] width 100 height 11
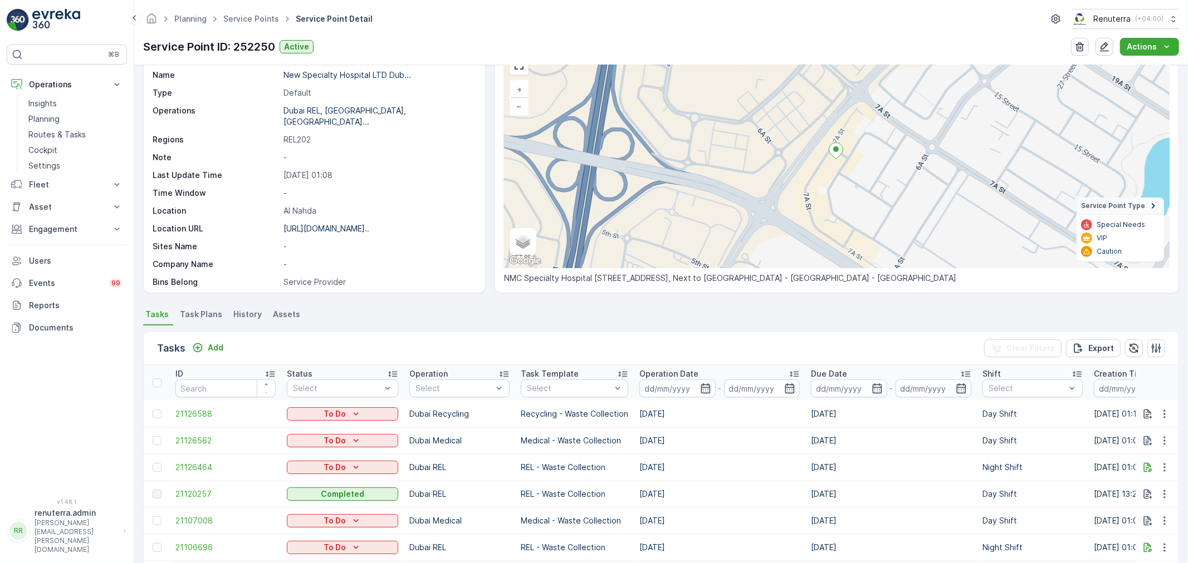
scroll to position [62, 0]
click at [180, 346] on p "Tasks" at bounding box center [171, 346] width 28 height 16
click at [188, 345] on button "Add" at bounding box center [208, 345] width 40 height 13
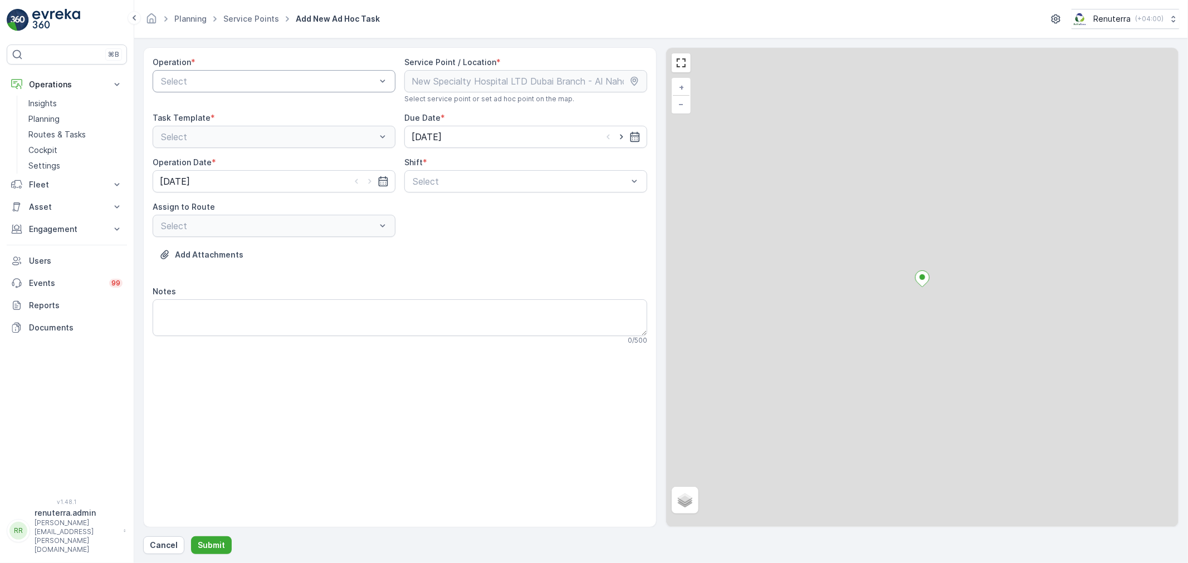
click at [238, 89] on div "Select" at bounding box center [274, 81] width 243 height 22
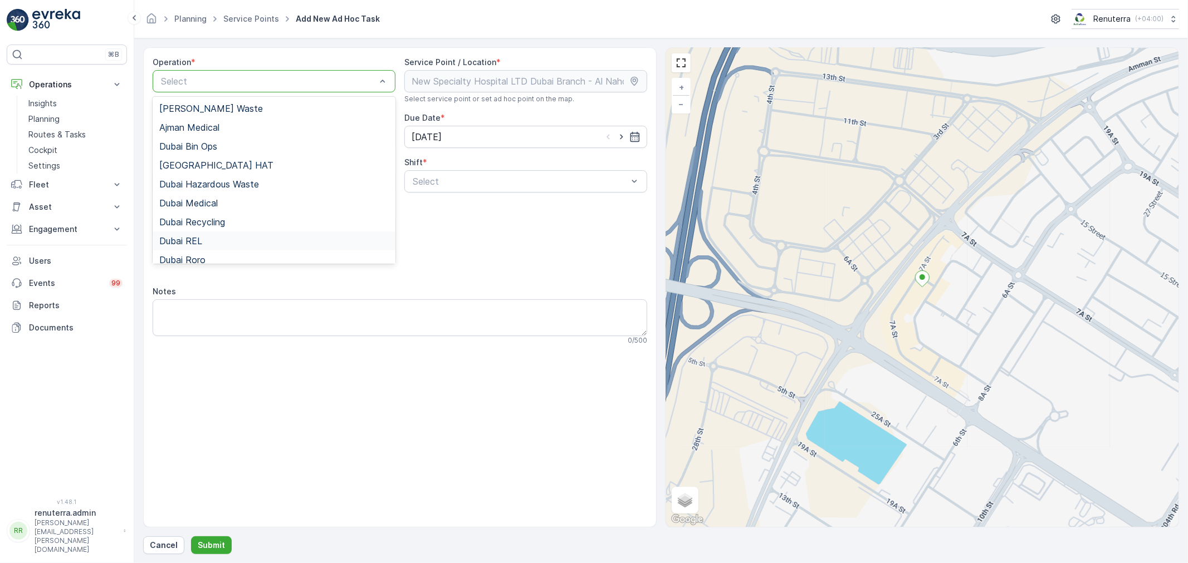
click at [210, 242] on div "Dubai REL" at bounding box center [273, 241] width 229 height 10
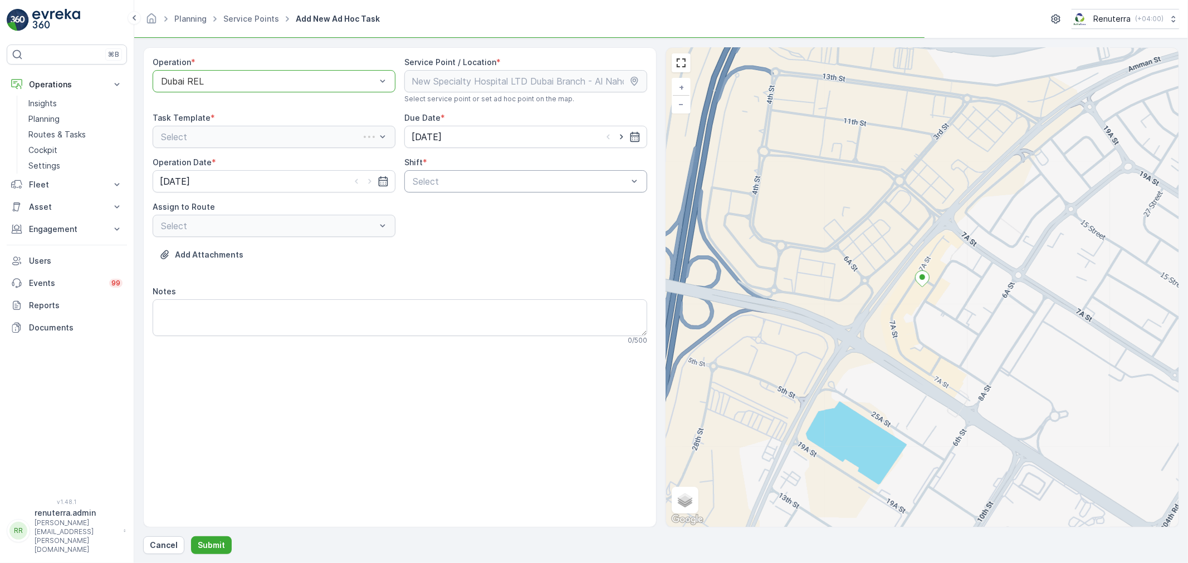
click at [502, 178] on div at bounding box center [519, 182] width 217 height 10
click at [487, 223] on div "Night Shift" at bounding box center [525, 227] width 243 height 19
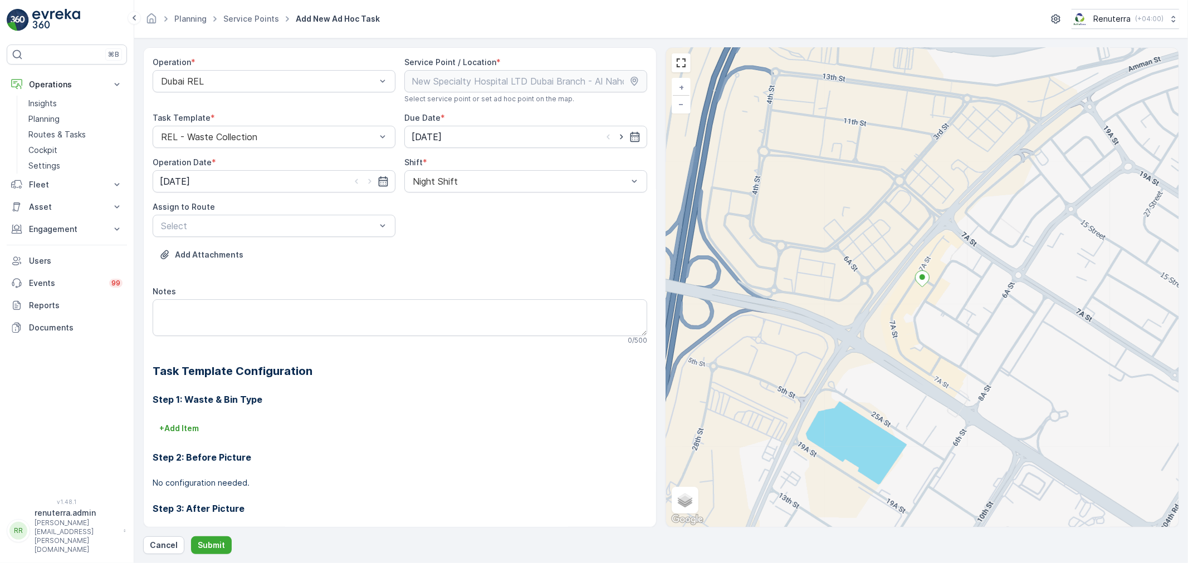
click at [296, 231] on div at bounding box center [268, 226] width 217 height 10
type input "102"
click at [436, 180] on div at bounding box center [519, 182] width 217 height 10
click at [440, 205] on span "Day Shift" at bounding box center [431, 209] width 40 height 10
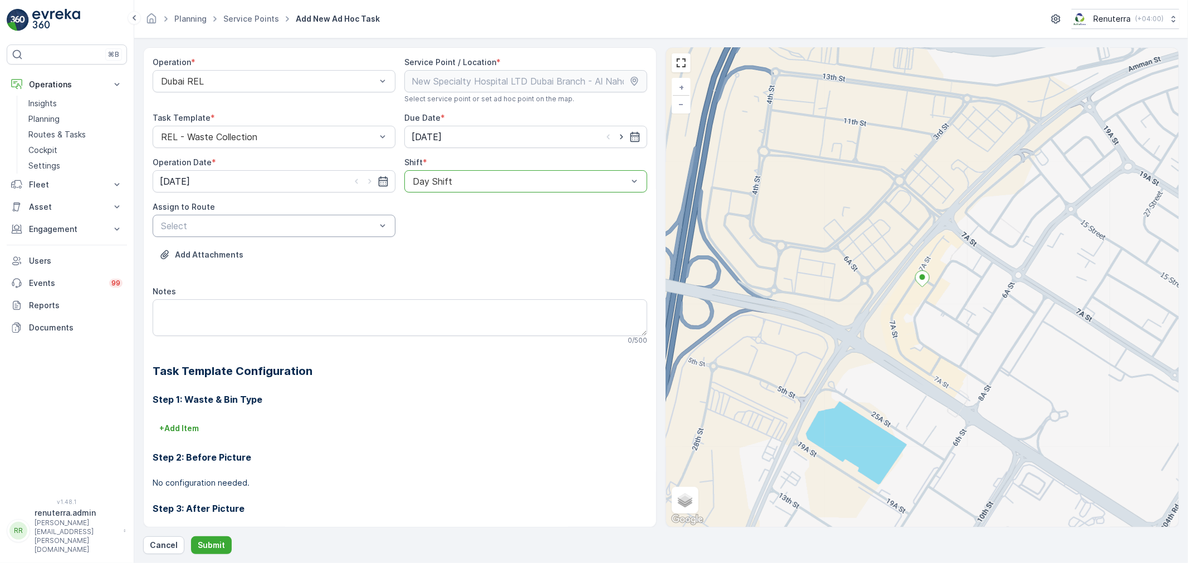
click at [327, 224] on div at bounding box center [268, 226] width 217 height 10
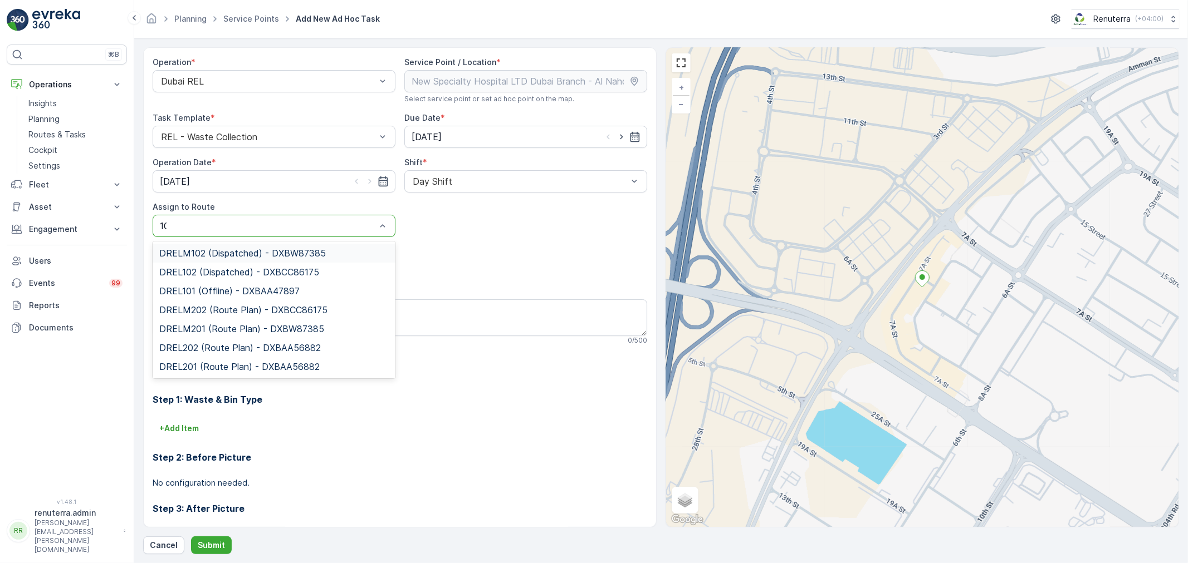
type input "102"
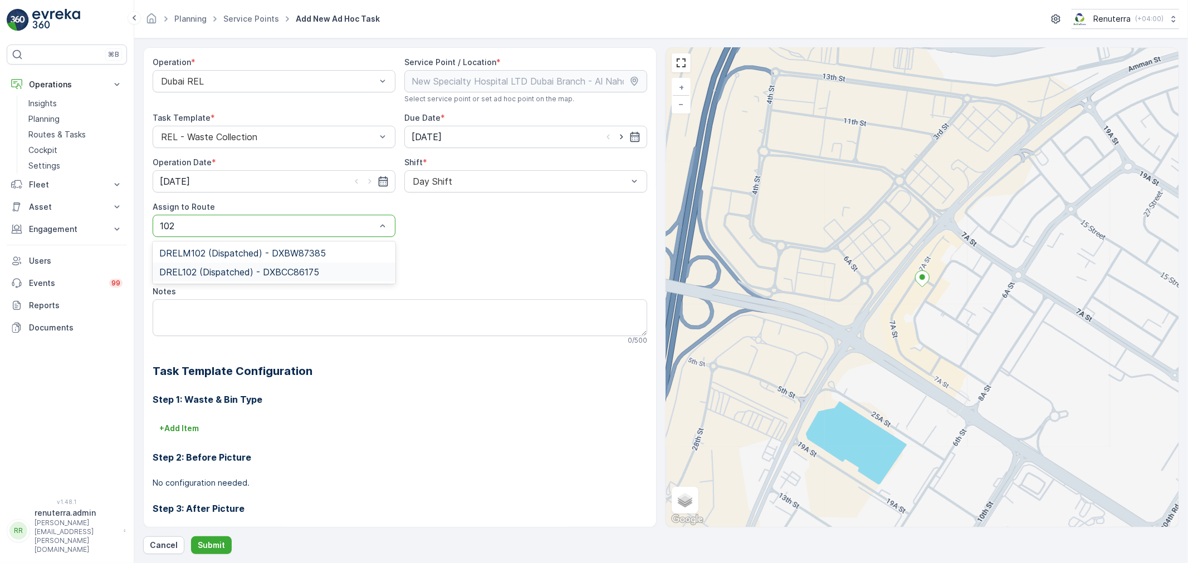
click at [294, 267] on span "DREL102 (Dispatched) - DXBCC86175" at bounding box center [239, 272] width 160 height 10
click at [209, 552] on button "Submit" at bounding box center [211, 546] width 41 height 18
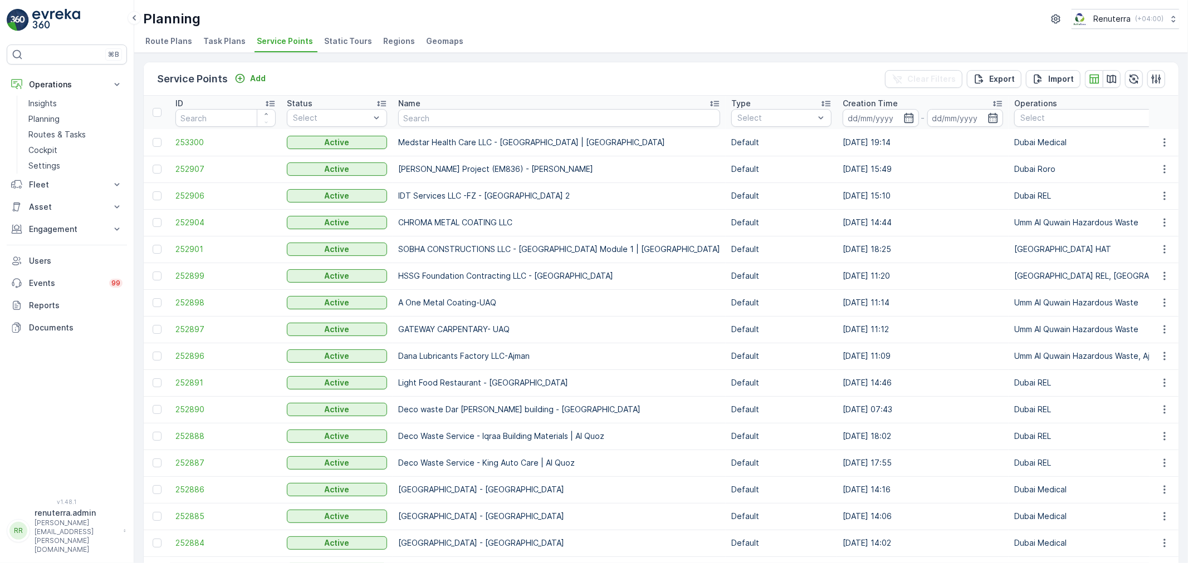
click at [425, 116] on input "text" at bounding box center [559, 118] width 322 height 18
click at [206, 263] on td "252899" at bounding box center [225, 276] width 111 height 27
click at [420, 114] on input "text" at bounding box center [559, 118] width 322 height 18
type input "F"
drag, startPoint x: 404, startPoint y: 106, endPoint x: 430, endPoint y: 126, distance: 33.7
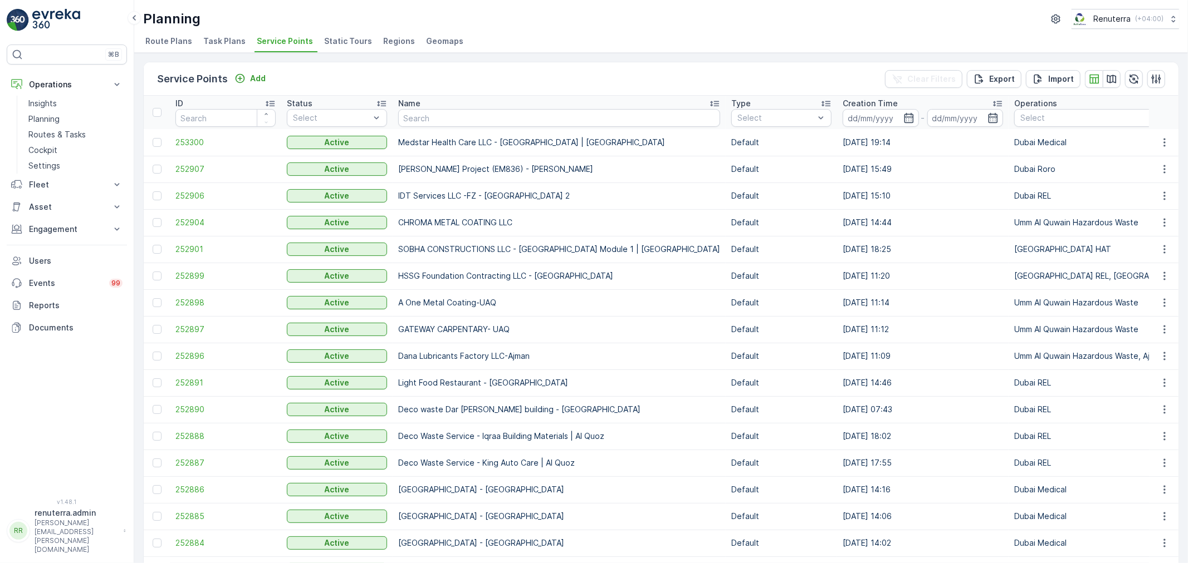
click at [430, 126] on th "Name" at bounding box center [559, 112] width 333 height 33
click at [425, 119] on input "text" at bounding box center [559, 118] width 322 height 18
type input "Salam"
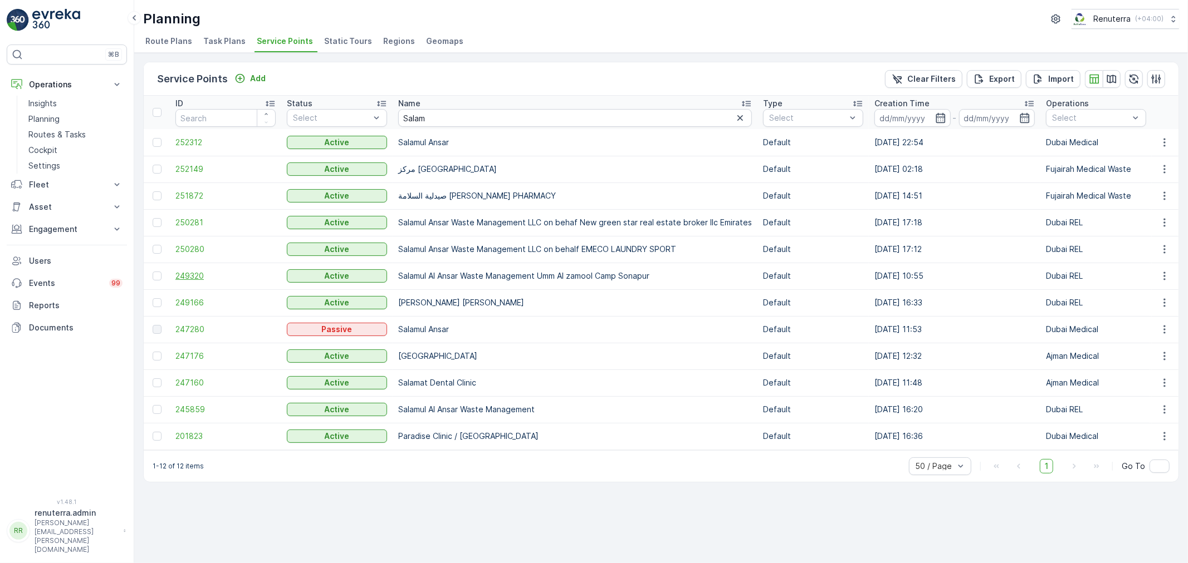
click at [222, 274] on span "249320" at bounding box center [225, 276] width 100 height 11
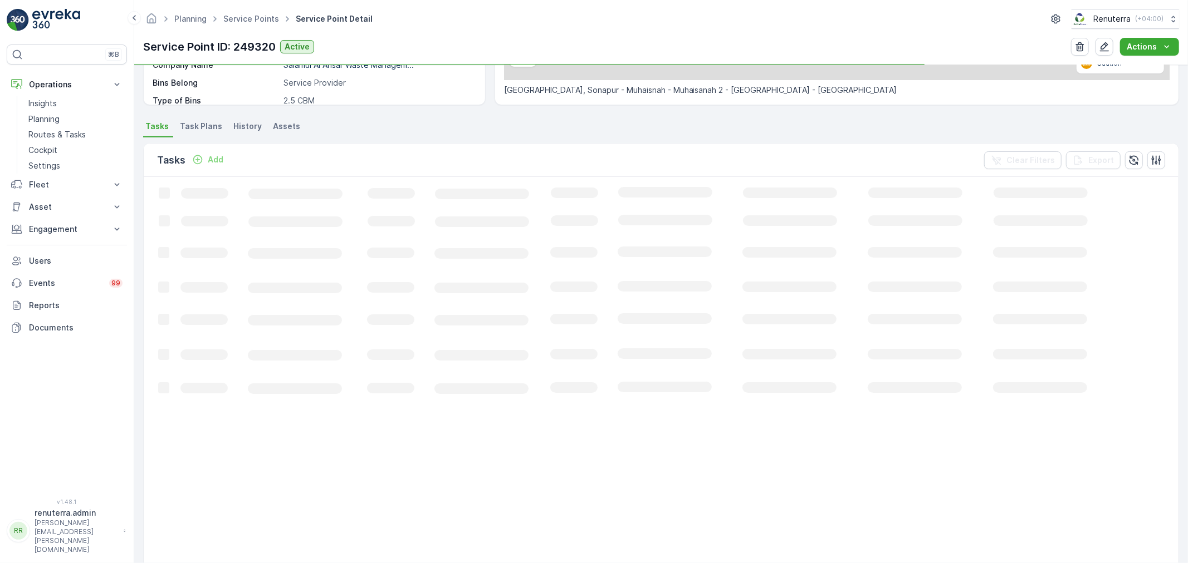
scroll to position [247, 0]
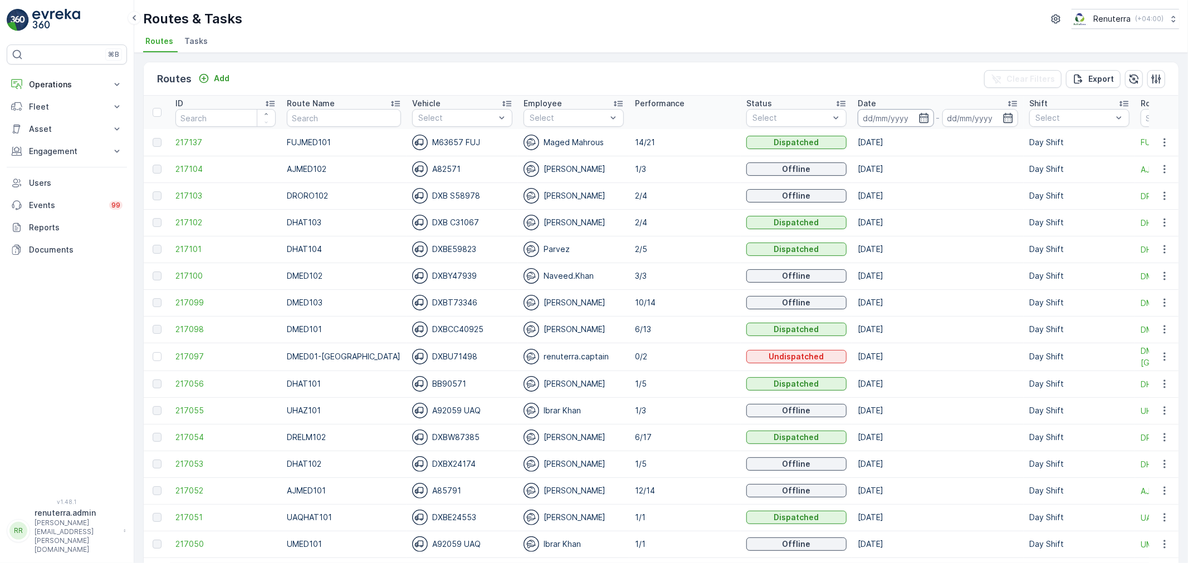
click at [900, 124] on input at bounding box center [895, 118] width 76 height 18
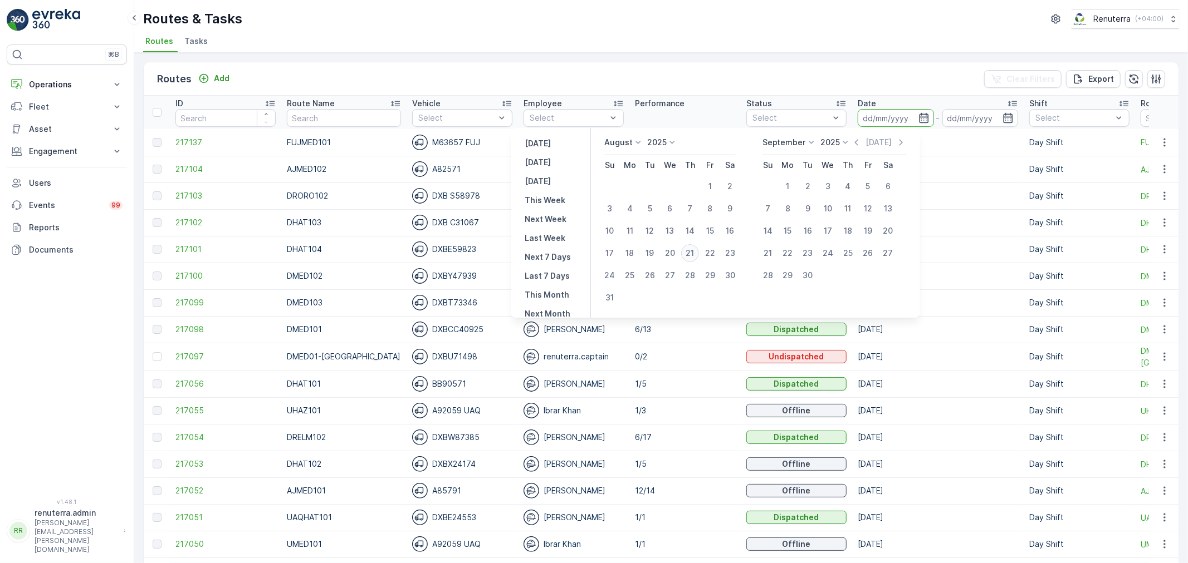
click at [691, 248] on div "21" at bounding box center [690, 253] width 18 height 18
type input "[DATE]"
click at [691, 248] on div "21" at bounding box center [690, 253] width 18 height 18
type input "[DATE]"
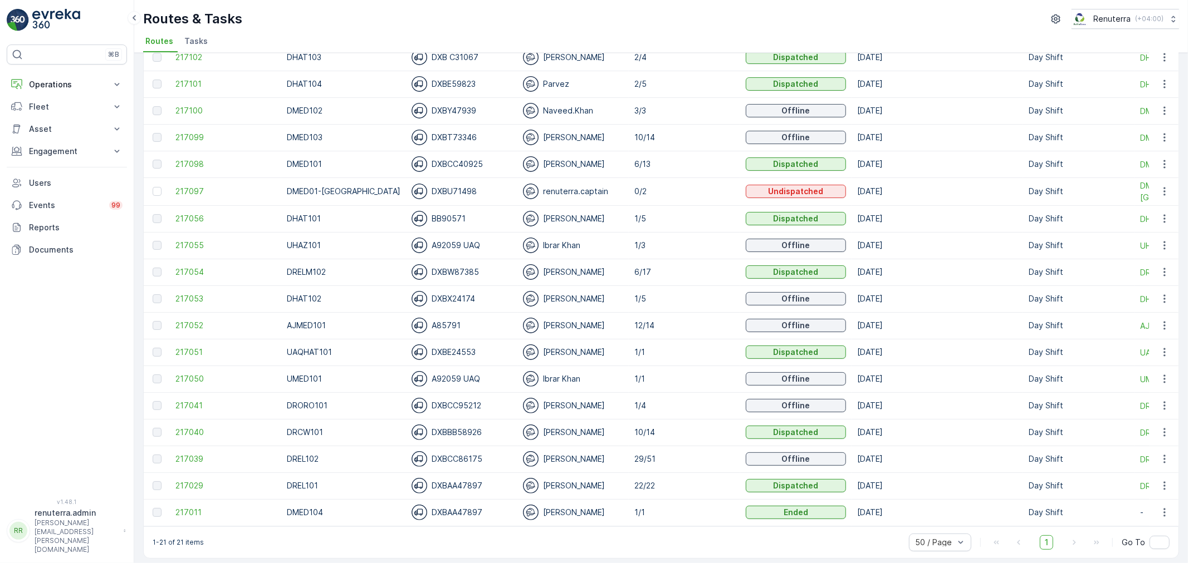
scroll to position [175, 0]
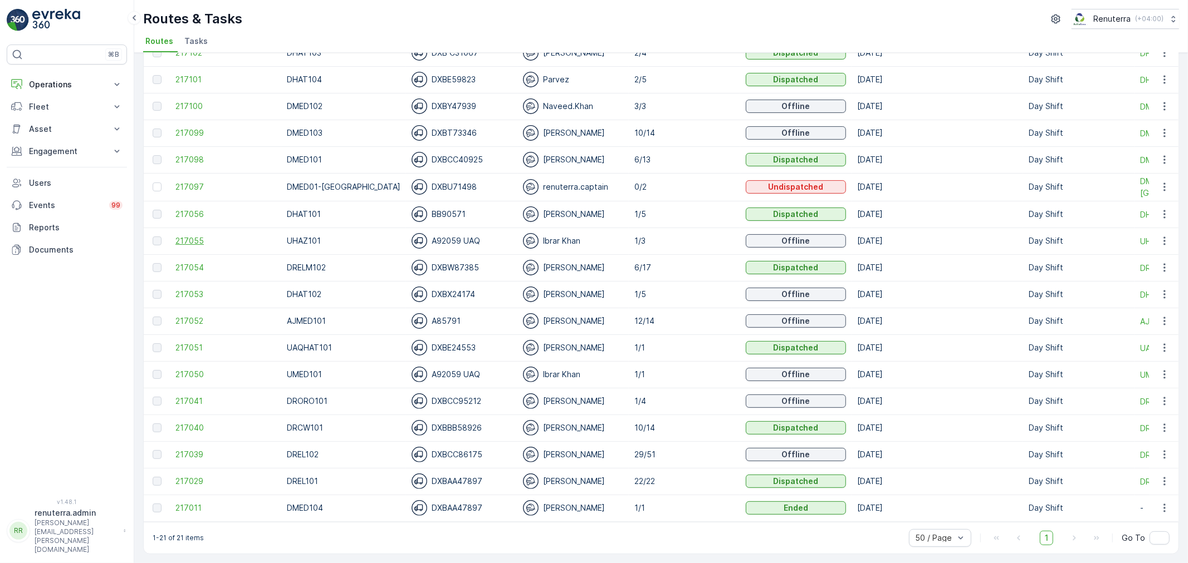
click at [196, 237] on span "217055" at bounding box center [225, 241] width 100 height 11
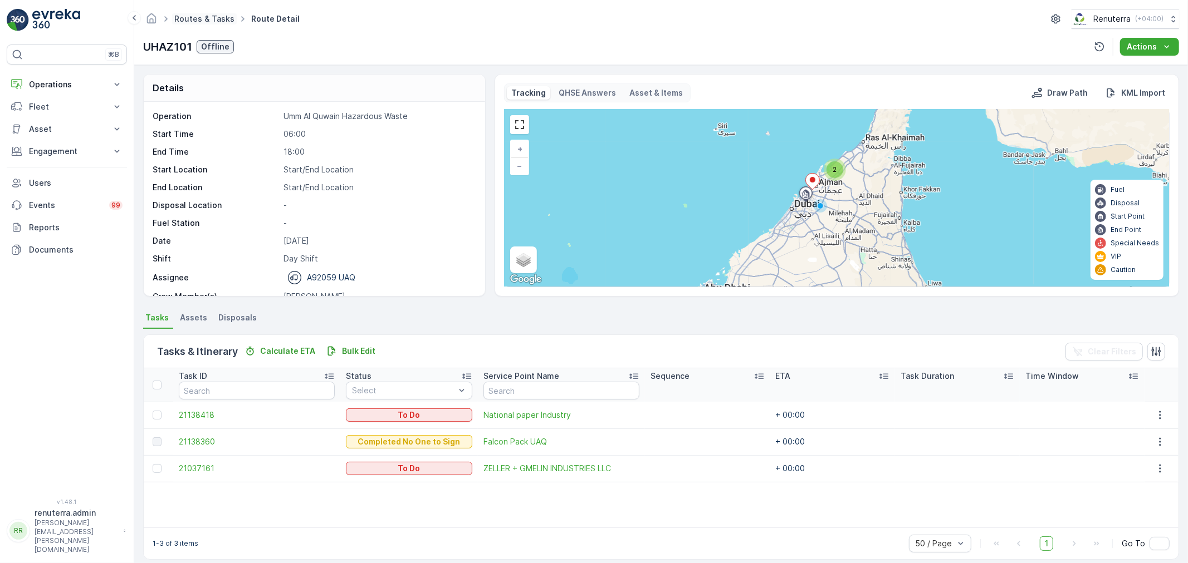
click at [197, 20] on link "Routes & Tasks" at bounding box center [204, 18] width 60 height 9
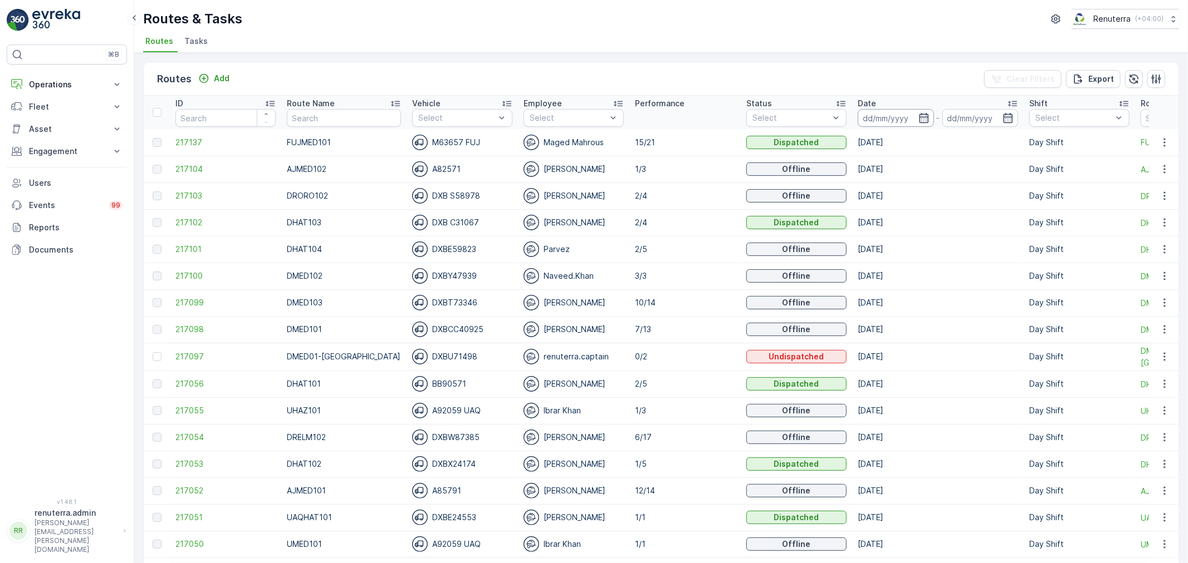
click at [865, 121] on input at bounding box center [895, 118] width 76 height 18
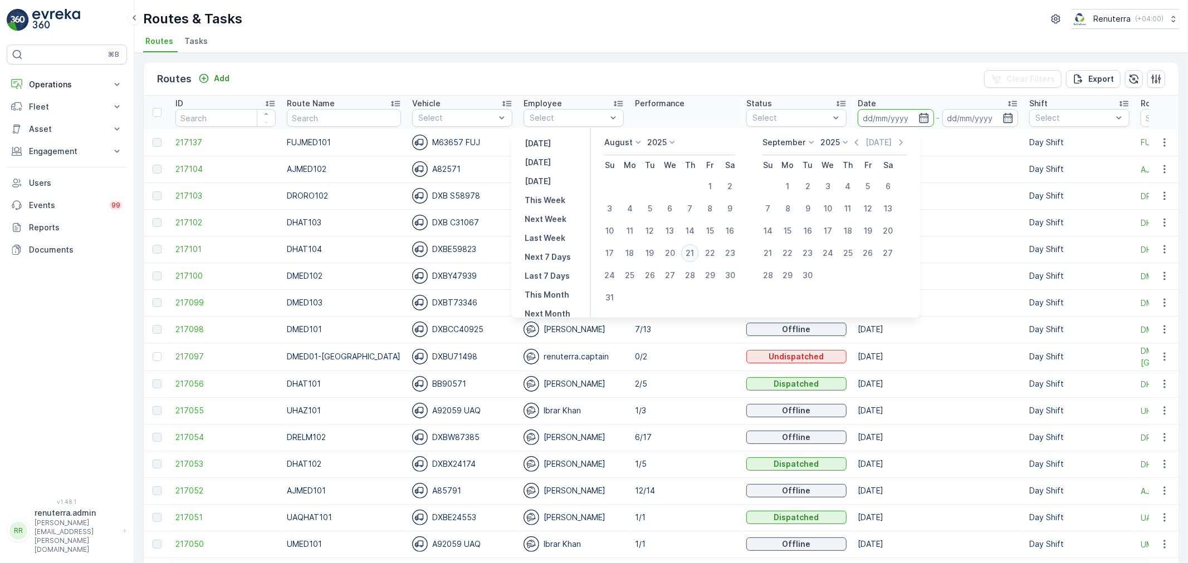
click at [699, 249] on div "21" at bounding box center [690, 253] width 18 height 18
type input "[DATE]"
click at [699, 249] on div "21" at bounding box center [690, 253] width 18 height 18
type input "[DATE]"
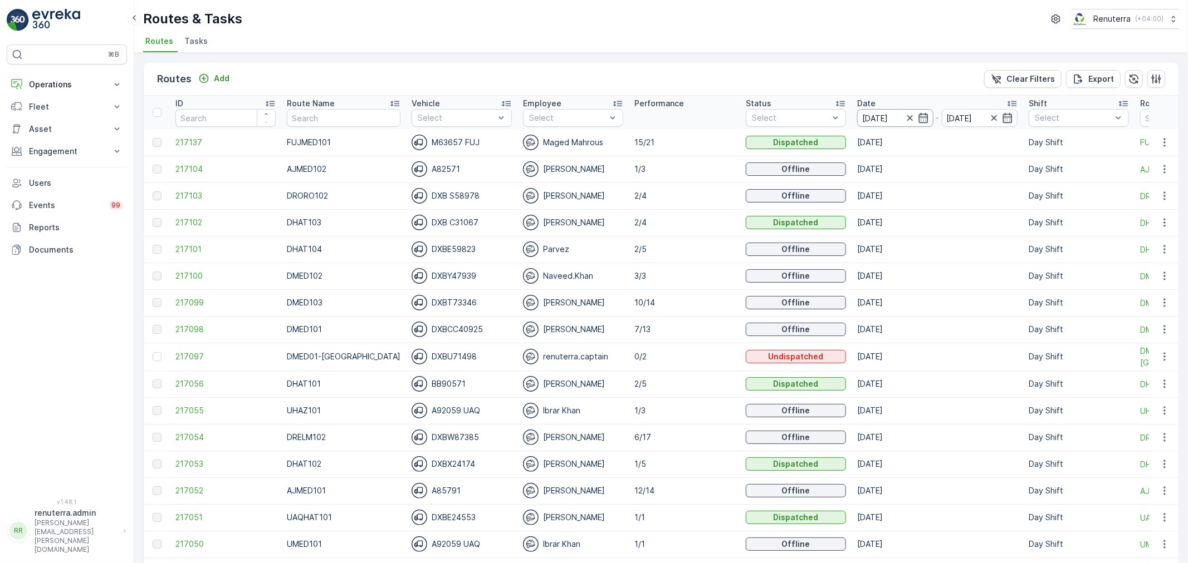
click at [865, 114] on input "[DATE]" at bounding box center [895, 118] width 76 height 18
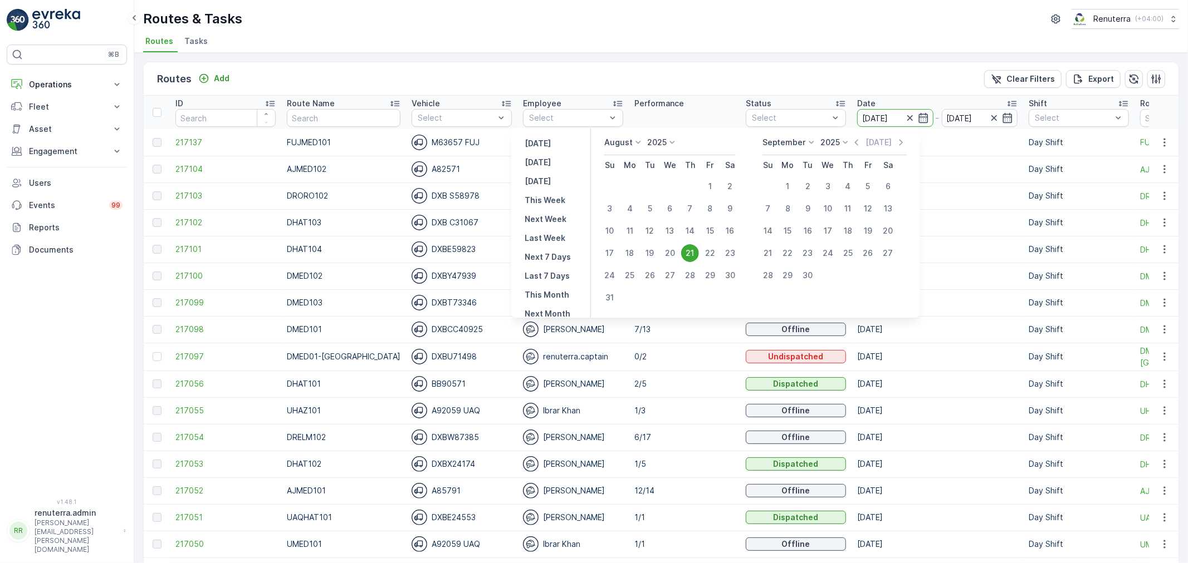
click at [699, 255] on div "21" at bounding box center [690, 253] width 18 height 18
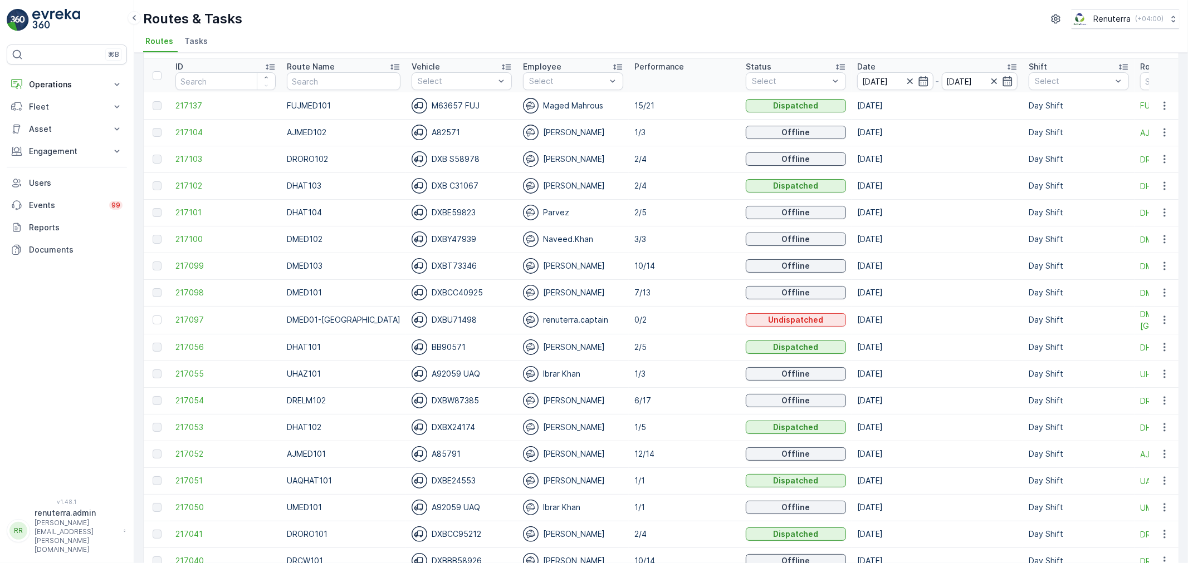
scroll to position [124, 0]
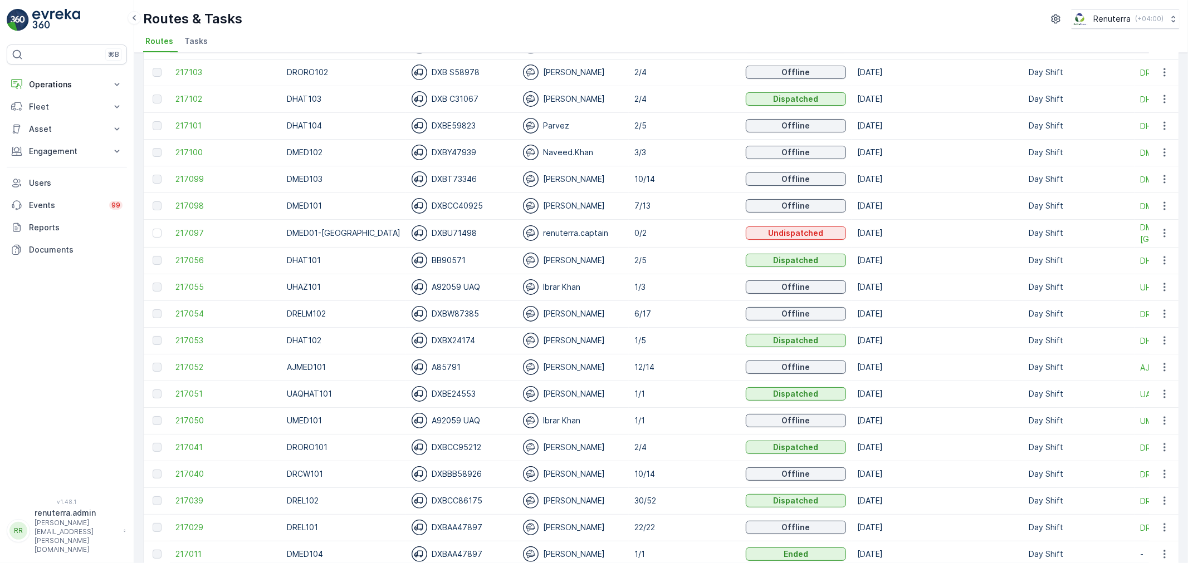
click at [180, 198] on td "217098" at bounding box center [225, 206] width 111 height 27
click at [181, 199] on td "217098" at bounding box center [225, 206] width 111 height 27
click at [182, 200] on span "217098" at bounding box center [225, 205] width 100 height 11
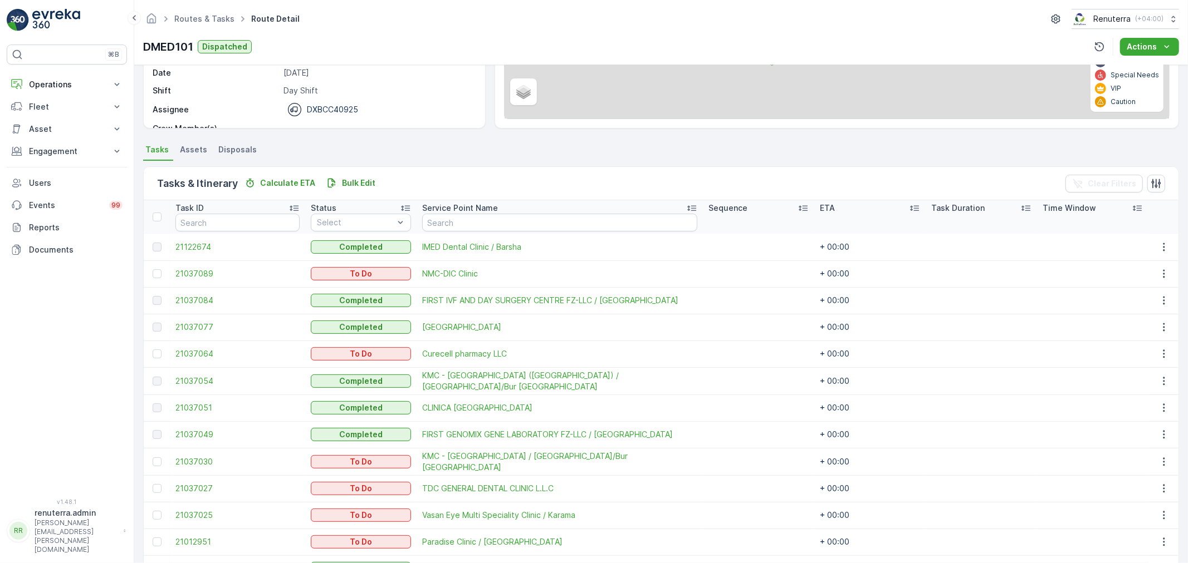
scroll to position [232, 0]
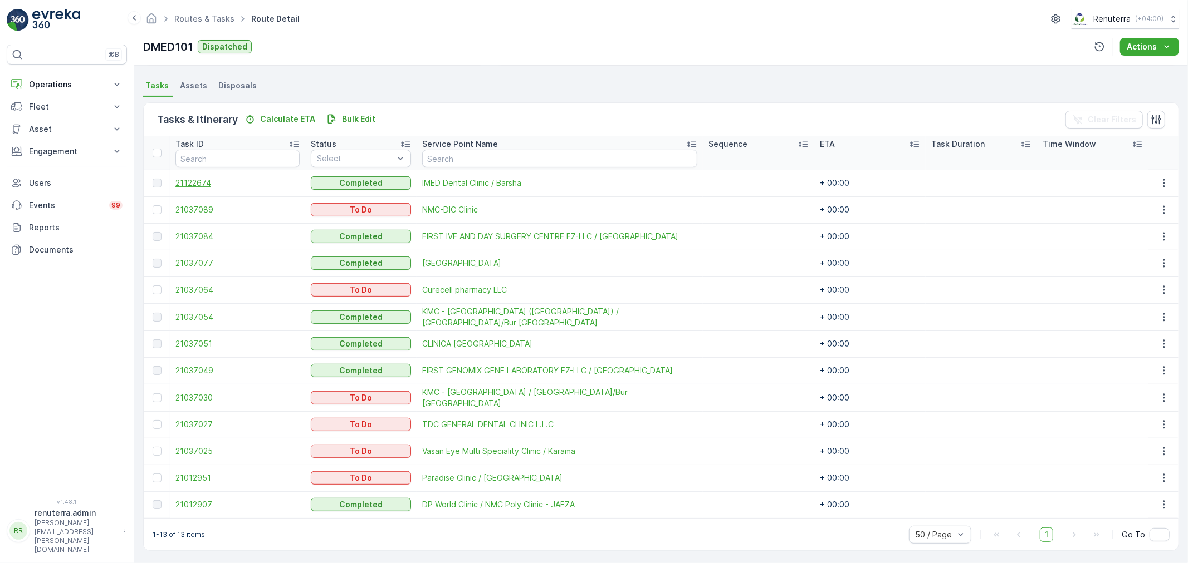
click at [198, 184] on span "21122674" at bounding box center [237, 183] width 124 height 11
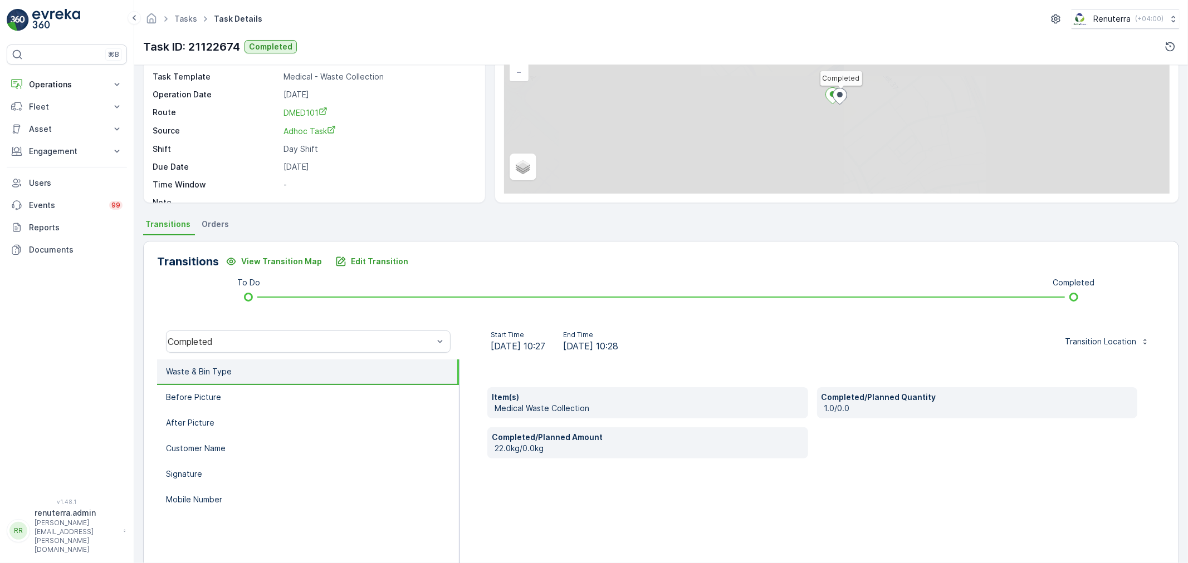
scroll to position [138, 0]
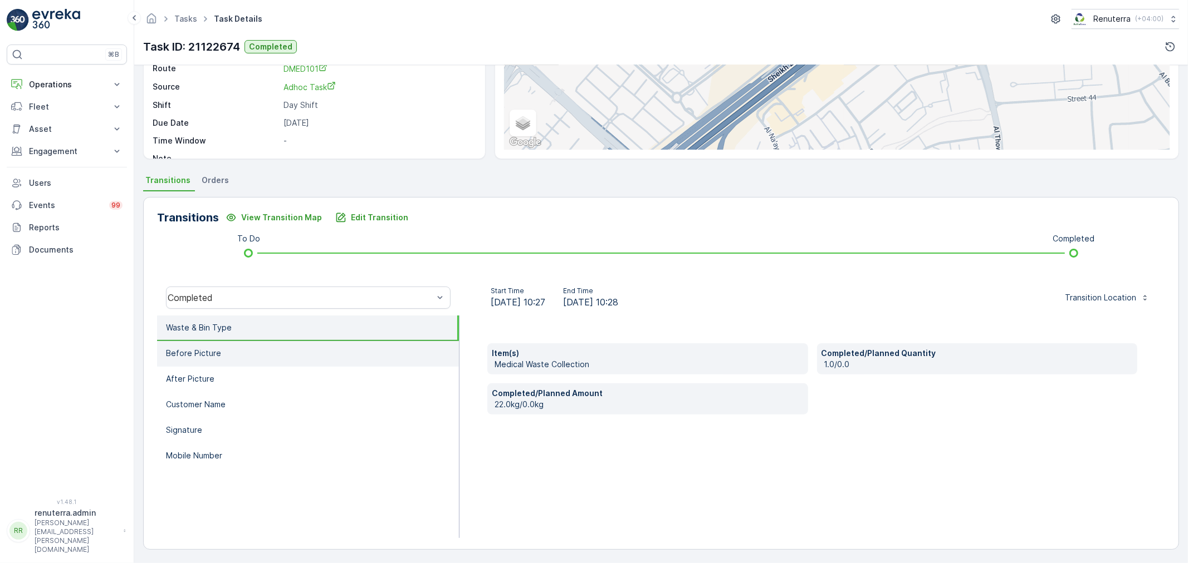
click at [193, 349] on p "Before Picture" at bounding box center [193, 353] width 55 height 11
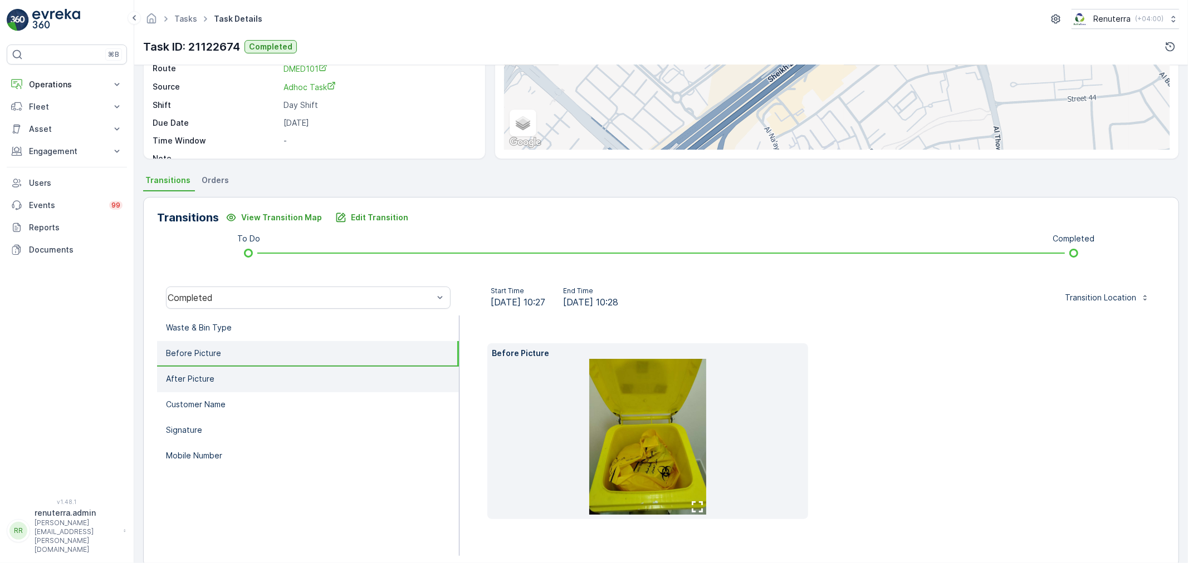
click at [228, 373] on li "After Picture" at bounding box center [308, 380] width 302 height 26
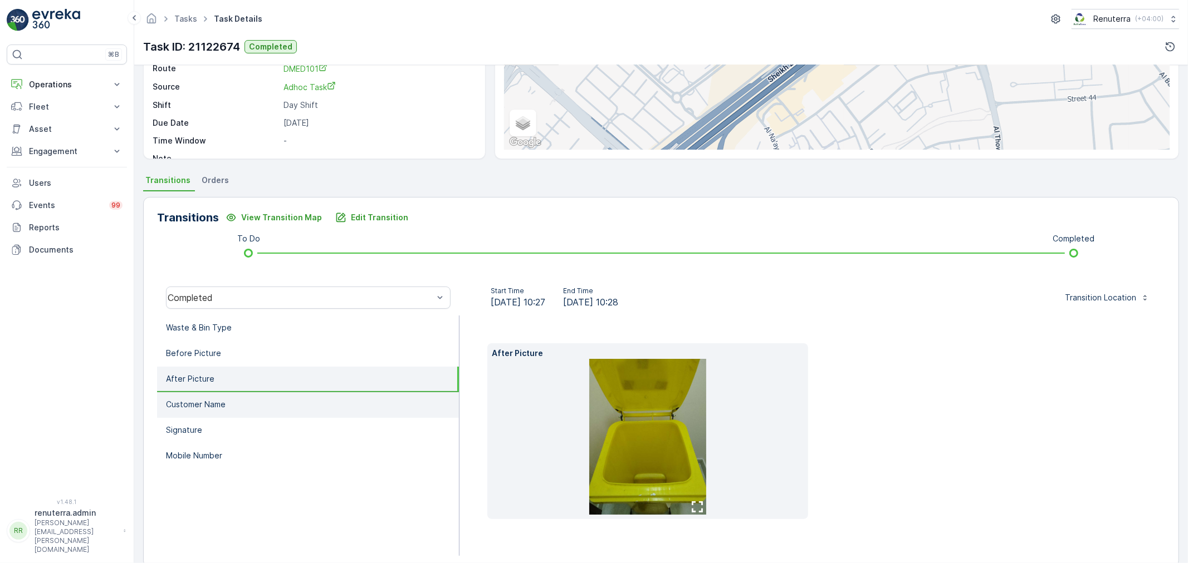
click at [238, 405] on li "Customer Name" at bounding box center [308, 406] width 302 height 26
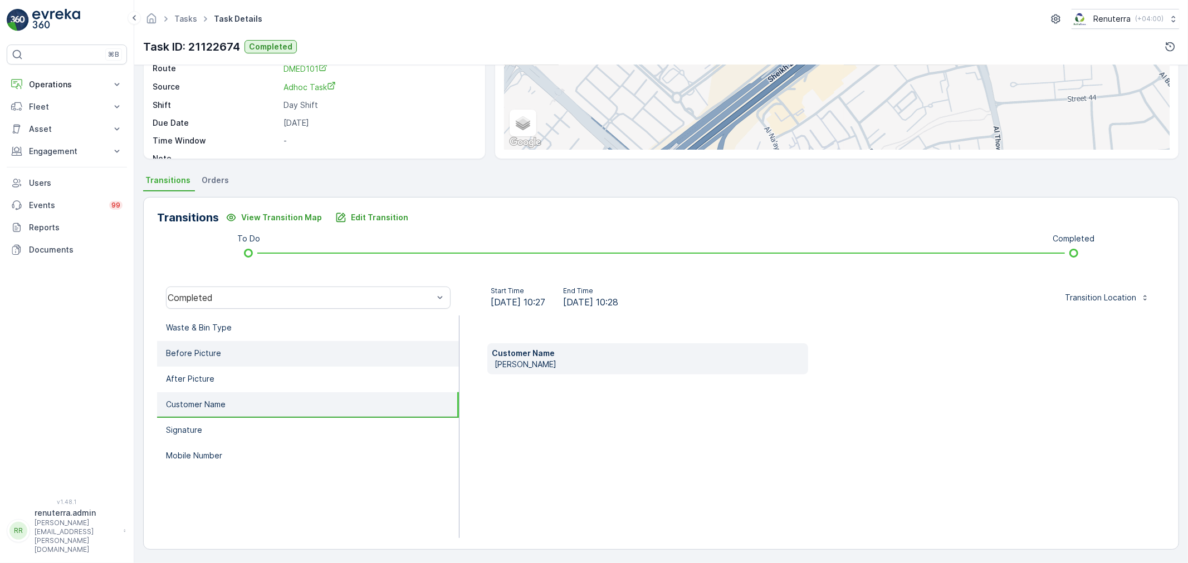
click at [209, 351] on p "Before Picture" at bounding box center [193, 353] width 55 height 11
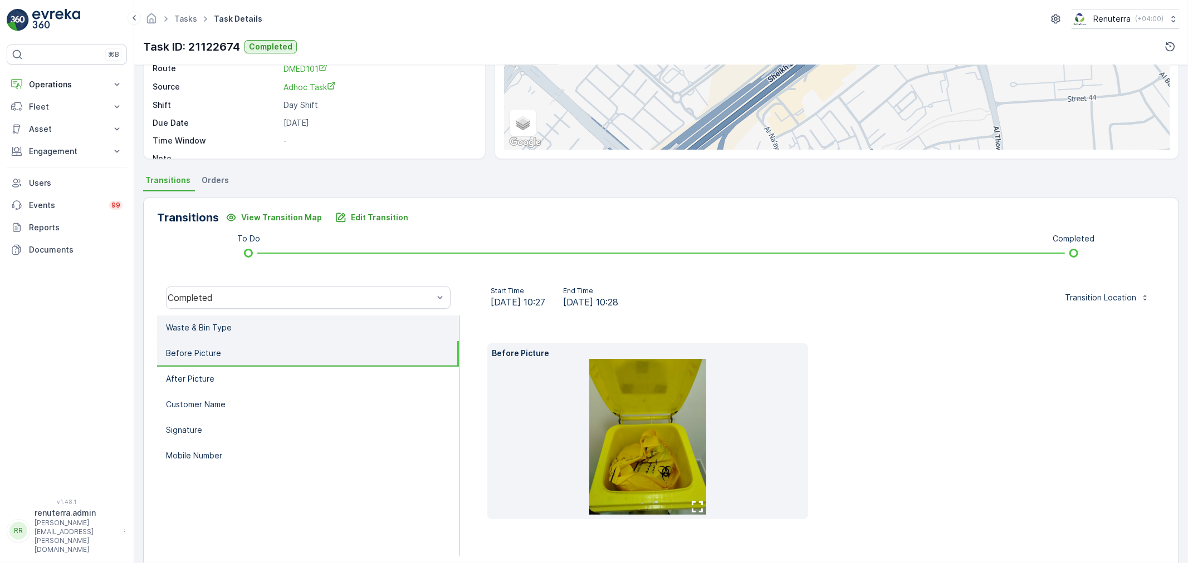
click at [207, 333] on li "Waste & Bin Type" at bounding box center [308, 329] width 302 height 26
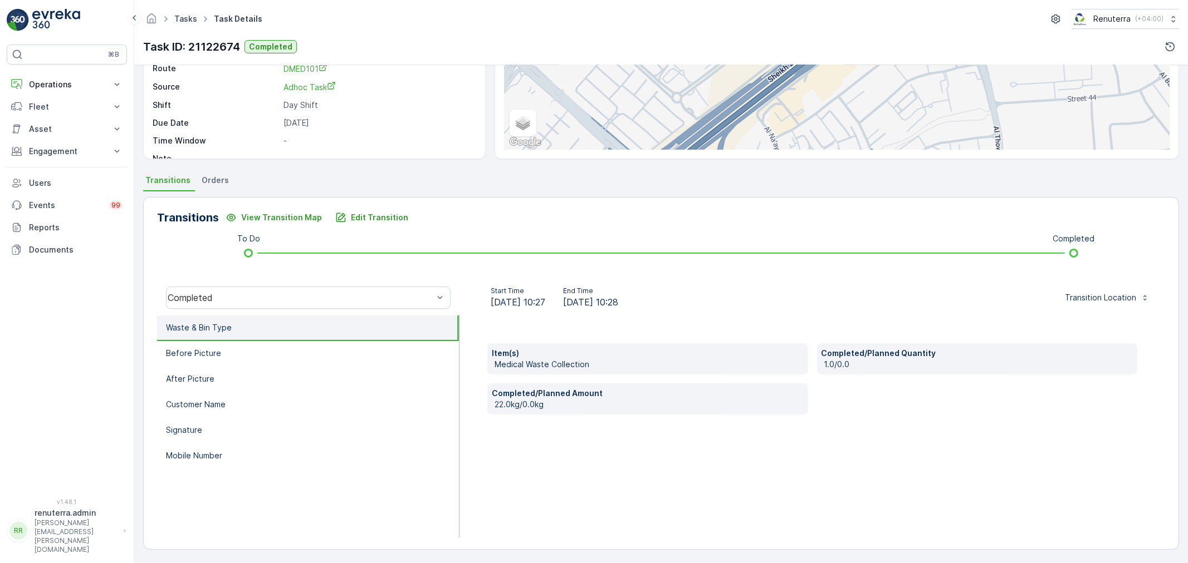
drag, startPoint x: 171, startPoint y: 12, endPoint x: 192, endPoint y: 22, distance: 22.7
click at [173, 12] on ul "Tasks" at bounding box center [192, 19] width 40 height 16
click at [192, 22] on link "Tasks" at bounding box center [185, 18] width 23 height 9
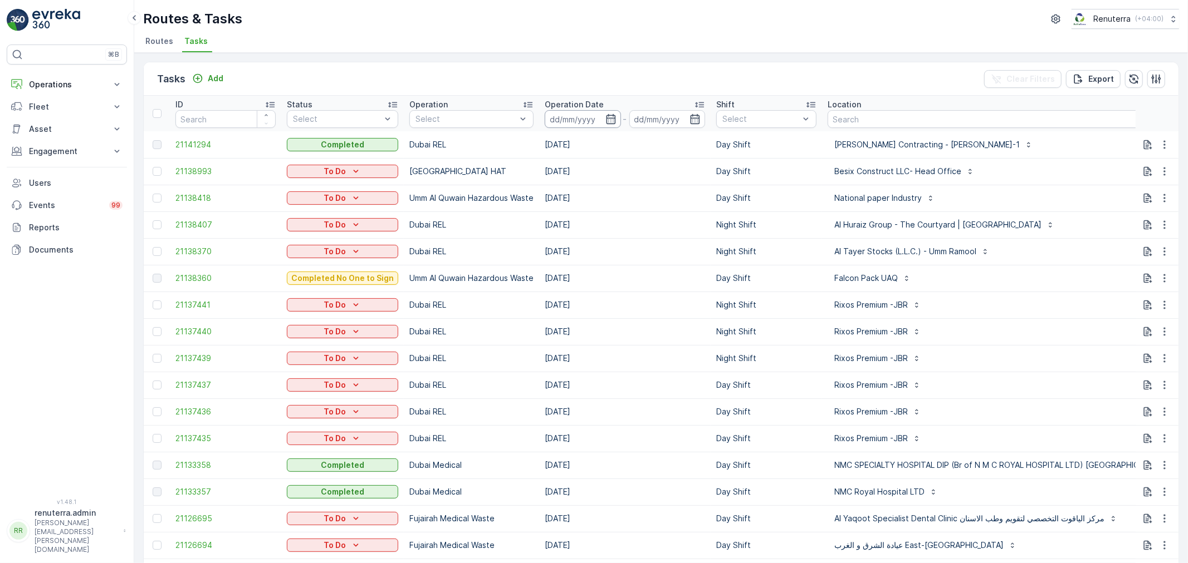
click at [587, 121] on input at bounding box center [583, 119] width 76 height 18
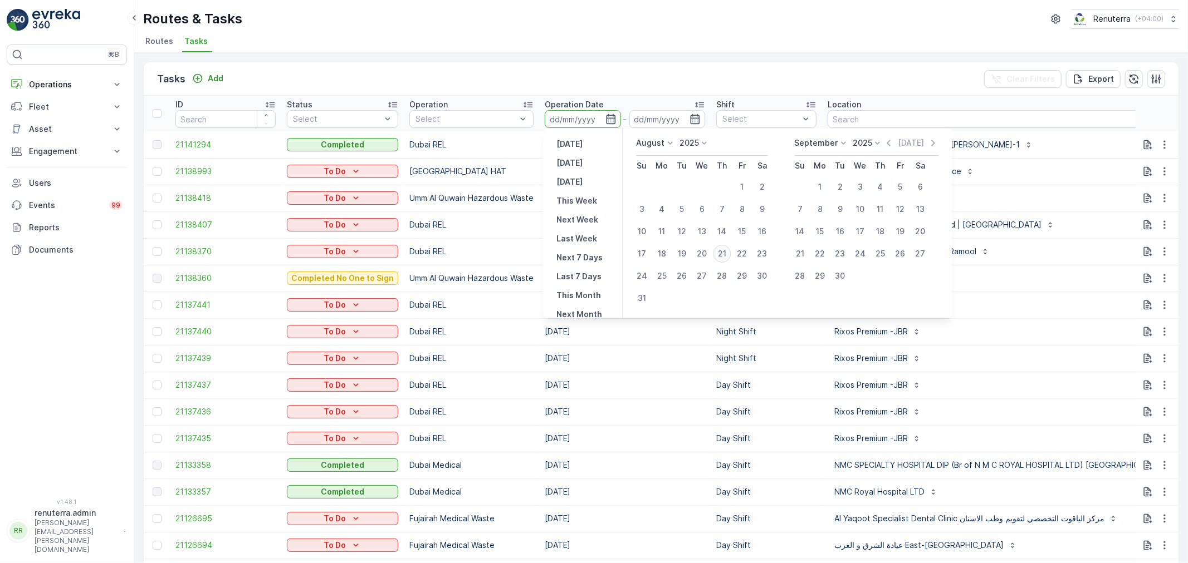
click at [721, 257] on div "21" at bounding box center [722, 254] width 18 height 18
type input "[DATE]"
click at [721, 257] on div "21" at bounding box center [722, 254] width 18 height 18
type input "[DATE]"
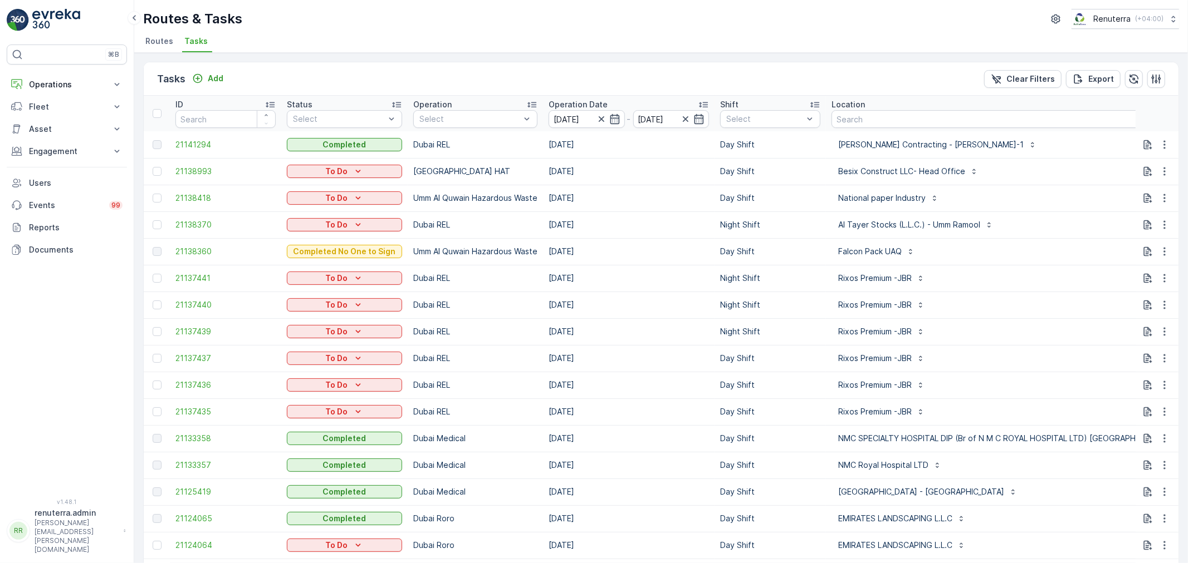
click at [138, 43] on div "Routes & Tasks Renuterra ( +04:00 ) Routes Tasks" at bounding box center [660, 26] width 1053 height 53
click at [160, 47] on li "Routes" at bounding box center [160, 42] width 35 height 19
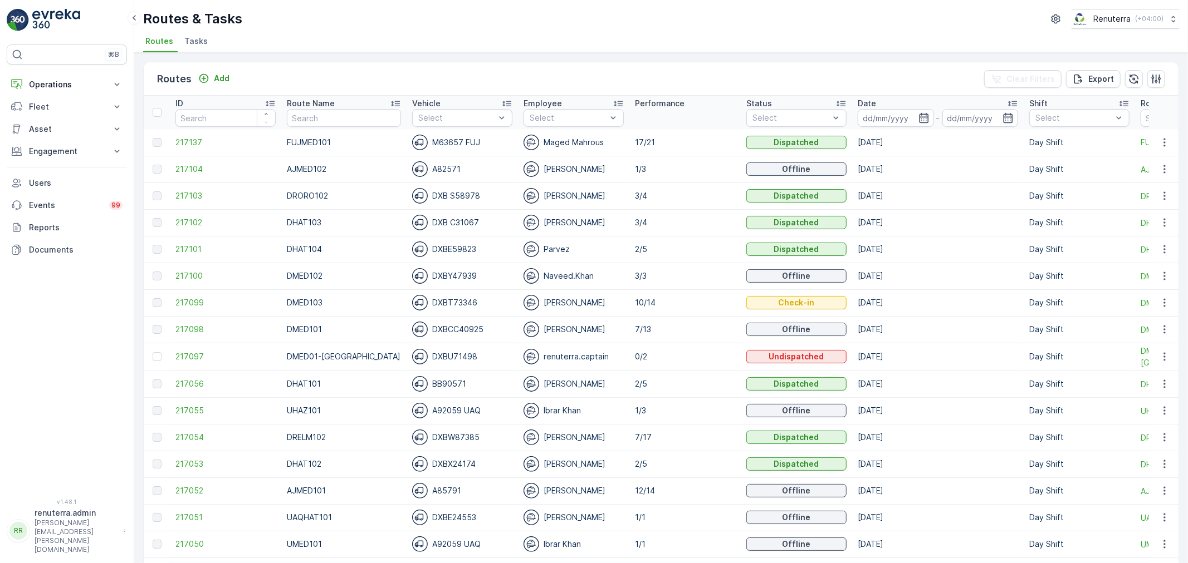
click at [880, 127] on th "Date -" at bounding box center [937, 112] width 171 height 33
click at [879, 125] on input at bounding box center [895, 118] width 76 height 18
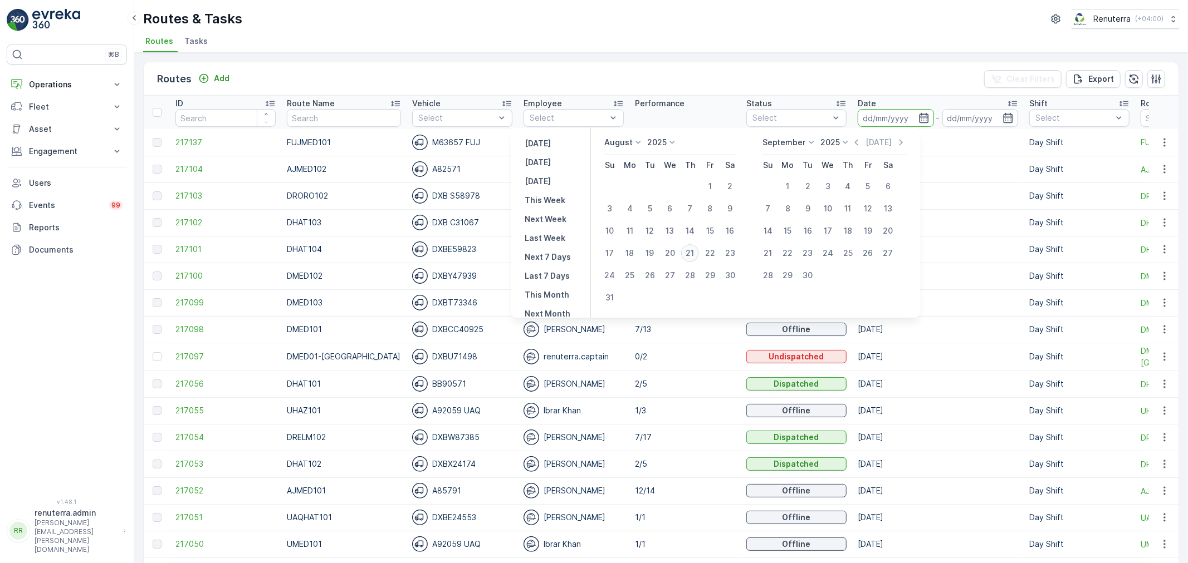
click at [689, 251] on div "21" at bounding box center [690, 253] width 18 height 18
type input "[DATE]"
click at [689, 251] on div "21" at bounding box center [690, 253] width 18 height 18
type input "[DATE]"
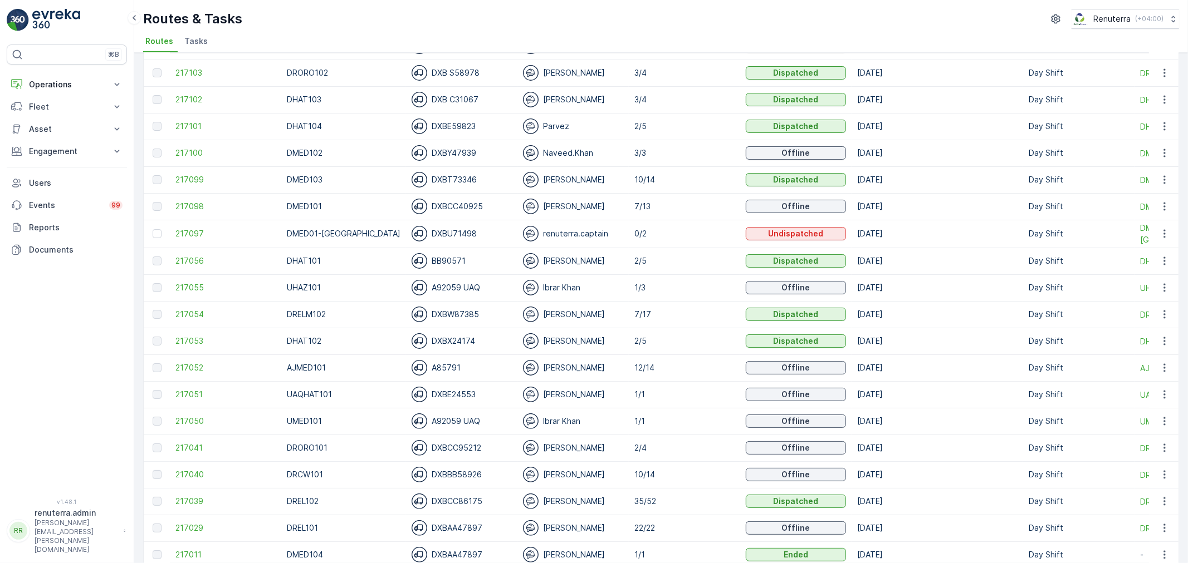
scroll to position [124, 0]
click at [202, 262] on span "217056" at bounding box center [225, 260] width 100 height 11
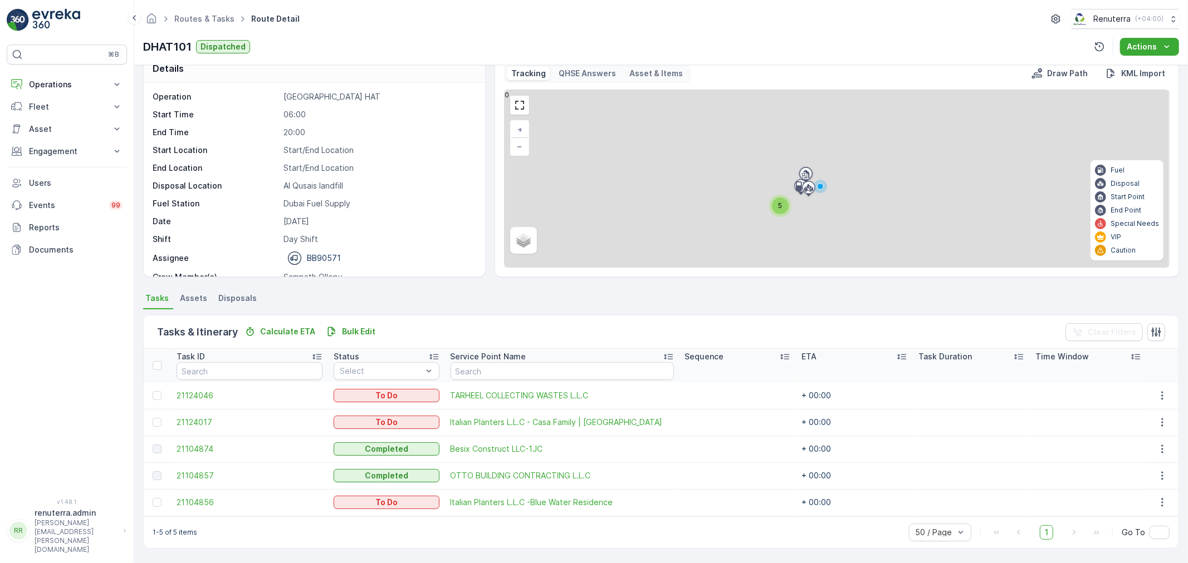
scroll to position [19, 0]
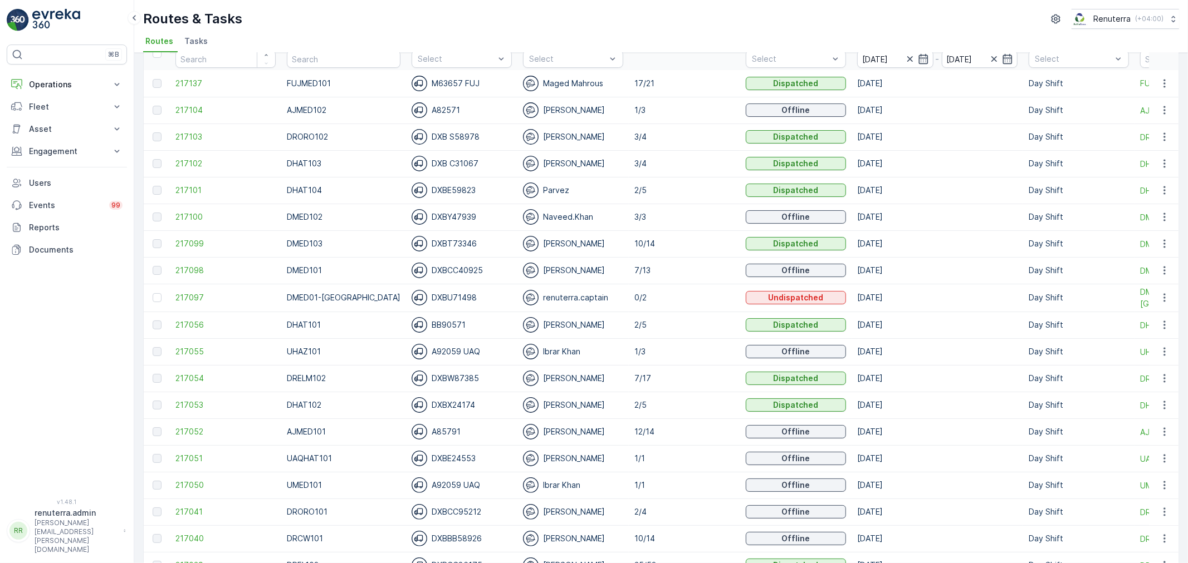
scroll to position [62, 0]
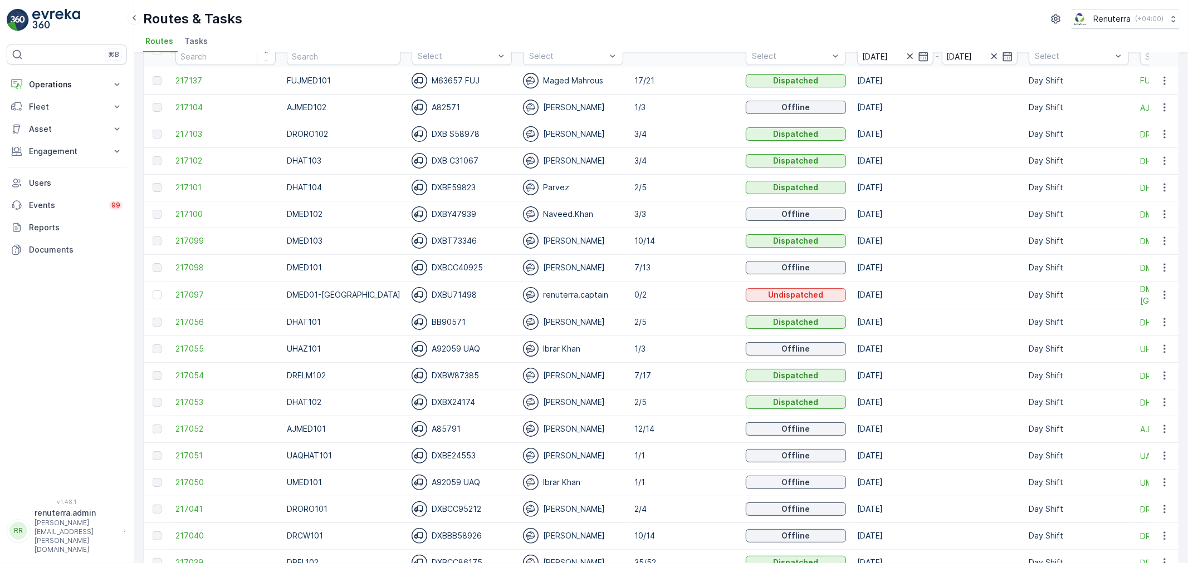
click at [204, 342] on td "217055" at bounding box center [225, 349] width 111 height 27
click at [196, 349] on span "217055" at bounding box center [225, 349] width 100 height 11
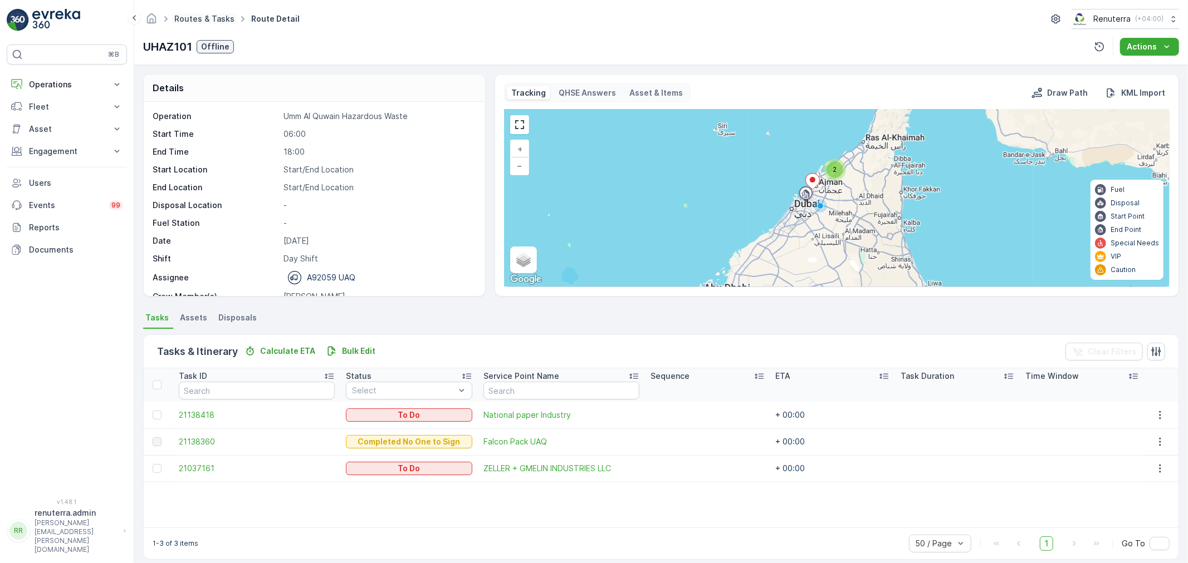
click at [190, 20] on link "Routes & Tasks" at bounding box center [204, 18] width 60 height 9
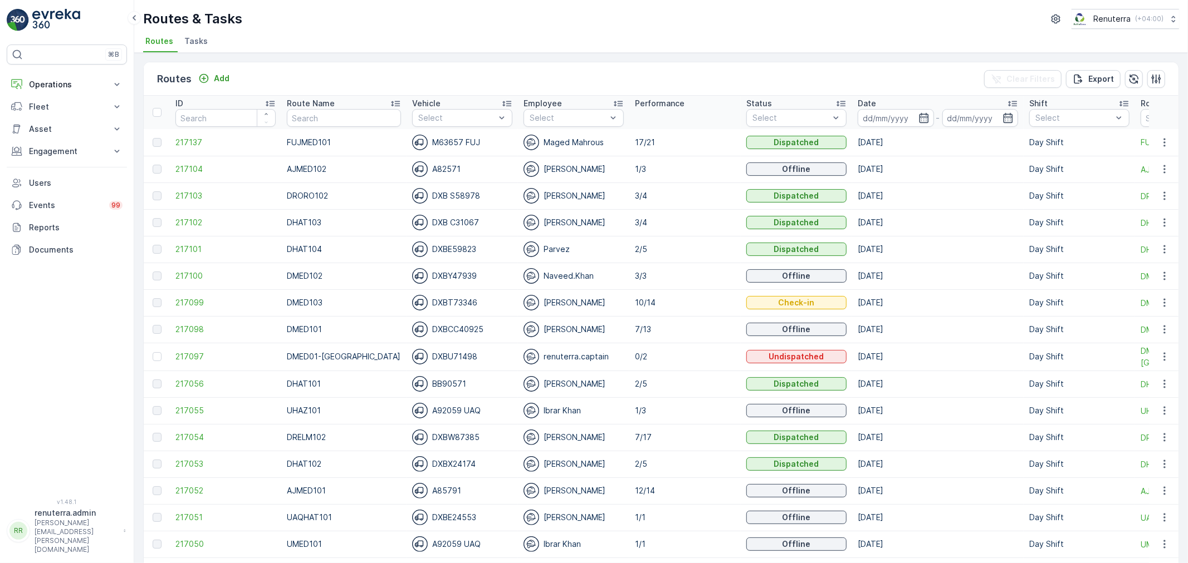
click at [327, 104] on p "Route Name" at bounding box center [311, 103] width 48 height 11
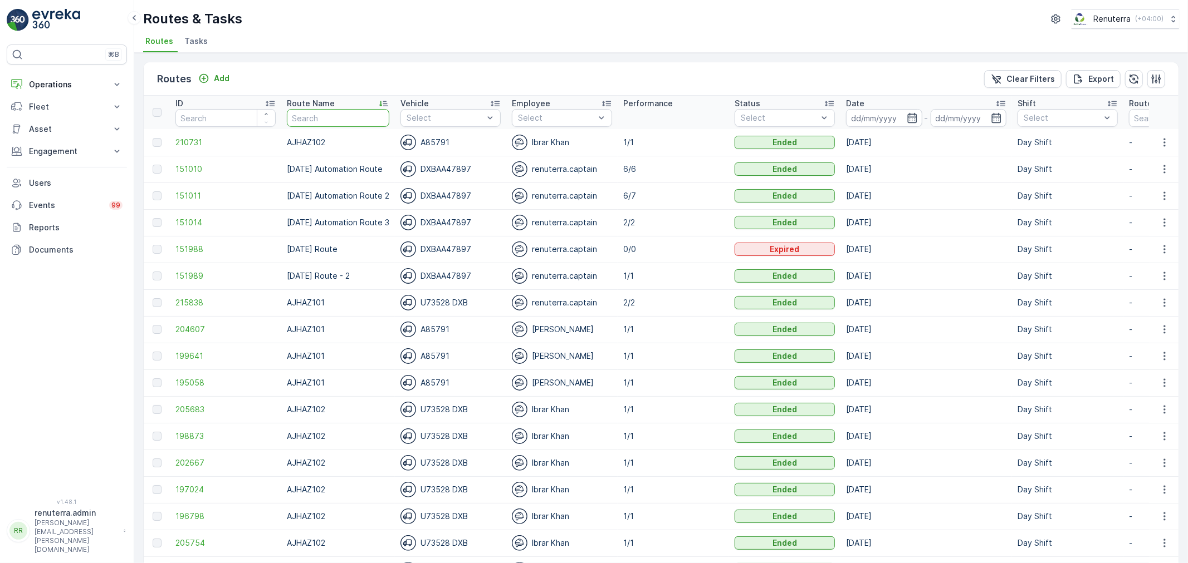
click at [321, 120] on input "text" at bounding box center [338, 118] width 102 height 18
type input "DHAT"
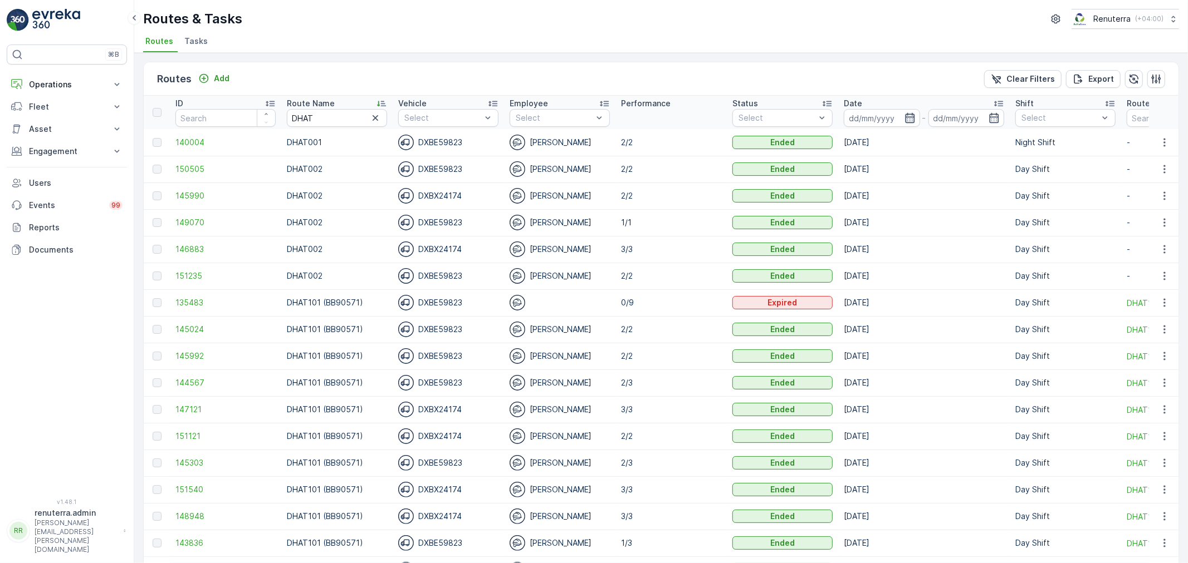
click at [908, 122] on icon "button" at bounding box center [909, 118] width 9 height 10
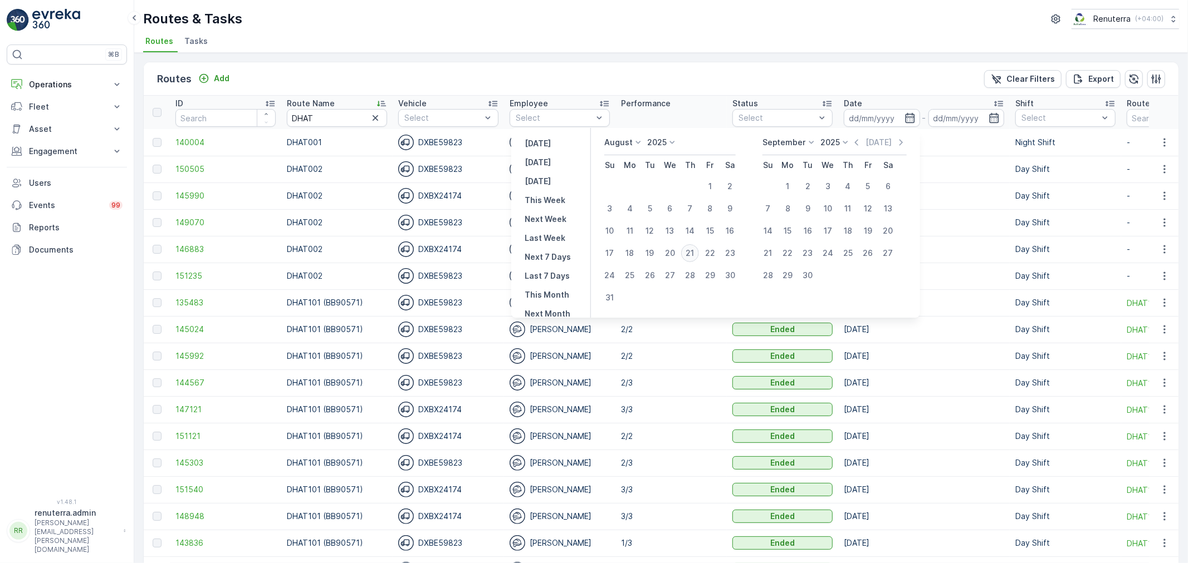
click at [697, 253] on div "21" at bounding box center [690, 253] width 18 height 18
type input "[DATE]"
click at [697, 253] on div "21" at bounding box center [690, 253] width 18 height 18
type input "[DATE]"
click at [697, 253] on div "21" at bounding box center [690, 253] width 18 height 18
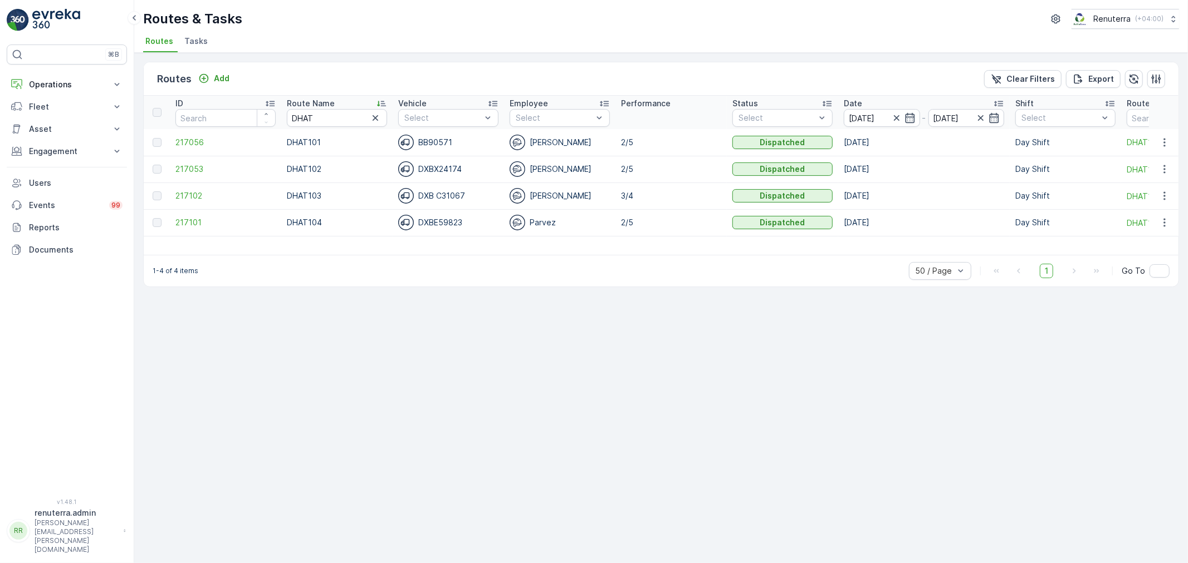
click at [535, 297] on div "Routes Add Clear Filters Export ID Route Name DHAT Vehicle Select Employee Sele…" at bounding box center [660, 308] width 1053 height 511
click at [182, 194] on span "217102" at bounding box center [225, 195] width 100 height 11
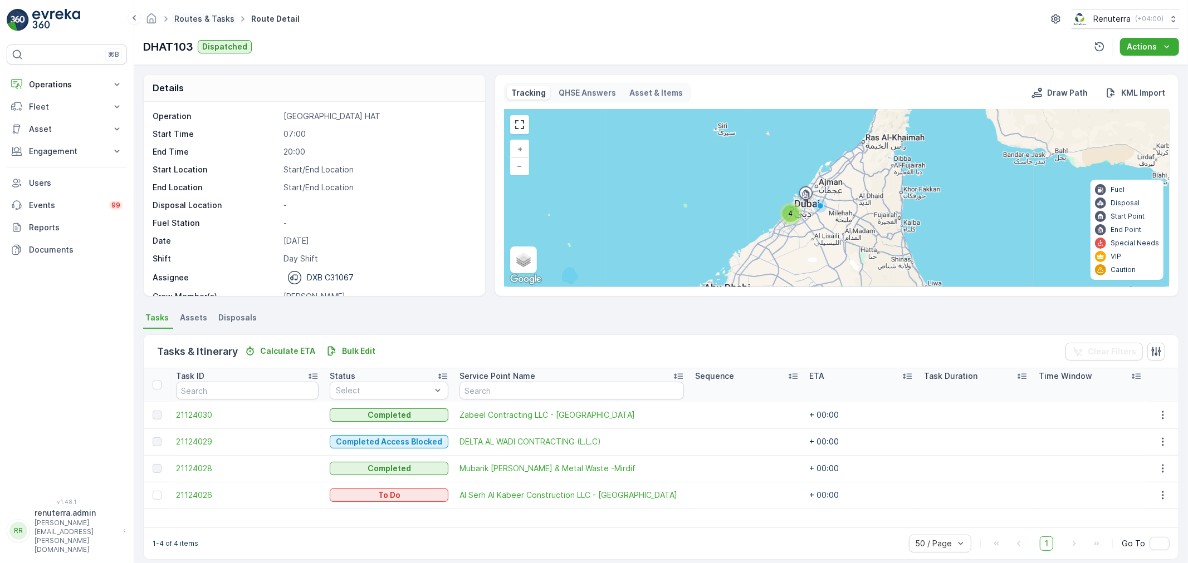
click at [185, 15] on link "Routes & Tasks" at bounding box center [204, 18] width 60 height 9
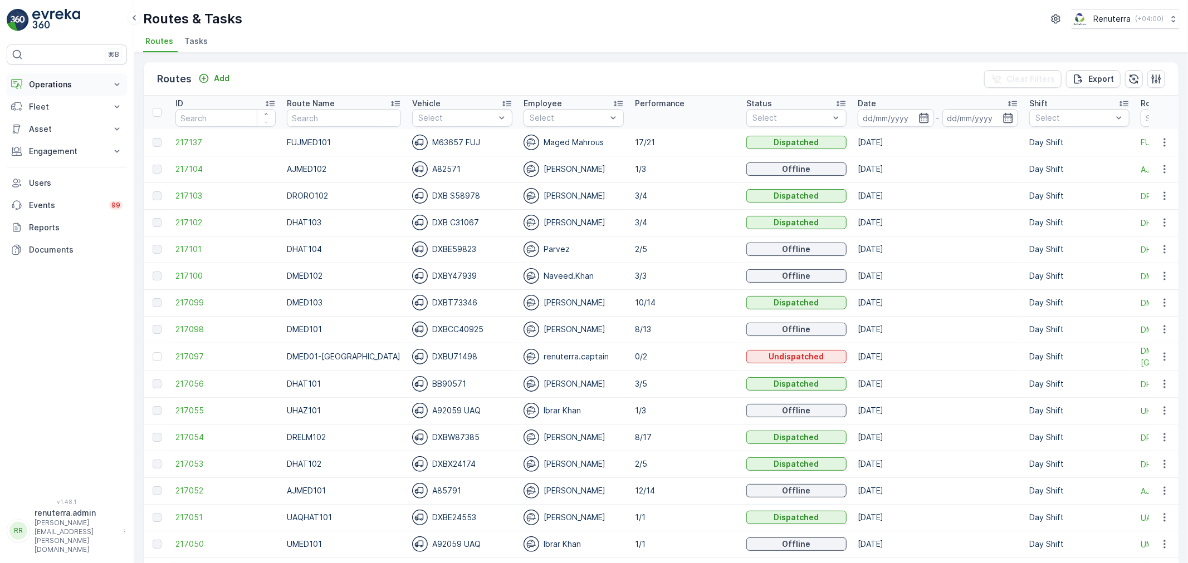
click at [43, 76] on button "Operations" at bounding box center [67, 84] width 120 height 22
click at [60, 100] on link "Insights" at bounding box center [75, 104] width 103 height 16
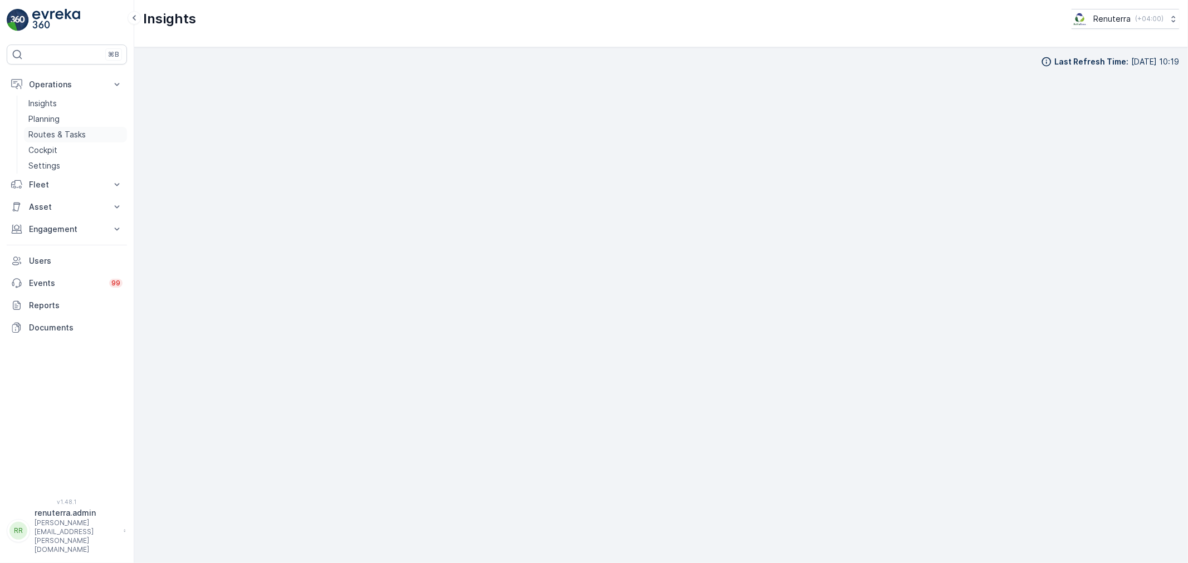
drag, startPoint x: 56, startPoint y: 119, endPoint x: 58, endPoint y: 127, distance: 8.1
click at [56, 119] on p "Planning" at bounding box center [43, 119] width 31 height 11
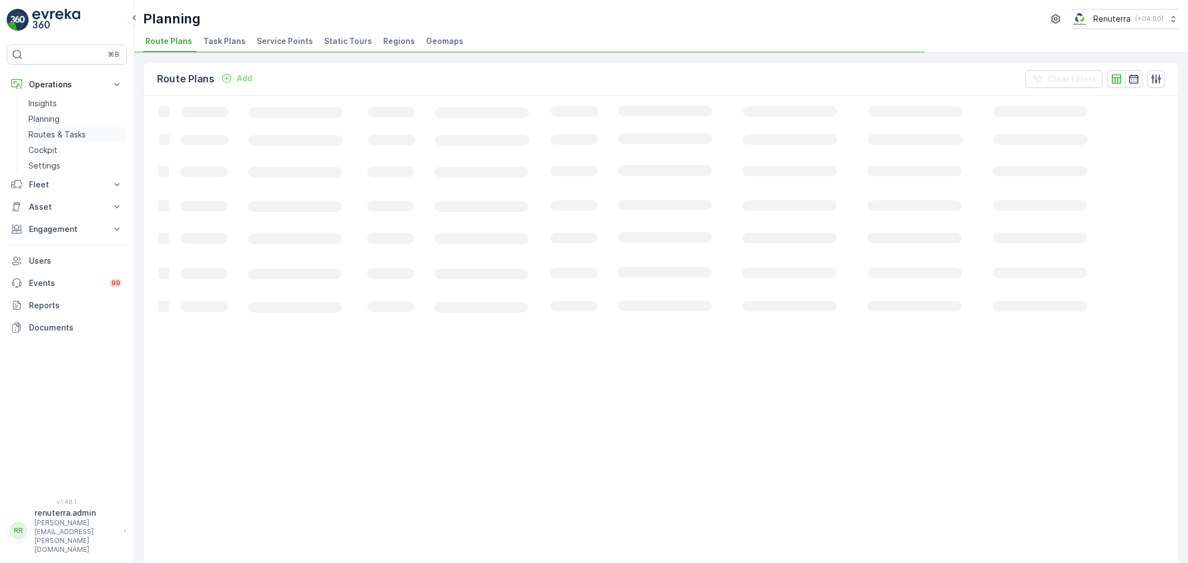
click at [58, 129] on link "Routes & Tasks" at bounding box center [75, 135] width 103 height 16
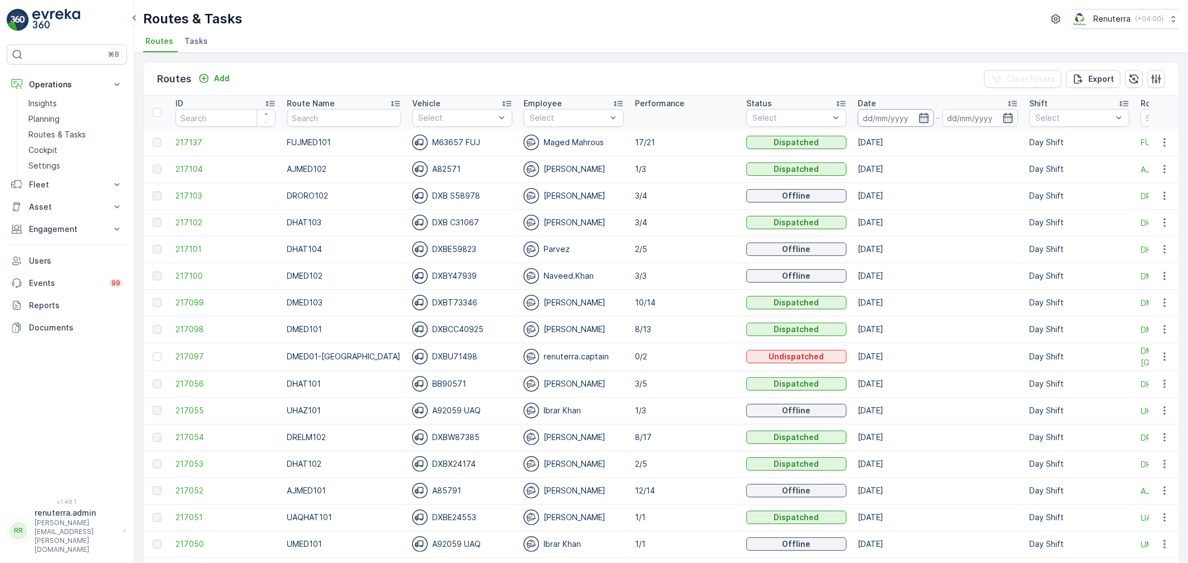
click at [885, 124] on input at bounding box center [895, 118] width 76 height 18
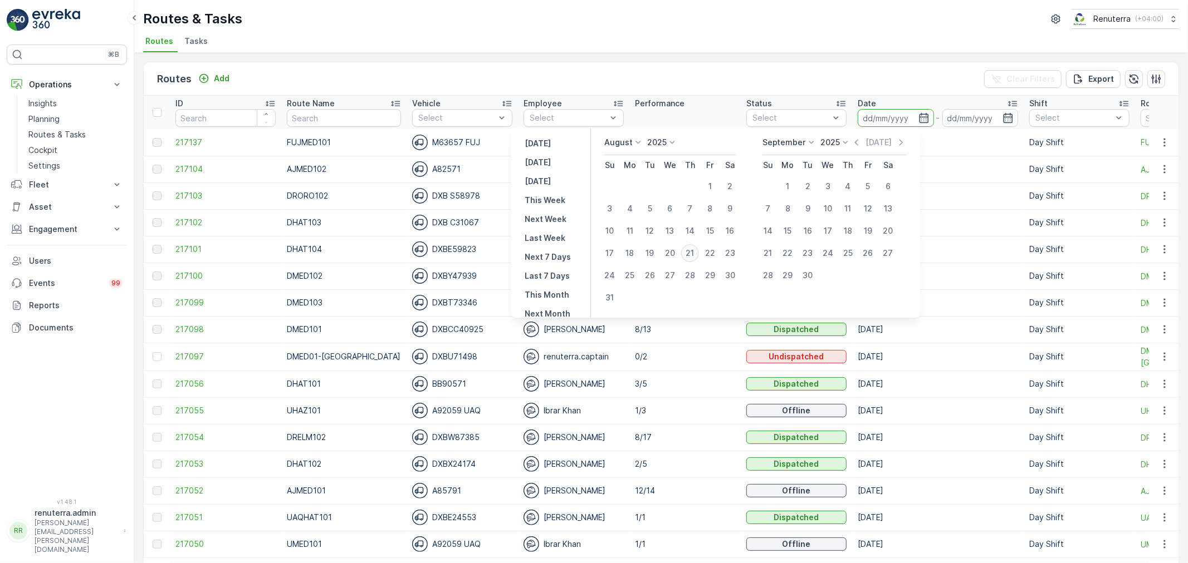
click at [692, 255] on div "21" at bounding box center [690, 253] width 18 height 18
type input "[DATE]"
click at [692, 255] on div "21" at bounding box center [690, 253] width 18 height 18
type input "[DATE]"
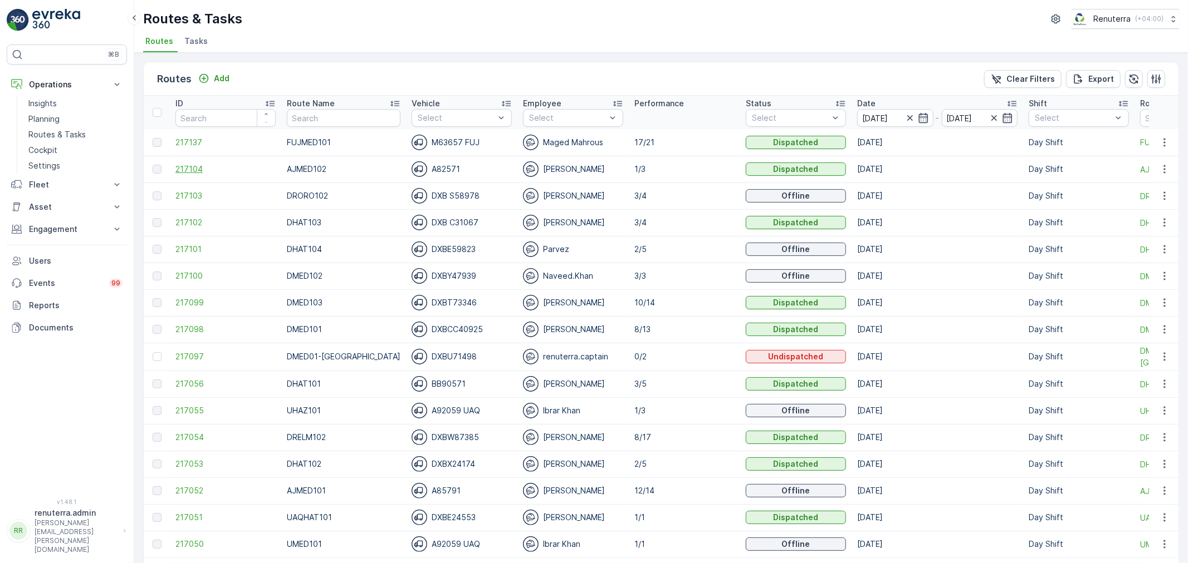
click at [190, 171] on span "217104" at bounding box center [225, 169] width 100 height 11
click at [876, 120] on input "[DATE]" at bounding box center [895, 118] width 76 height 18
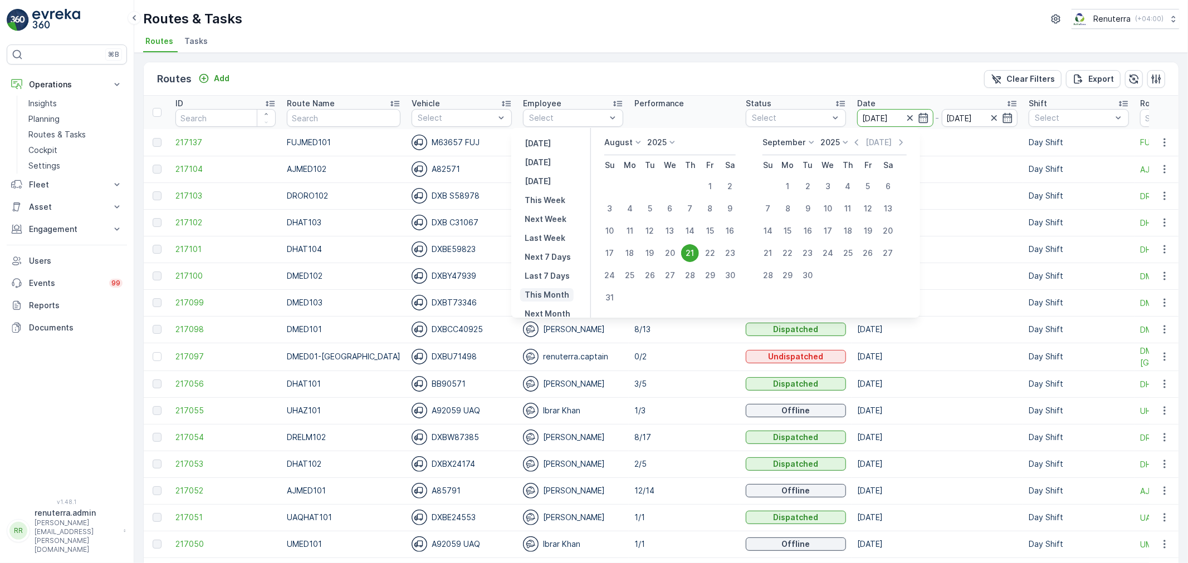
click at [538, 290] on p "This Month" at bounding box center [547, 295] width 45 height 11
type input "01.08.2025"
type input "31.08.2025"
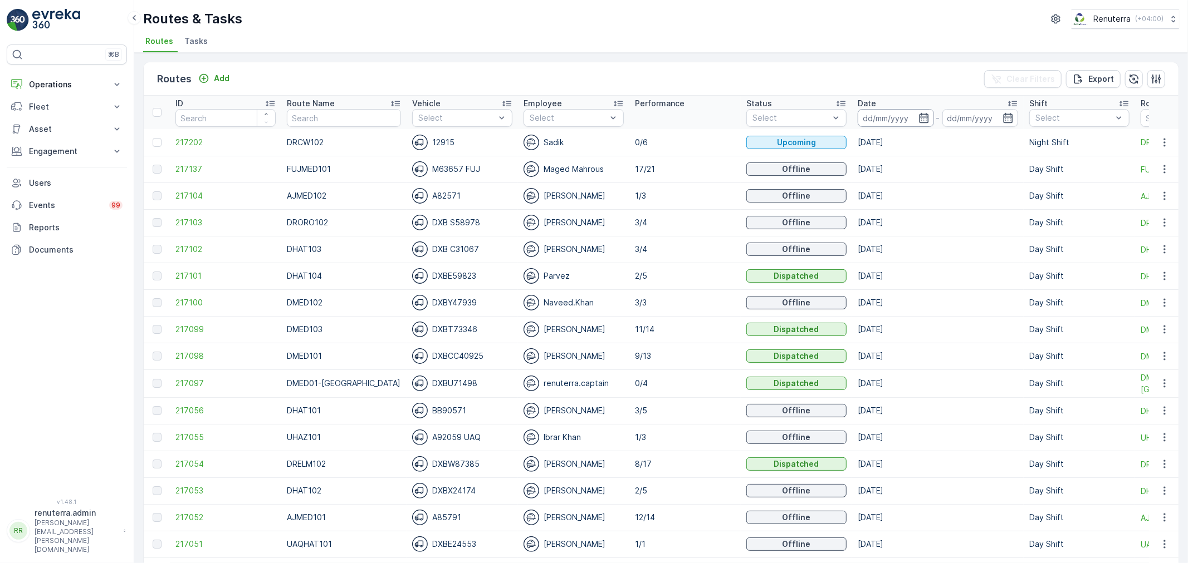
click at [859, 125] on input at bounding box center [895, 118] width 76 height 18
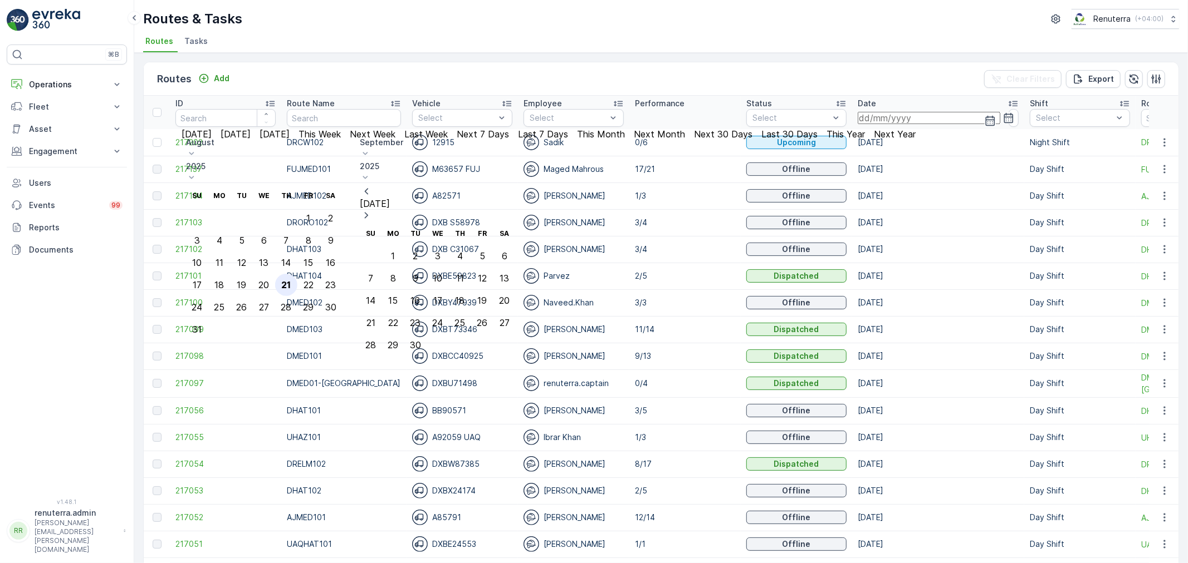
click at [291, 280] on div "21" at bounding box center [285, 285] width 9 height 10
type input "[DATE]"
click at [291, 280] on div "21" at bounding box center [285, 285] width 9 height 10
type input "[DATE]"
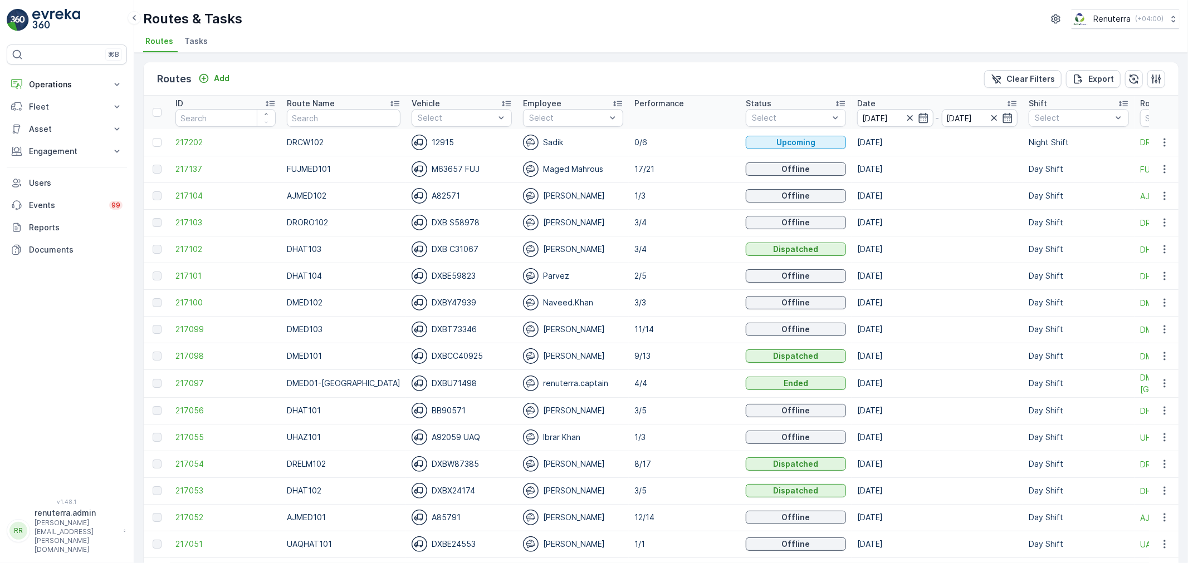
click at [344, 121] on input "text" at bounding box center [344, 118] width 114 height 18
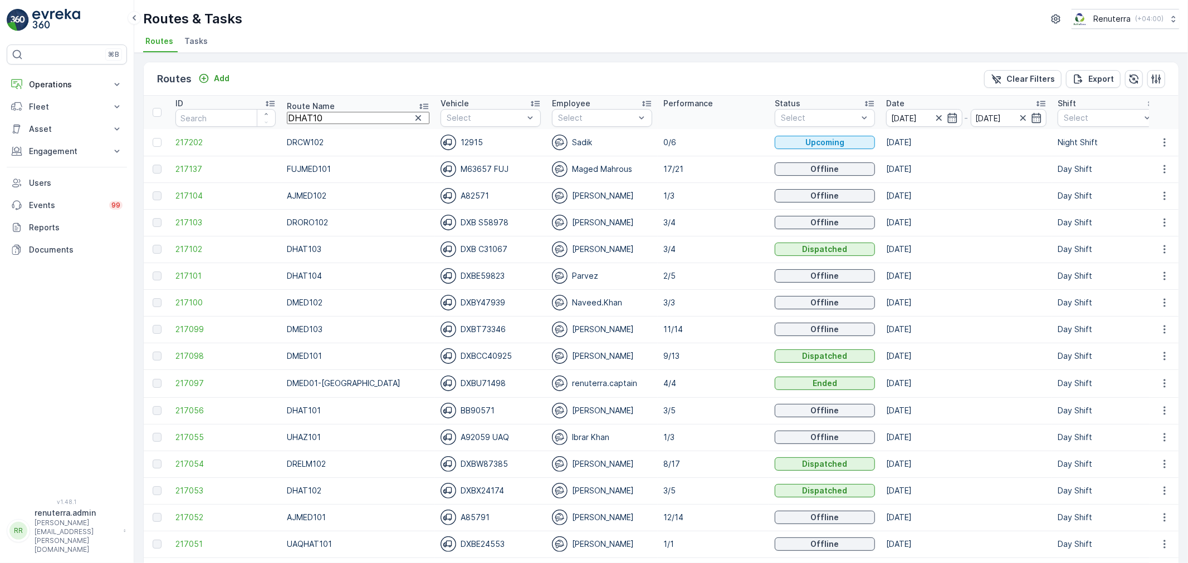
type input "DHAT102"
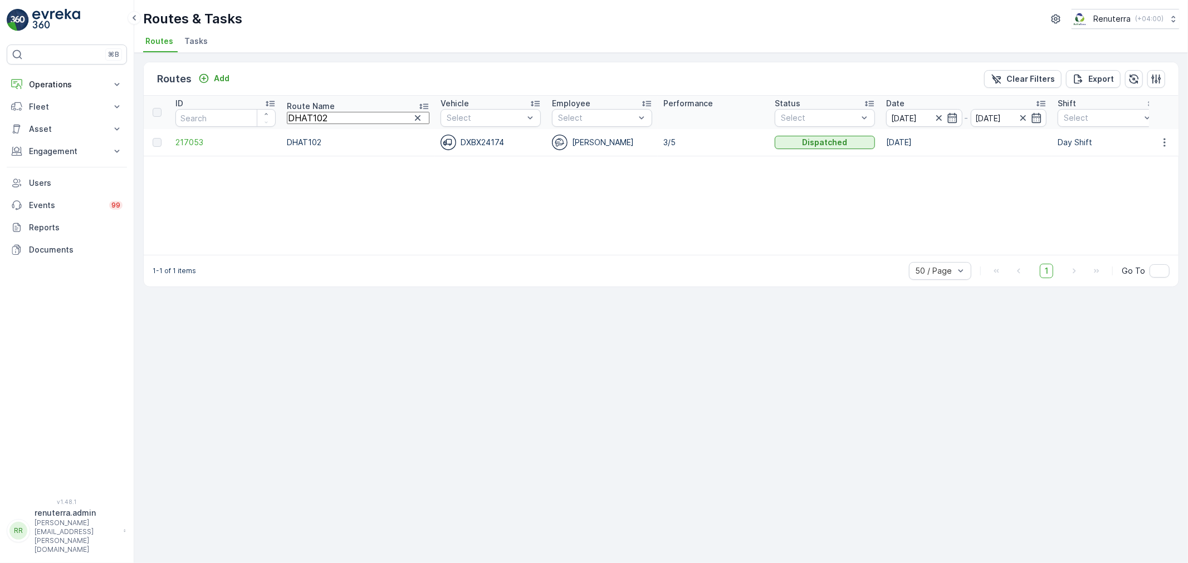
click at [197, 134] on td "217053" at bounding box center [225, 142] width 111 height 27
click at [195, 134] on td "217053" at bounding box center [225, 142] width 111 height 27
click at [182, 146] on span "217053" at bounding box center [225, 142] width 100 height 11
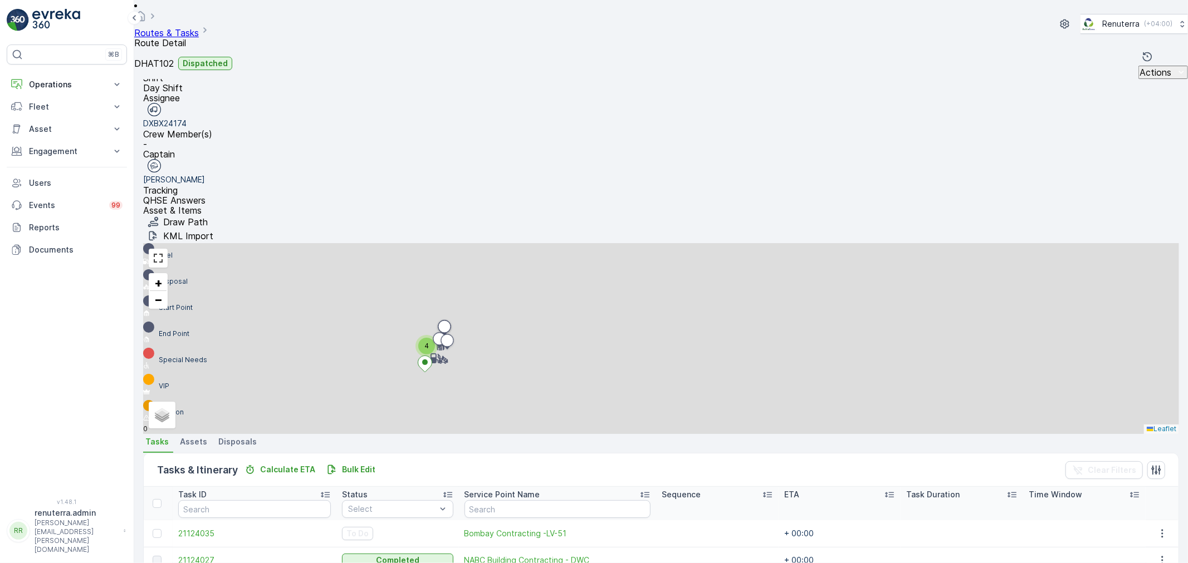
scroll to position [19, 0]
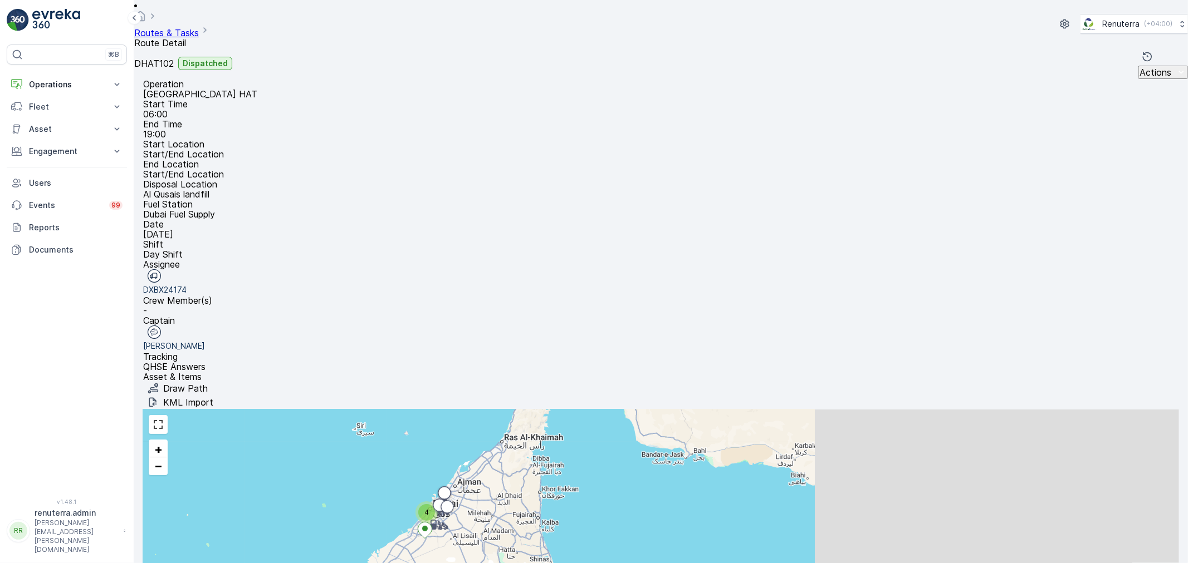
click at [435, 504] on div "4" at bounding box center [426, 512] width 17 height 17
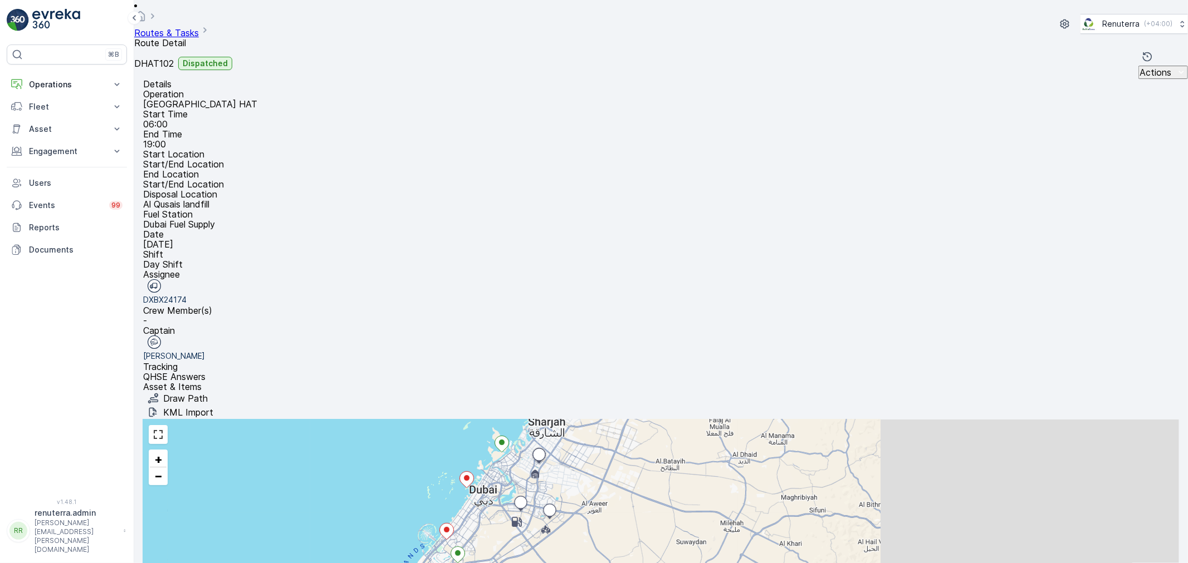
scroll to position [0, 0]
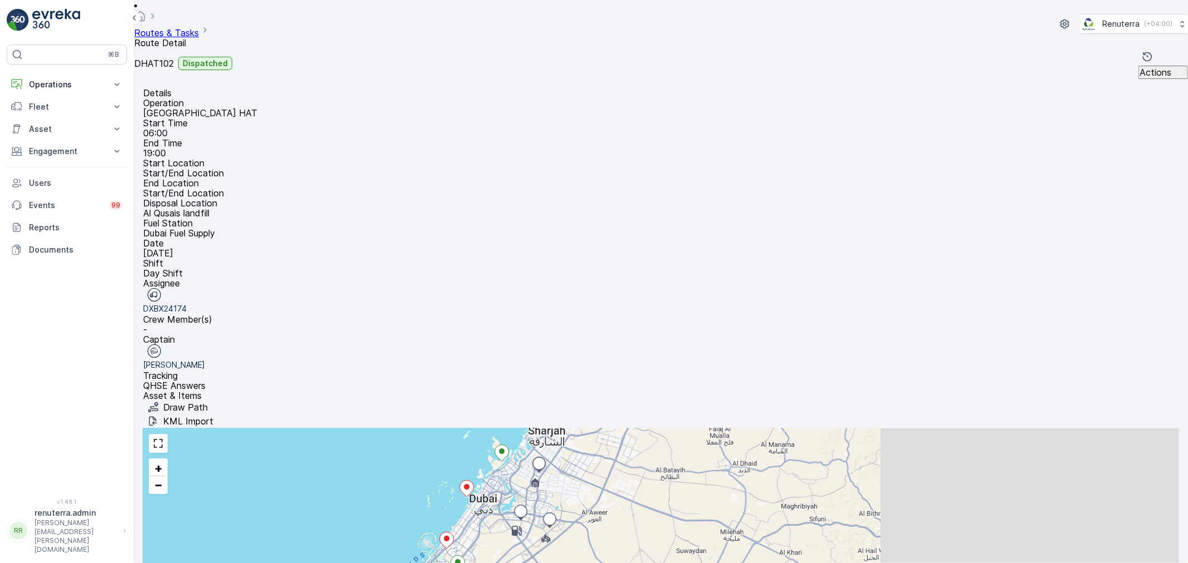
click at [199, 27] on link "Routes & Tasks" at bounding box center [166, 32] width 65 height 11
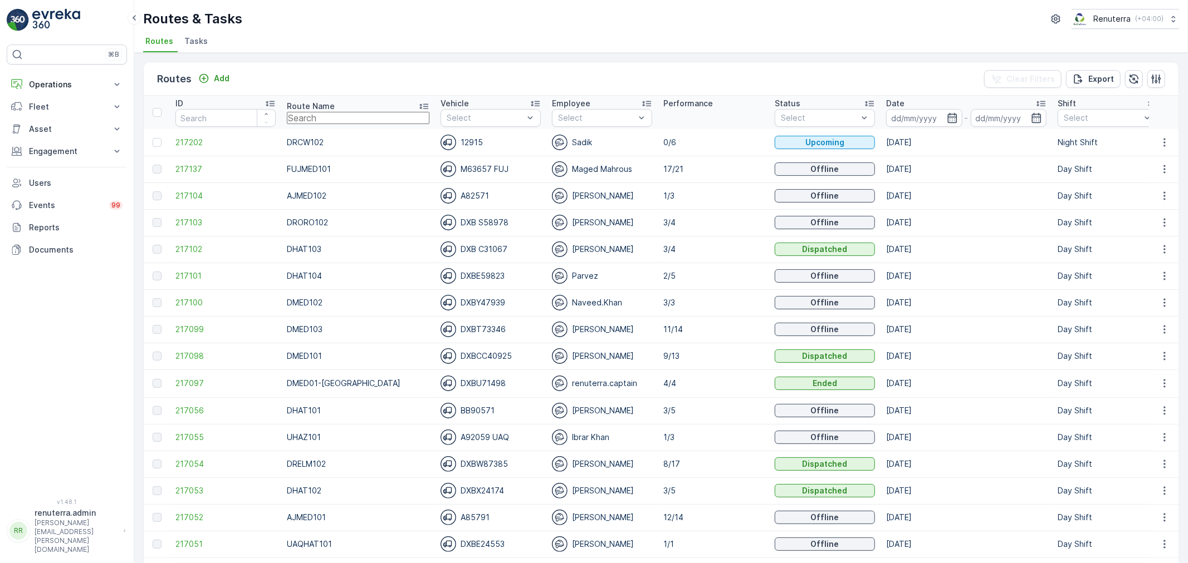
click at [371, 114] on input "text" at bounding box center [358, 118] width 143 height 12
type input "DHAT"
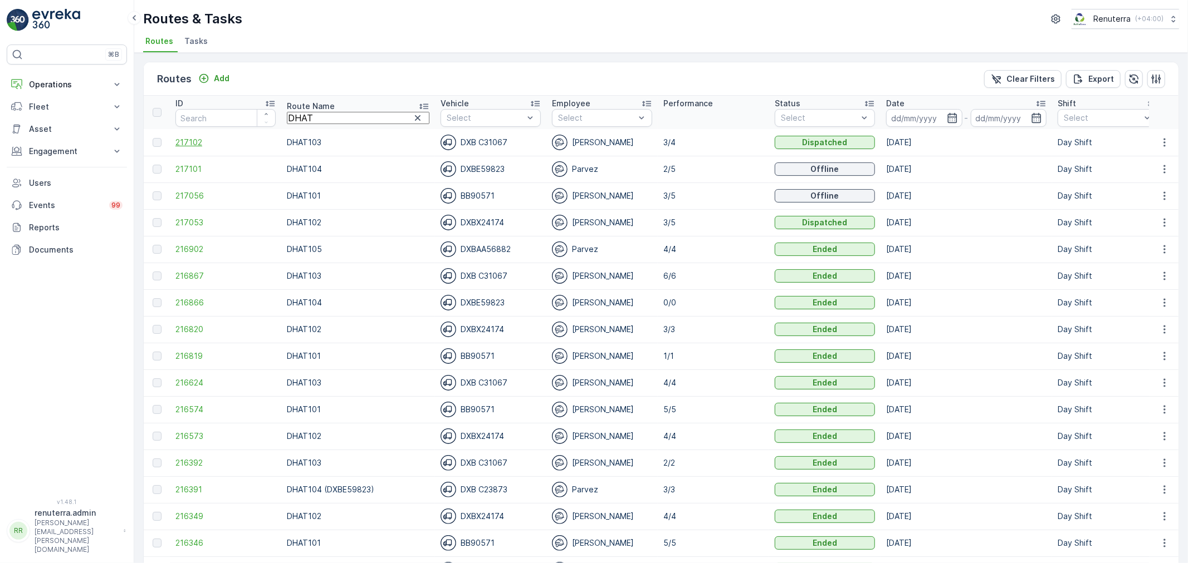
click at [198, 142] on span "217102" at bounding box center [225, 142] width 100 height 11
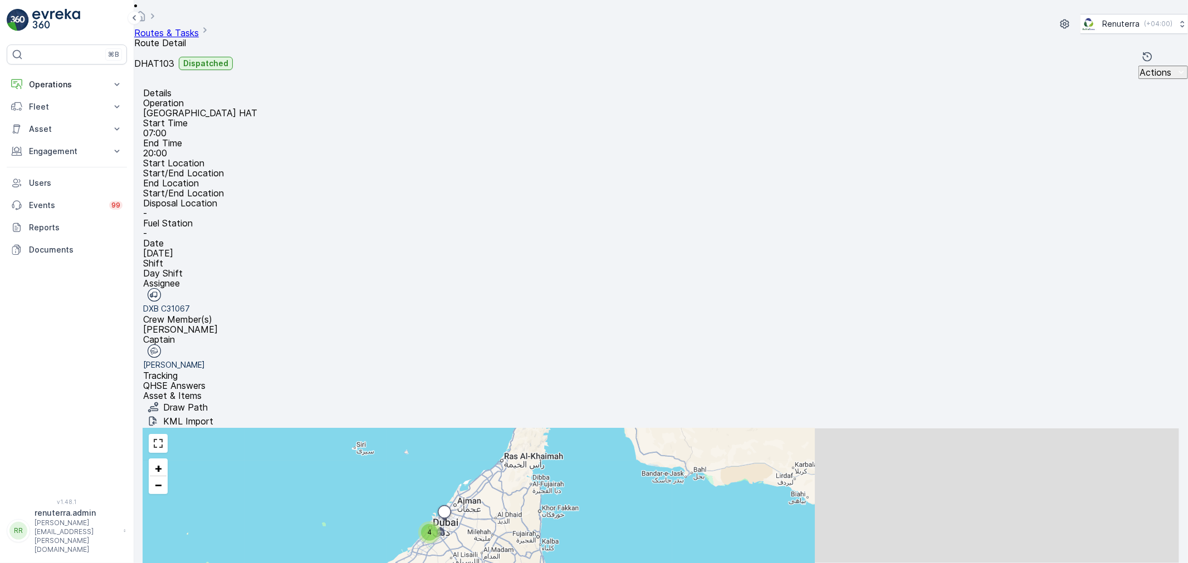
click at [199, 27] on link "Routes & Tasks" at bounding box center [166, 32] width 65 height 11
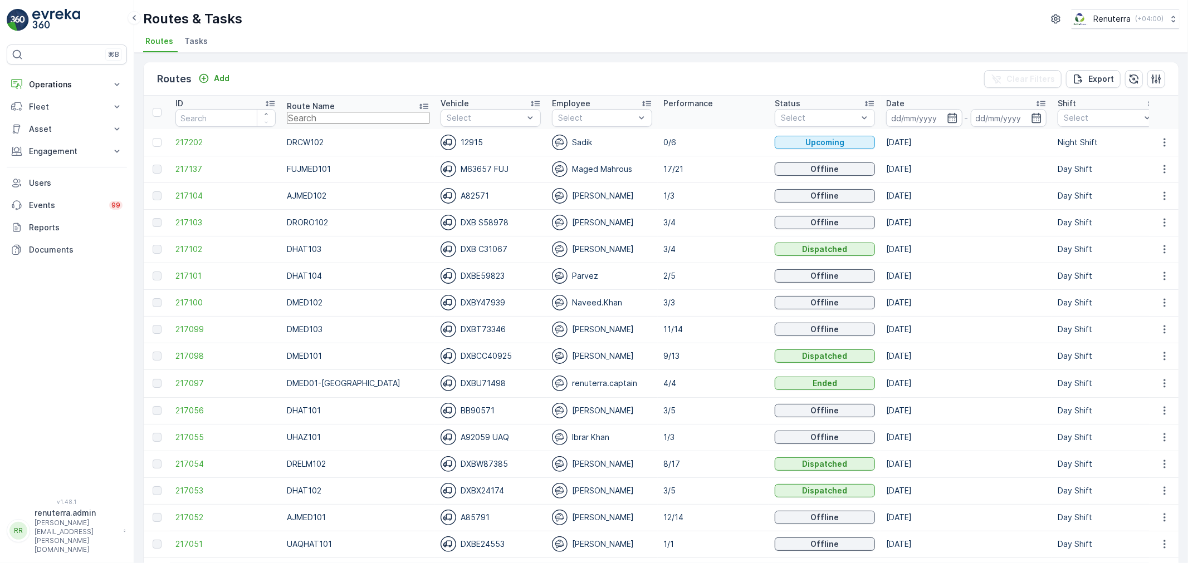
click at [364, 114] on input "text" at bounding box center [358, 118] width 143 height 12
click at [213, 199] on span "217104" at bounding box center [225, 195] width 100 height 11
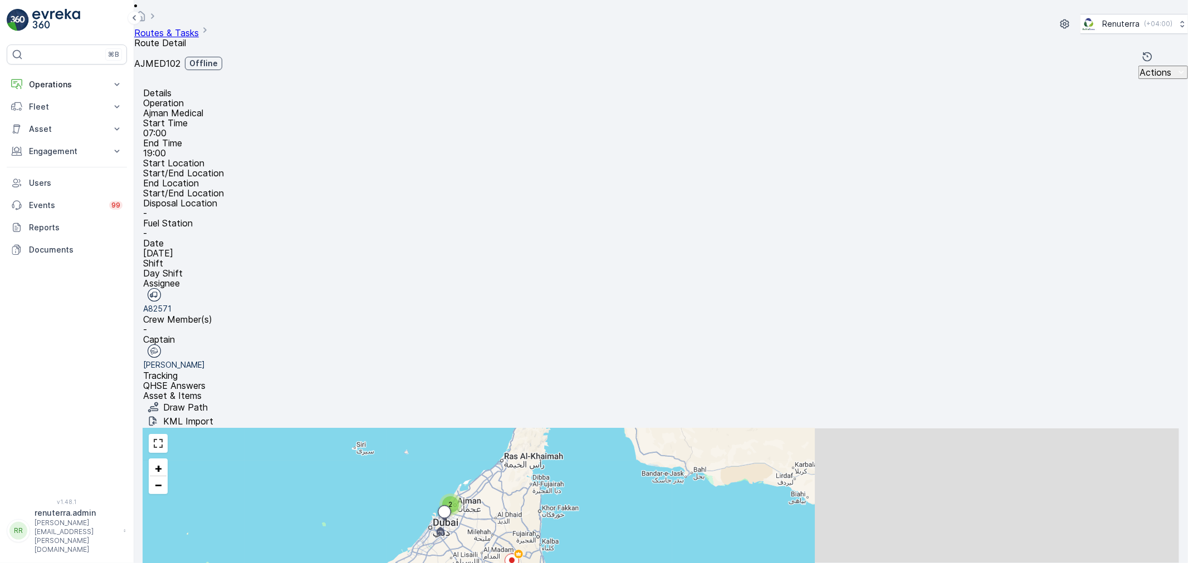
click at [199, 27] on link "Routes & Tasks" at bounding box center [166, 32] width 65 height 11
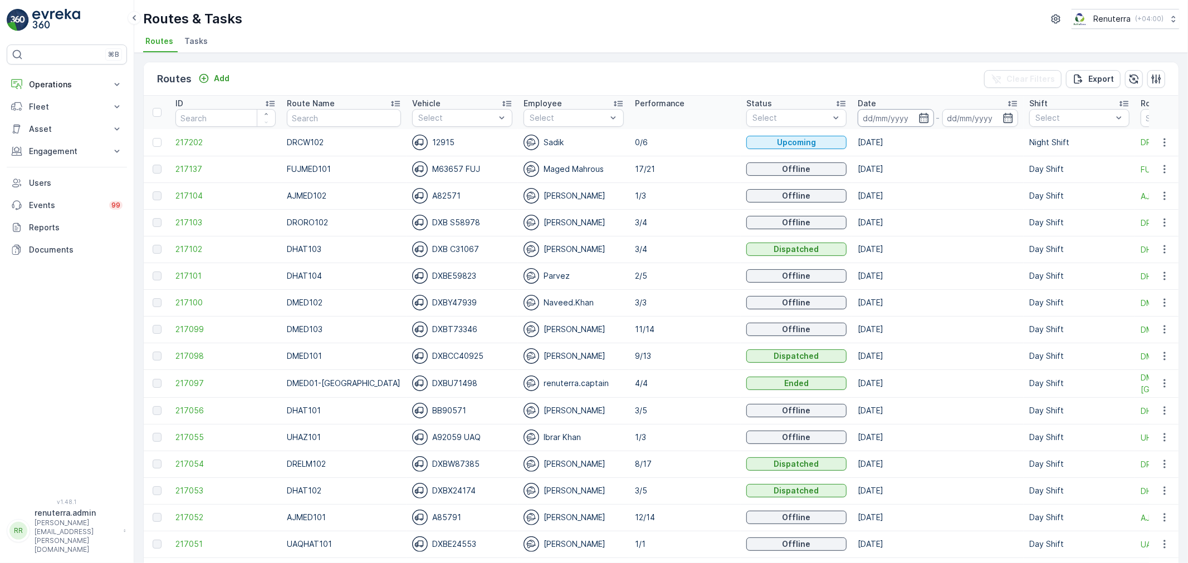
click at [890, 117] on input at bounding box center [895, 118] width 76 height 18
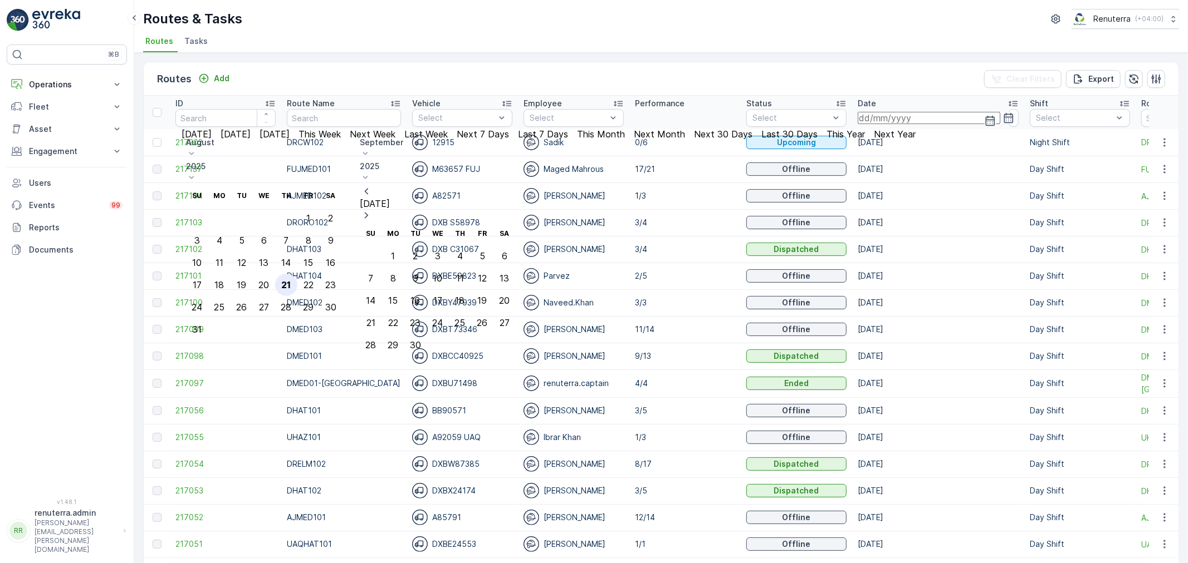
click at [291, 280] on div "21" at bounding box center [285, 285] width 9 height 10
type input "[DATE]"
click at [291, 280] on div "21" at bounding box center [285, 285] width 9 height 10
type input "[DATE]"
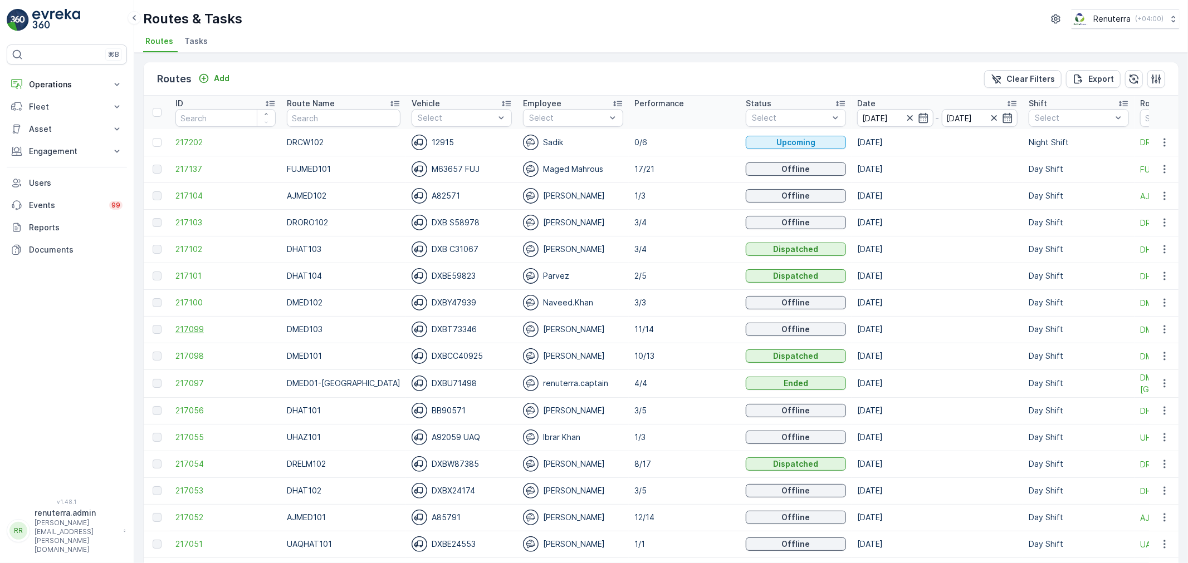
click at [189, 332] on span "217099" at bounding box center [225, 329] width 100 height 11
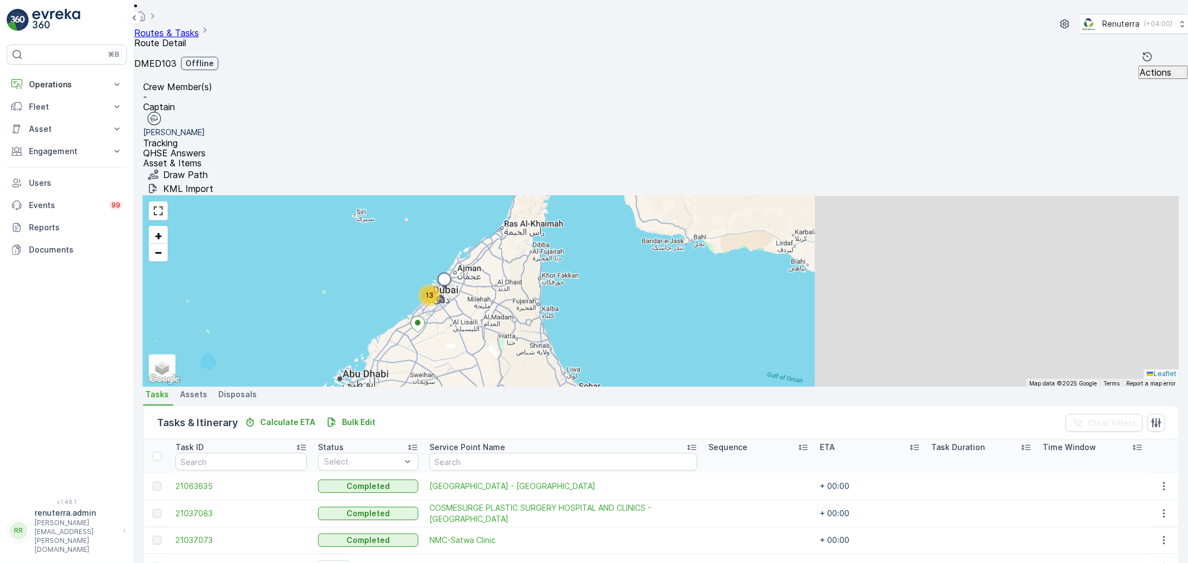
scroll to position [259, 0]
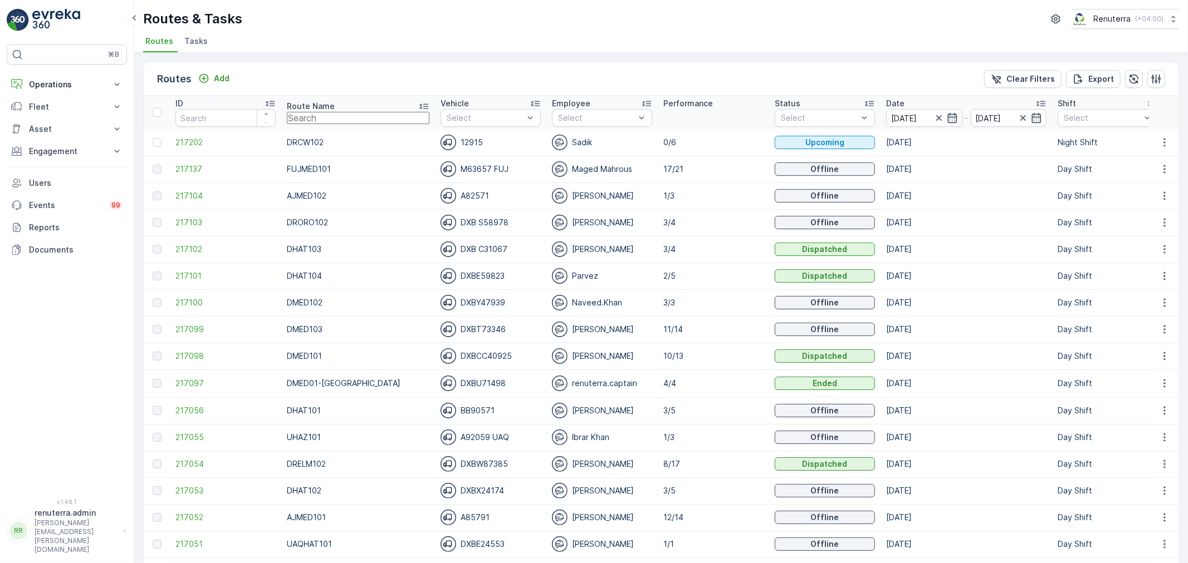
click at [310, 120] on input "text" at bounding box center [358, 118] width 143 height 12
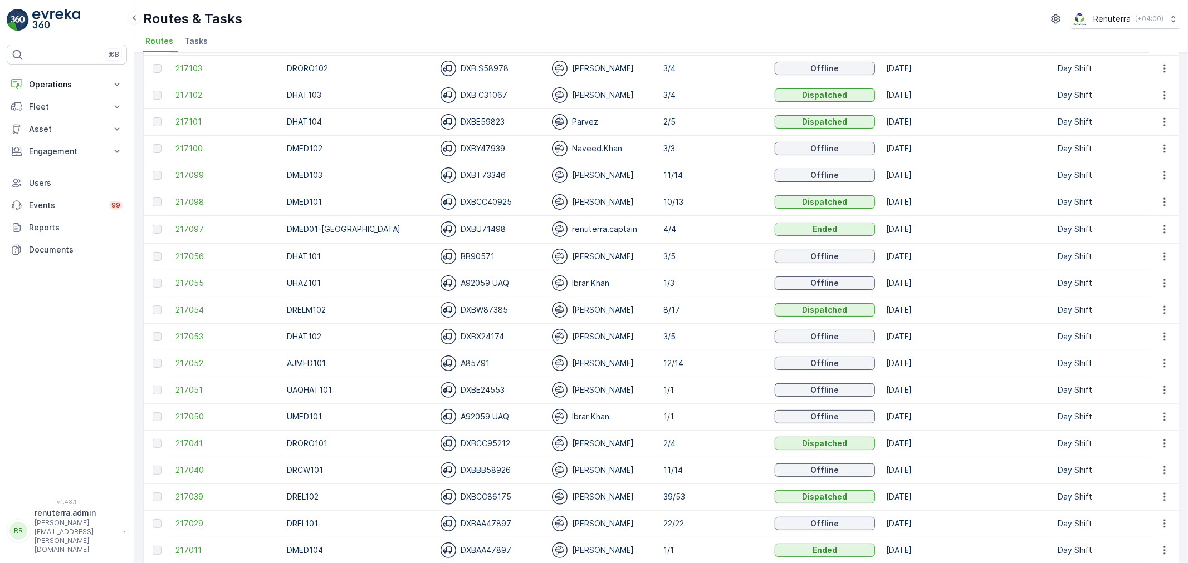
scroll to position [185, 0]
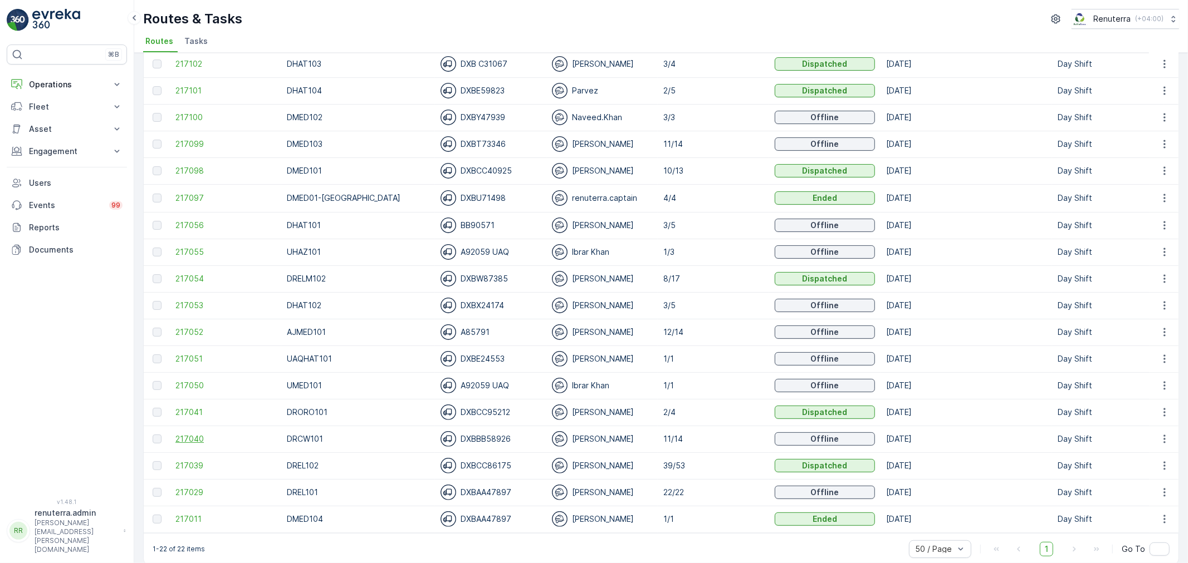
click at [222, 438] on span "217040" at bounding box center [225, 439] width 100 height 11
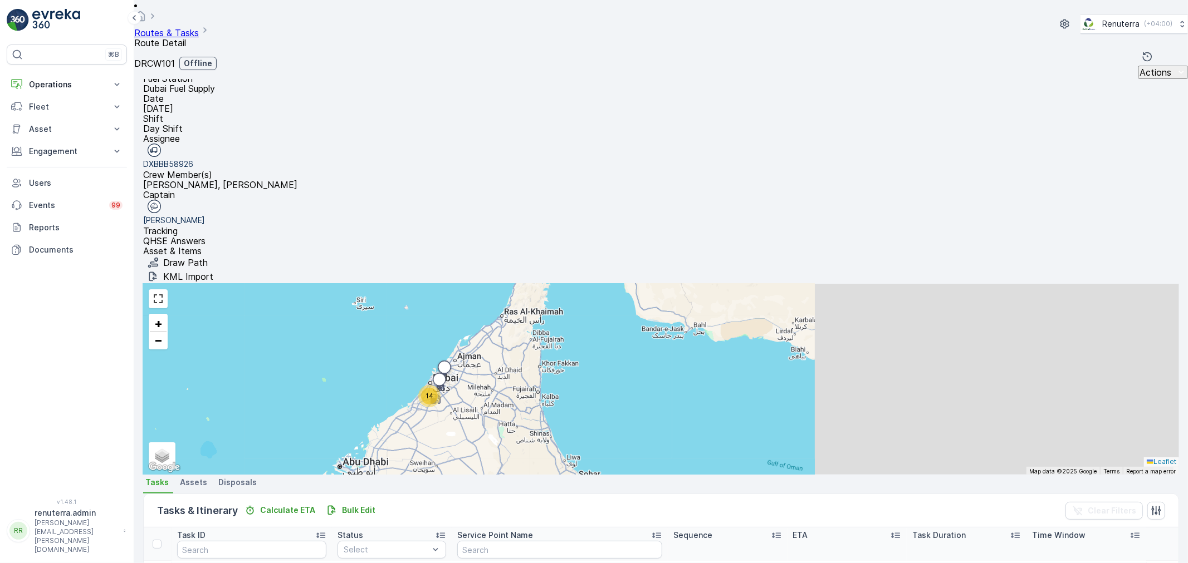
scroll to position [185, 0]
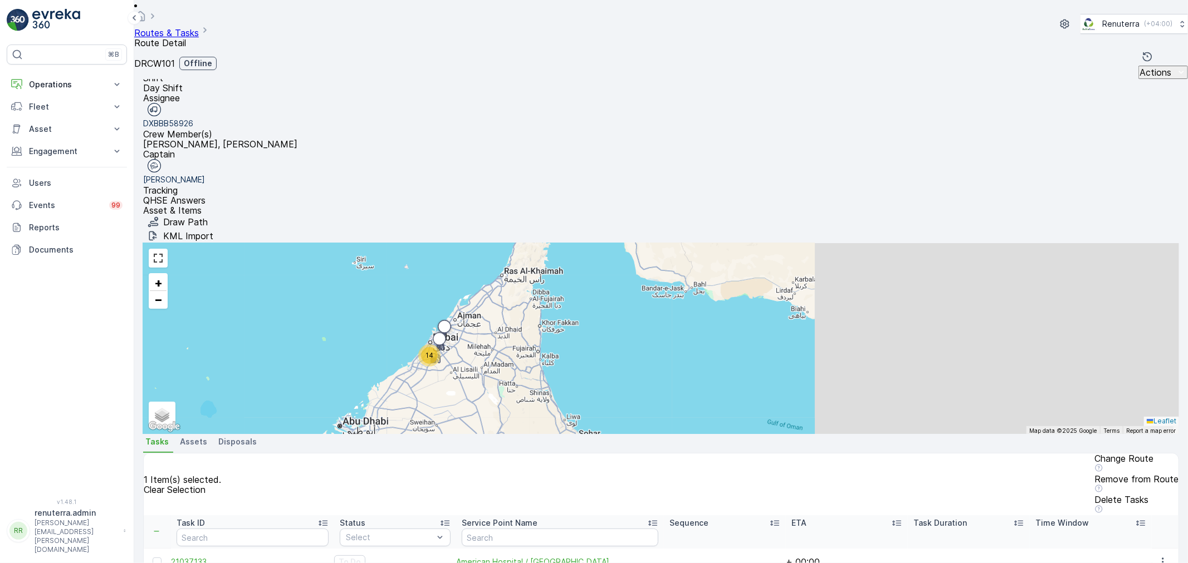
click at [157, 549] on td at bounding box center [157, 562] width 27 height 27
click at [156, 558] on div at bounding box center [157, 562] width 9 height 9
click at [153, 558] on input "checkbox" at bounding box center [153, 558] width 0 height 0
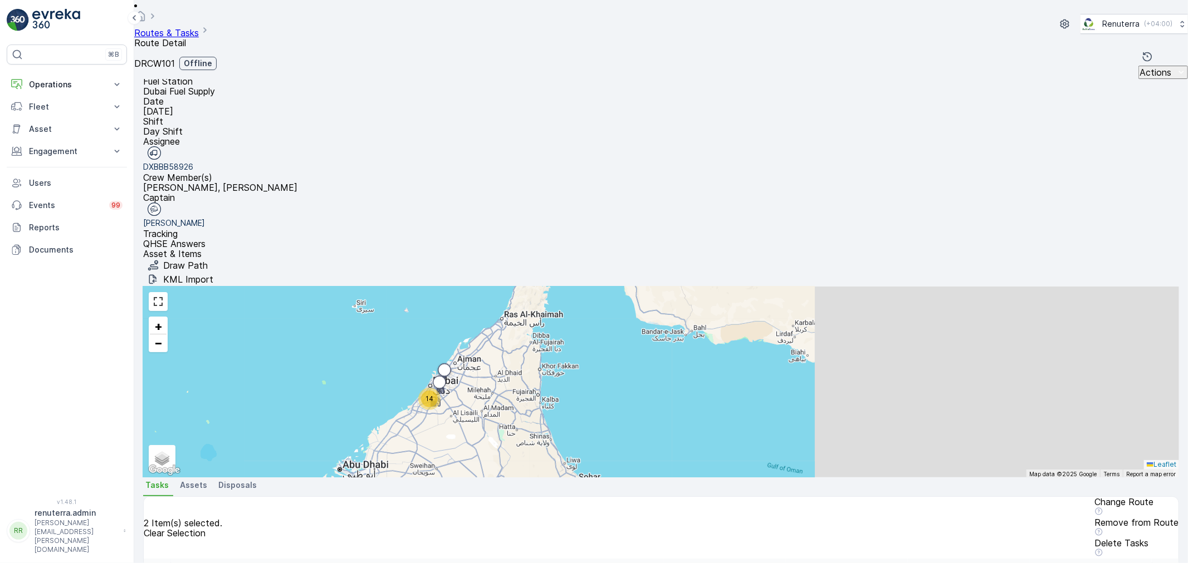
scroll to position [135, 0]
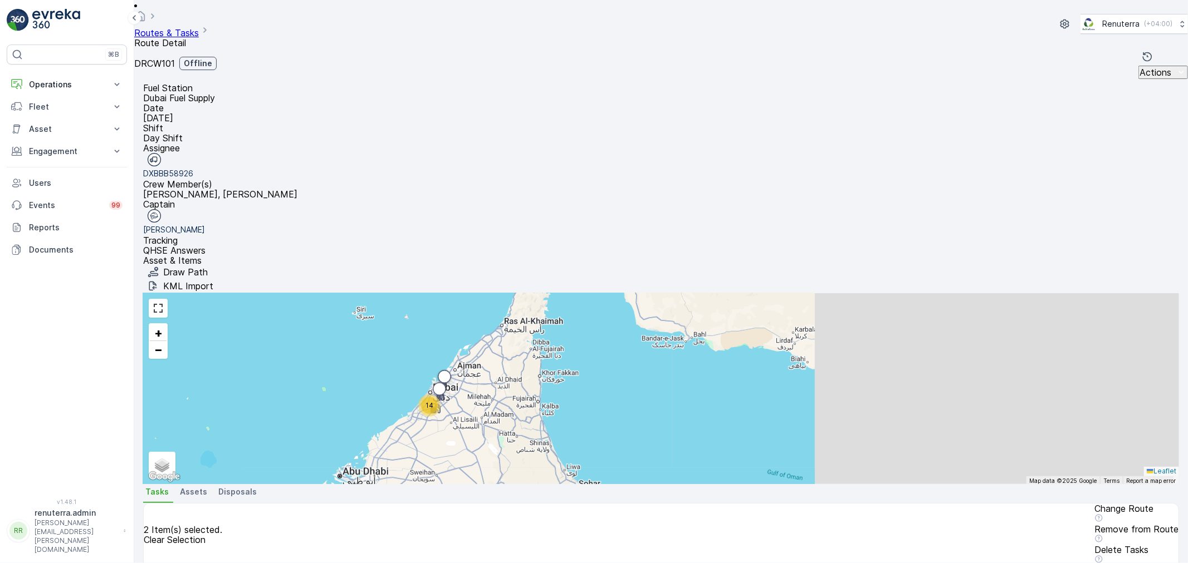
click at [1122, 545] on p "Delete Tasks" at bounding box center [1136, 550] width 84 height 10
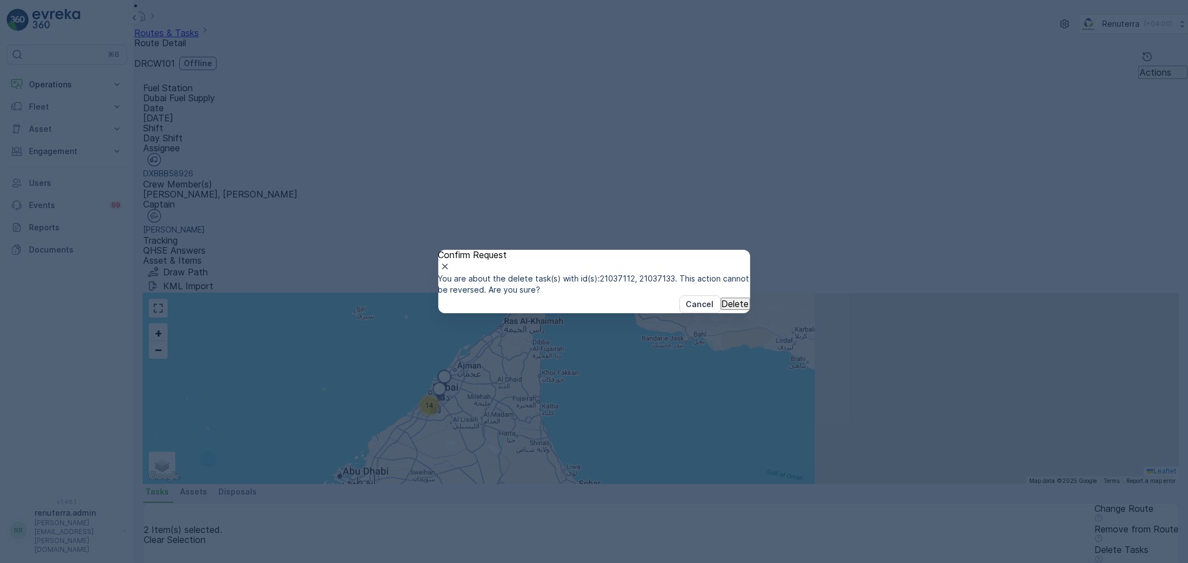
click at [722, 309] on p "Delete" at bounding box center [735, 304] width 27 height 10
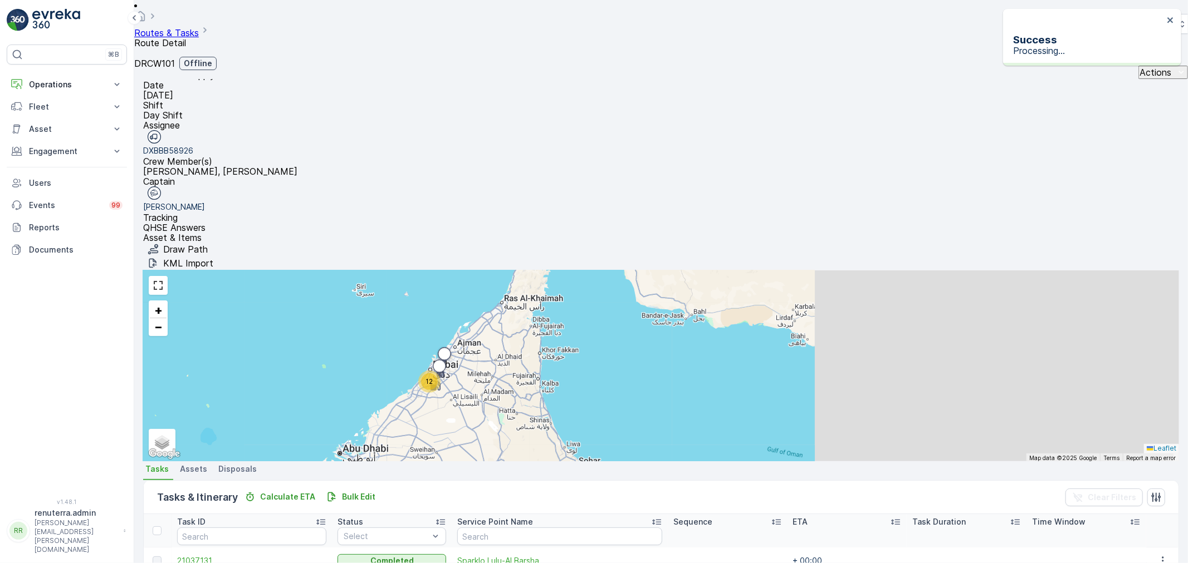
scroll to position [206, 0]
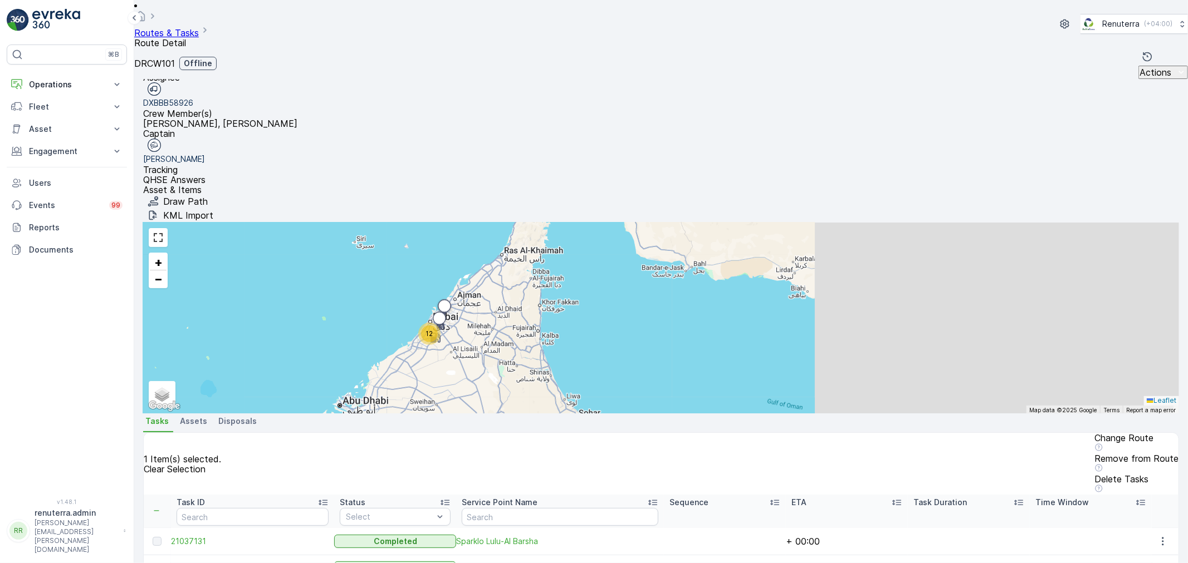
click at [1159, 474] on div "Delete Tasks" at bounding box center [1136, 484] width 84 height 21
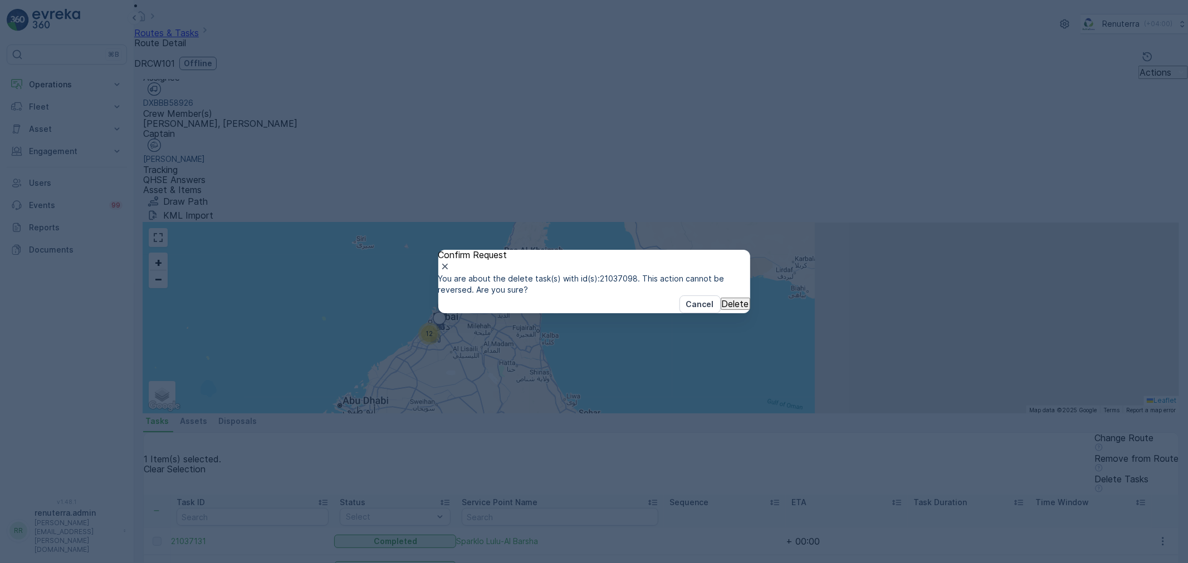
click at [721, 310] on button "Delete" at bounding box center [736, 304] width 30 height 12
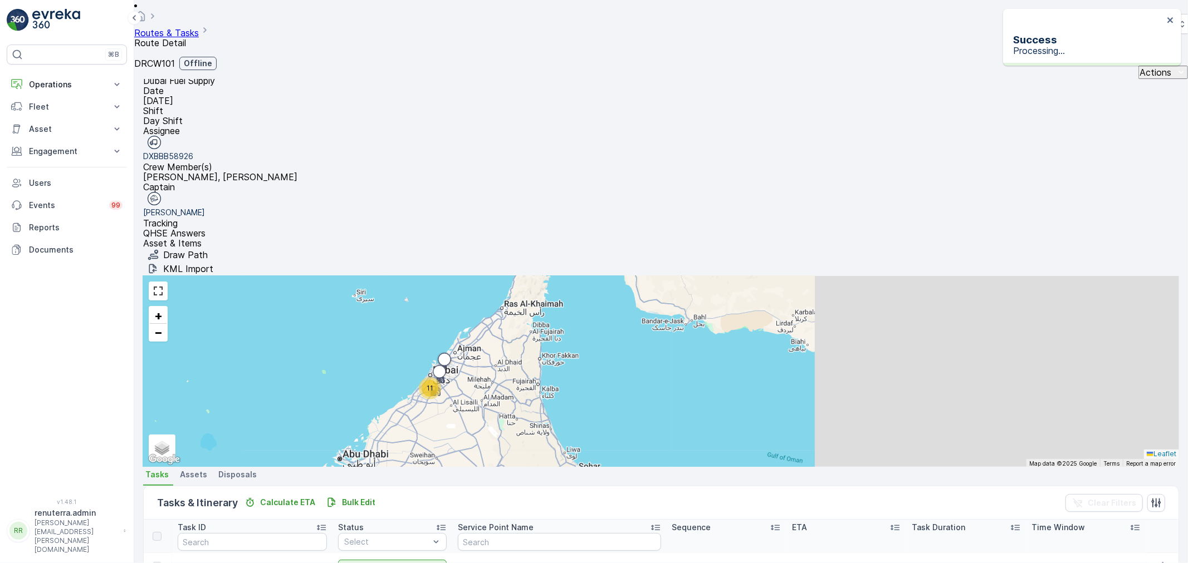
scroll to position [179, 0]
